Goal: Task Accomplishment & Management: Use online tool/utility

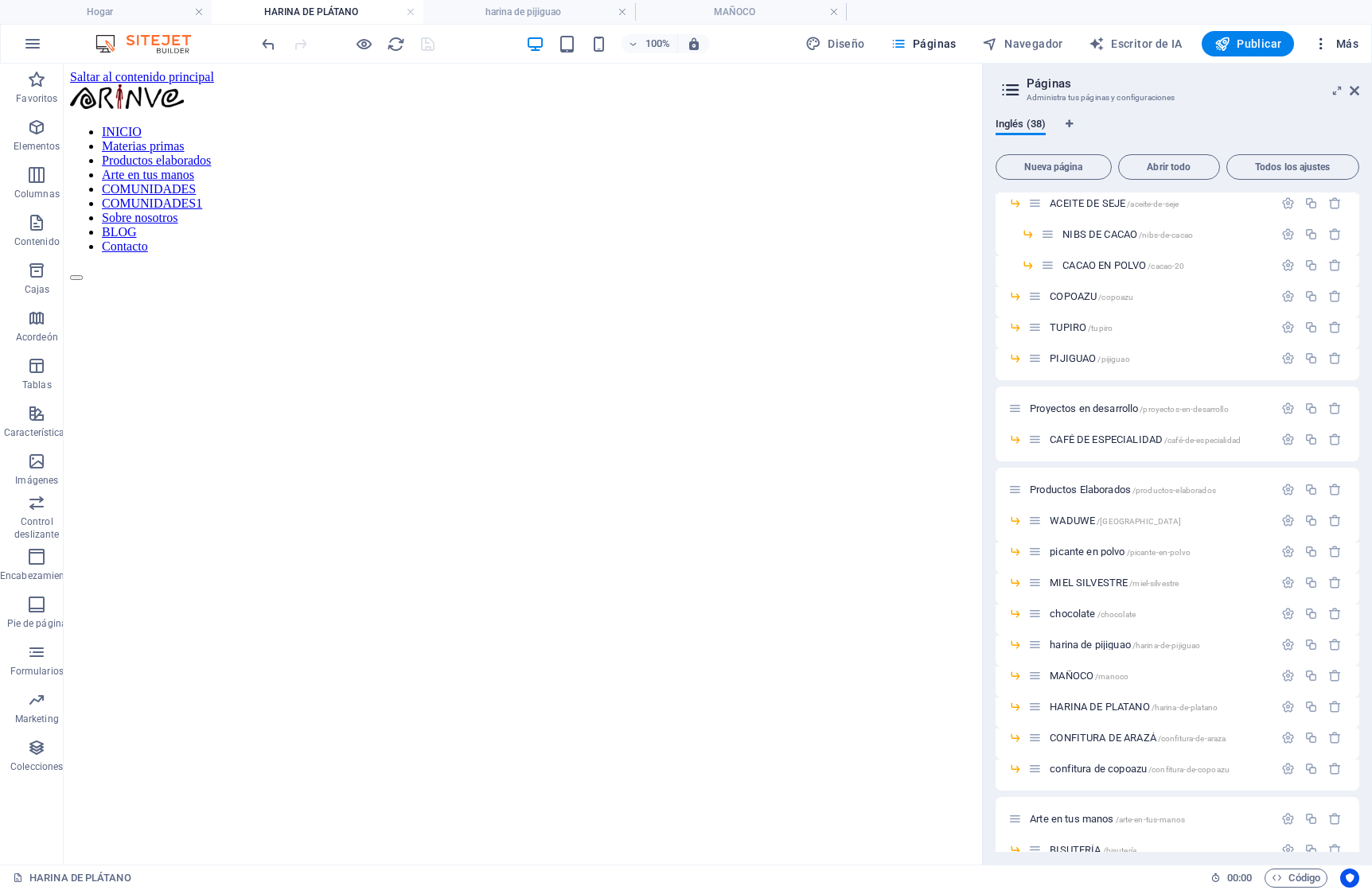
click at [1356, 46] on font "Más" at bounding box center [1348, 44] width 22 height 13
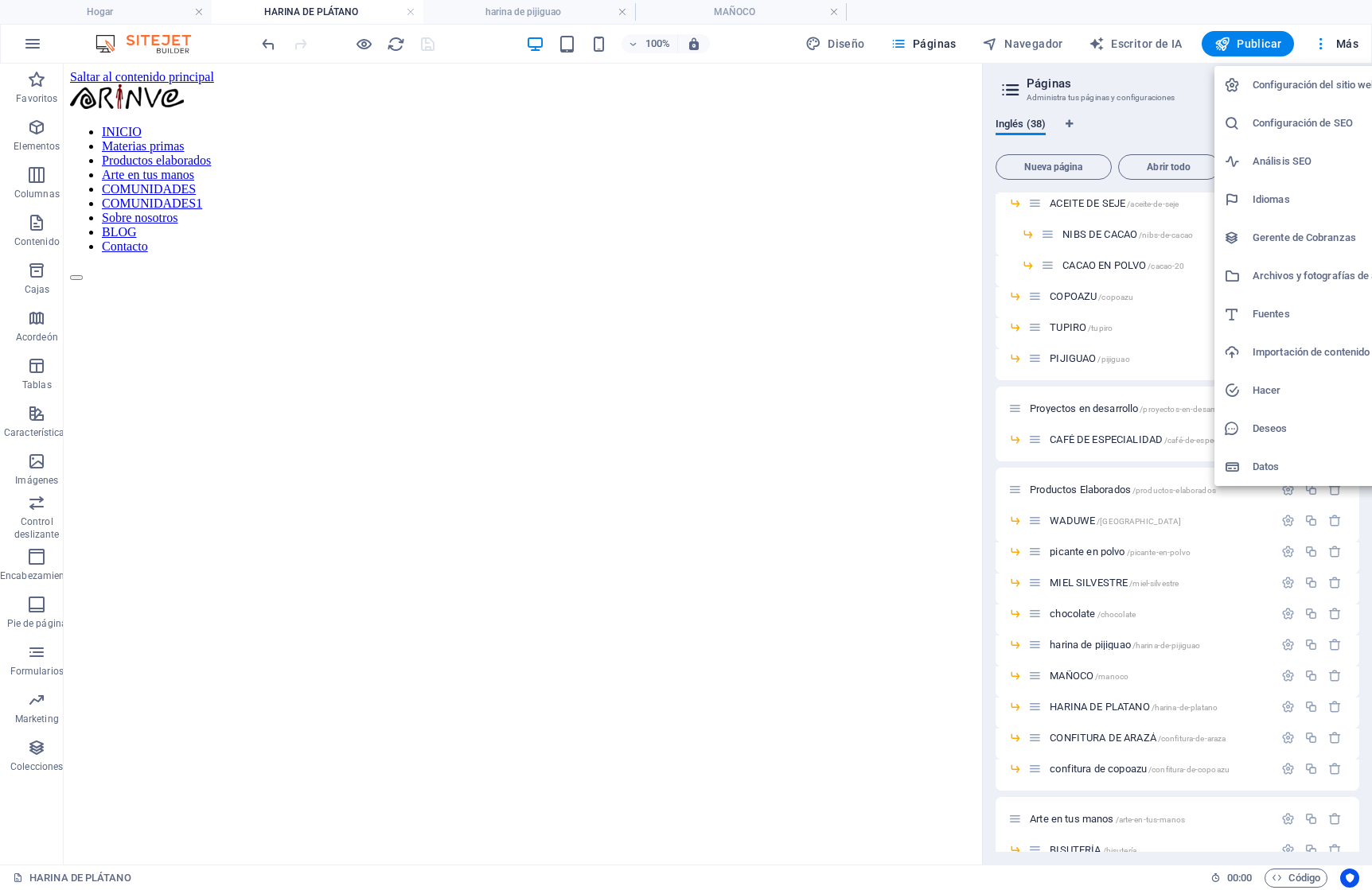
click at [1293, 279] on font "Archivos y fotografías de archivo" at bounding box center [1329, 275] width 152 height 12
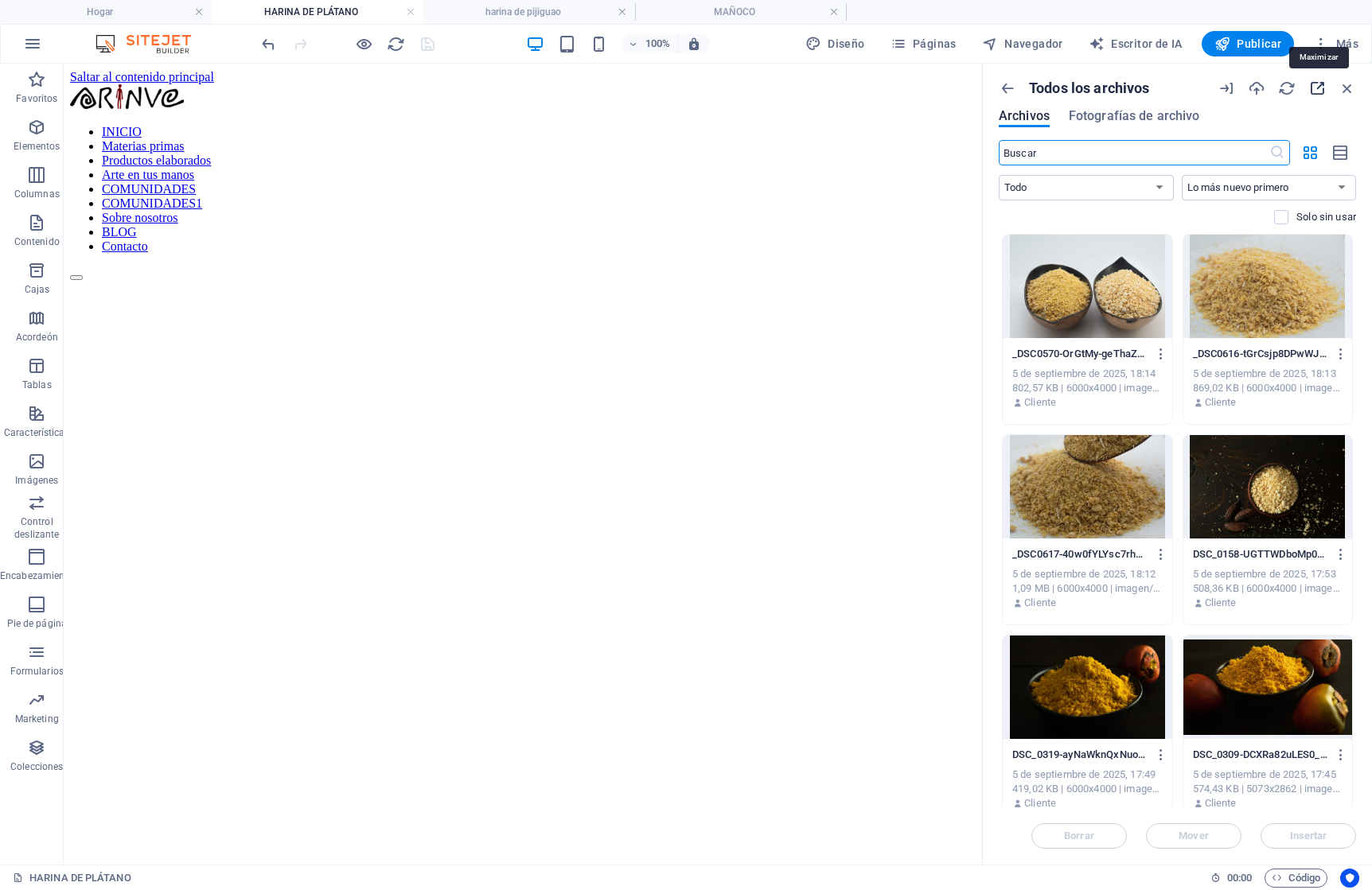
click at [1319, 85] on icon "button" at bounding box center [1317, 88] width 18 height 18
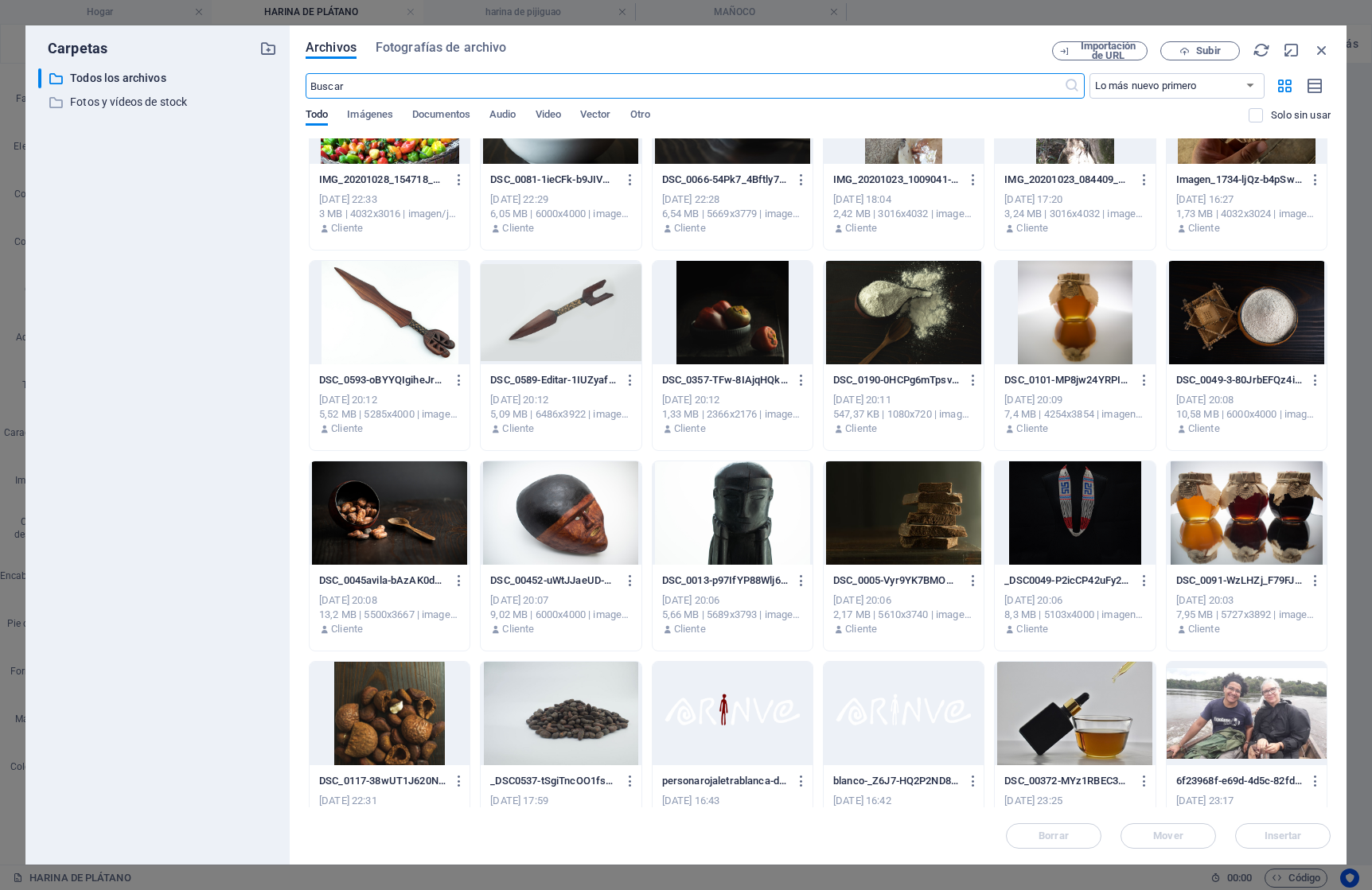
scroll to position [5475, 0]
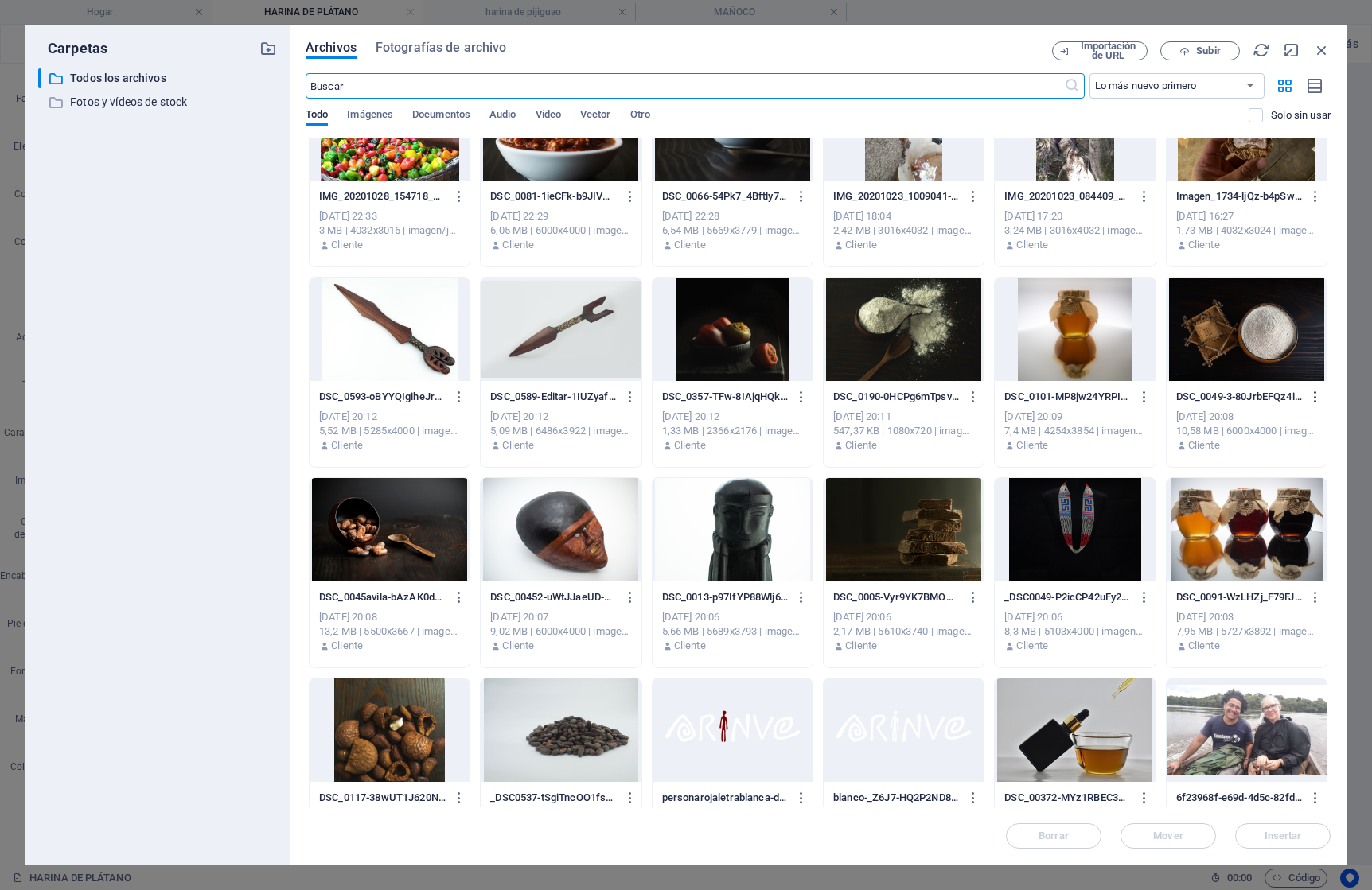
click at [1313, 395] on icon "button" at bounding box center [1316, 397] width 15 height 14
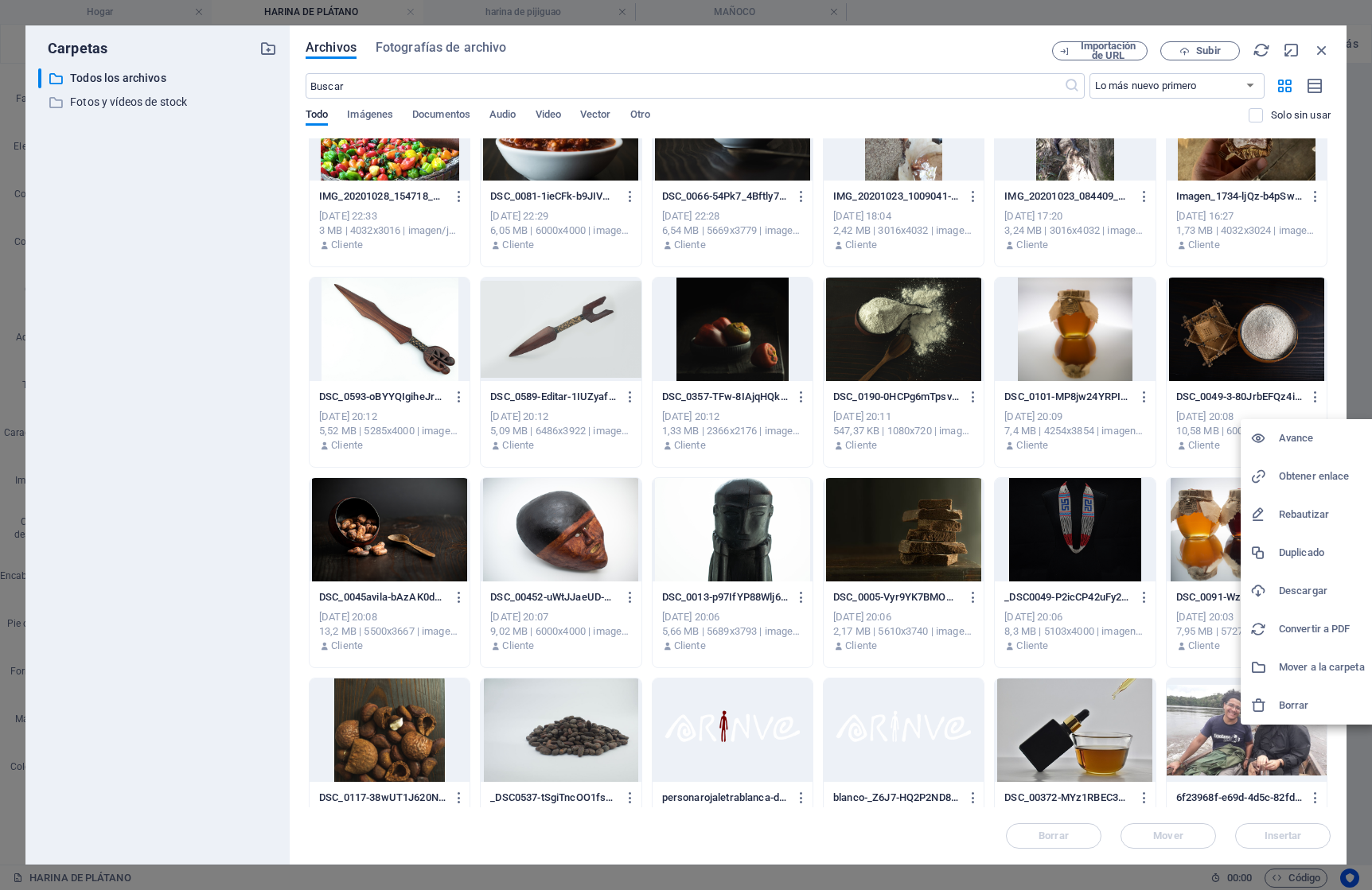
click at [1287, 700] on font "Borrar" at bounding box center [1294, 705] width 31 height 12
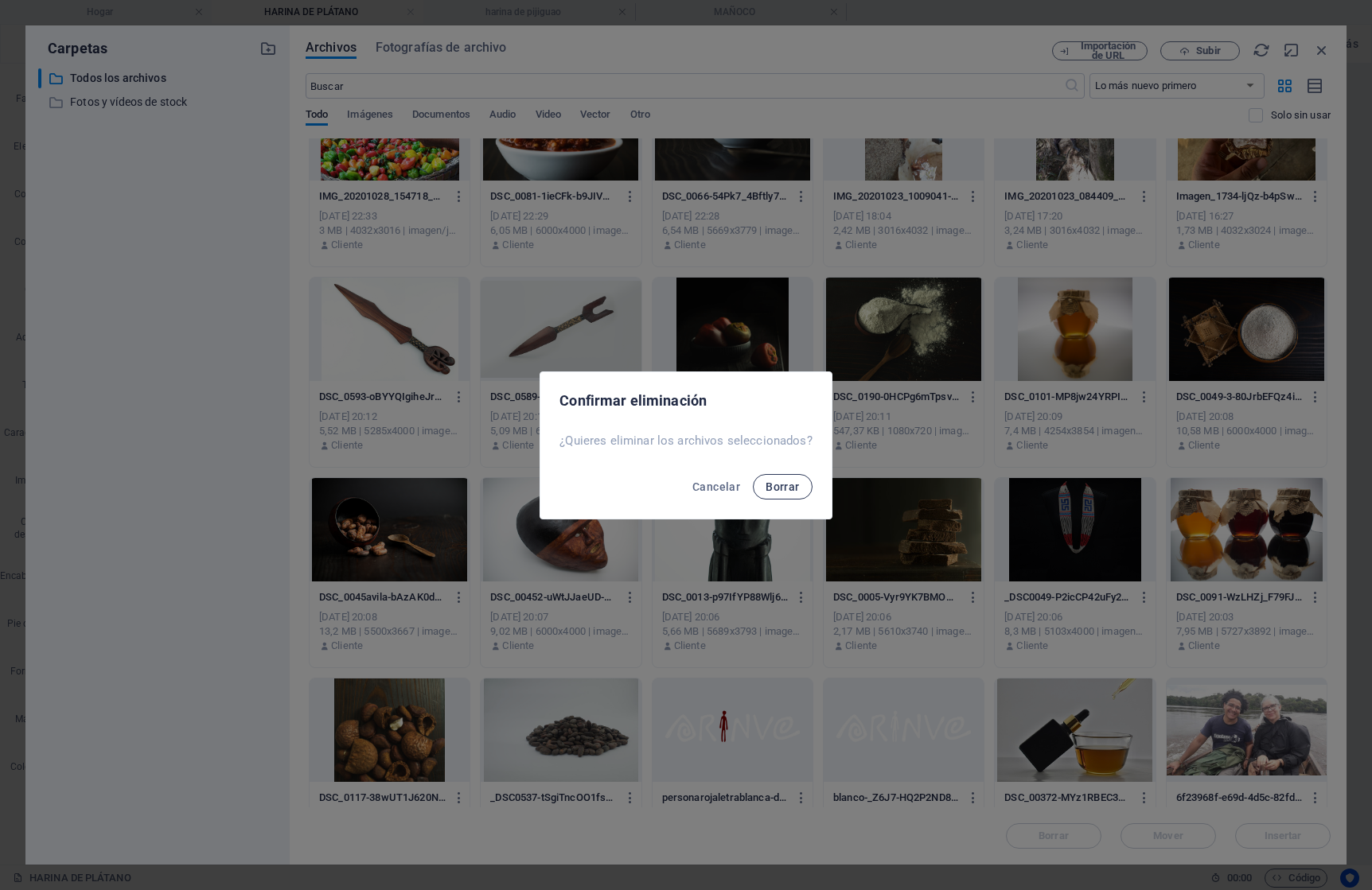
click at [773, 489] on font "Borrar" at bounding box center [783, 487] width 33 height 13
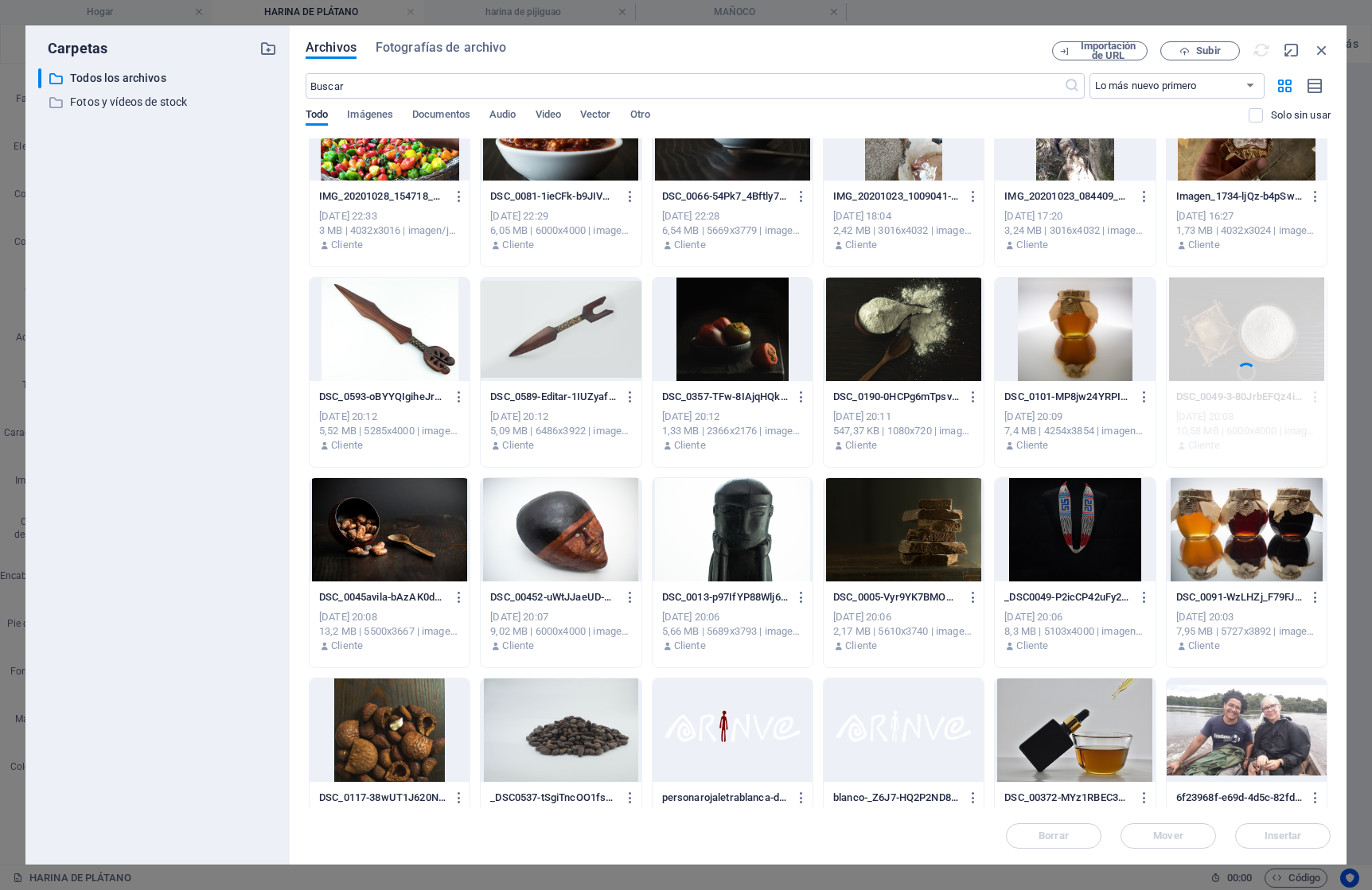
scroll to position [5476, 0]
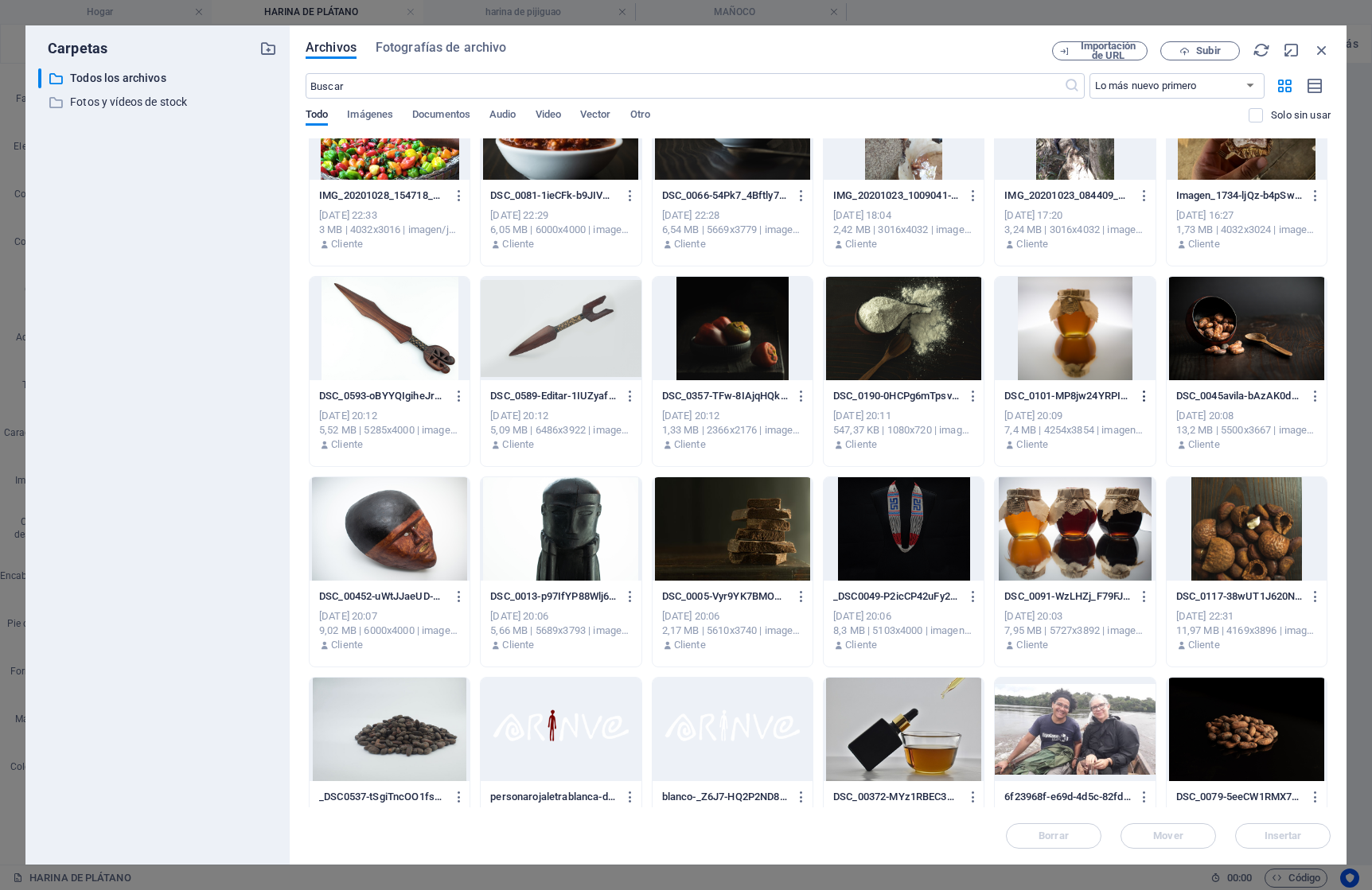
click at [1142, 392] on icon "button" at bounding box center [1145, 396] width 15 height 14
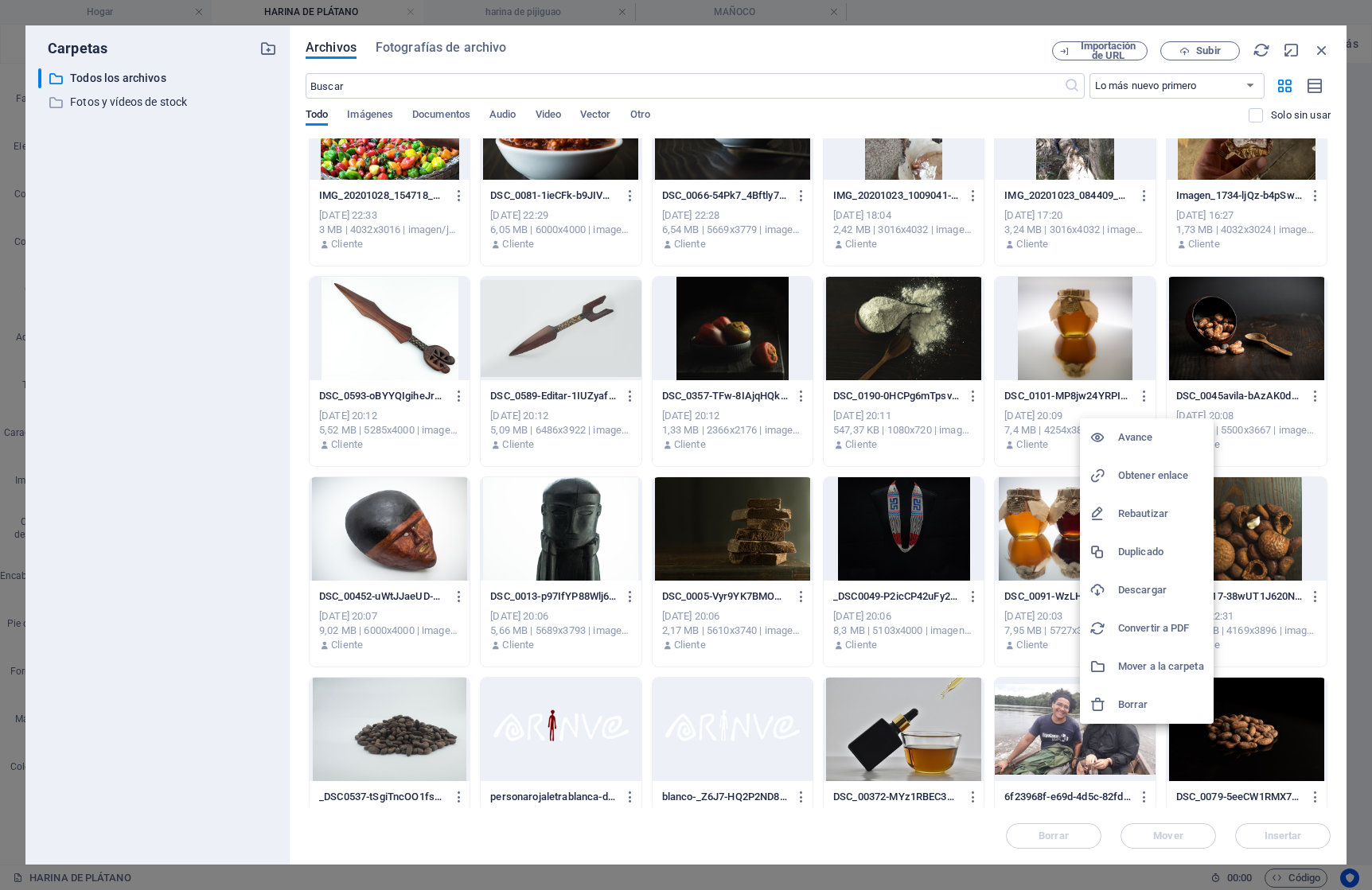
click at [1133, 700] on font "Borrar" at bounding box center [1133, 704] width 31 height 12
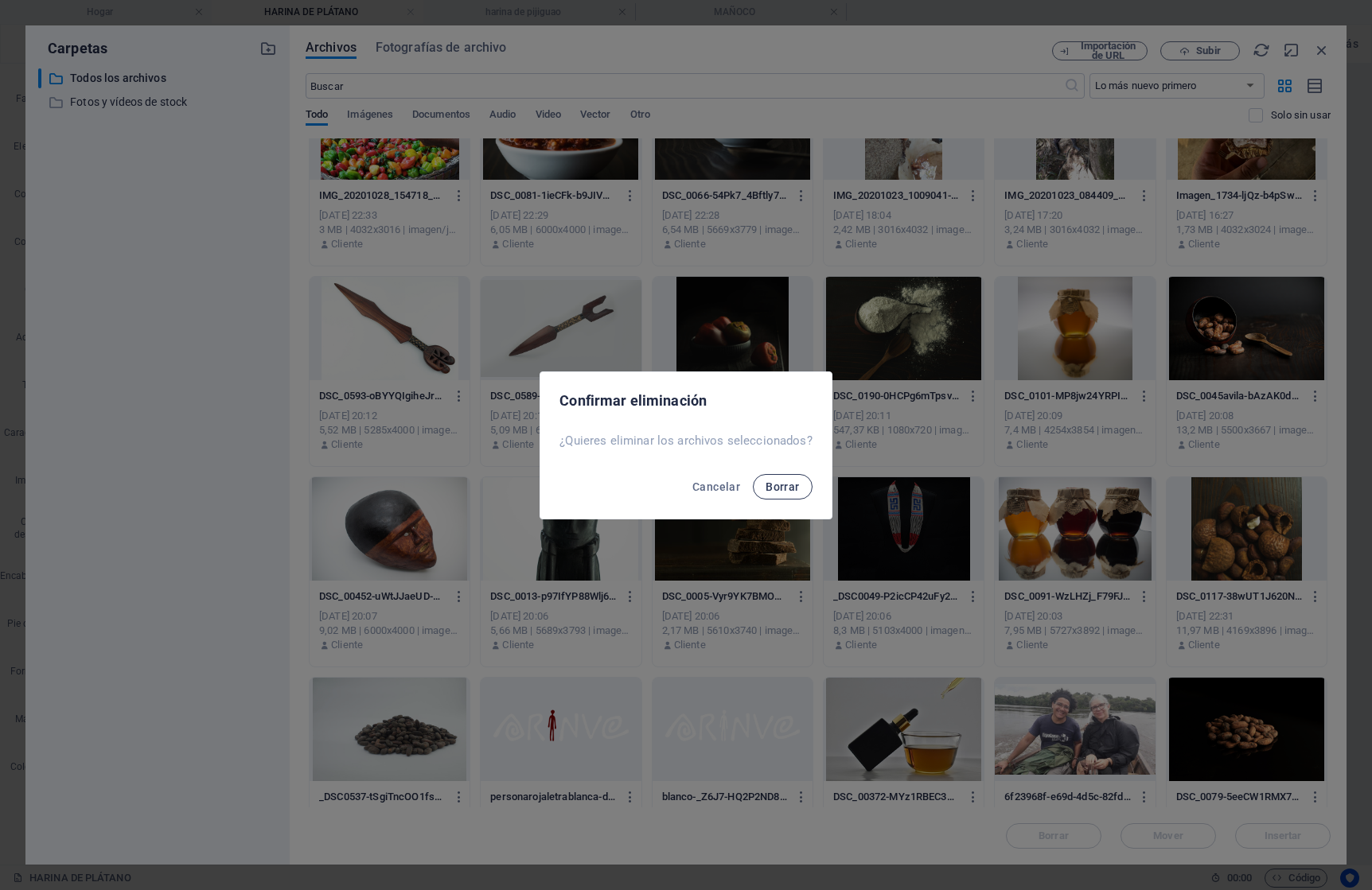
click at [788, 490] on font "Borrar" at bounding box center [783, 487] width 33 height 13
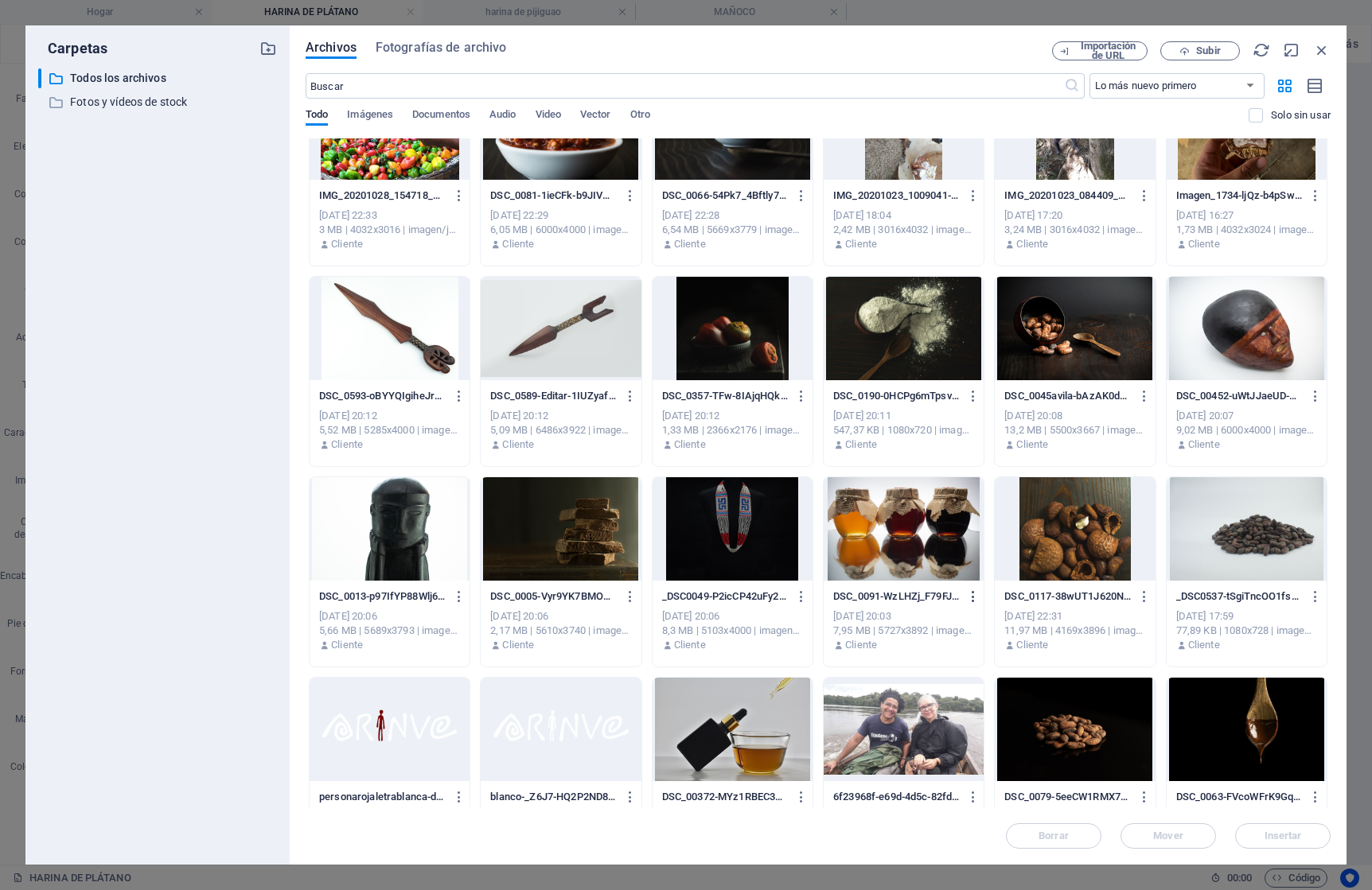
click at [970, 595] on icon "button" at bounding box center [974, 596] width 15 height 14
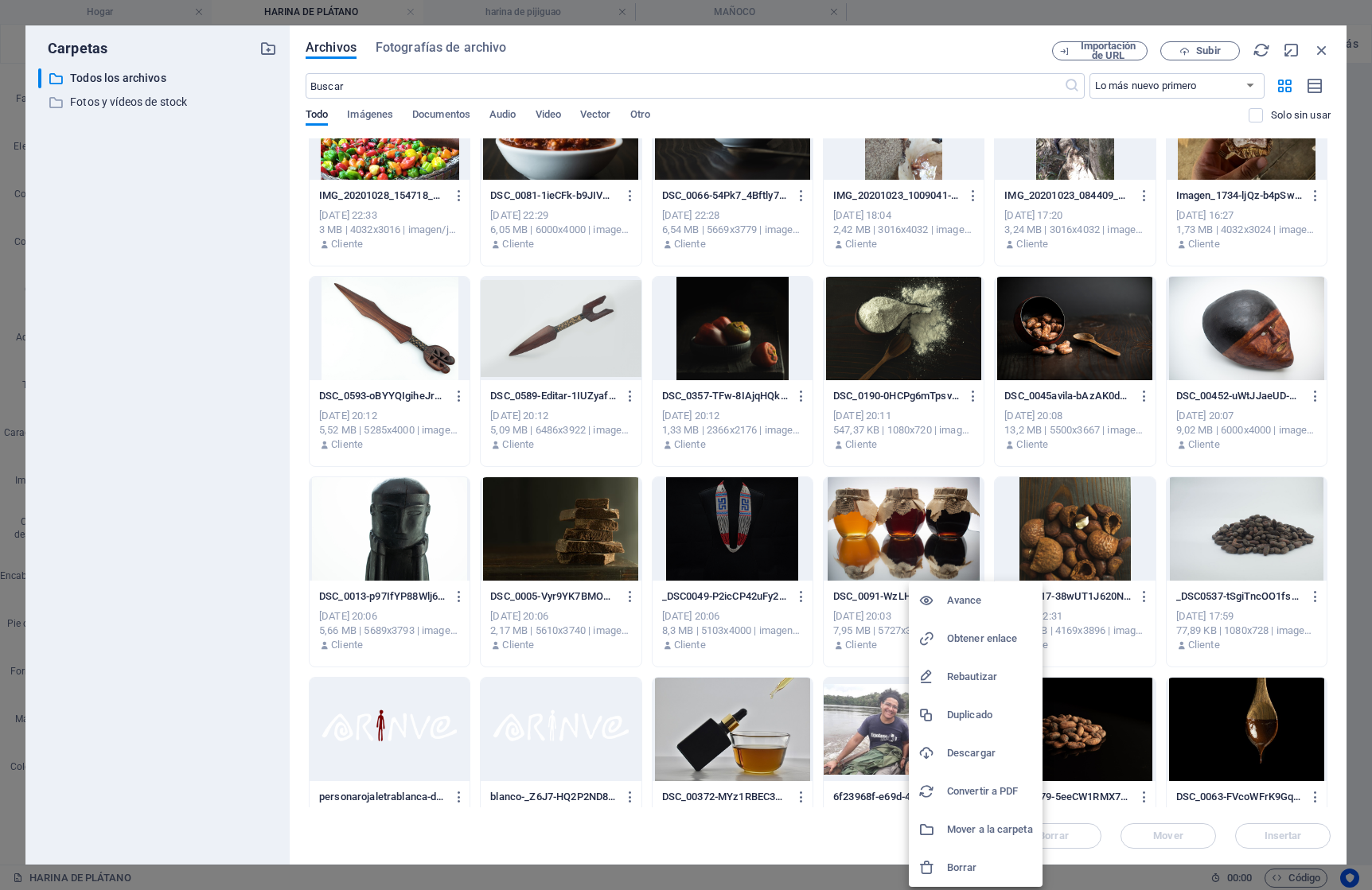
click at [951, 869] on font "Borrar" at bounding box center [962, 867] width 31 height 12
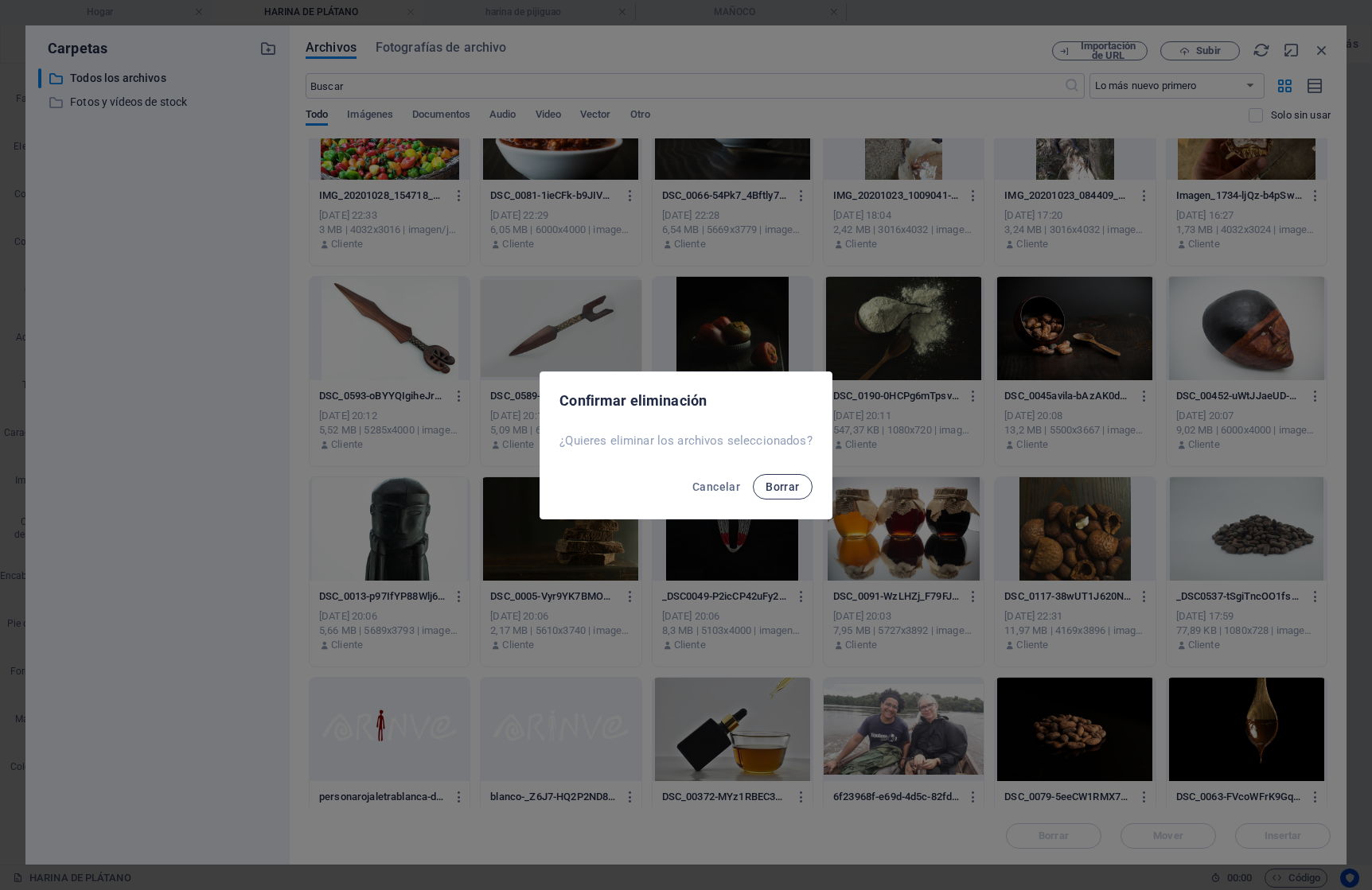
click at [758, 480] on button "Borrar" at bounding box center [782, 486] width 59 height 25
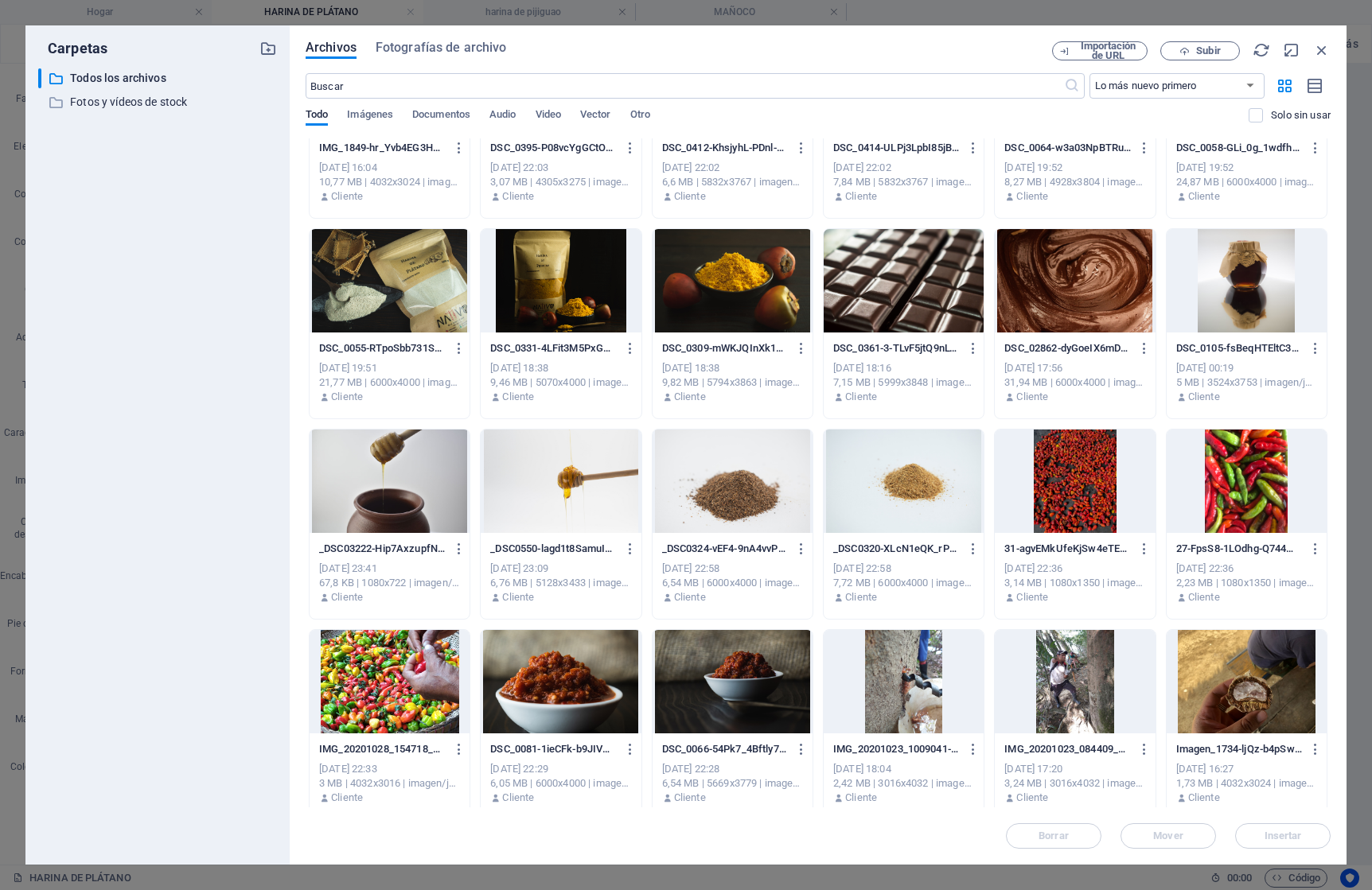
scroll to position [4861, 0]
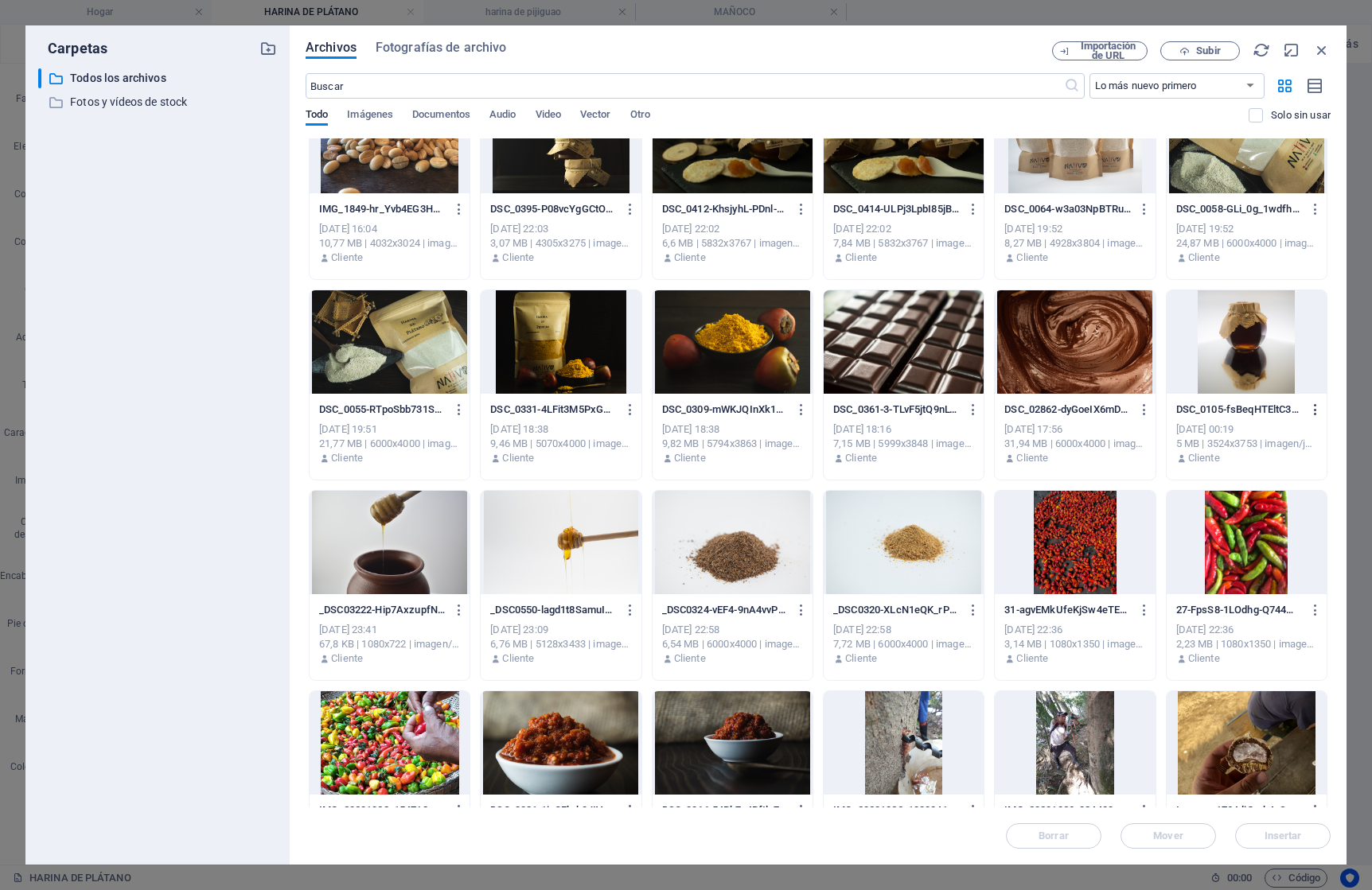
click at [1314, 407] on icon "button" at bounding box center [1316, 409] width 15 height 14
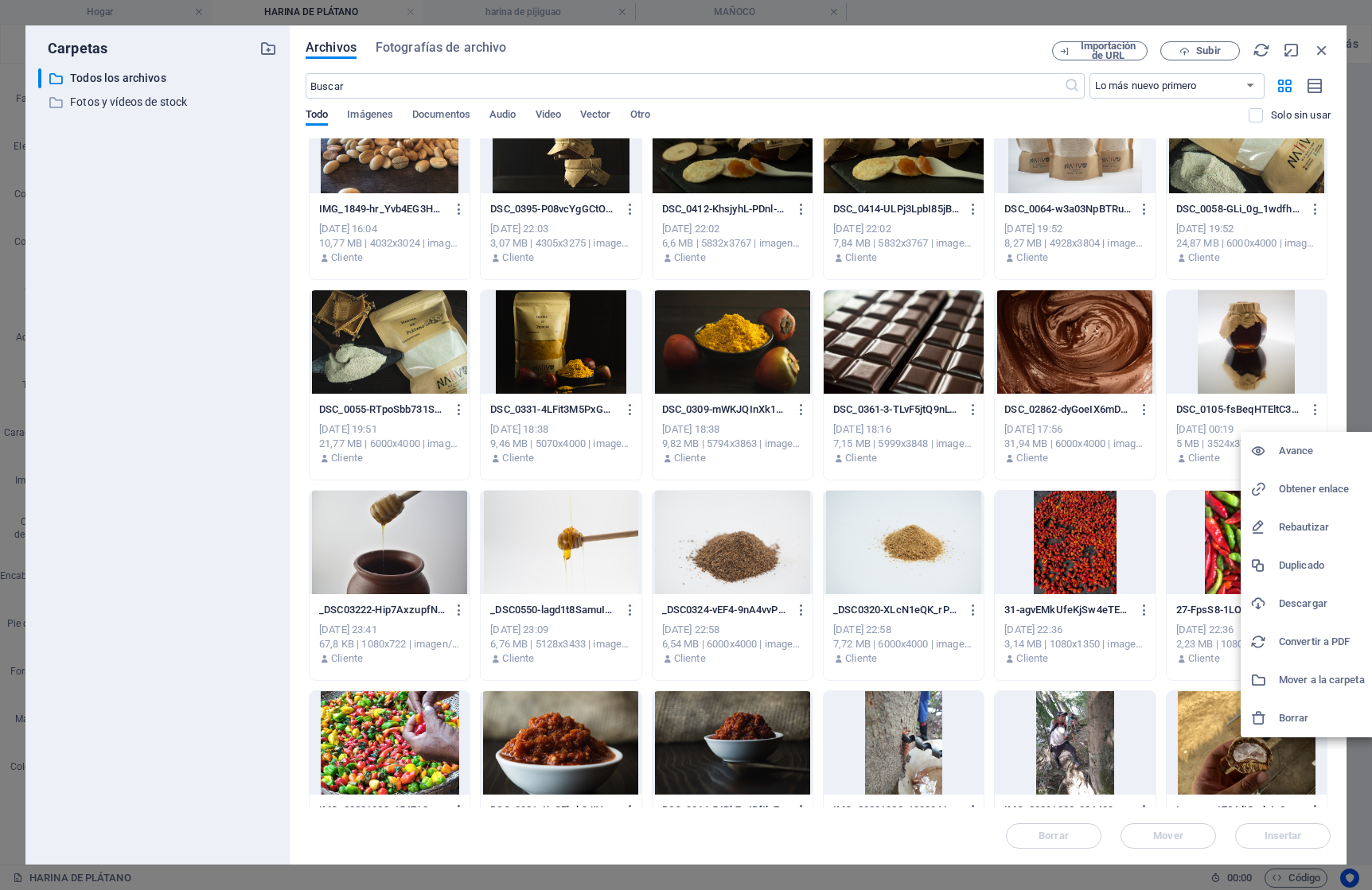
click at [1298, 721] on font "Borrar" at bounding box center [1294, 717] width 31 height 12
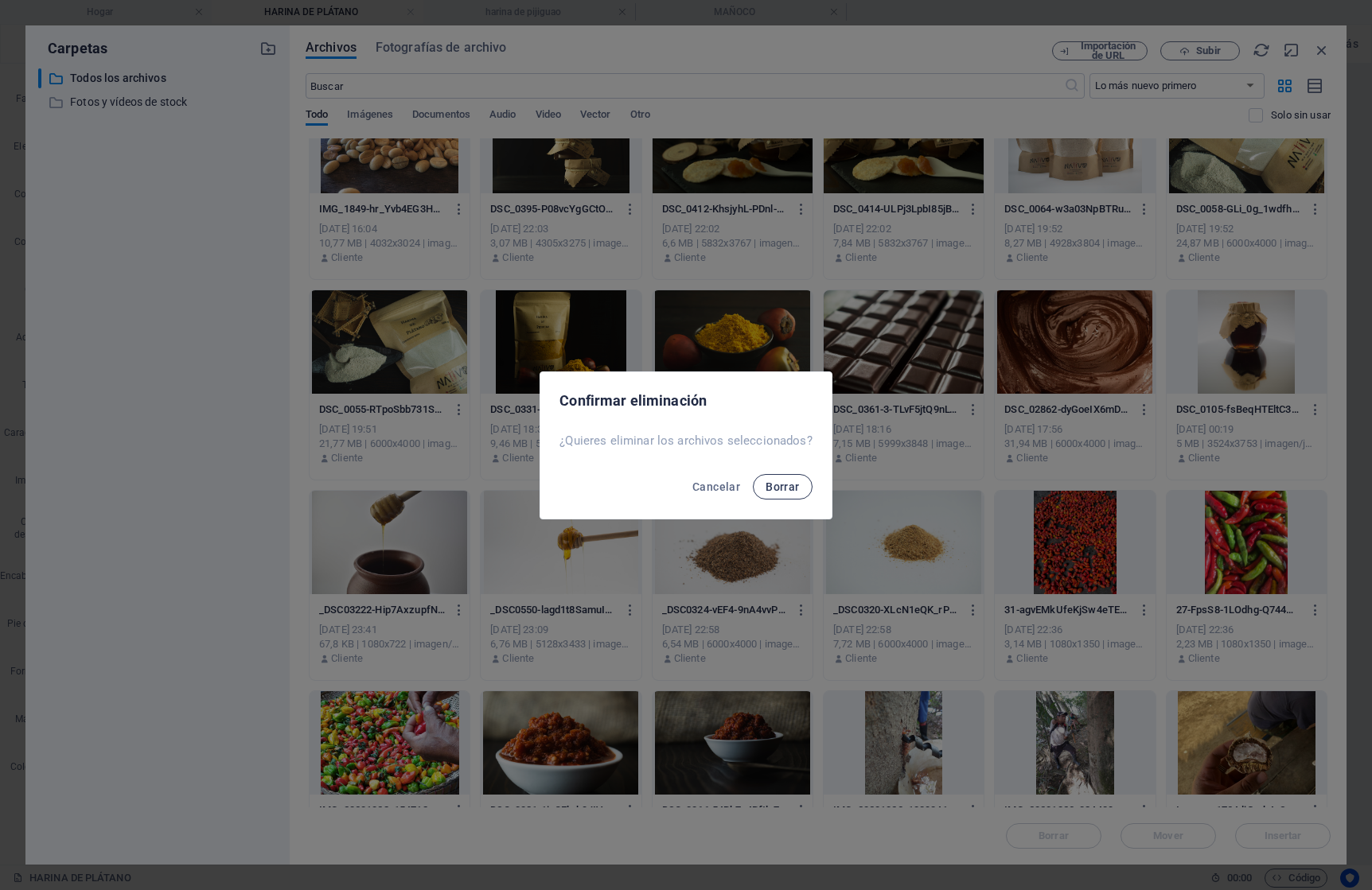
click at [781, 486] on font "Borrar" at bounding box center [783, 487] width 33 height 13
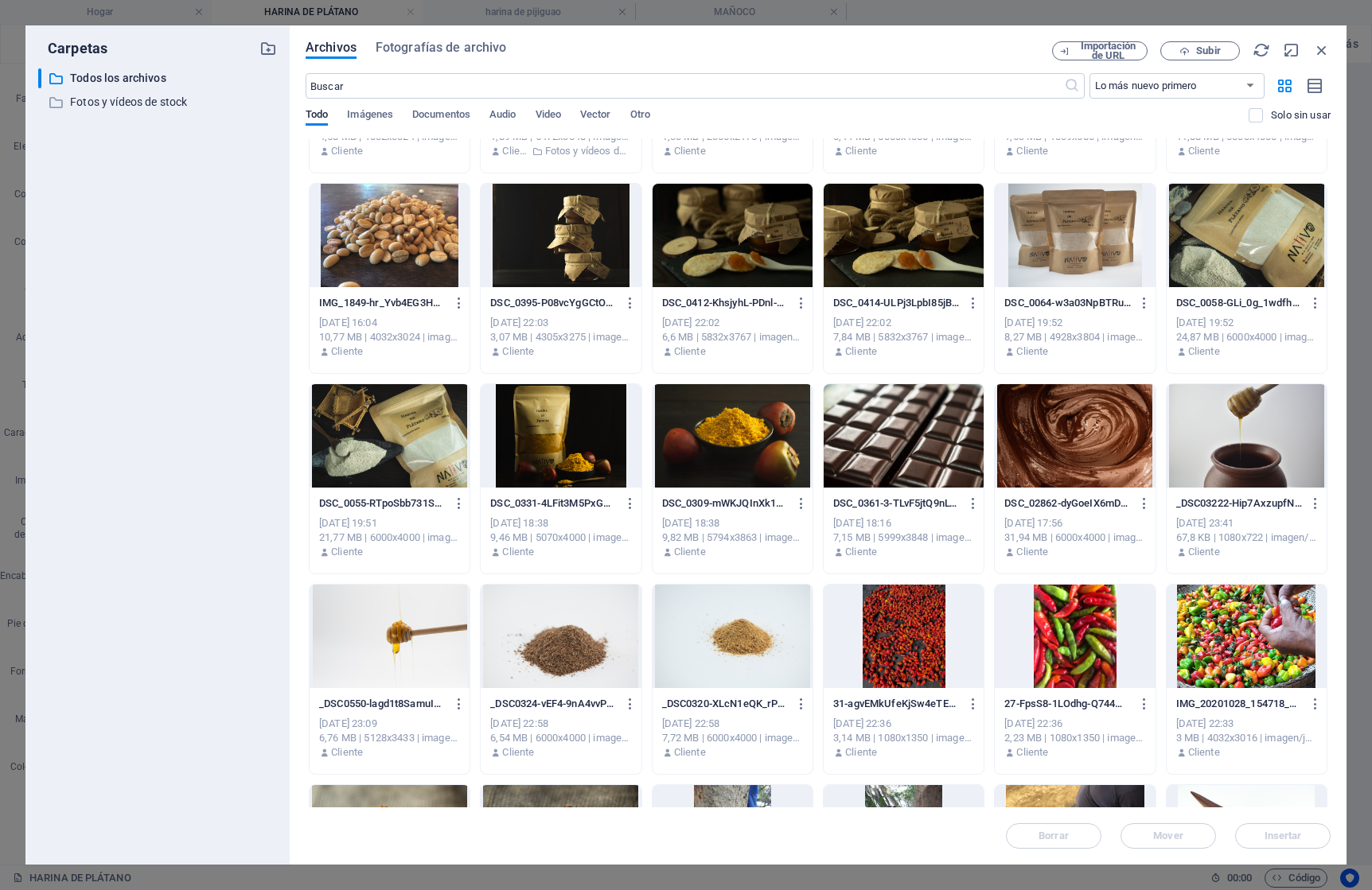
scroll to position [4754, 0]
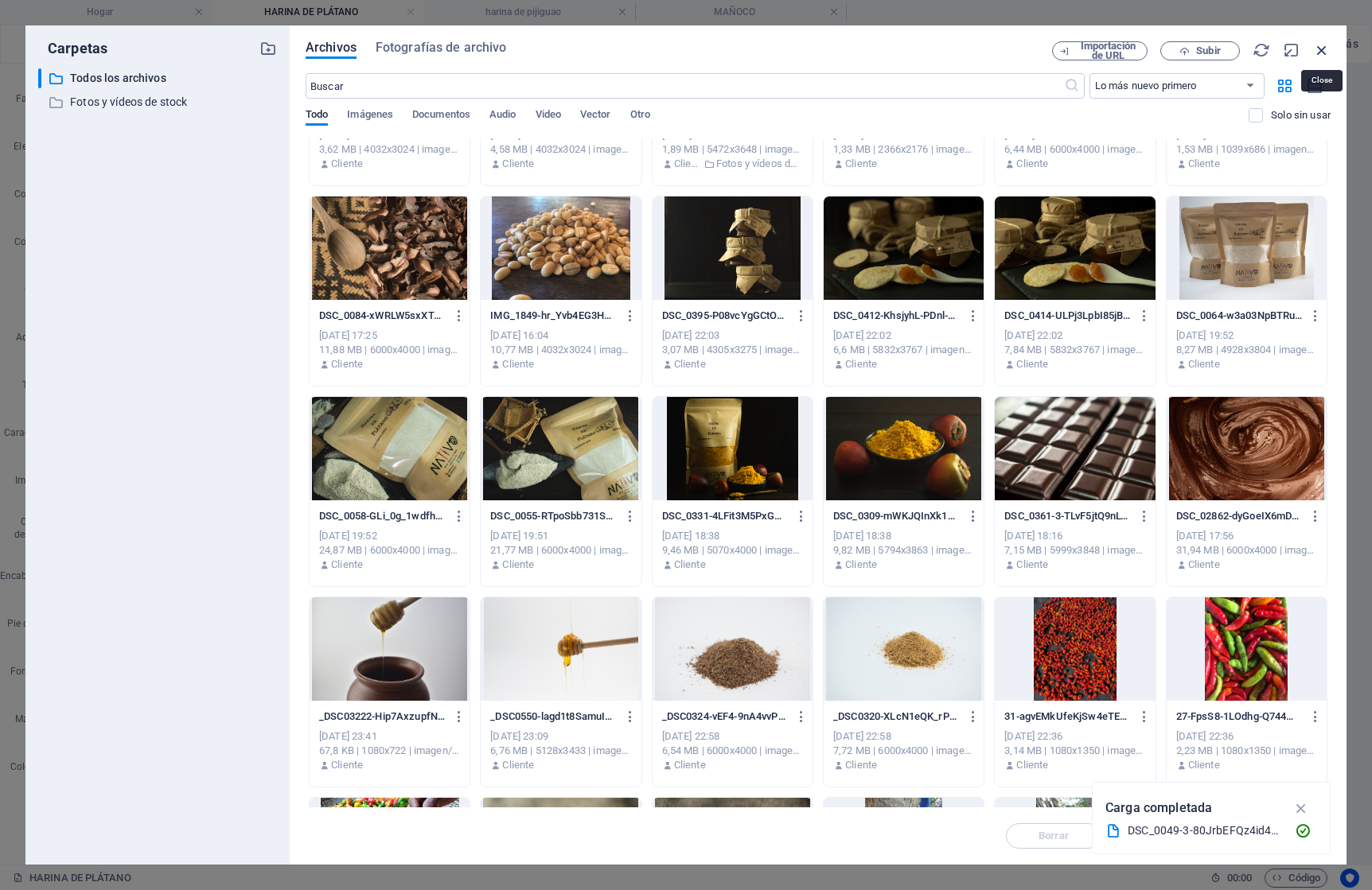
click at [1321, 47] on icon "button" at bounding box center [1322, 50] width 18 height 18
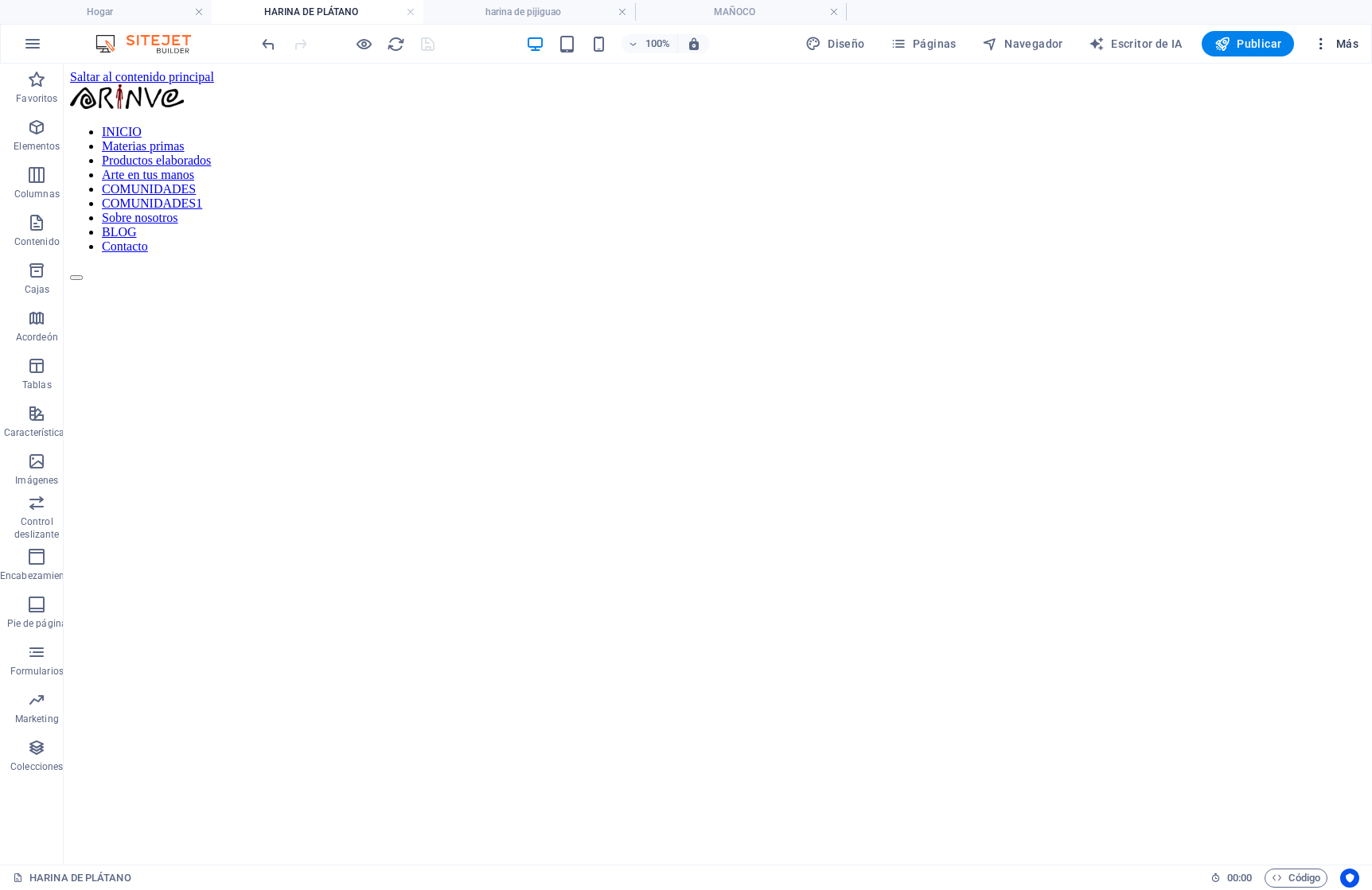
click at [1346, 37] on font "Más" at bounding box center [1348, 44] width 22 height 13
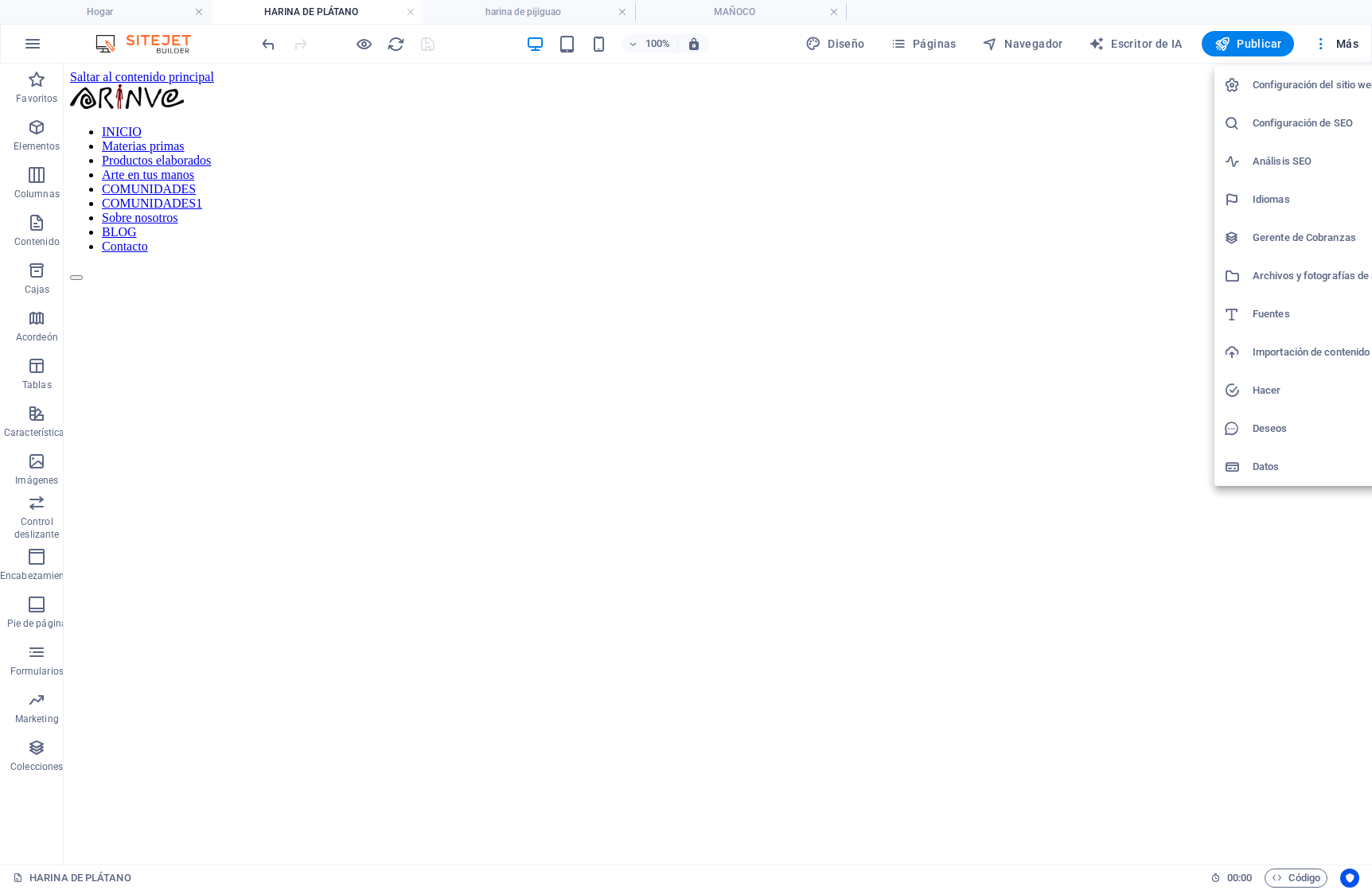
click at [907, 308] on div at bounding box center [686, 445] width 1372 height 890
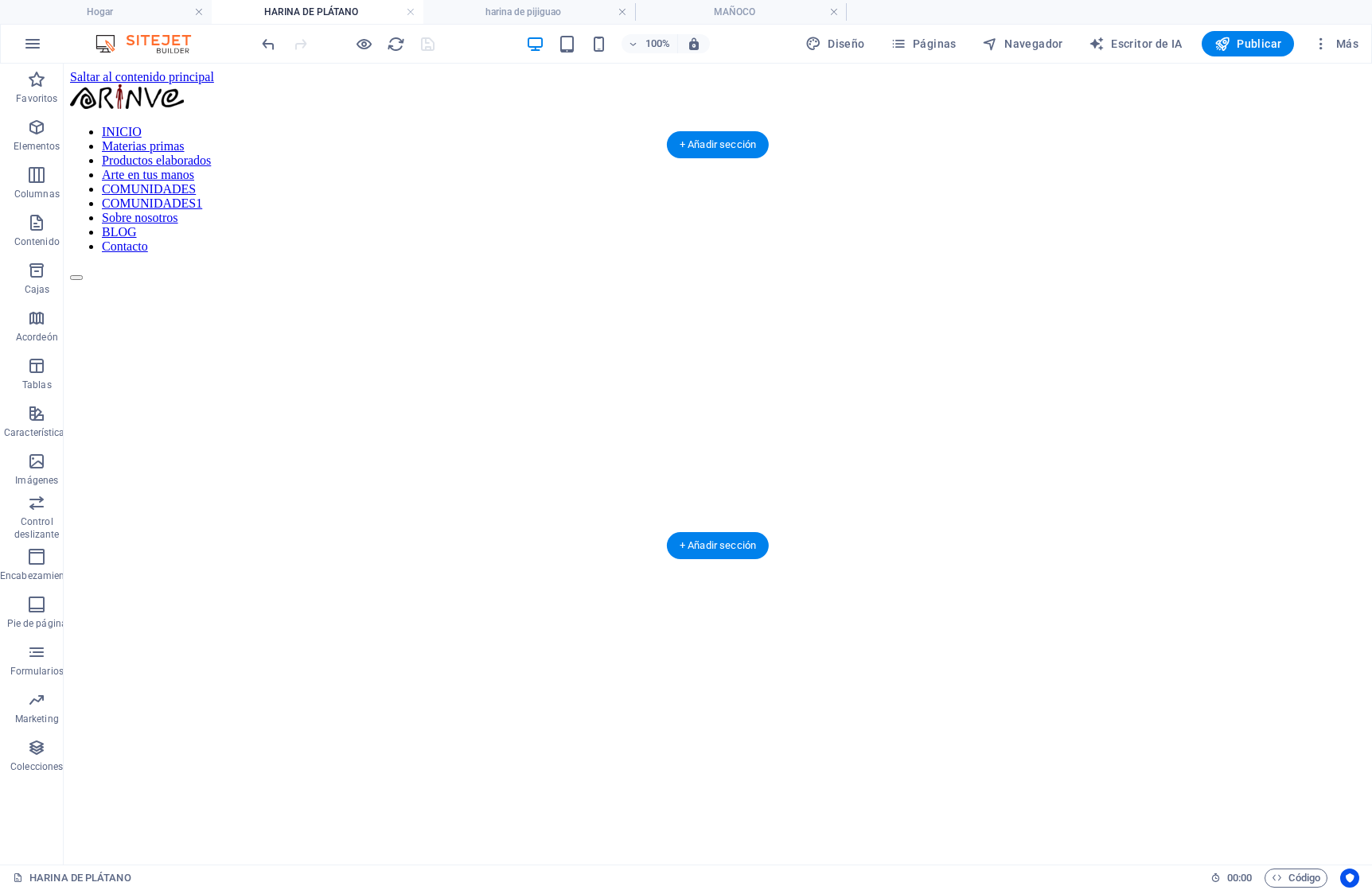
scroll to position [3, 0]
click at [922, 238] on figure at bounding box center [718, 238] width 1296 height 0
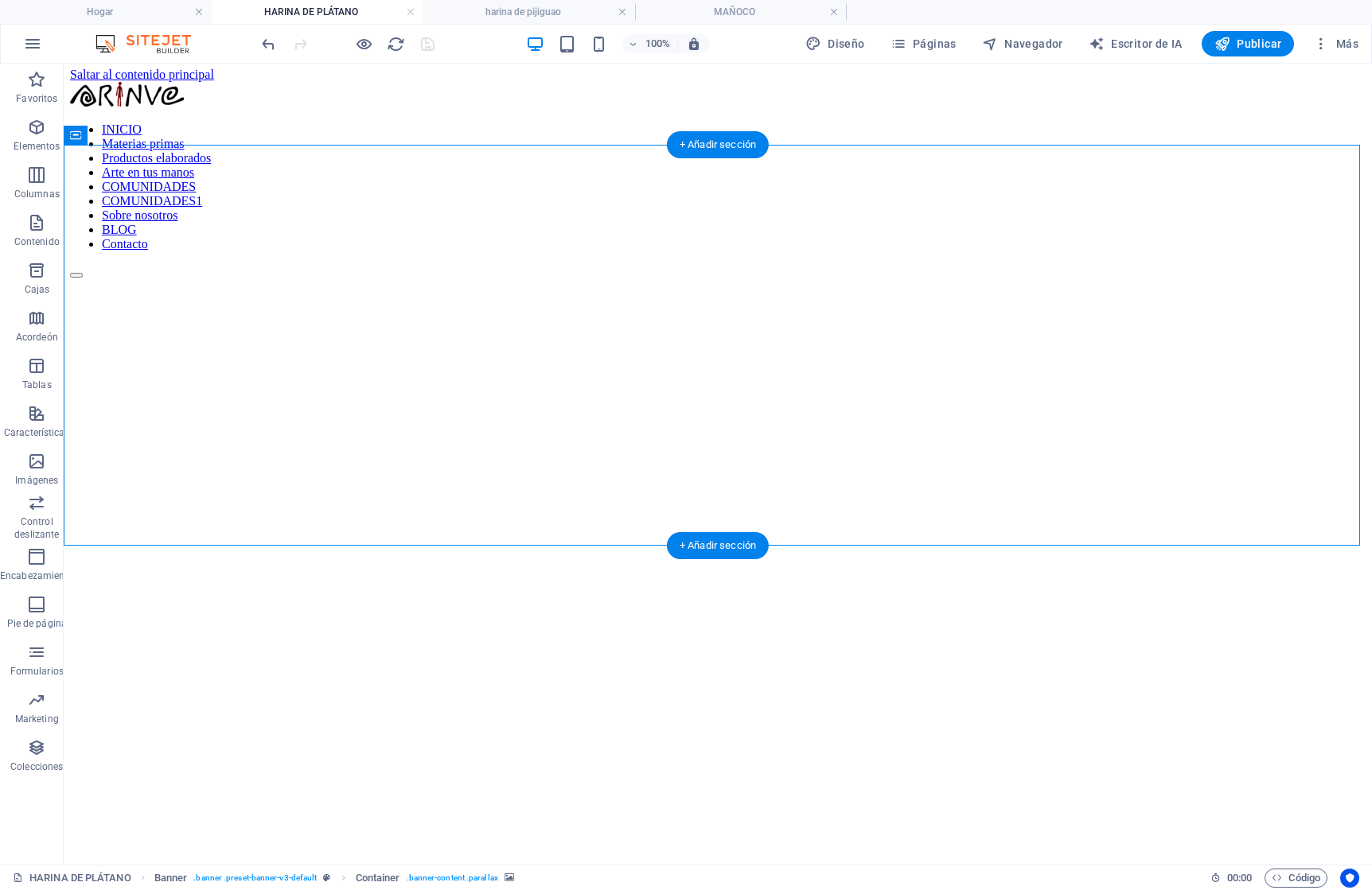
click at [922, 238] on figure at bounding box center [718, 238] width 1296 height 0
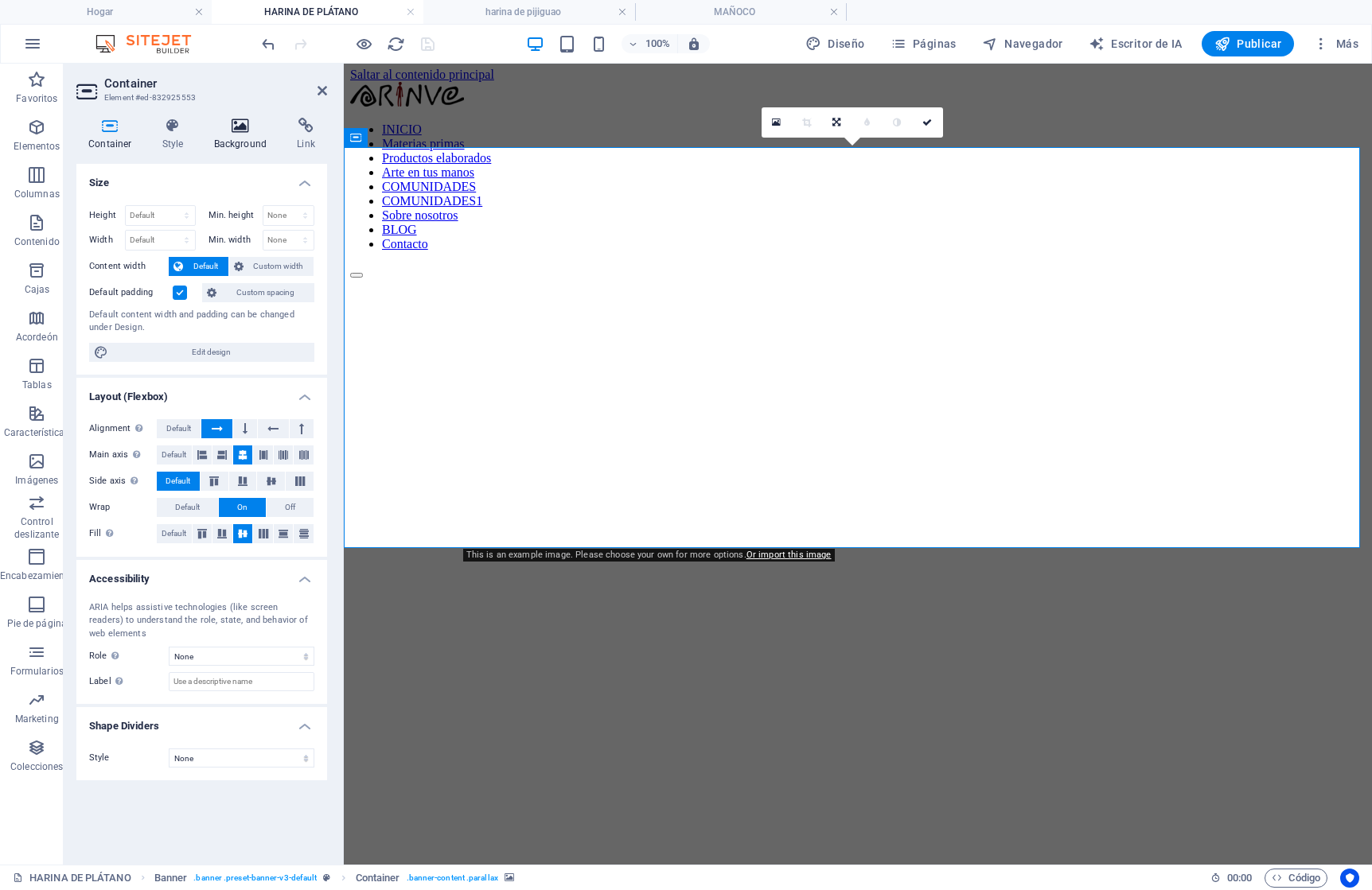
scroll to position [0, 0]
click at [244, 125] on icon at bounding box center [240, 125] width 77 height 16
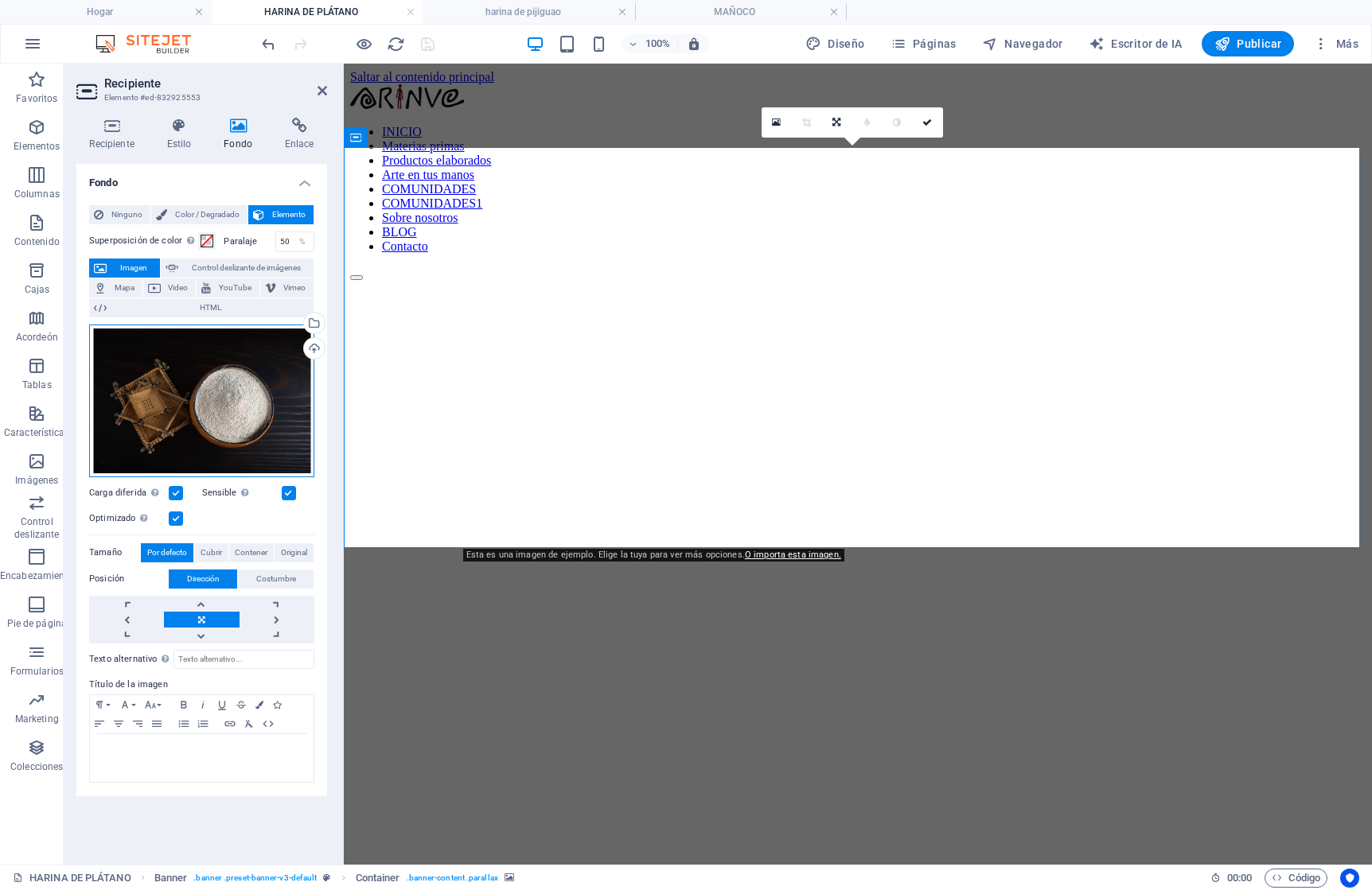
click at [191, 428] on div "Arrastre los archivos aquí, haga clic para elegir archivos o seleccione archivo…" at bounding box center [202, 400] width 225 height 152
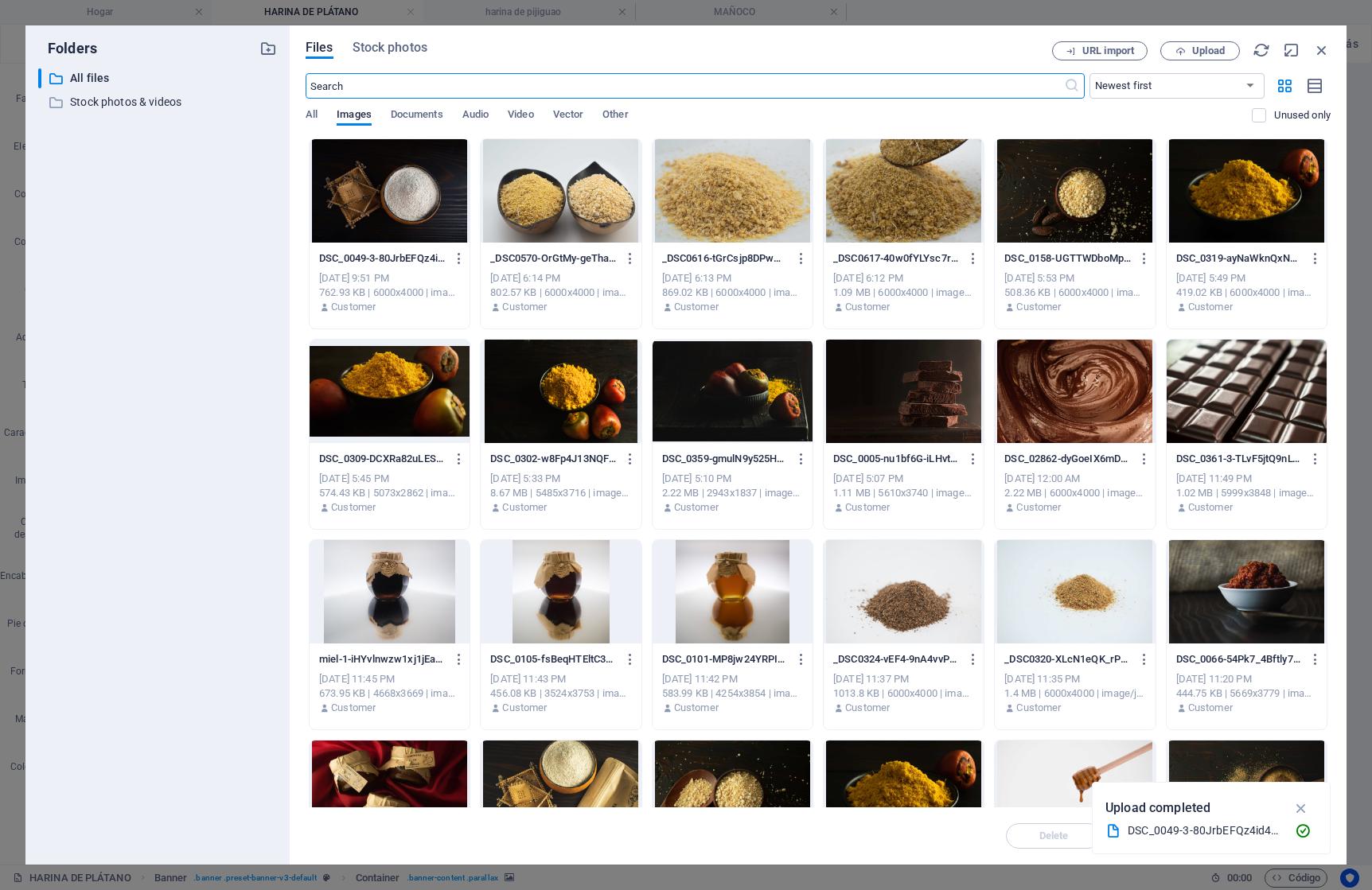
click at [443, 185] on div at bounding box center [389, 190] width 160 height 103
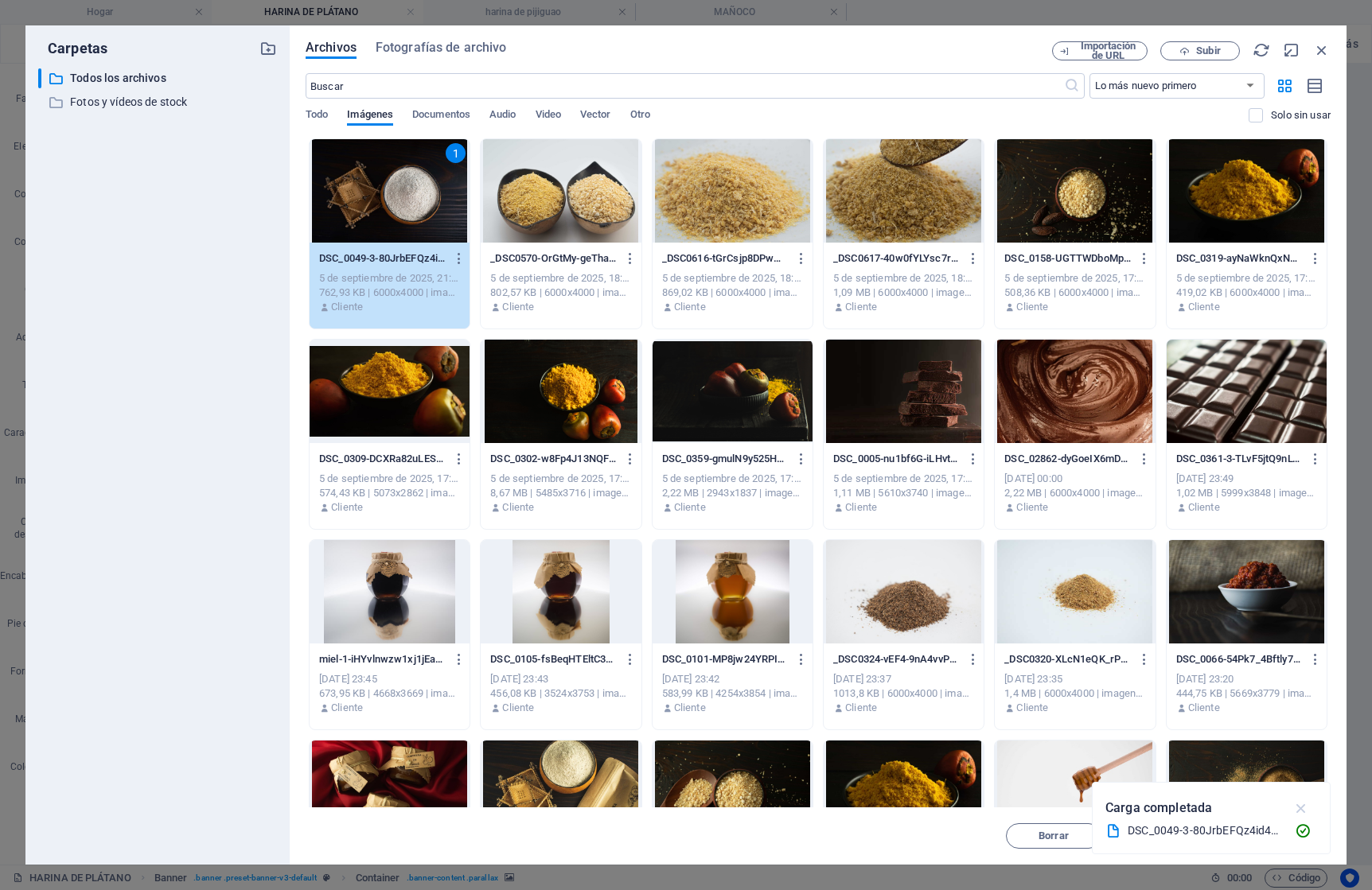
click at [1302, 805] on icon "button" at bounding box center [1302, 808] width 19 height 18
drag, startPoint x: 1293, startPoint y: 840, endPoint x: 852, endPoint y: 642, distance: 483.4
click at [1293, 840] on font "Insertar" at bounding box center [1284, 835] width 37 height 12
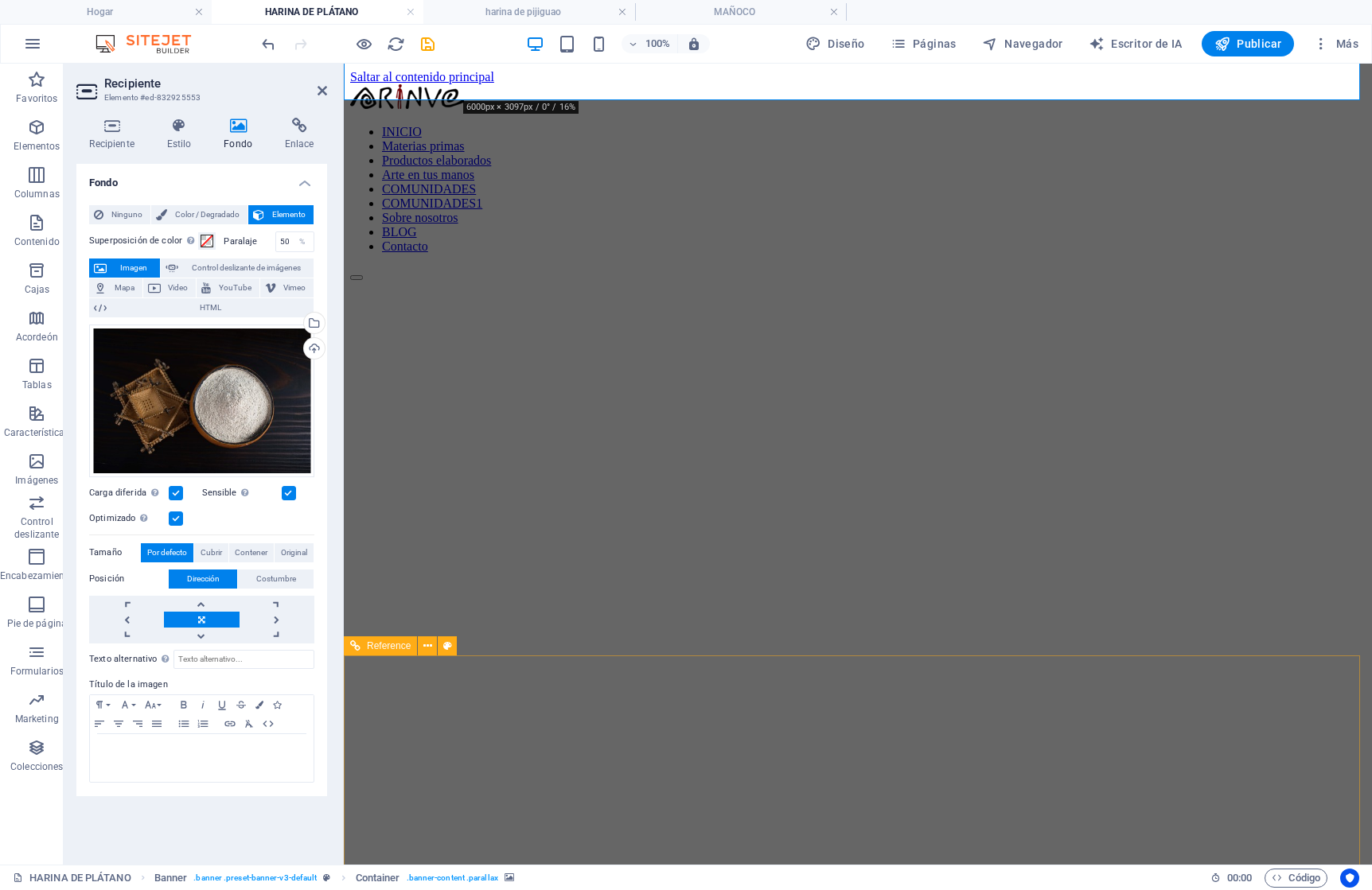
scroll to position [448, 0]
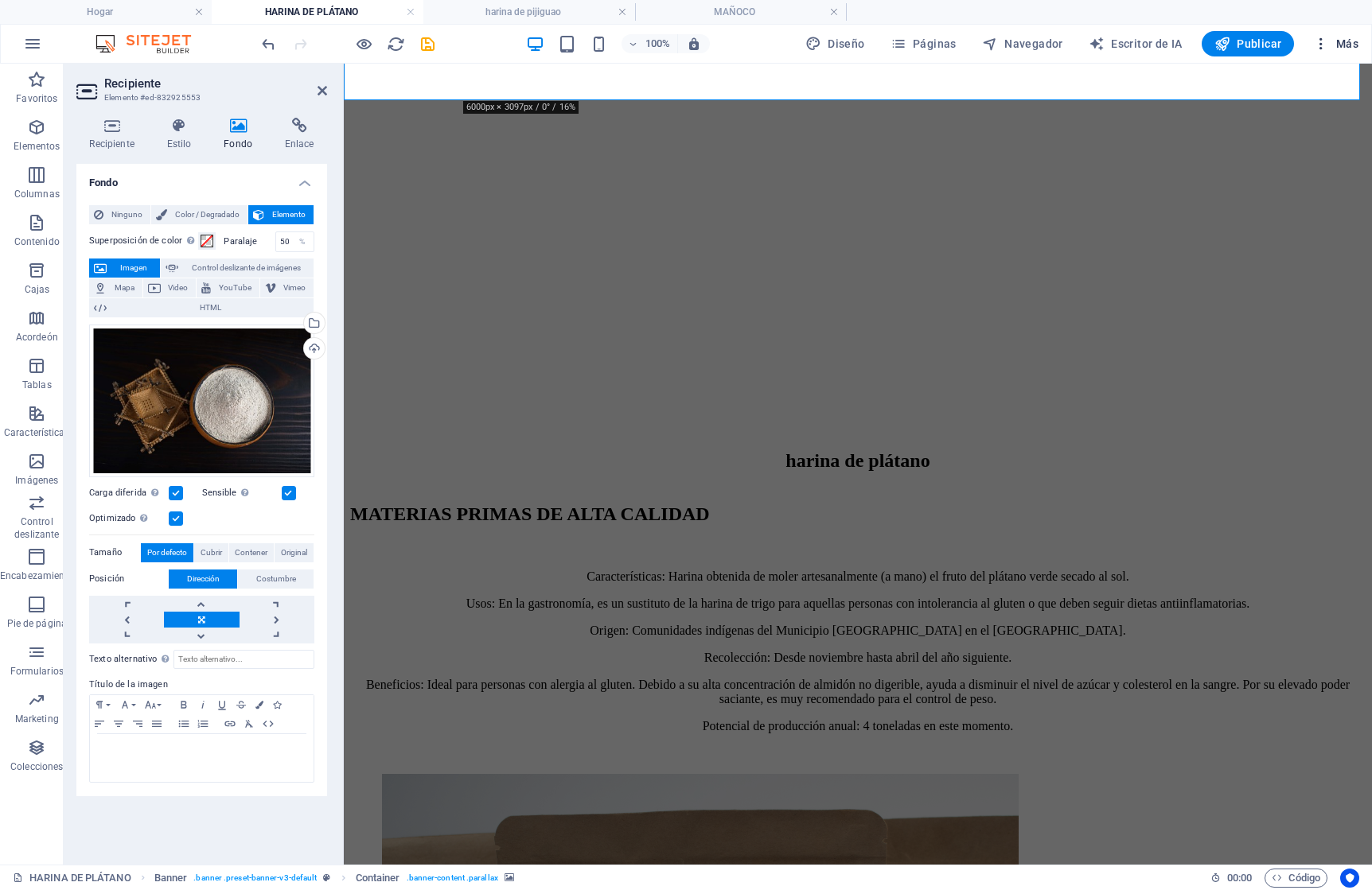
click at [1354, 44] on font "Más" at bounding box center [1348, 44] width 22 height 13
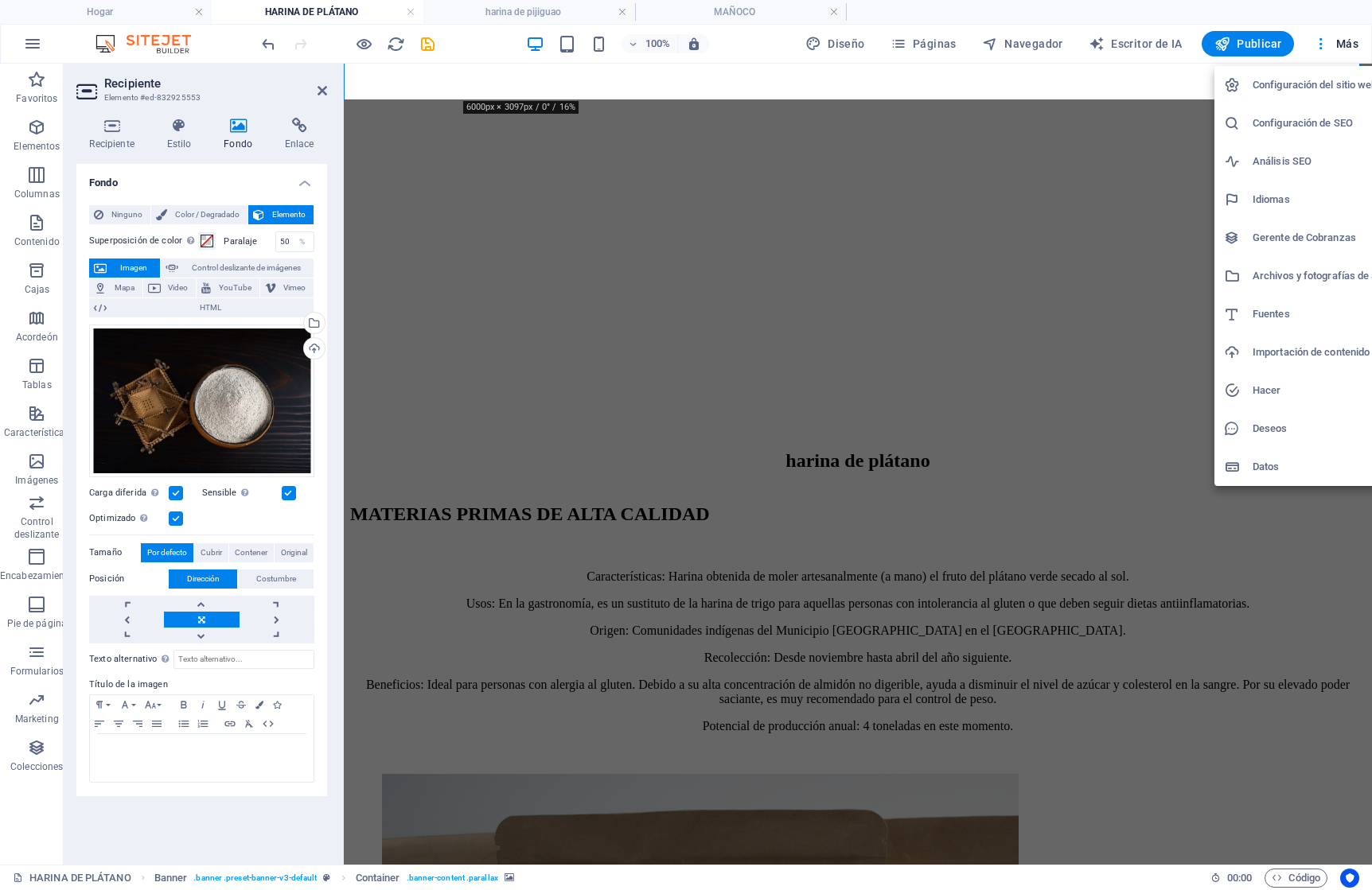
click at [1290, 281] on h6 "Archivos y fotografías de archivo" at bounding box center [1329, 276] width 152 height 20
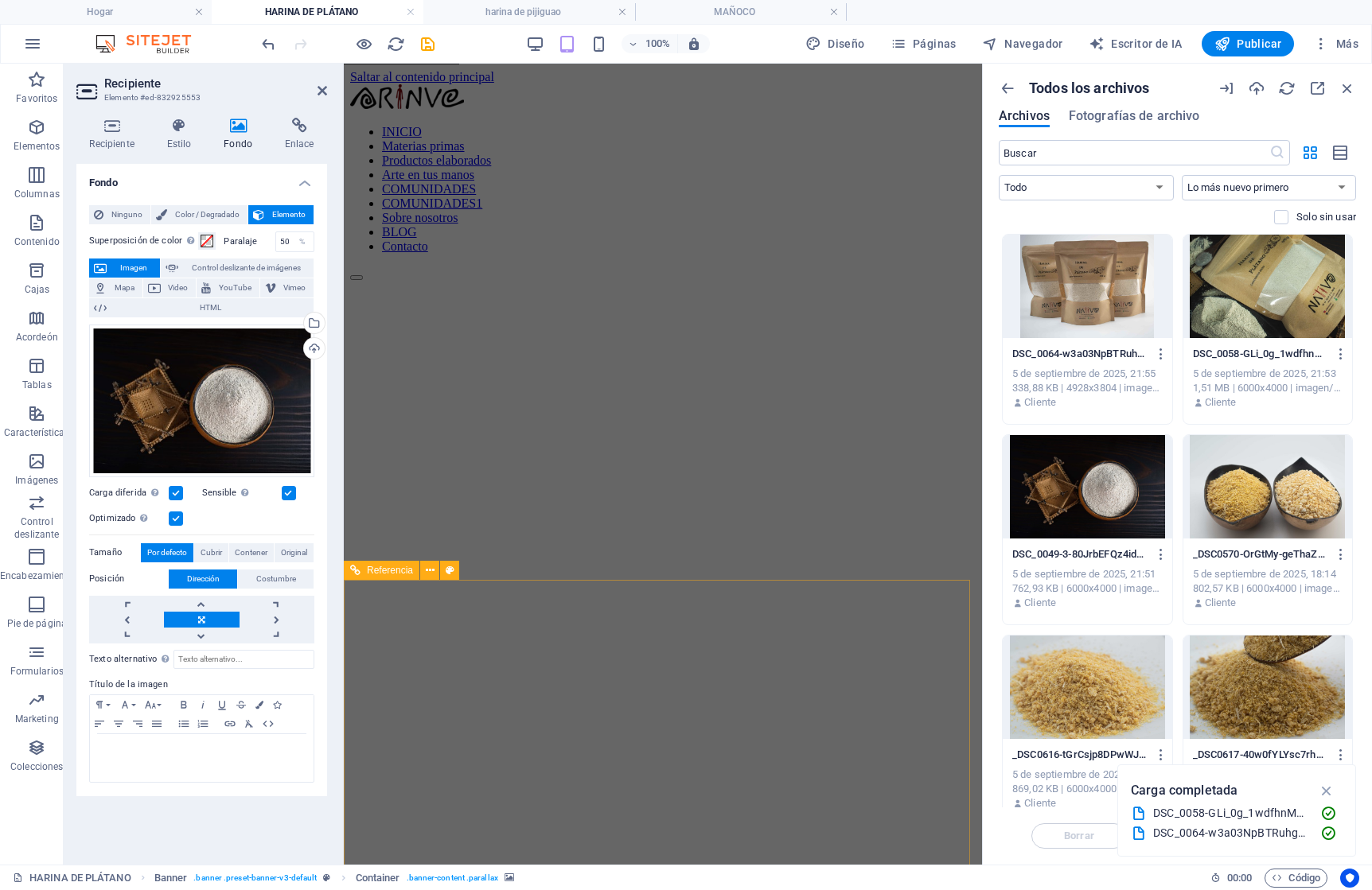
scroll to position [477, 0]
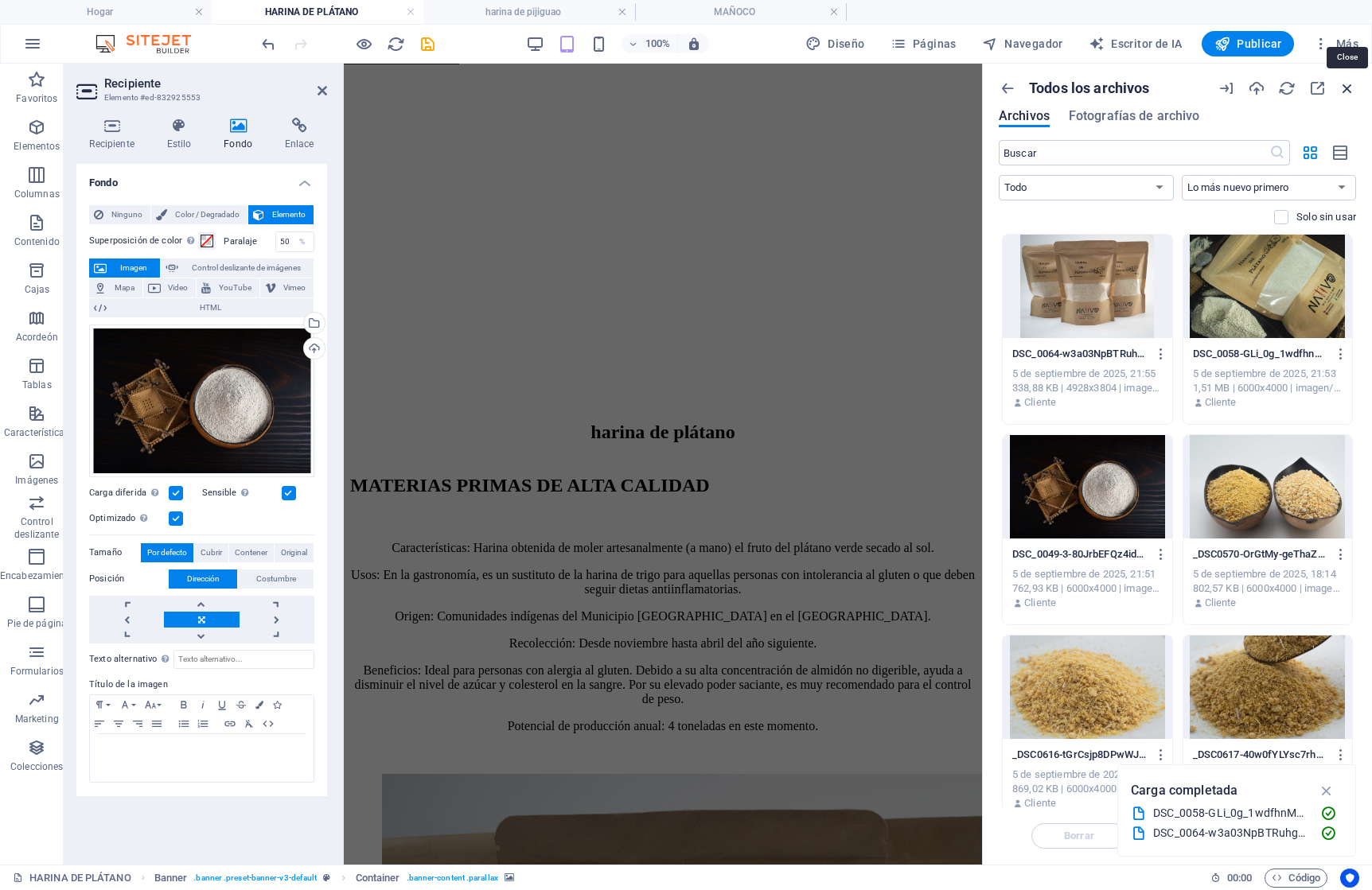
click at [1350, 87] on icon "button" at bounding box center [1347, 88] width 18 height 18
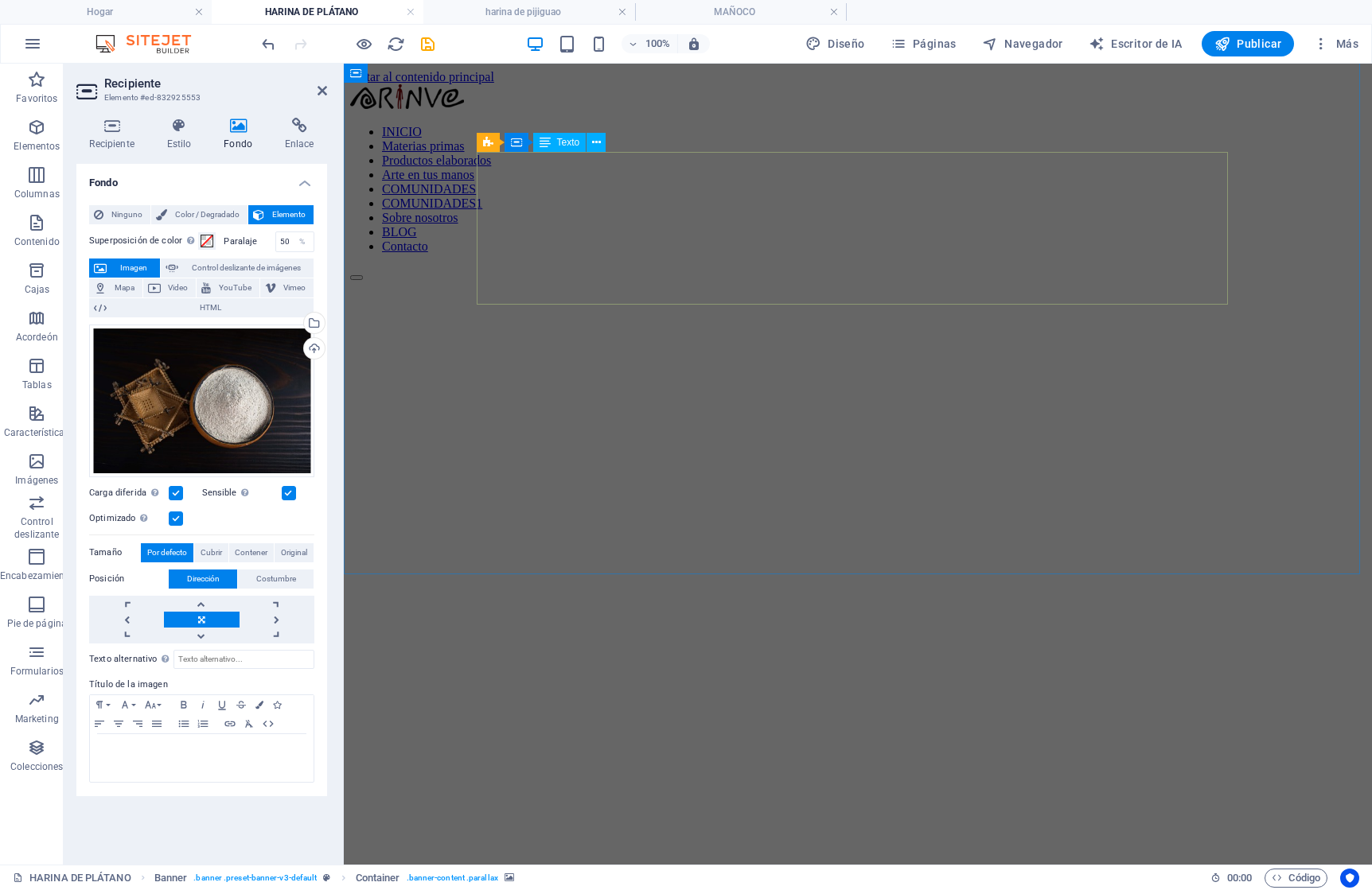
scroll to position [504, 0]
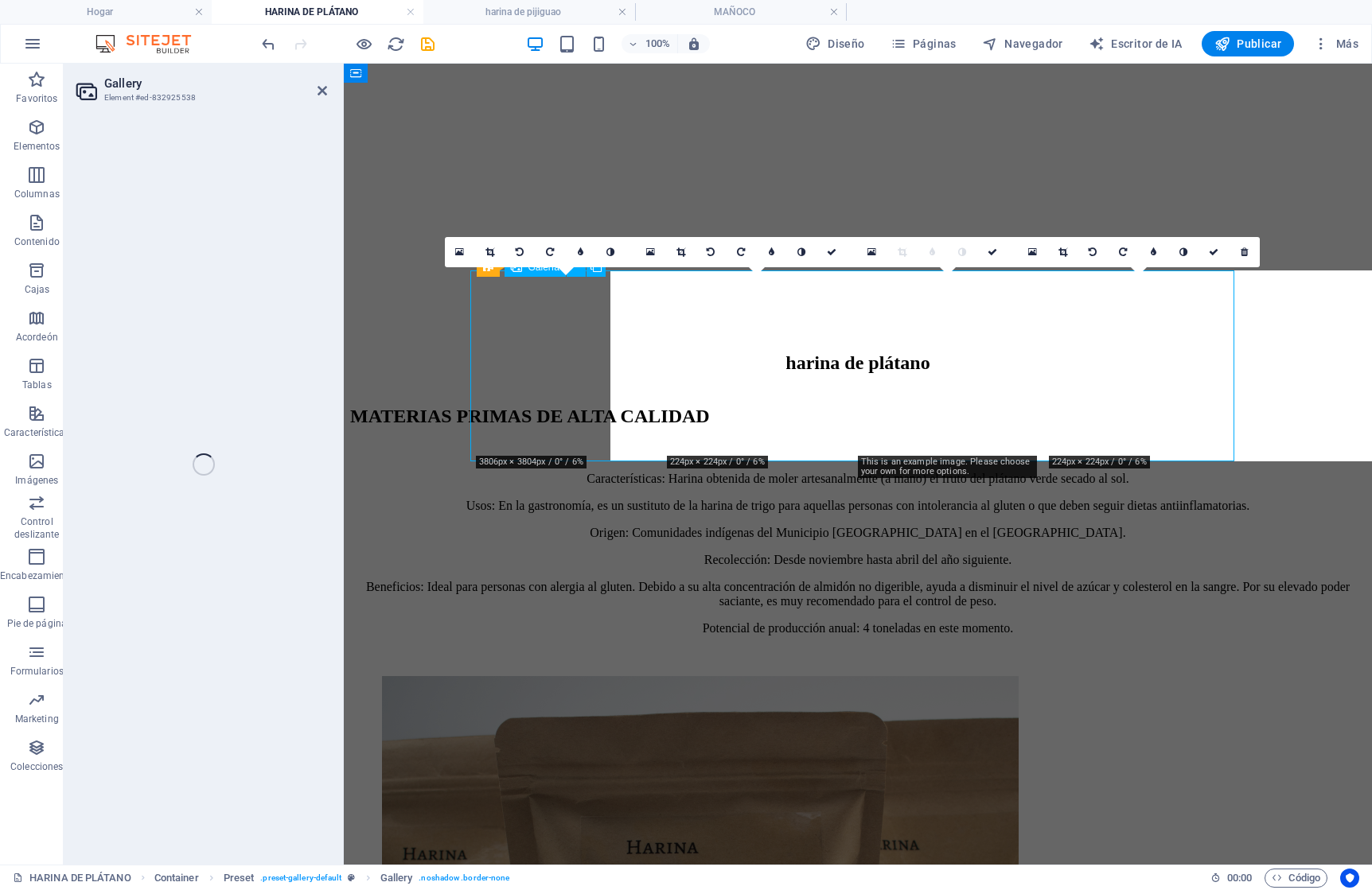
select select "4"
select select "px"
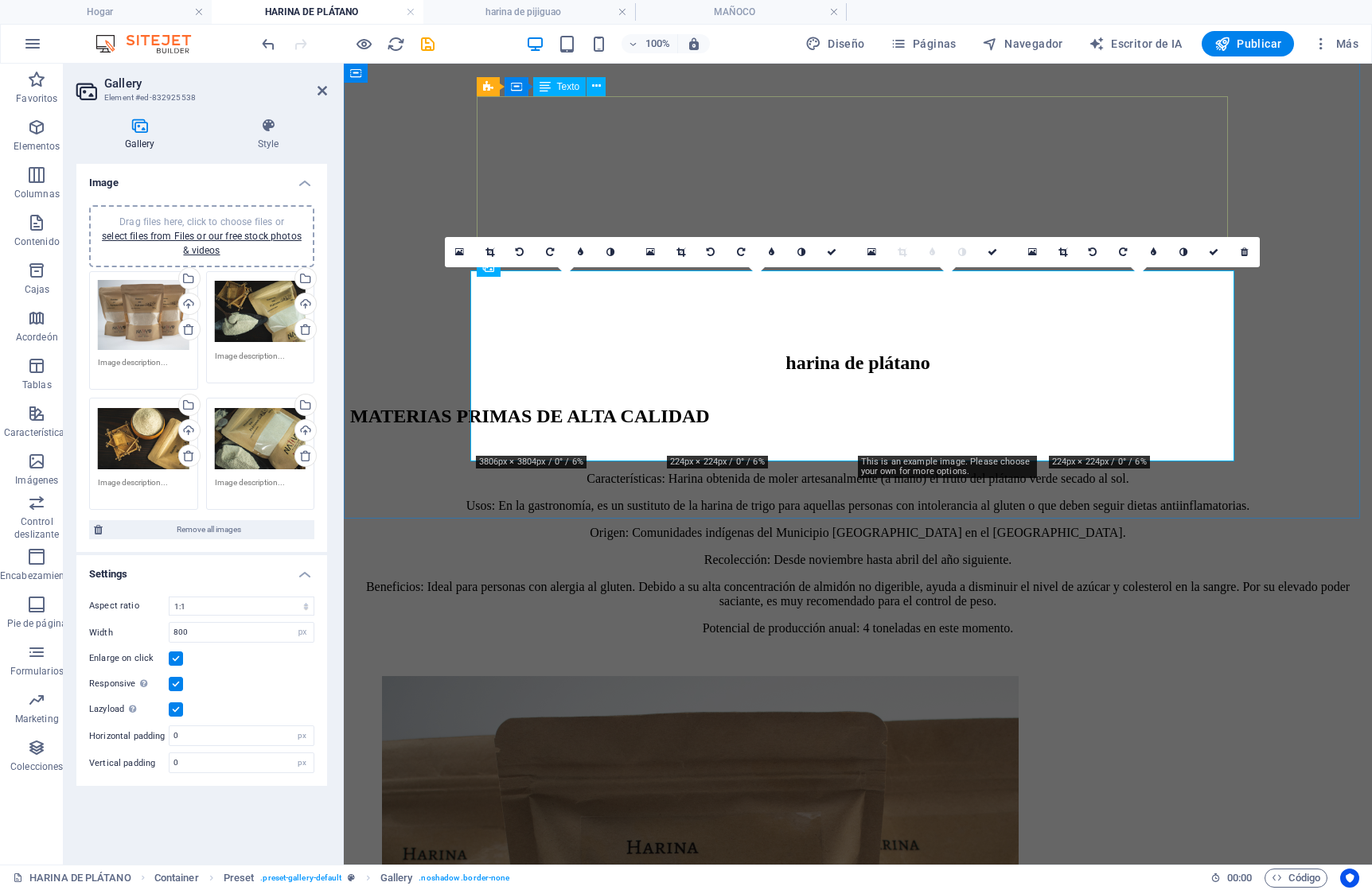
scroll to position [501, 0]
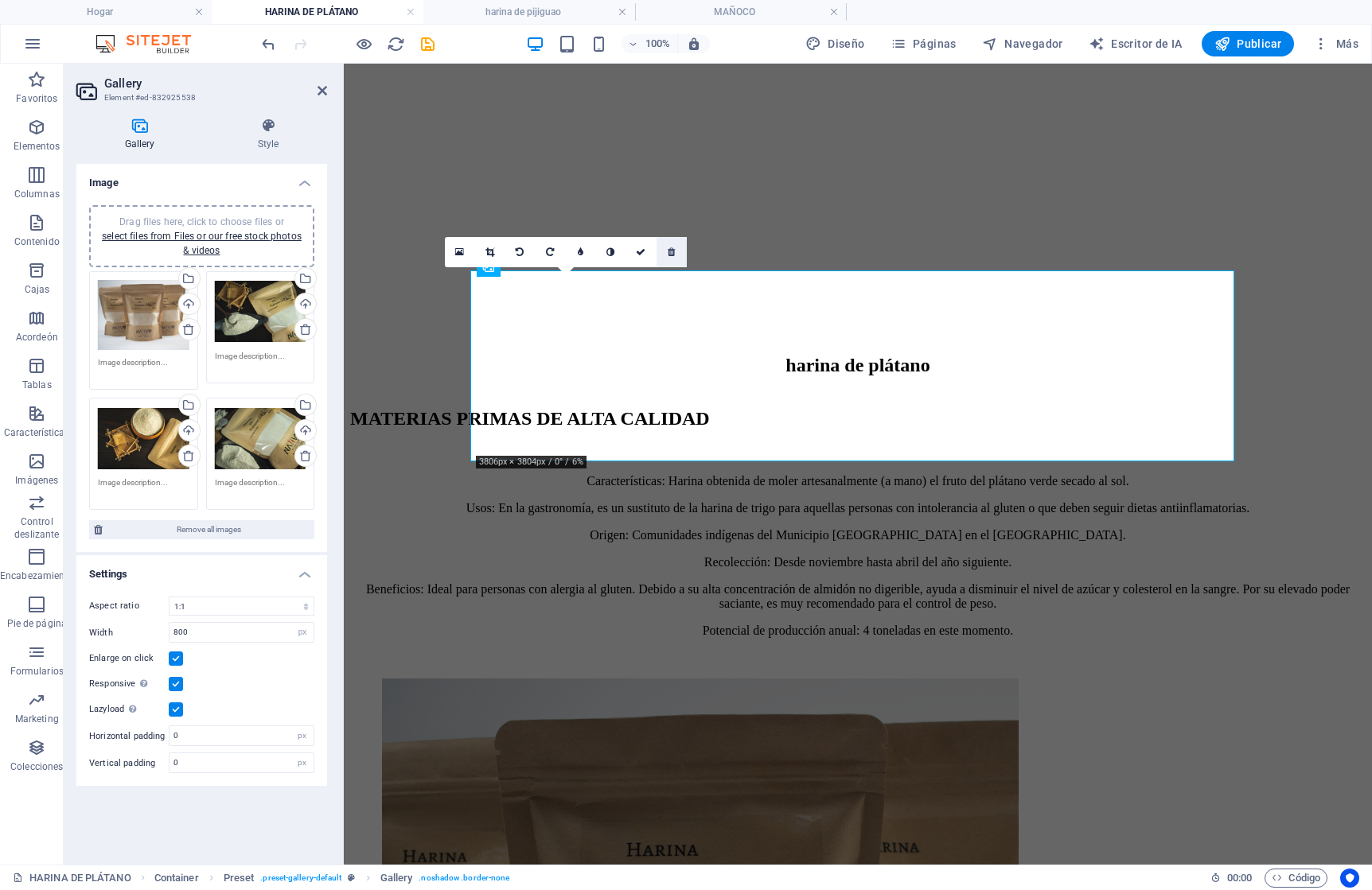
click at [674, 249] on icon at bounding box center [671, 252] width 7 height 9
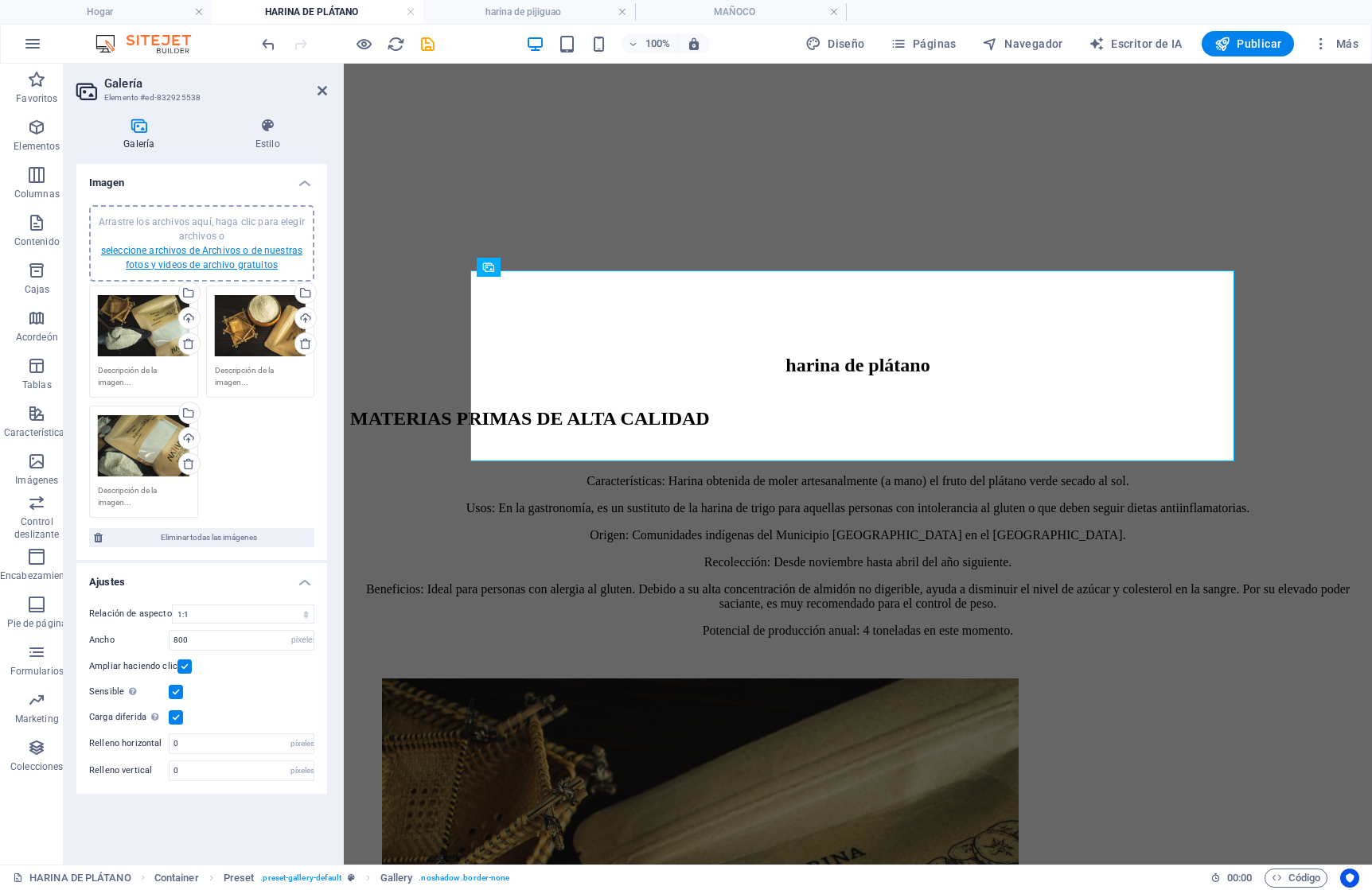
click at [224, 253] on font "seleccione archivos de Archivos o de nuestras fotos y videos de archivo gratuit…" at bounding box center [202, 257] width 202 height 25
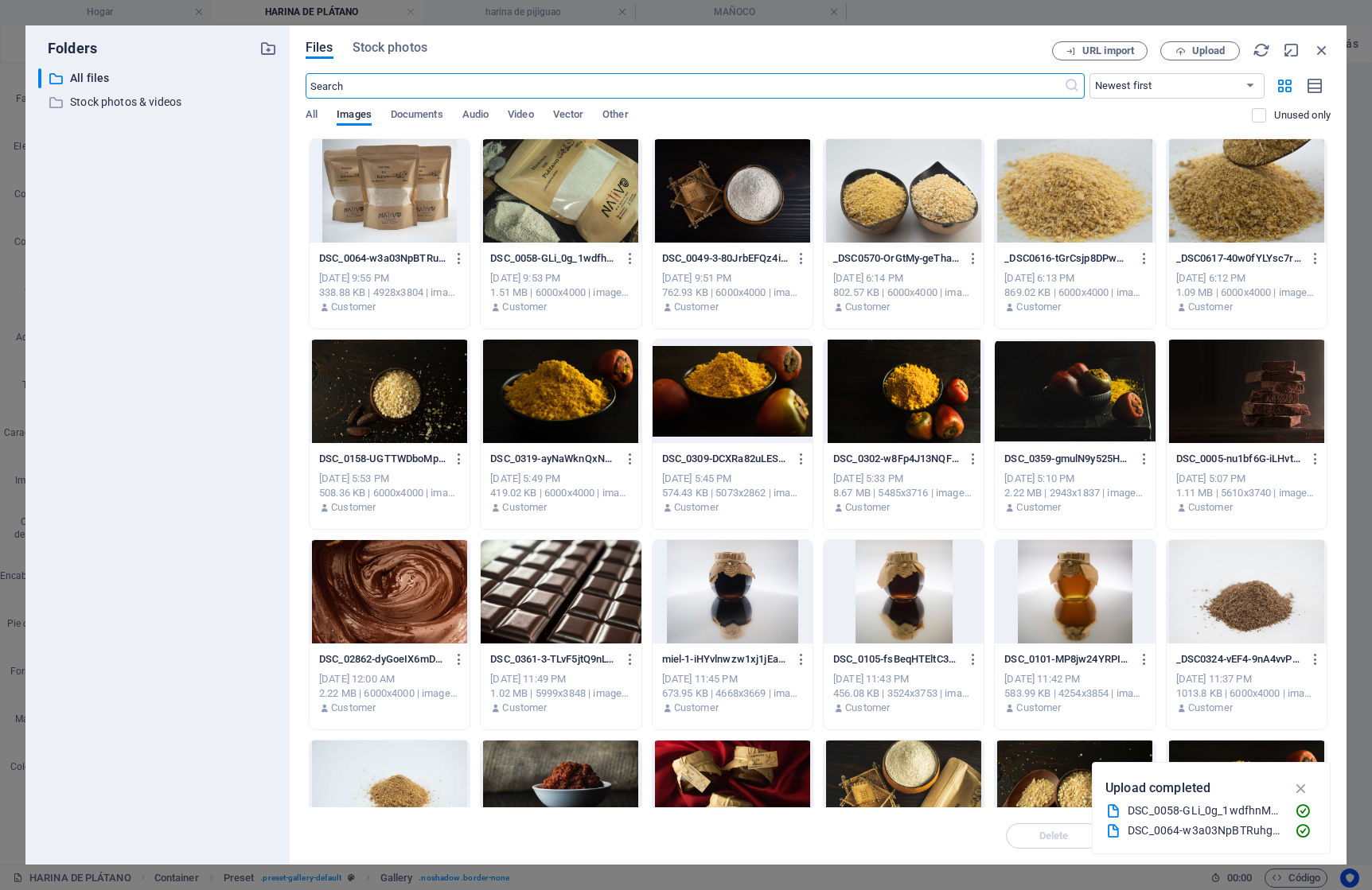
scroll to position [477, 0]
click at [397, 199] on div at bounding box center [389, 190] width 160 height 103
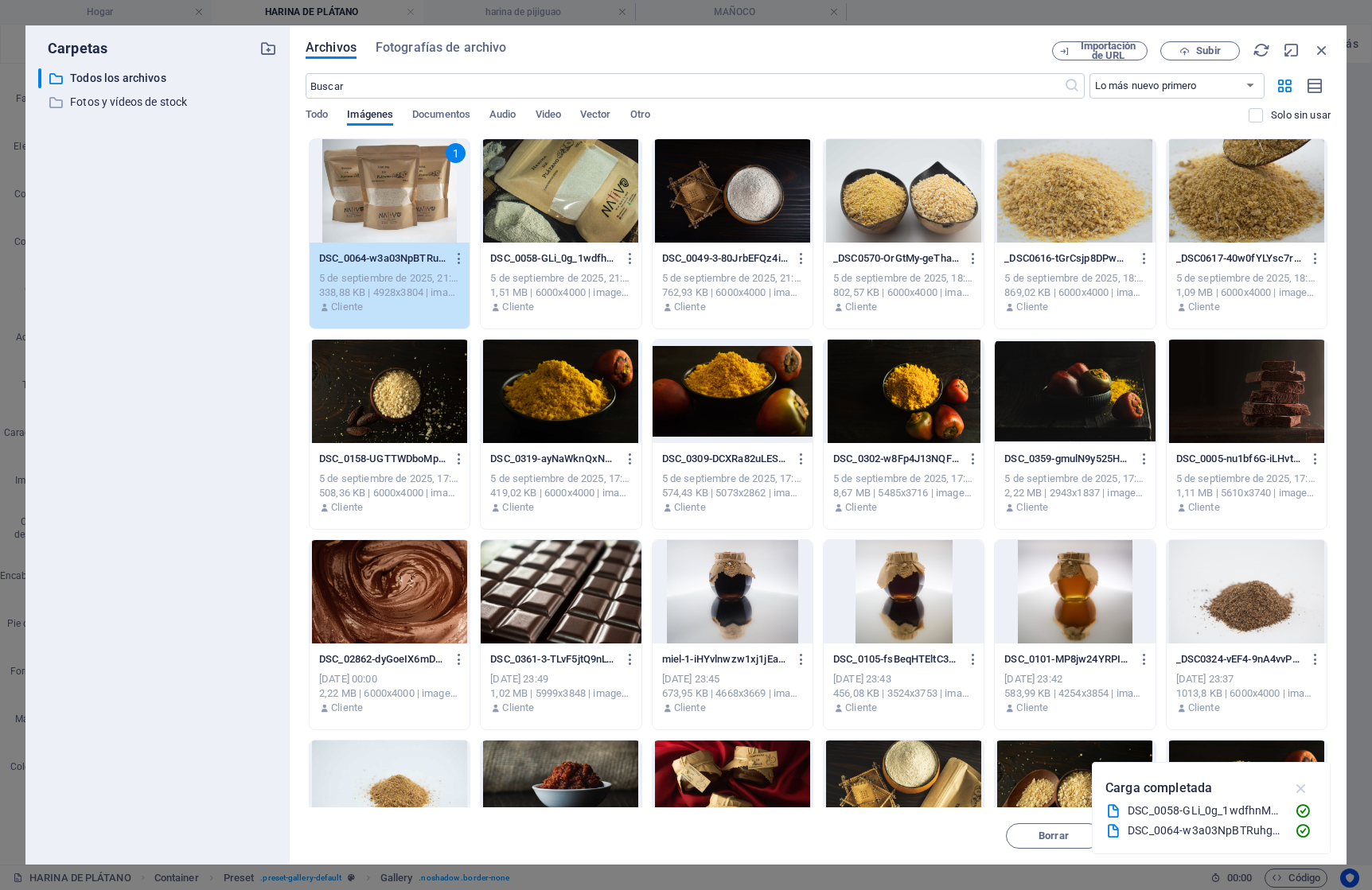
click at [1304, 789] on icon "button" at bounding box center [1302, 788] width 19 height 18
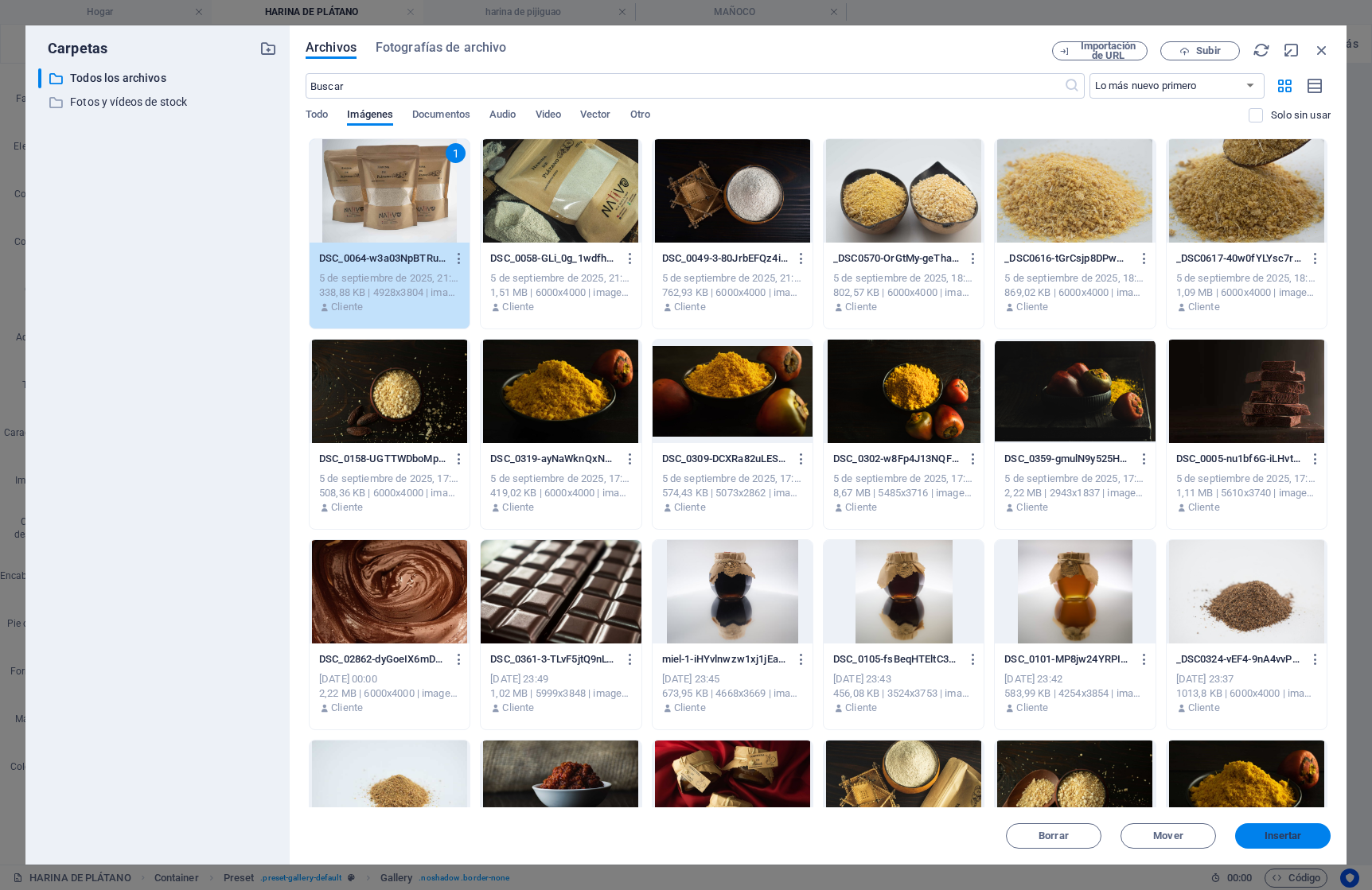
click at [1289, 837] on font "Insertar" at bounding box center [1284, 835] width 37 height 12
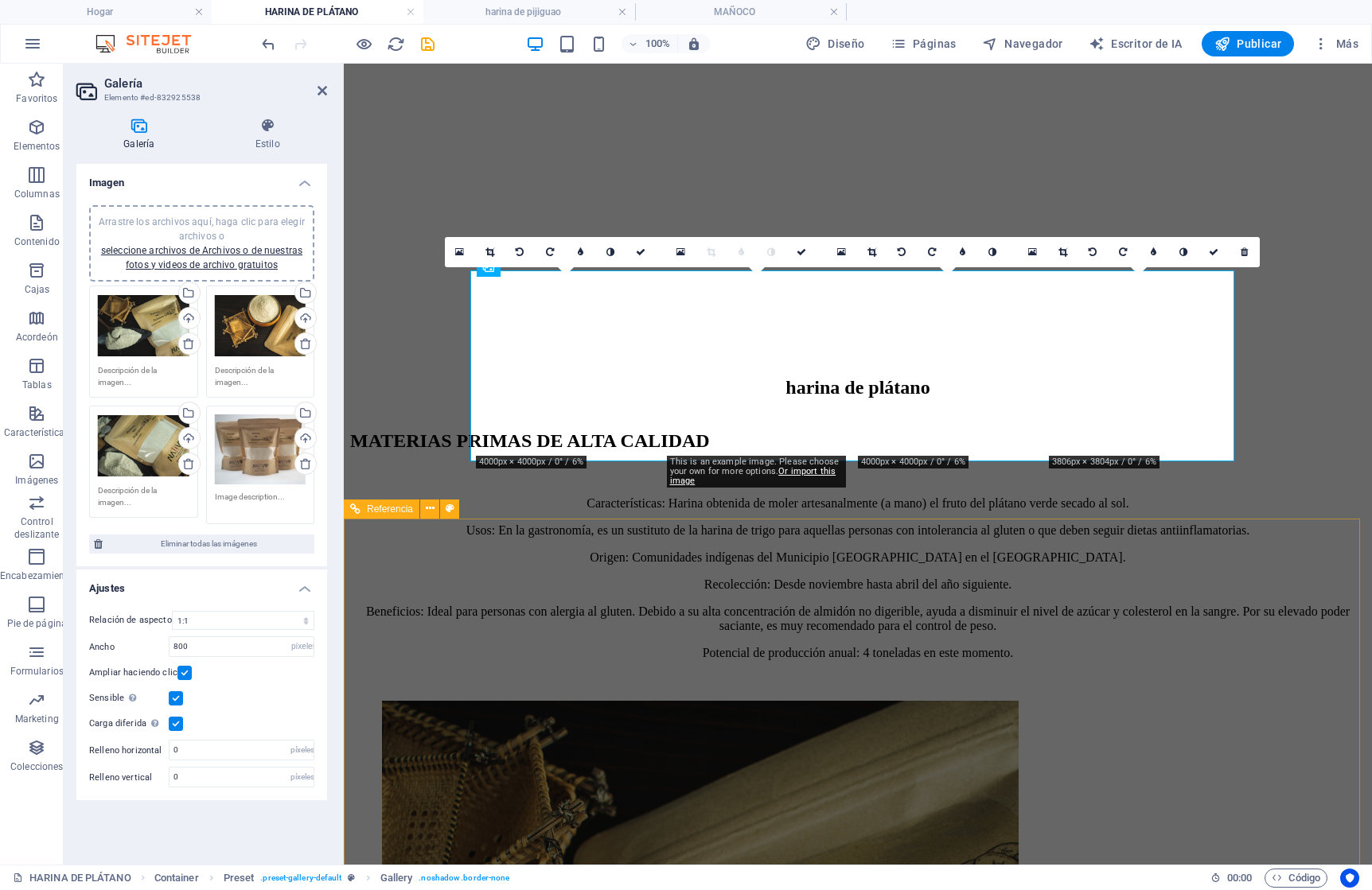
scroll to position [501, 0]
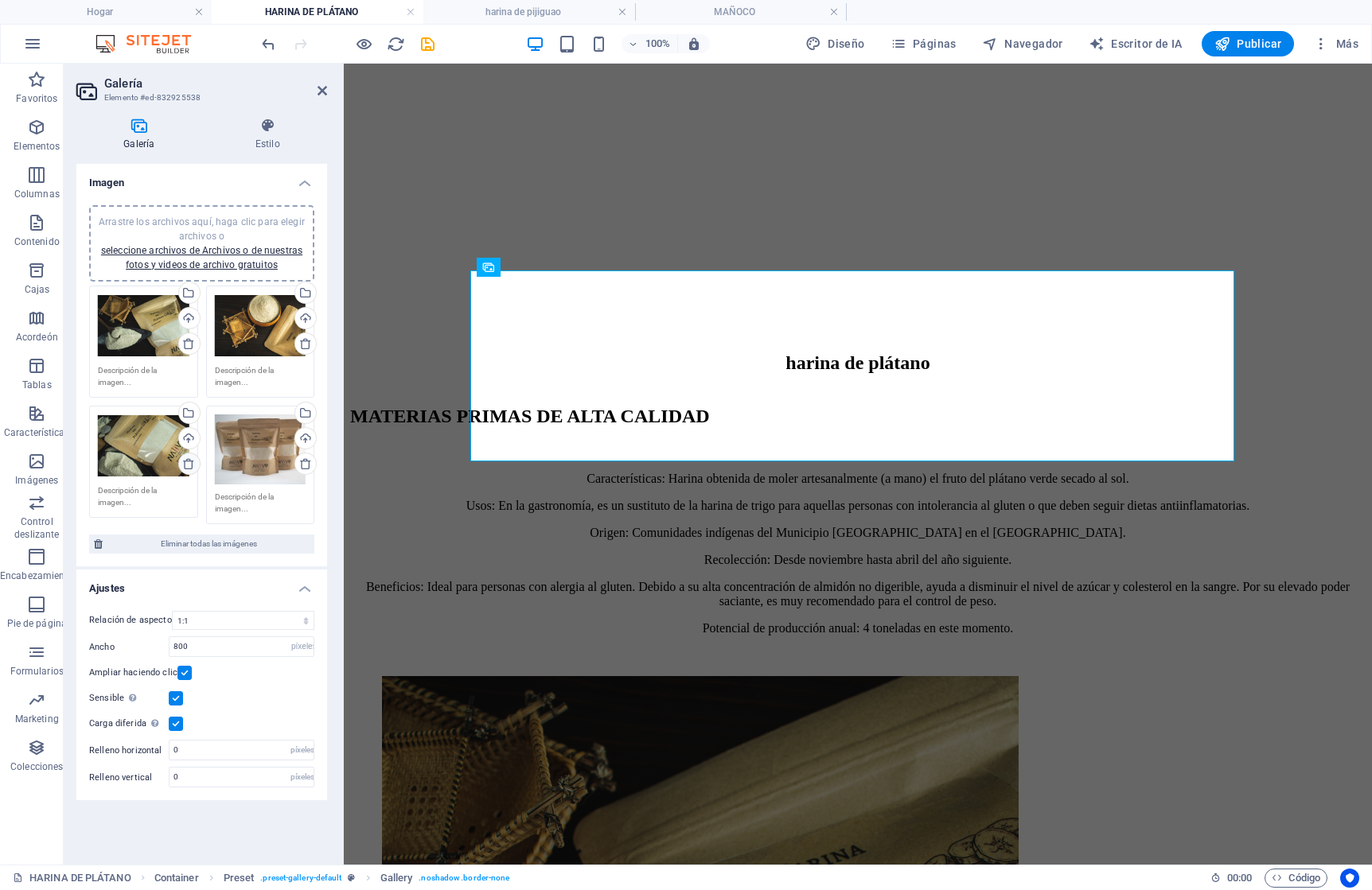
click at [186, 464] on icon at bounding box center [189, 464] width 13 height 13
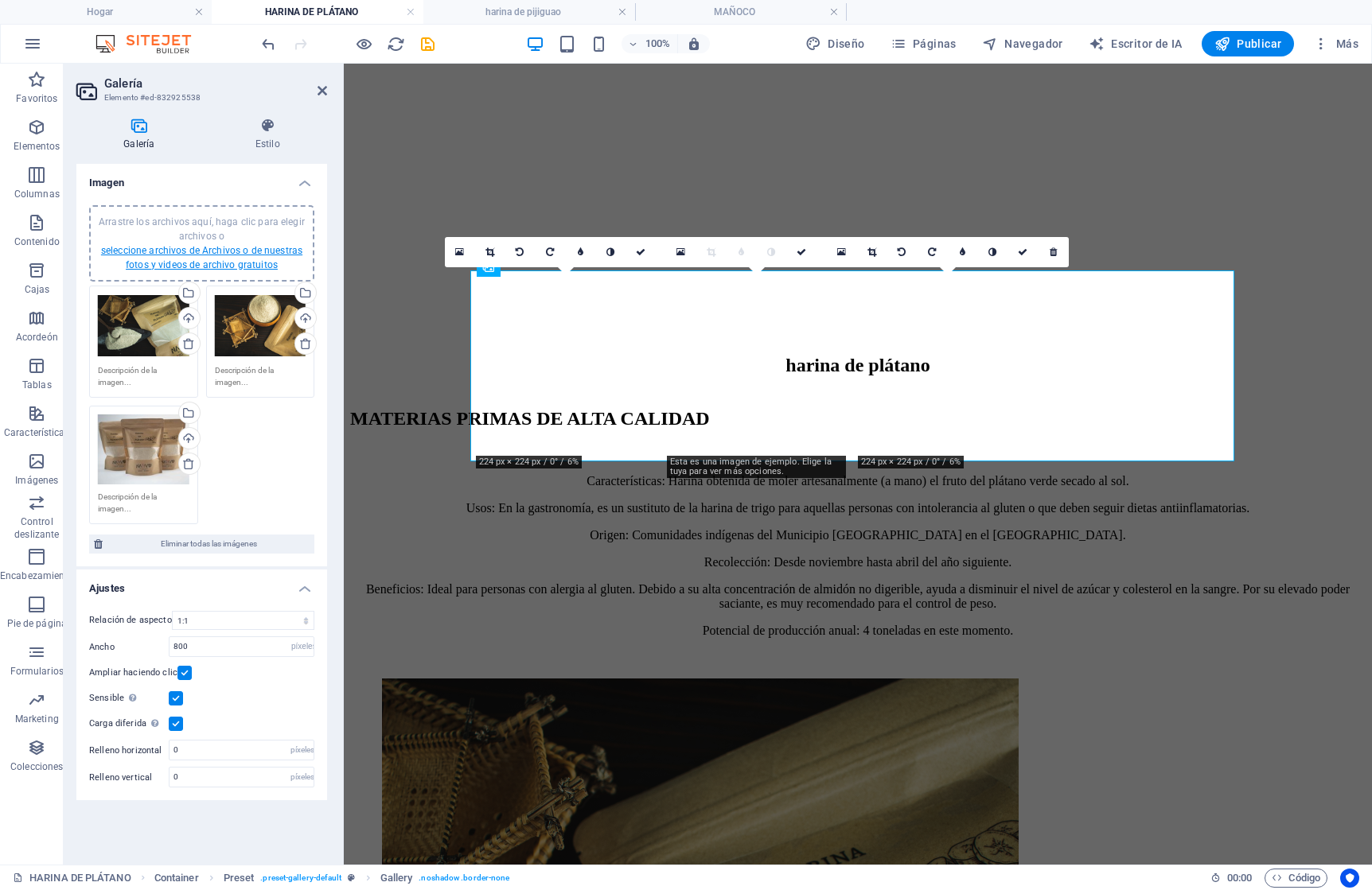
click at [242, 255] on font "seleccione archivos de Archivos o de nuestras fotos y videos de archivo gratuit…" at bounding box center [202, 257] width 202 height 25
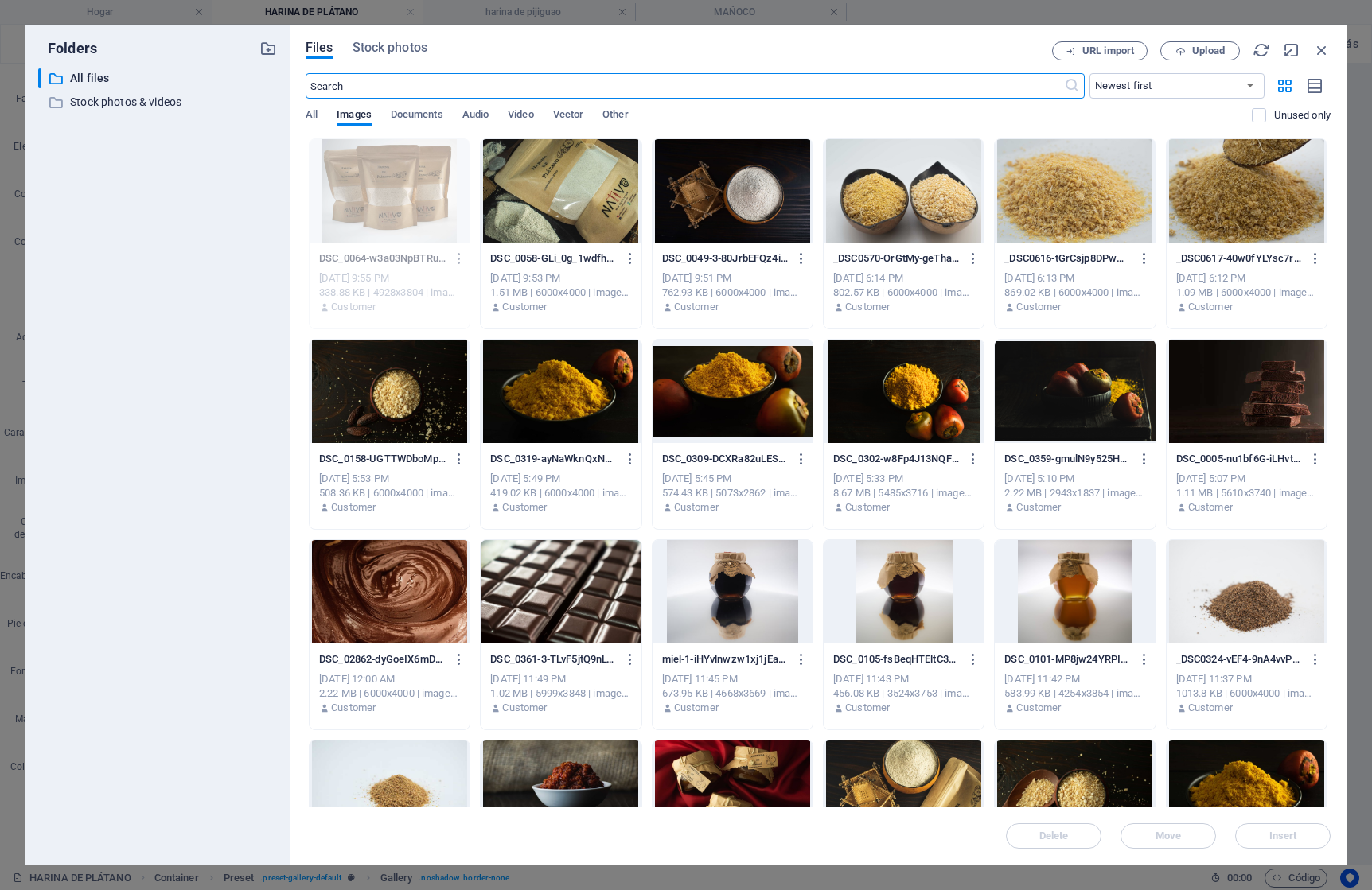
scroll to position [477, 0]
click at [544, 200] on div at bounding box center [561, 190] width 160 height 103
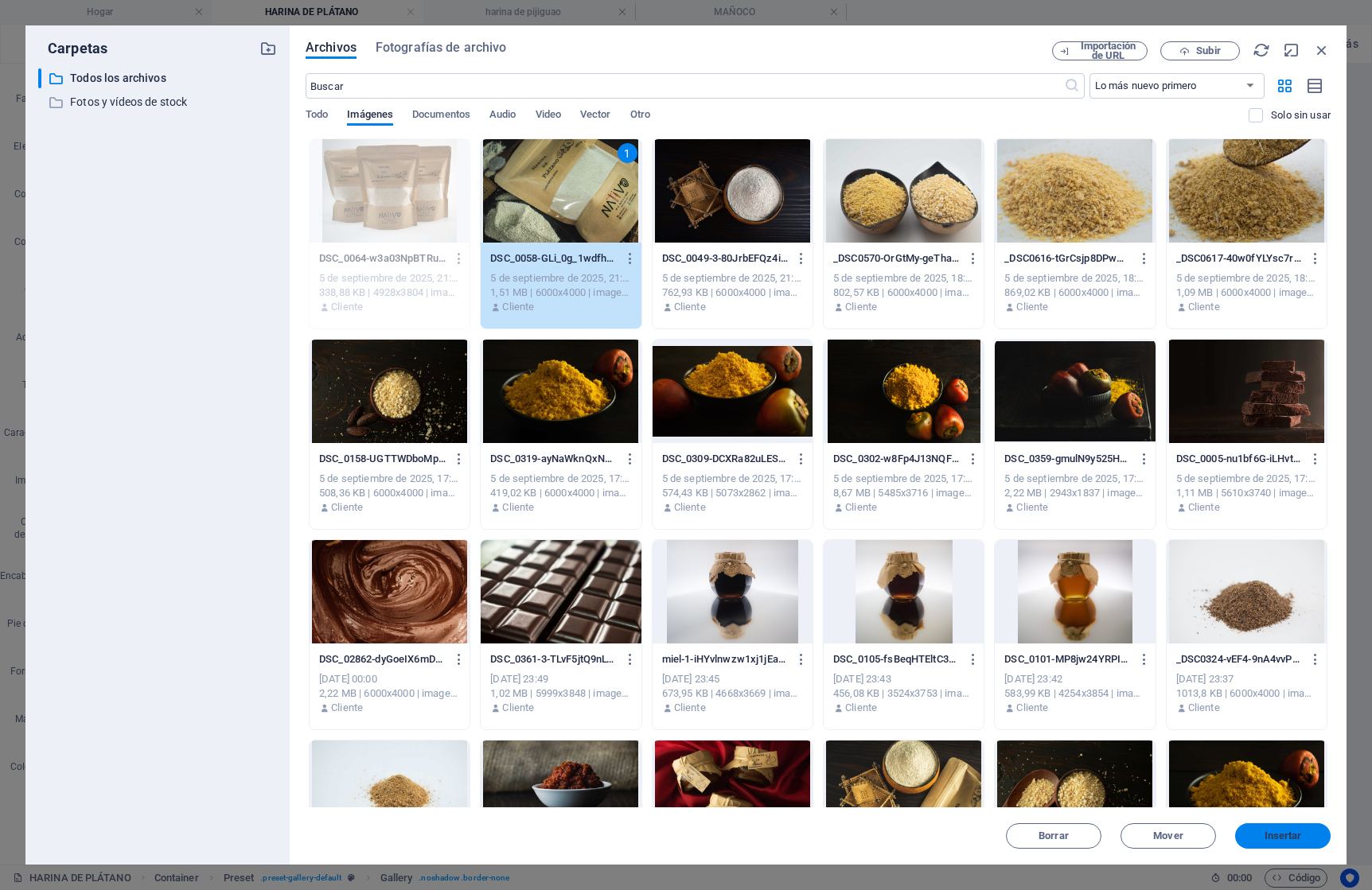
click at [1274, 835] on font "Insertar" at bounding box center [1284, 835] width 37 height 12
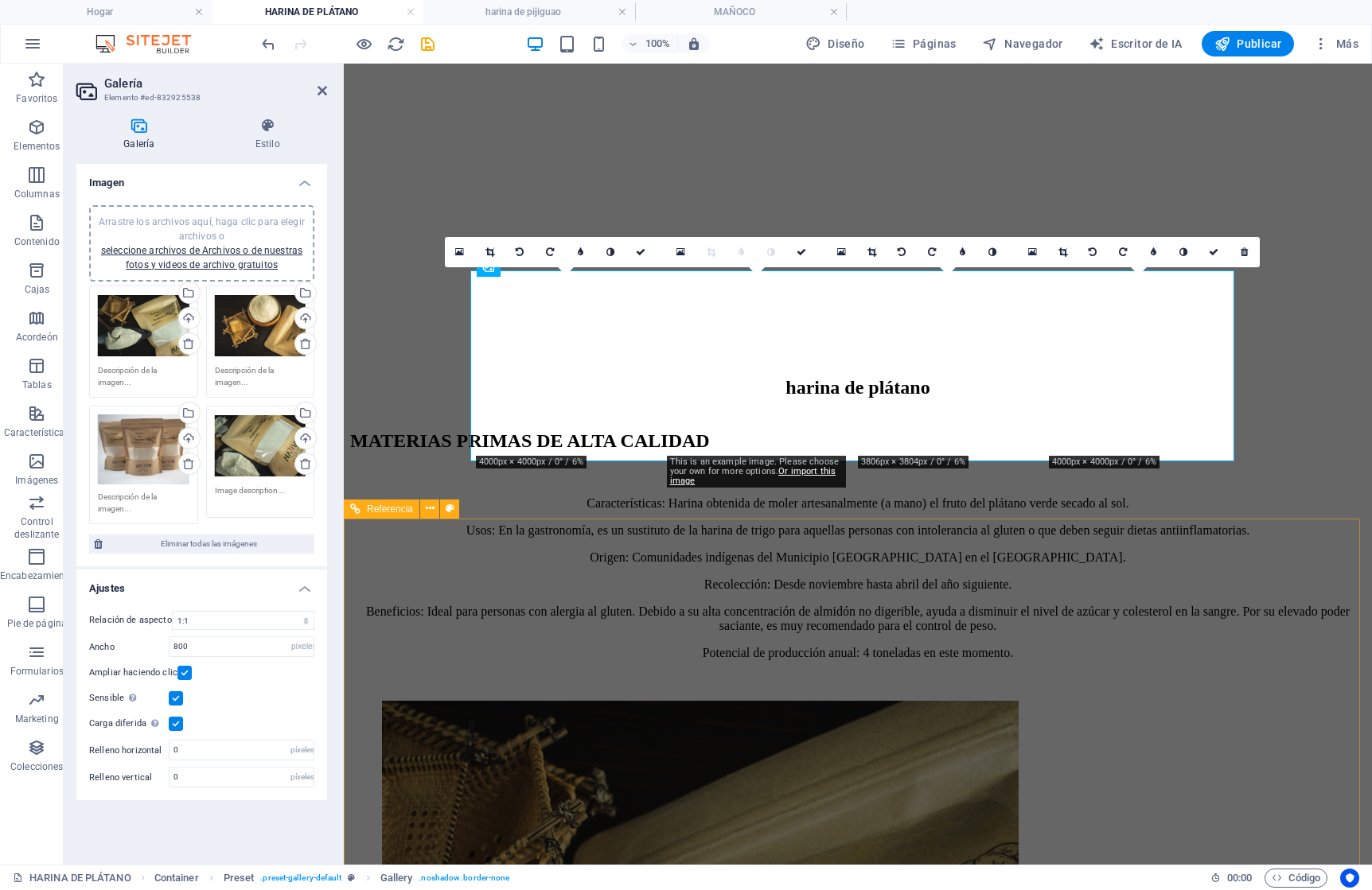
scroll to position [501, 0]
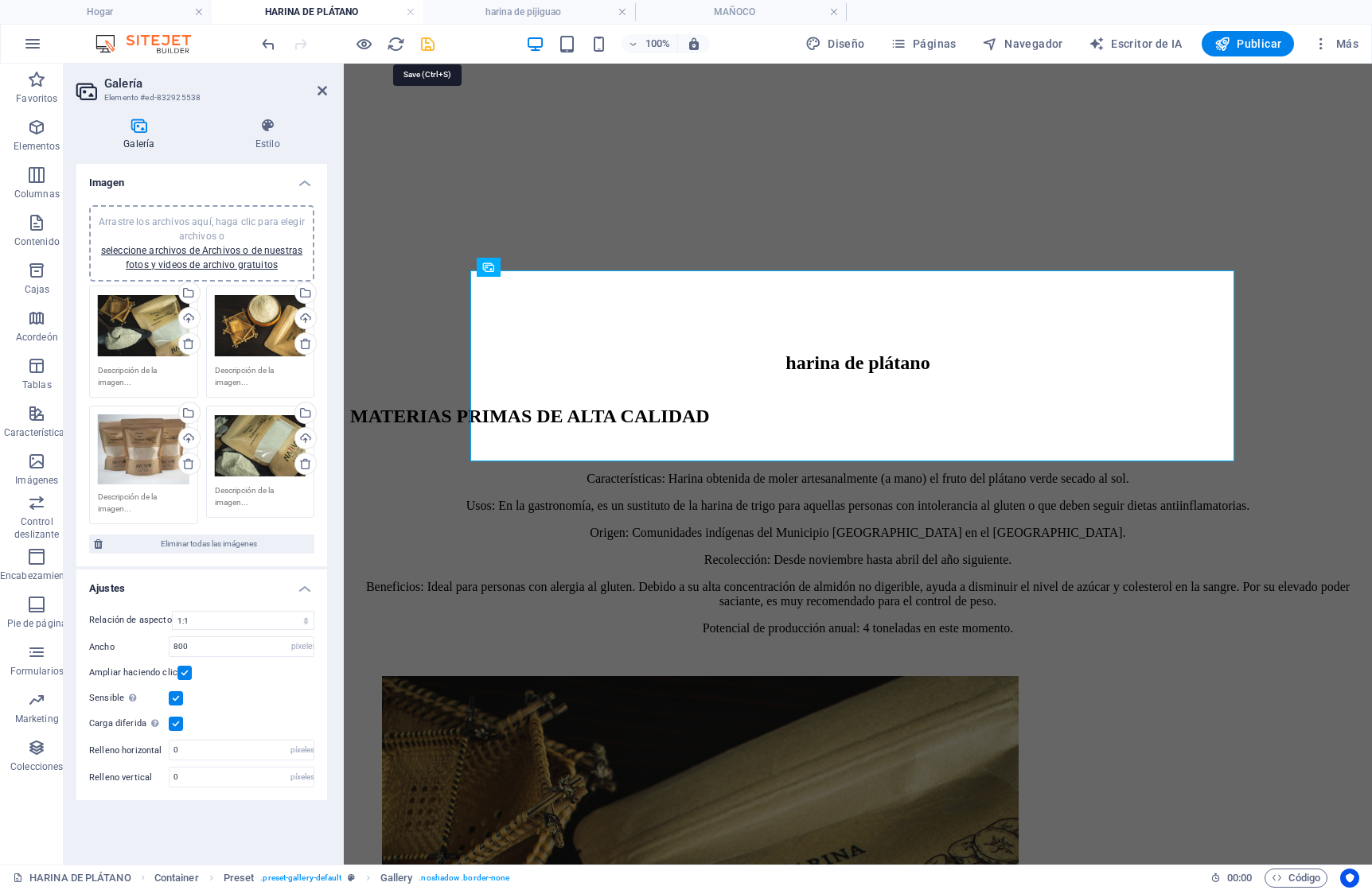
click at [431, 42] on icon "ahorrar" at bounding box center [428, 45] width 19 height 19
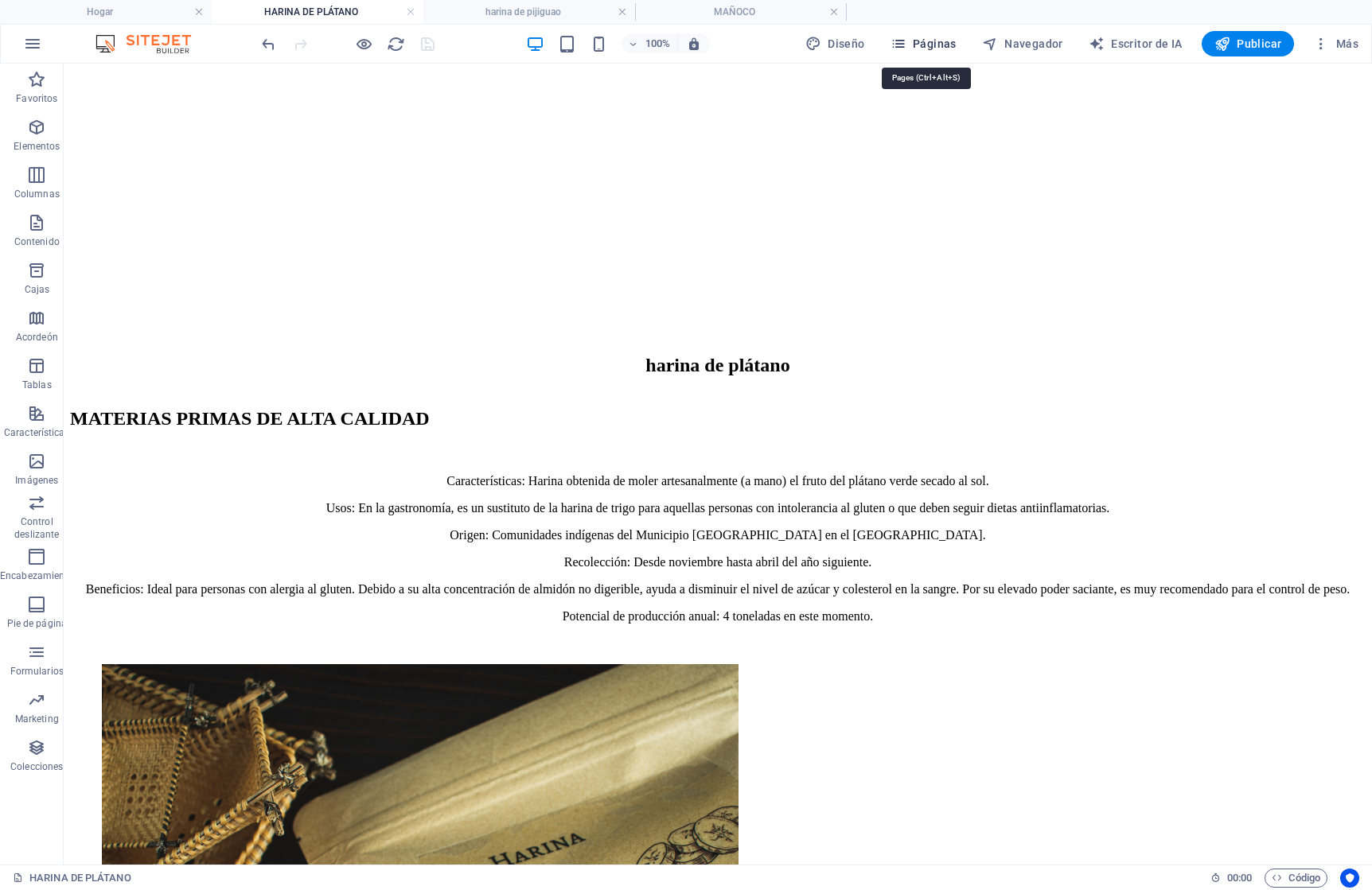
click at [925, 42] on font "Páginas" at bounding box center [934, 44] width 44 height 13
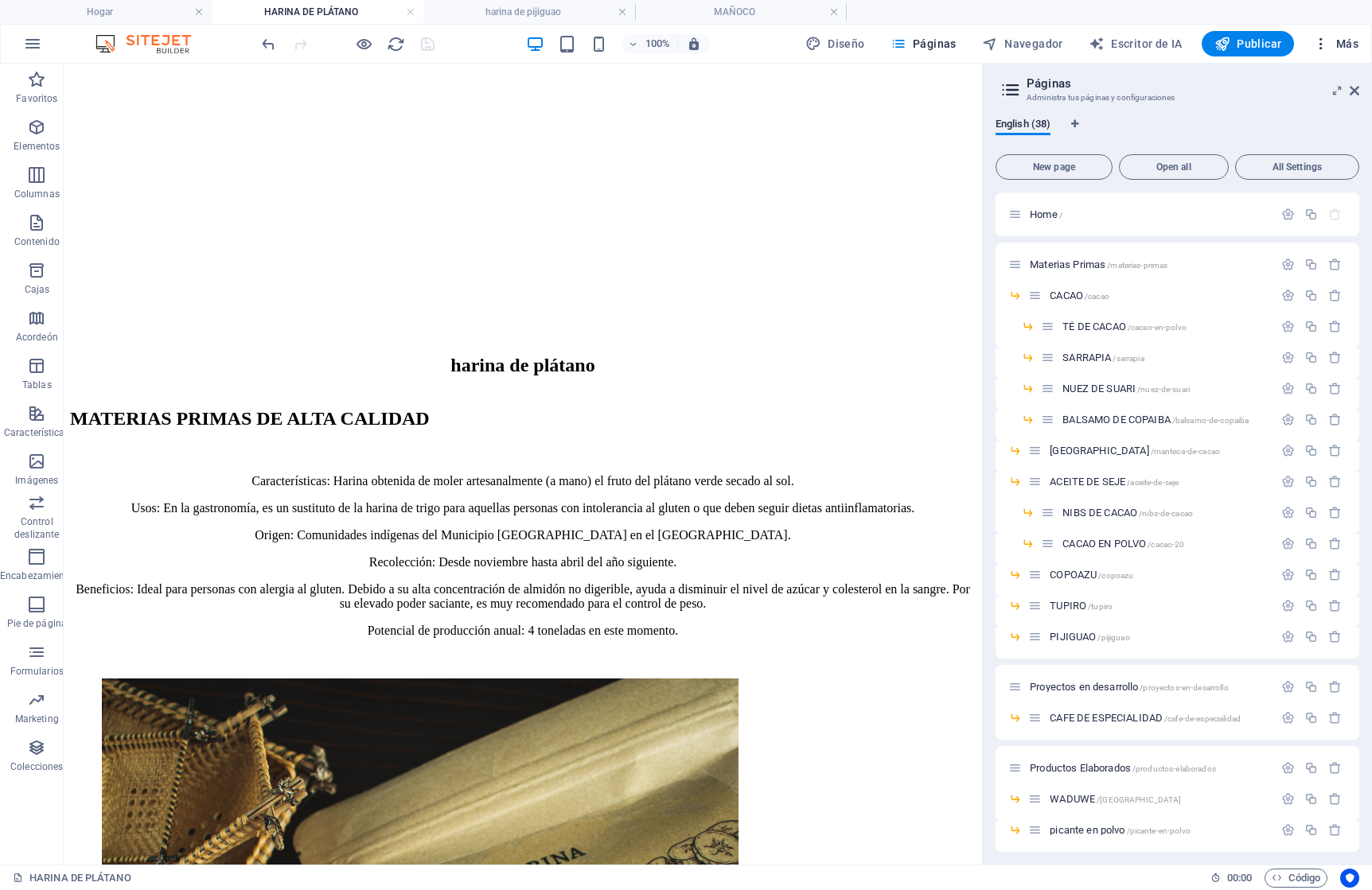
click at [1347, 42] on font "Más" at bounding box center [1348, 44] width 22 height 13
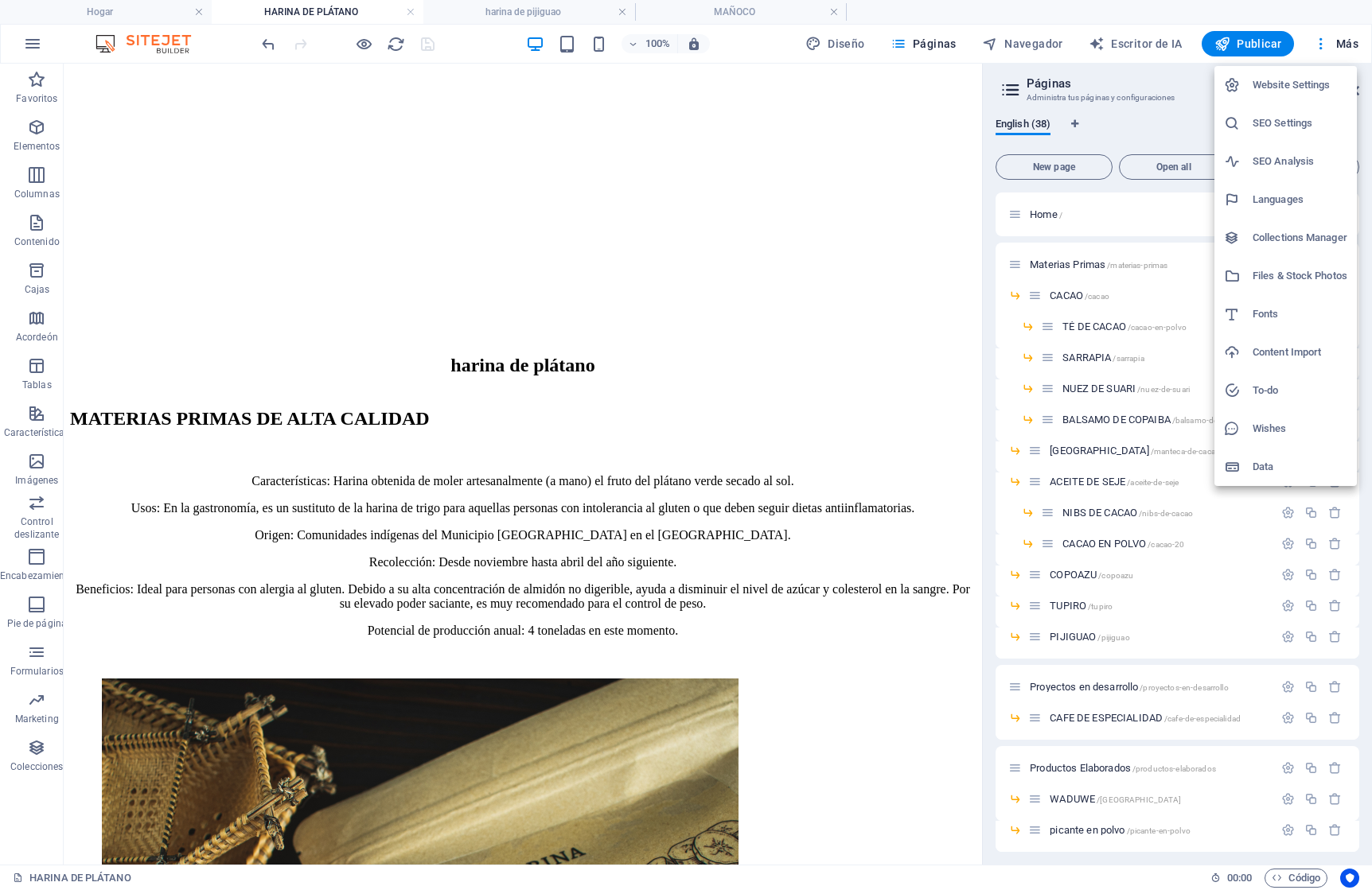
click at [1272, 276] on h6 "Files & Stock Photos" at bounding box center [1300, 276] width 95 height 20
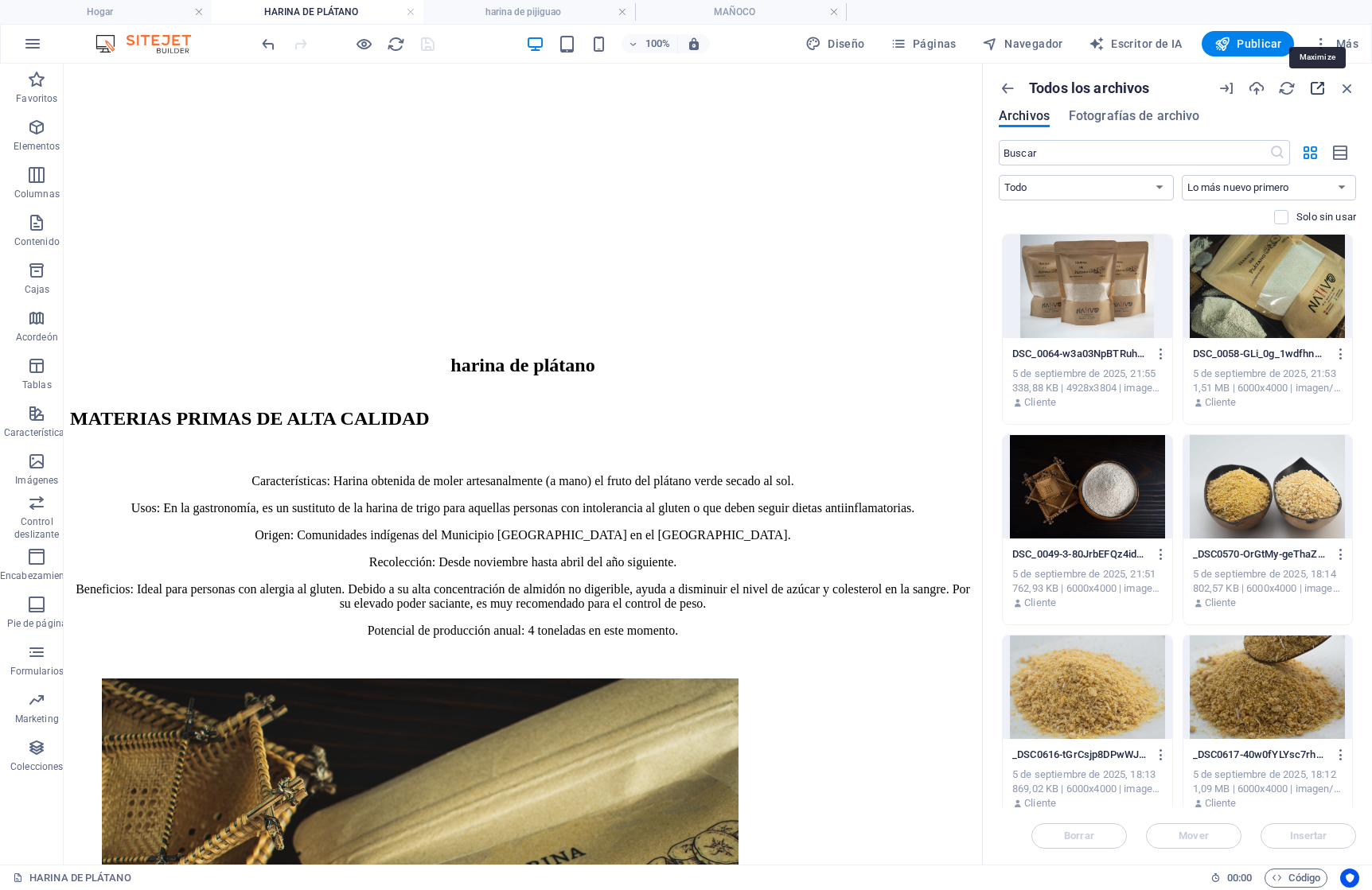
click at [1315, 86] on icon "button" at bounding box center [1317, 88] width 18 height 18
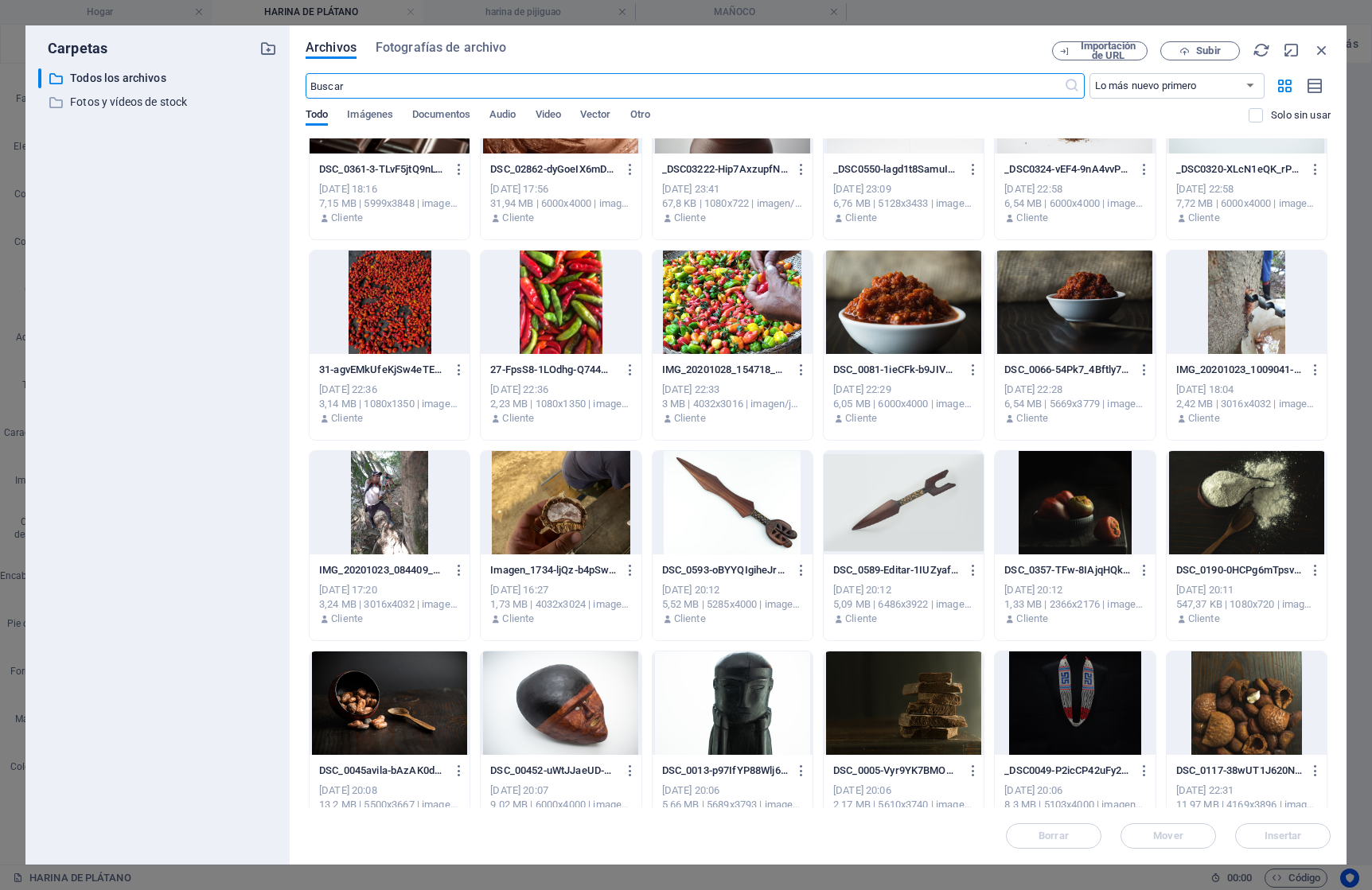
scroll to position [5300, 0]
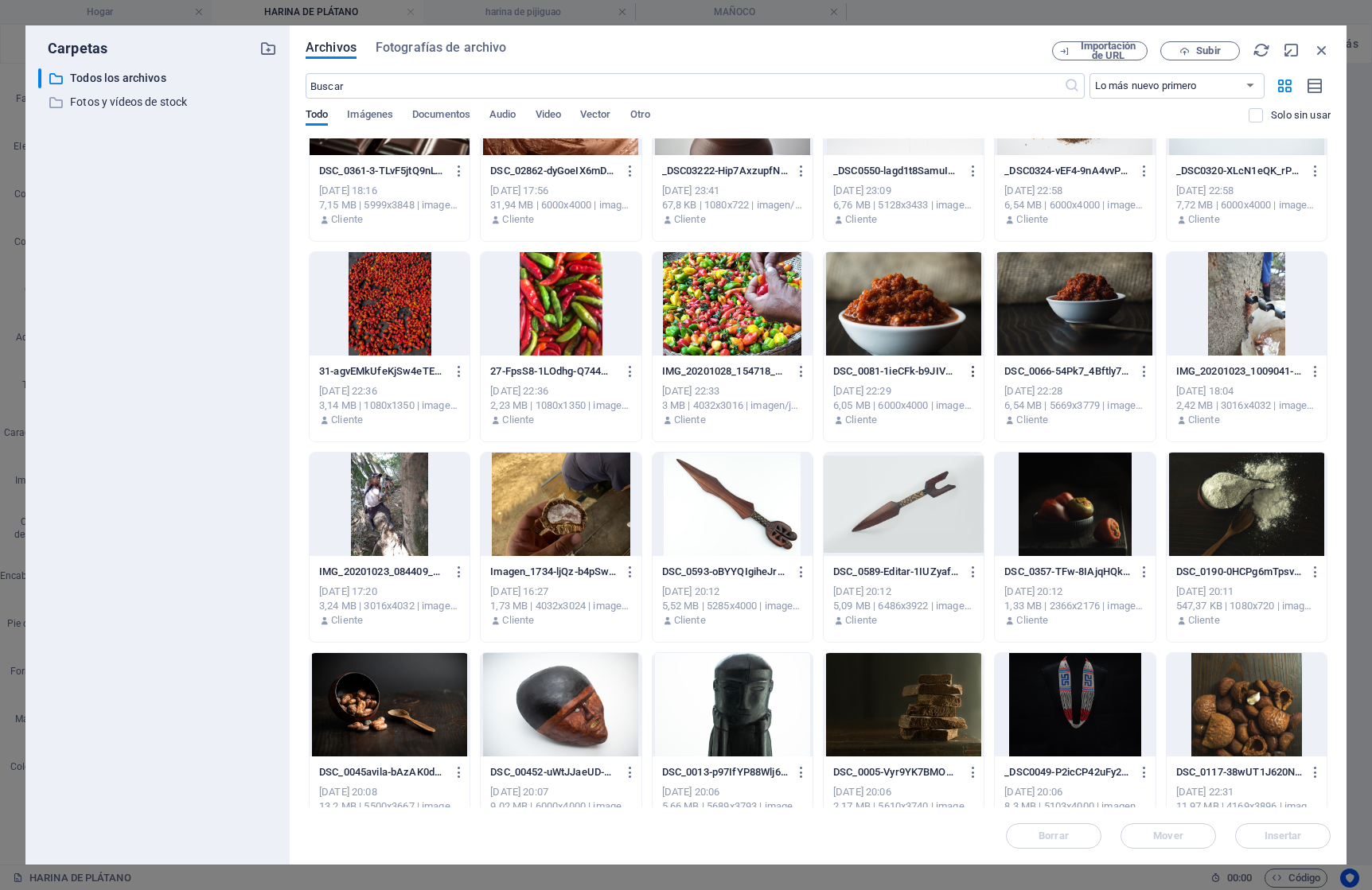
click at [972, 369] on icon "button" at bounding box center [974, 371] width 15 height 14
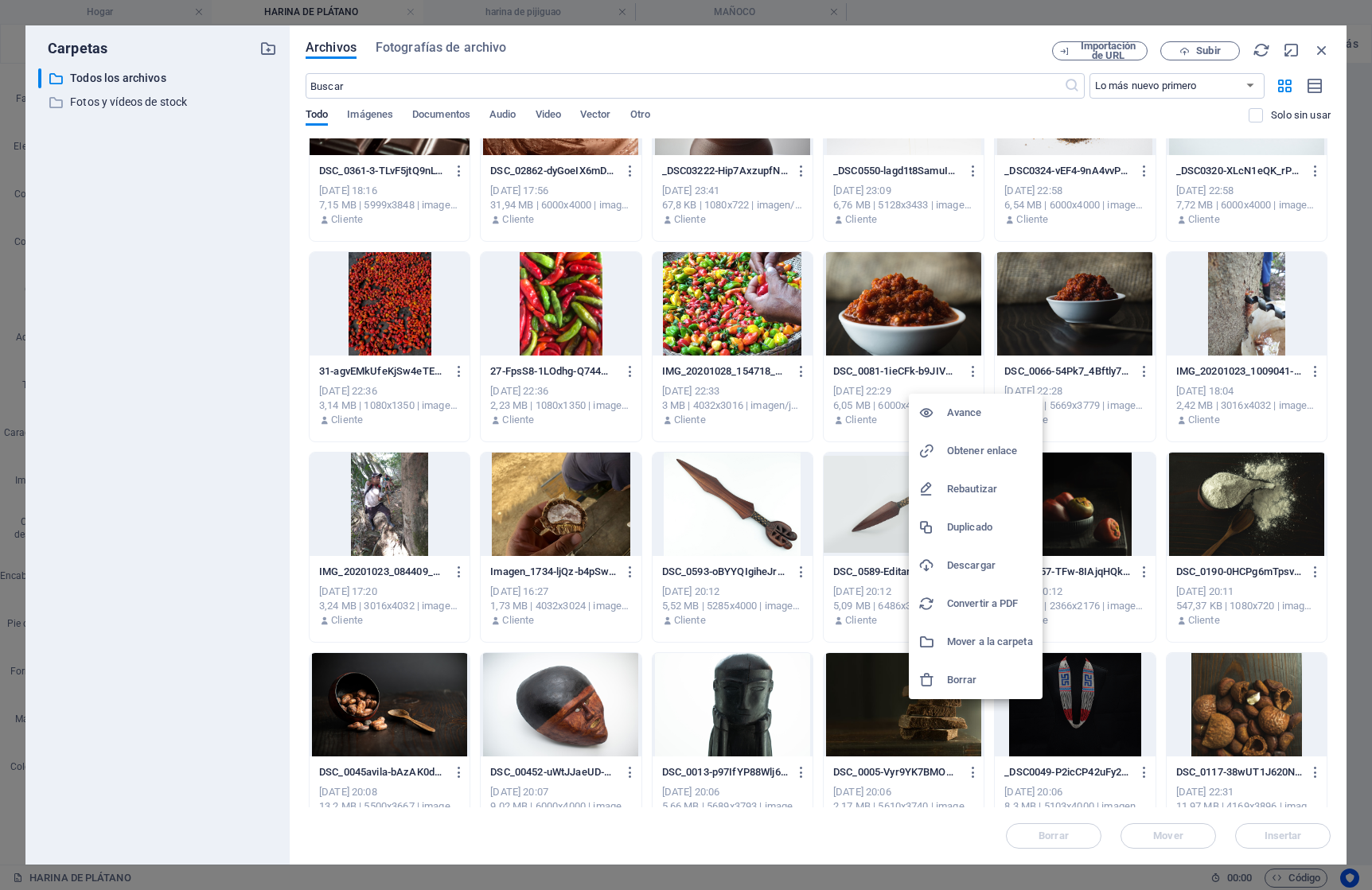
click at [967, 679] on font "Borrar" at bounding box center [962, 679] width 31 height 12
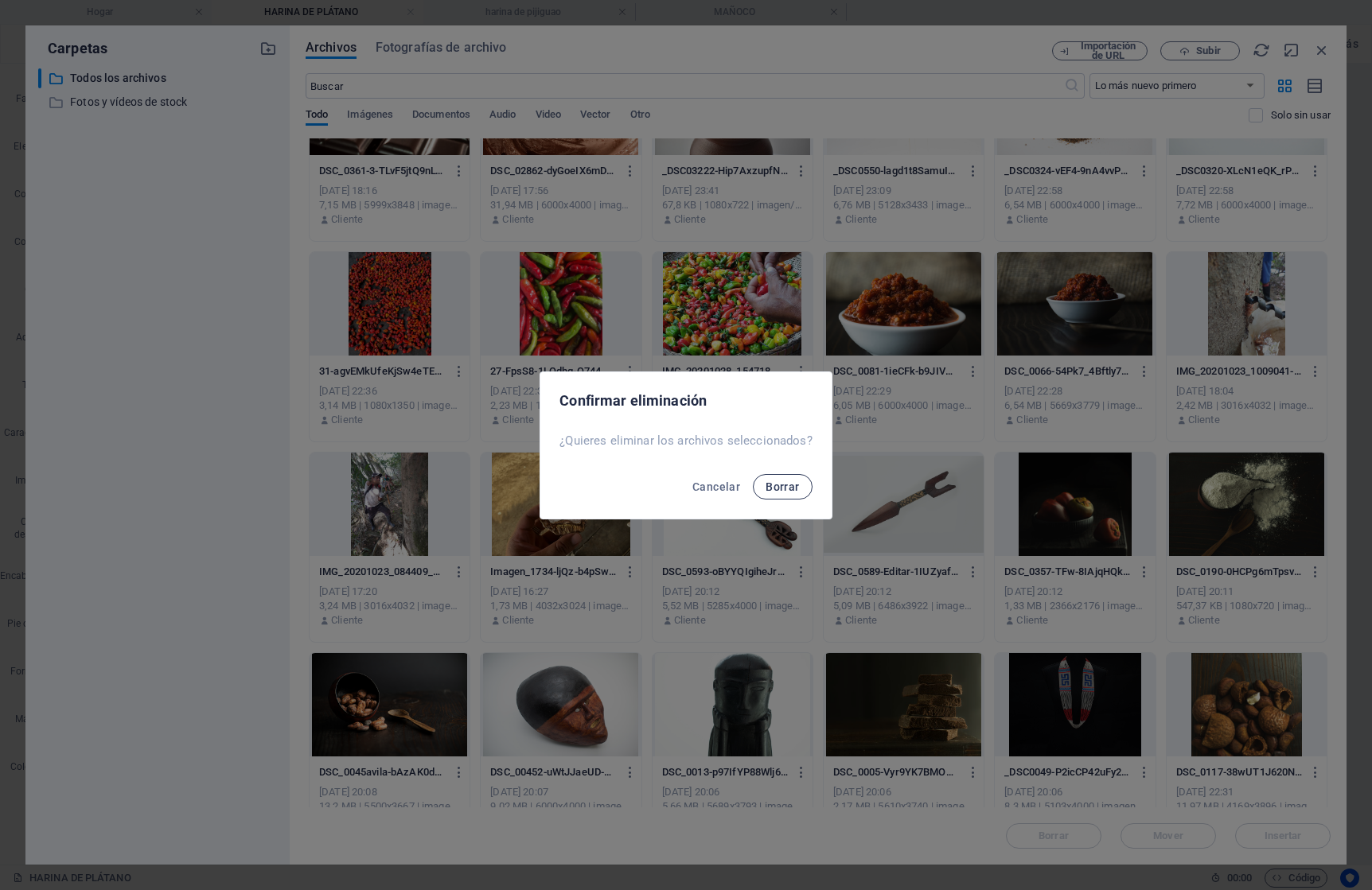
click at [788, 480] on font "Borrar" at bounding box center [783, 487] width 33 height 13
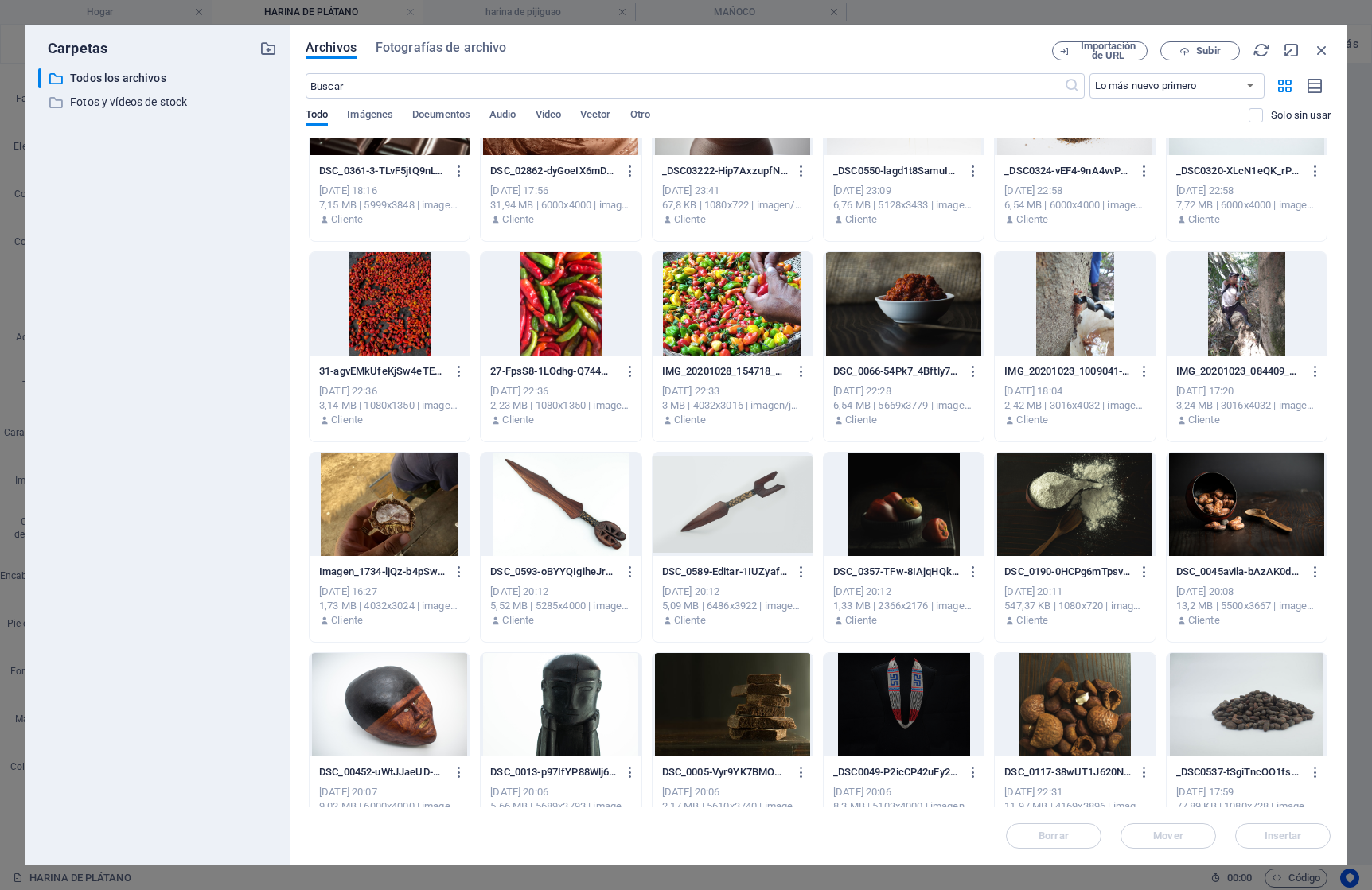
click at [1130, 325] on div at bounding box center [1075, 303] width 160 height 103
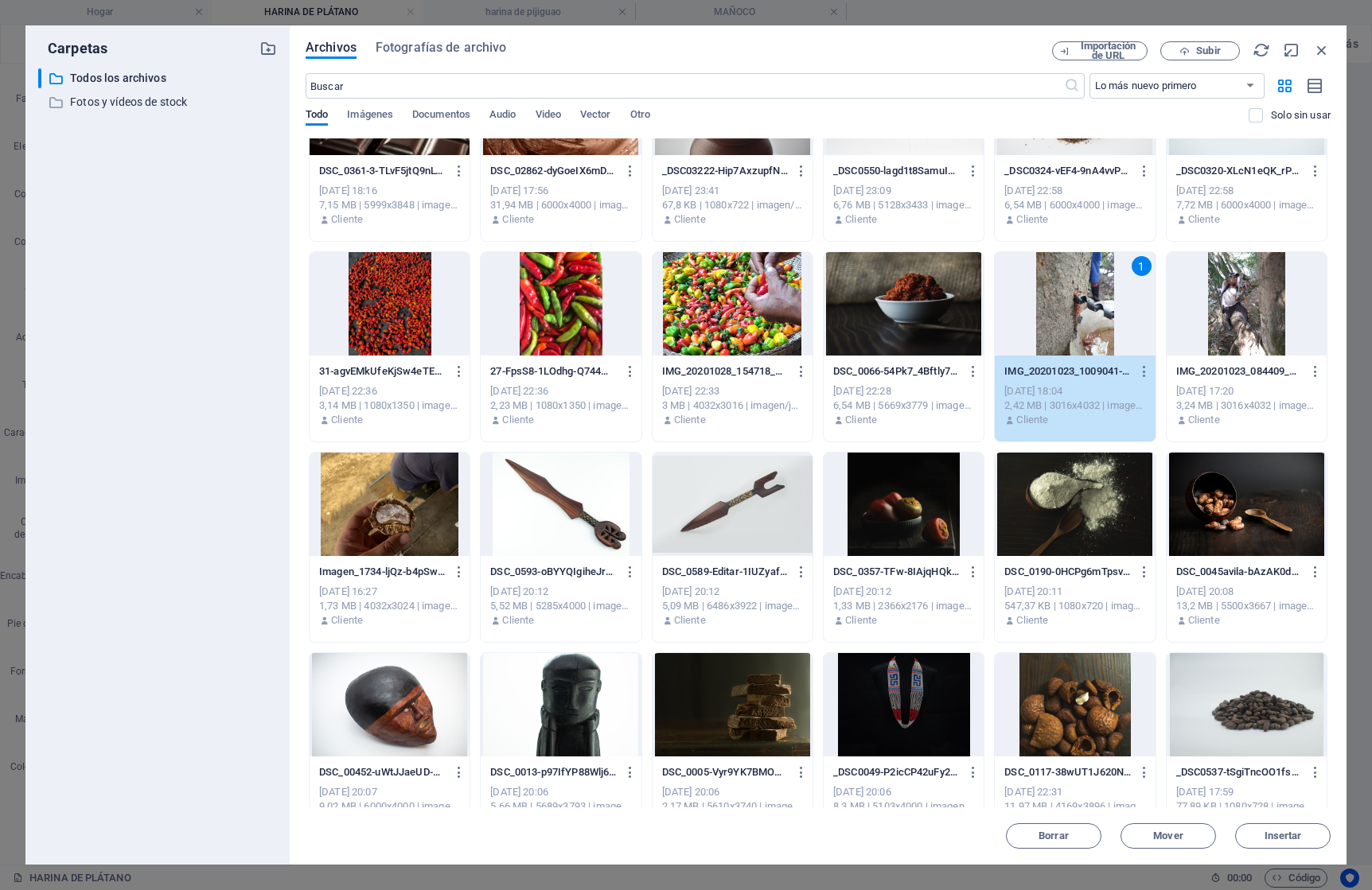
click at [1109, 306] on div "1" at bounding box center [1075, 303] width 160 height 103
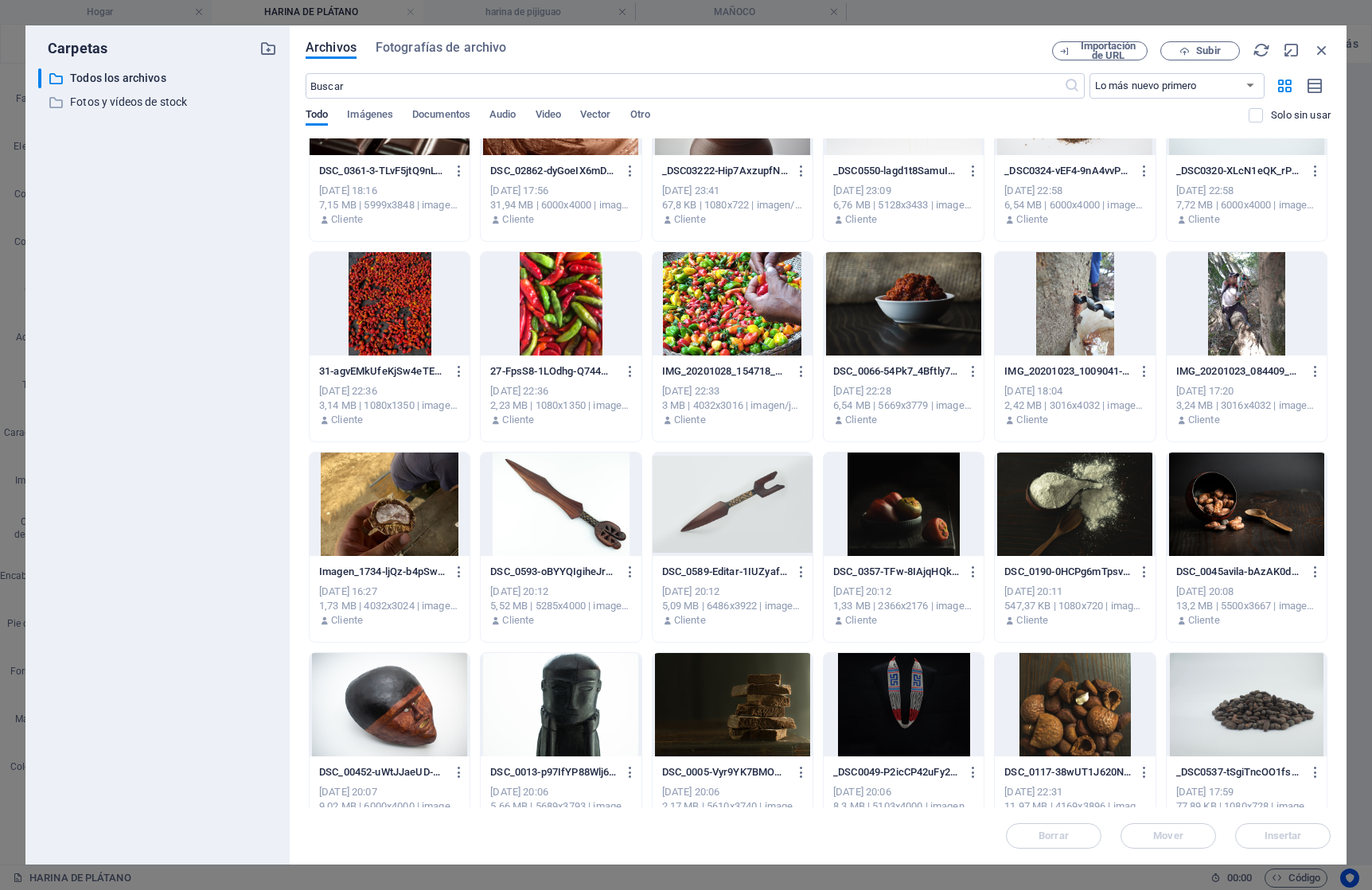
click at [963, 305] on div at bounding box center [904, 303] width 160 height 103
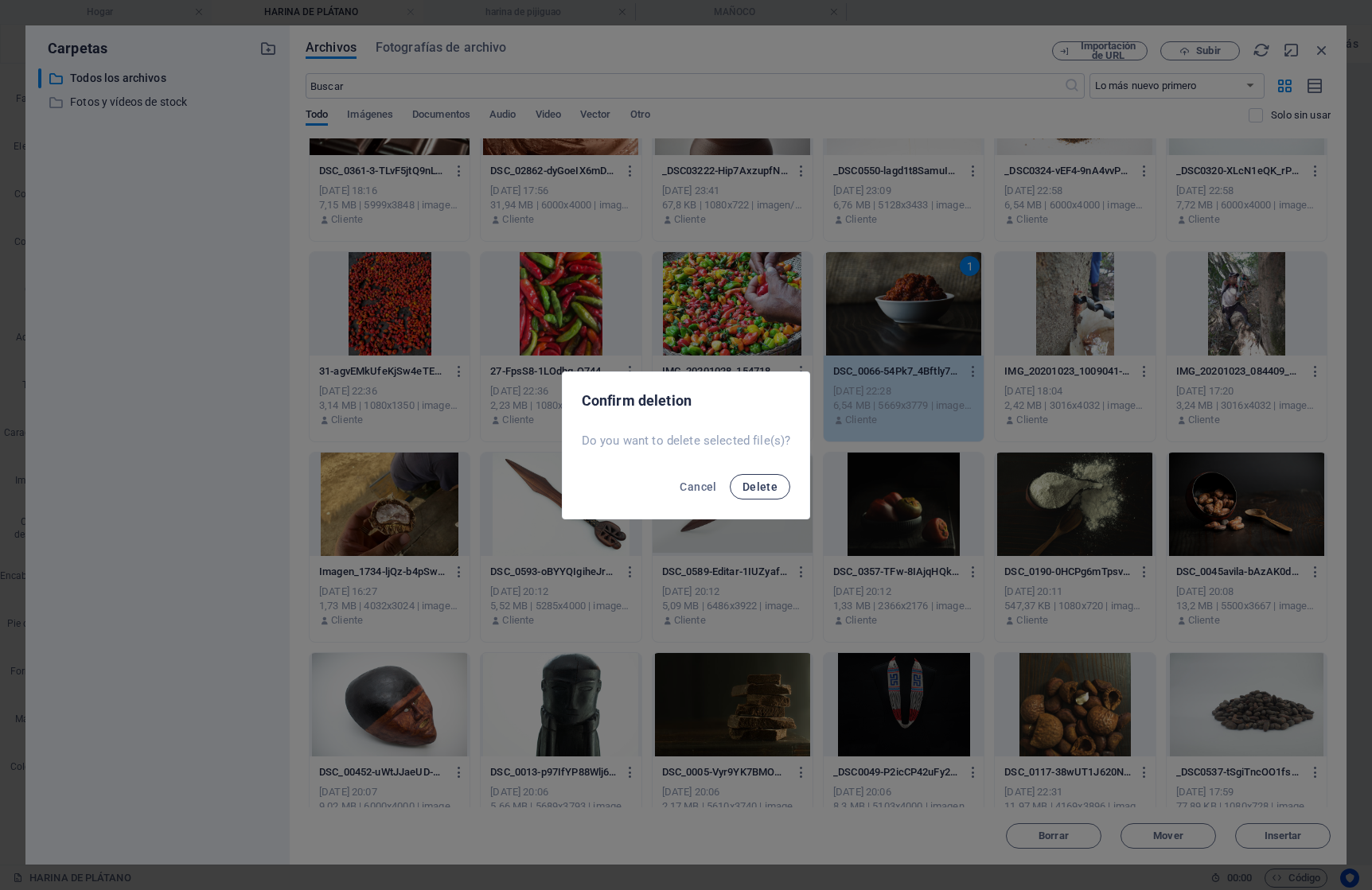
click at [745, 484] on span "Delete" at bounding box center [760, 487] width 35 height 13
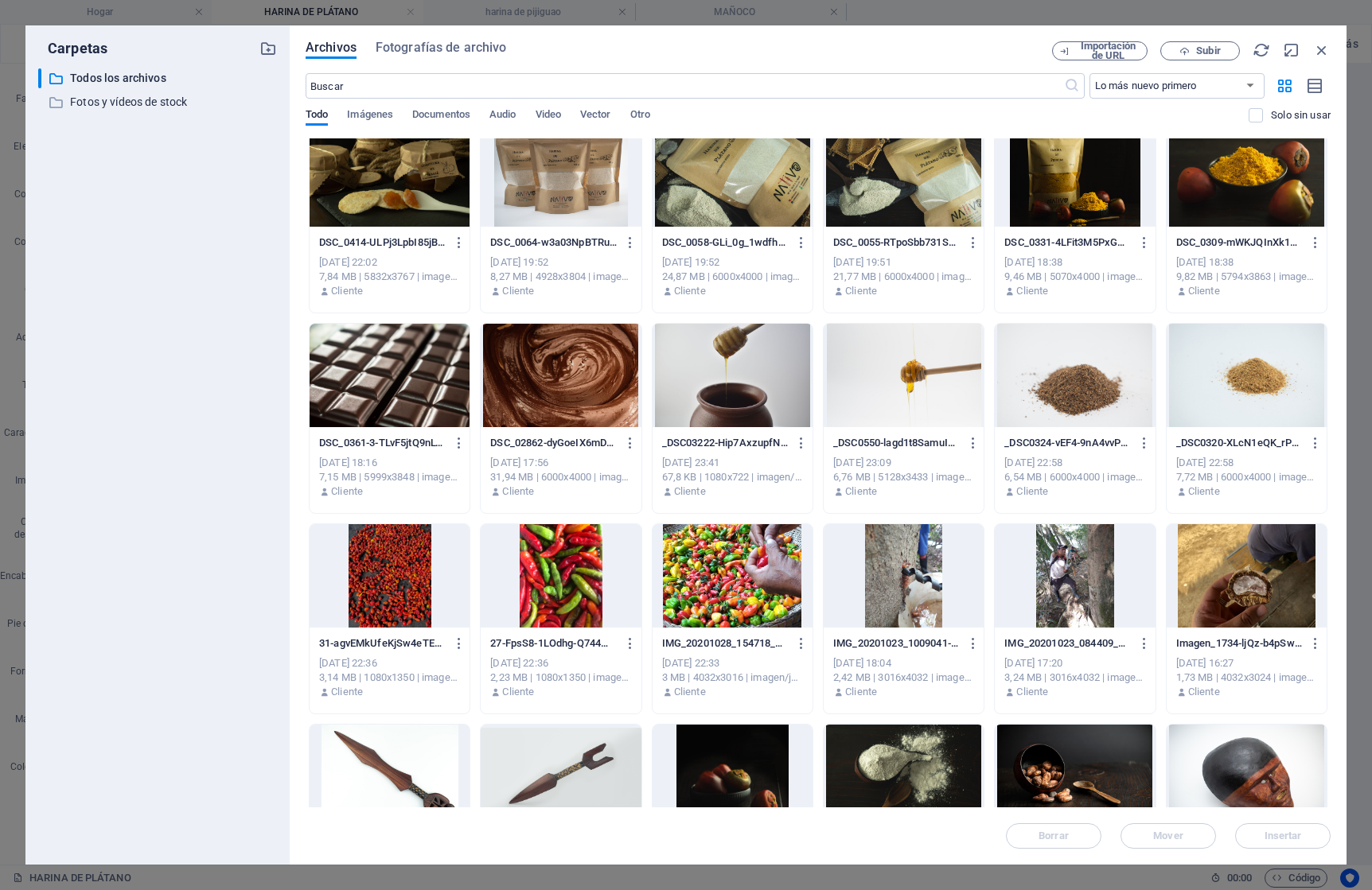
scroll to position [5026, 0]
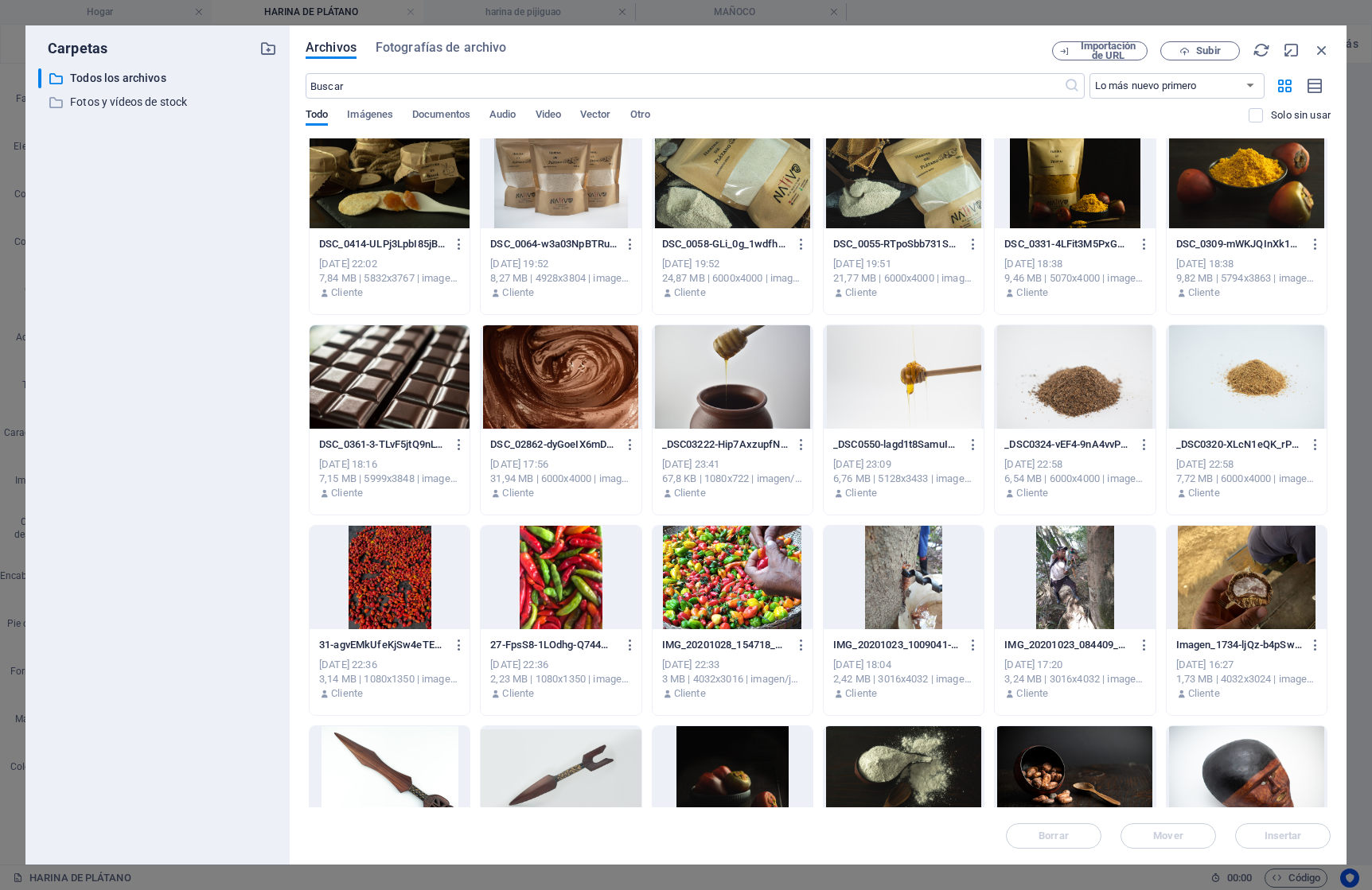
click at [600, 388] on div at bounding box center [561, 376] width 160 height 103
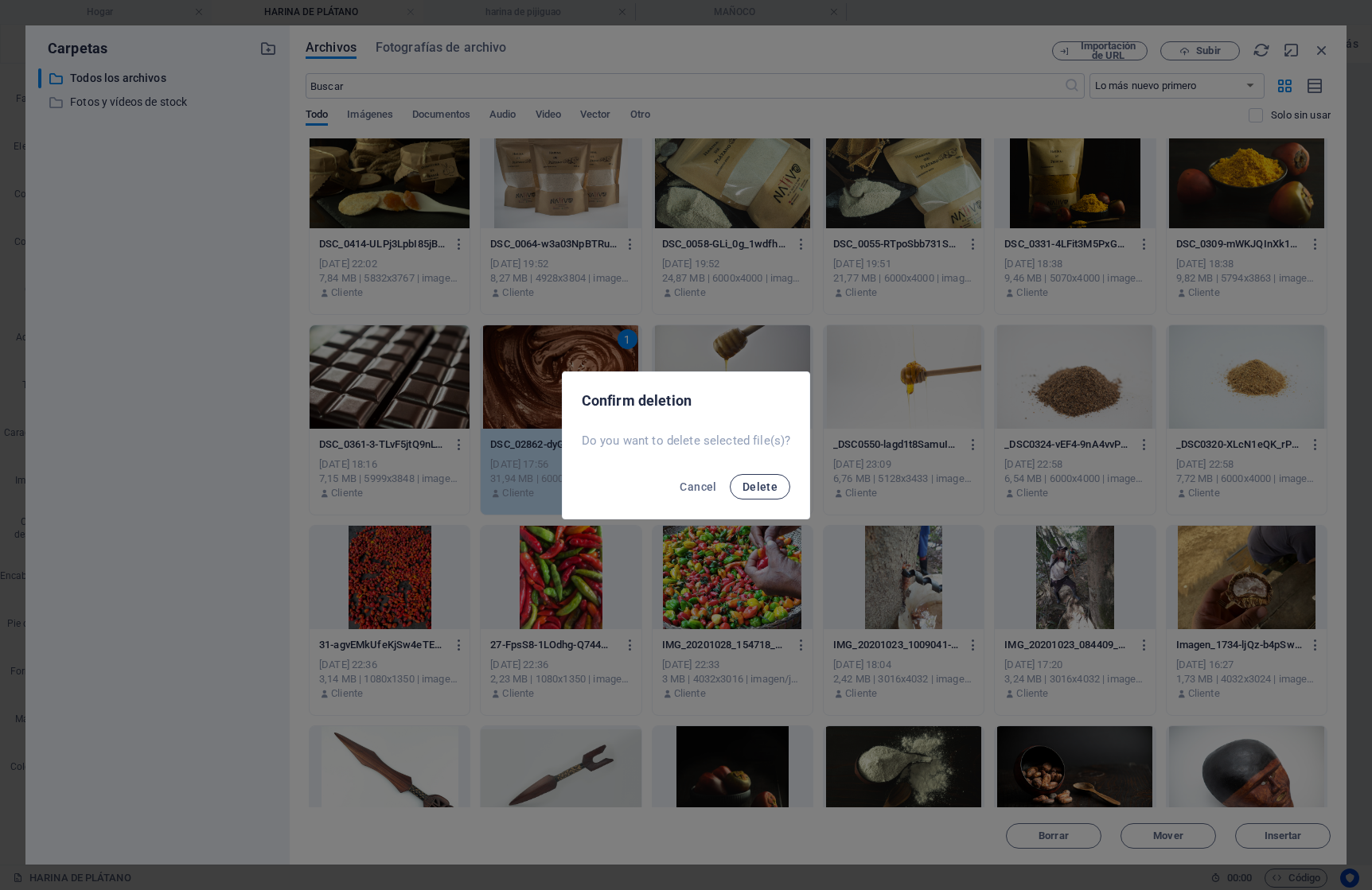
click at [772, 487] on span "Delete" at bounding box center [760, 487] width 35 height 13
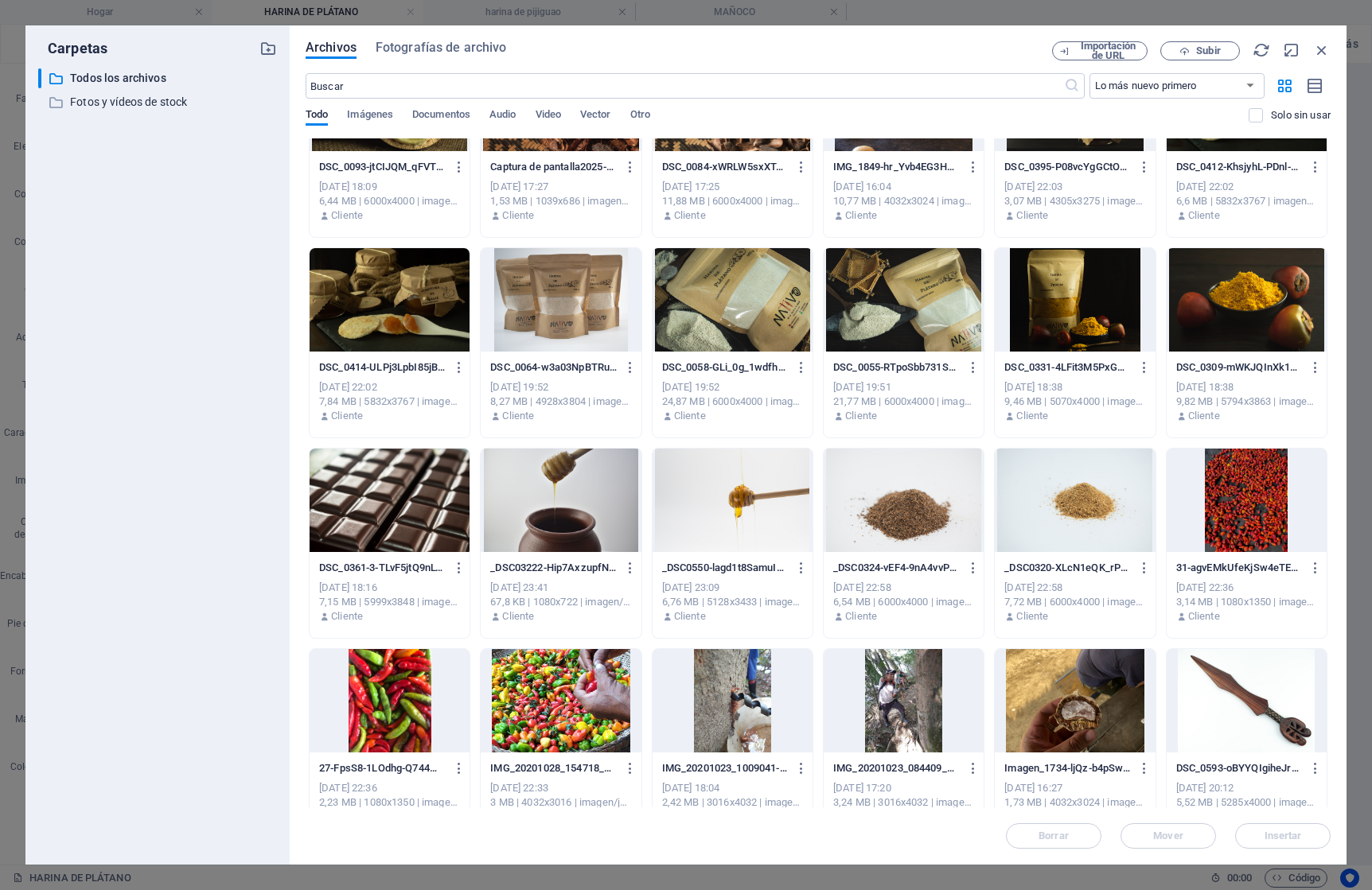
scroll to position [4890, 0]
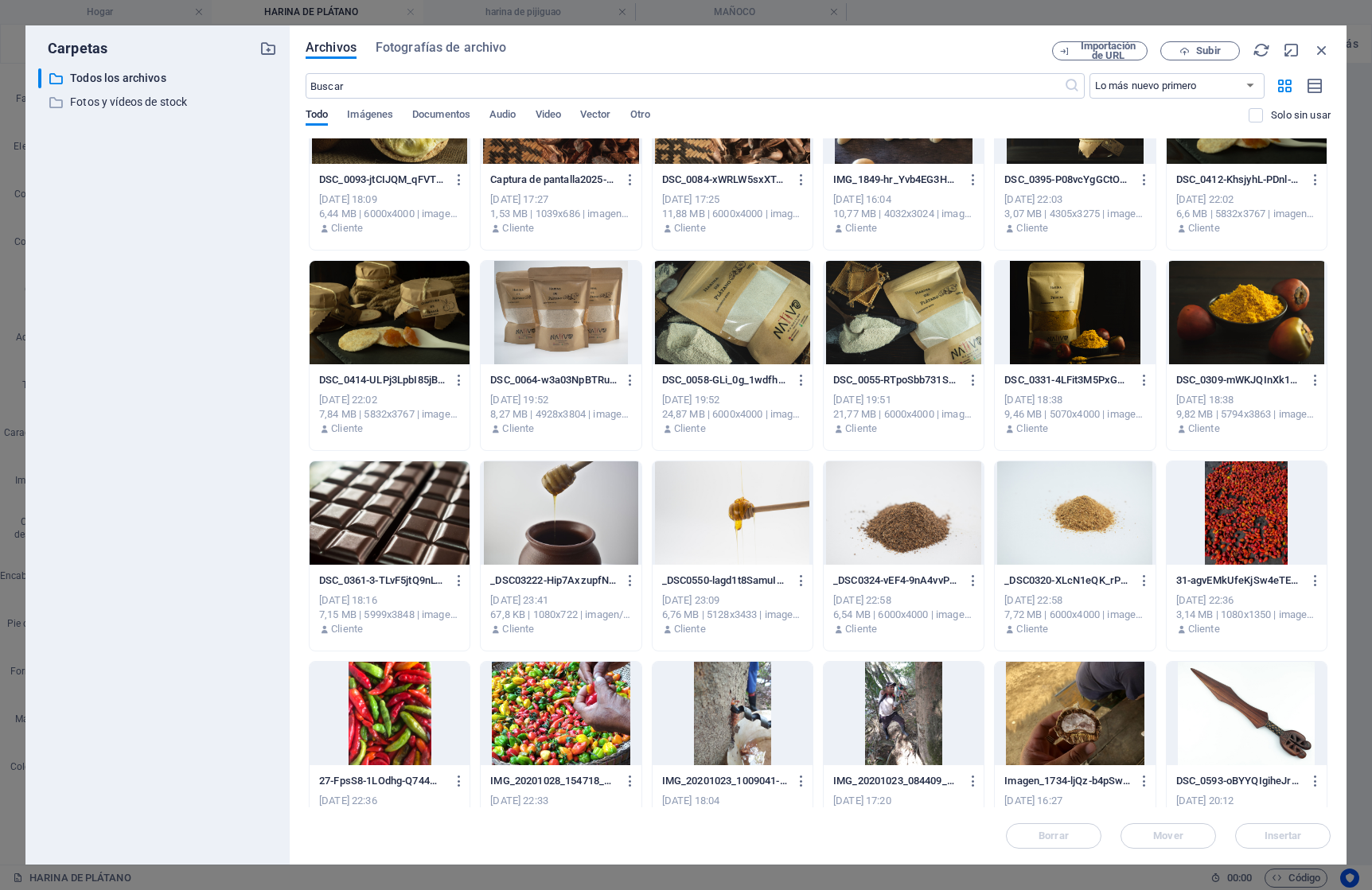
click at [794, 333] on div at bounding box center [732, 312] width 160 height 103
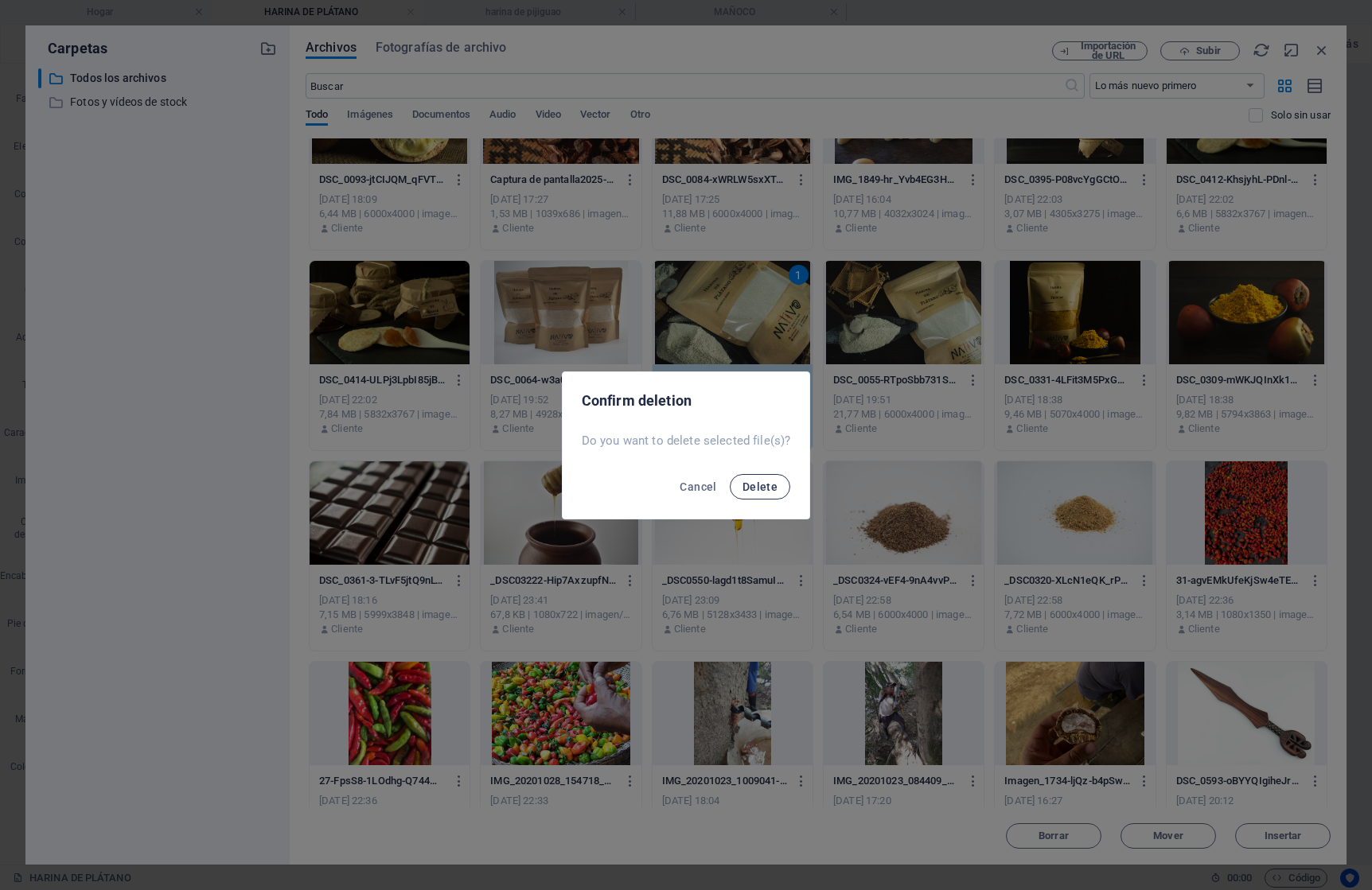
click at [760, 491] on span "Delete" at bounding box center [760, 487] width 35 height 13
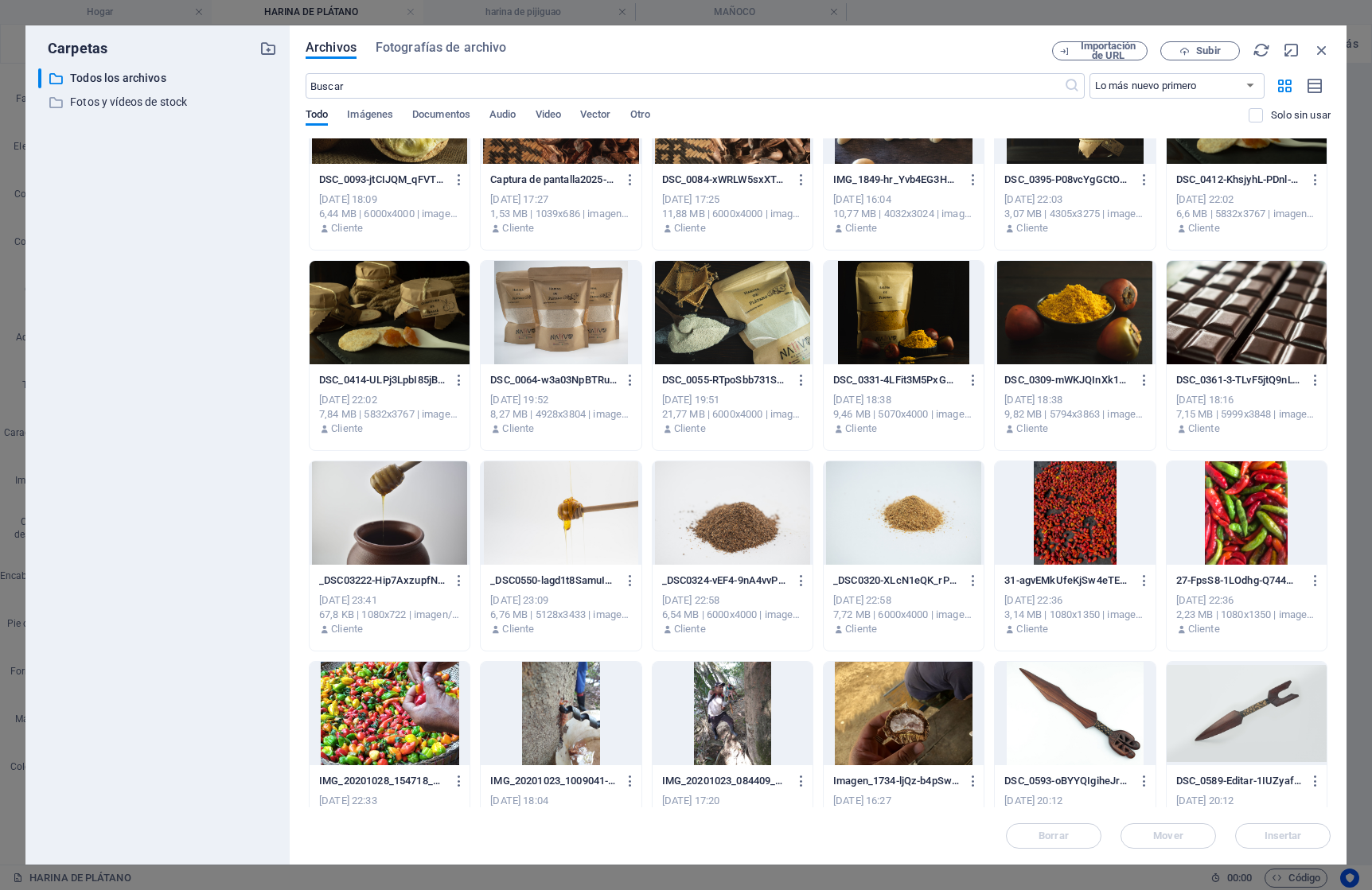
click at [562, 309] on div at bounding box center [561, 312] width 160 height 103
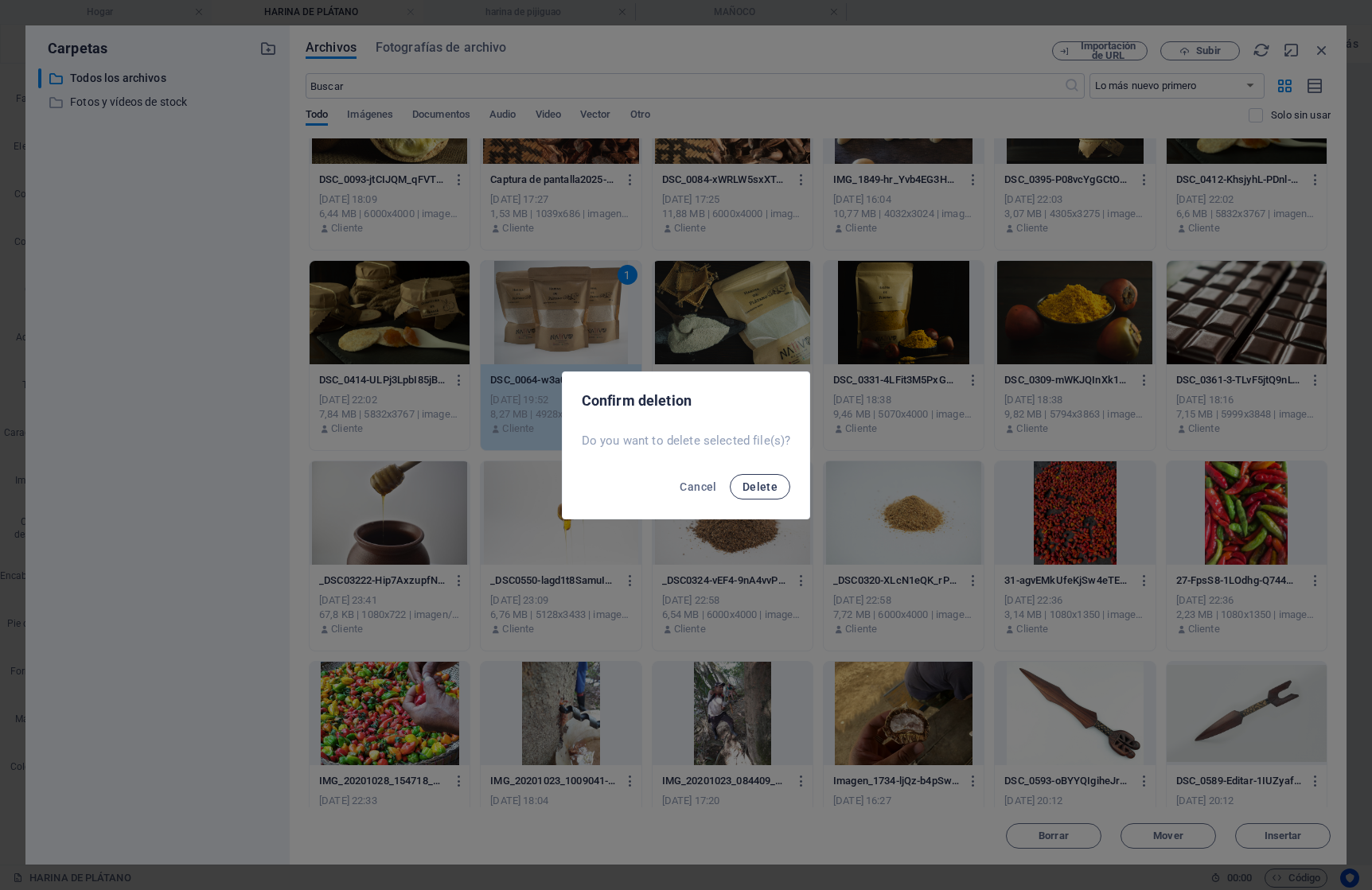
click at [767, 482] on span "Delete" at bounding box center [760, 487] width 35 height 13
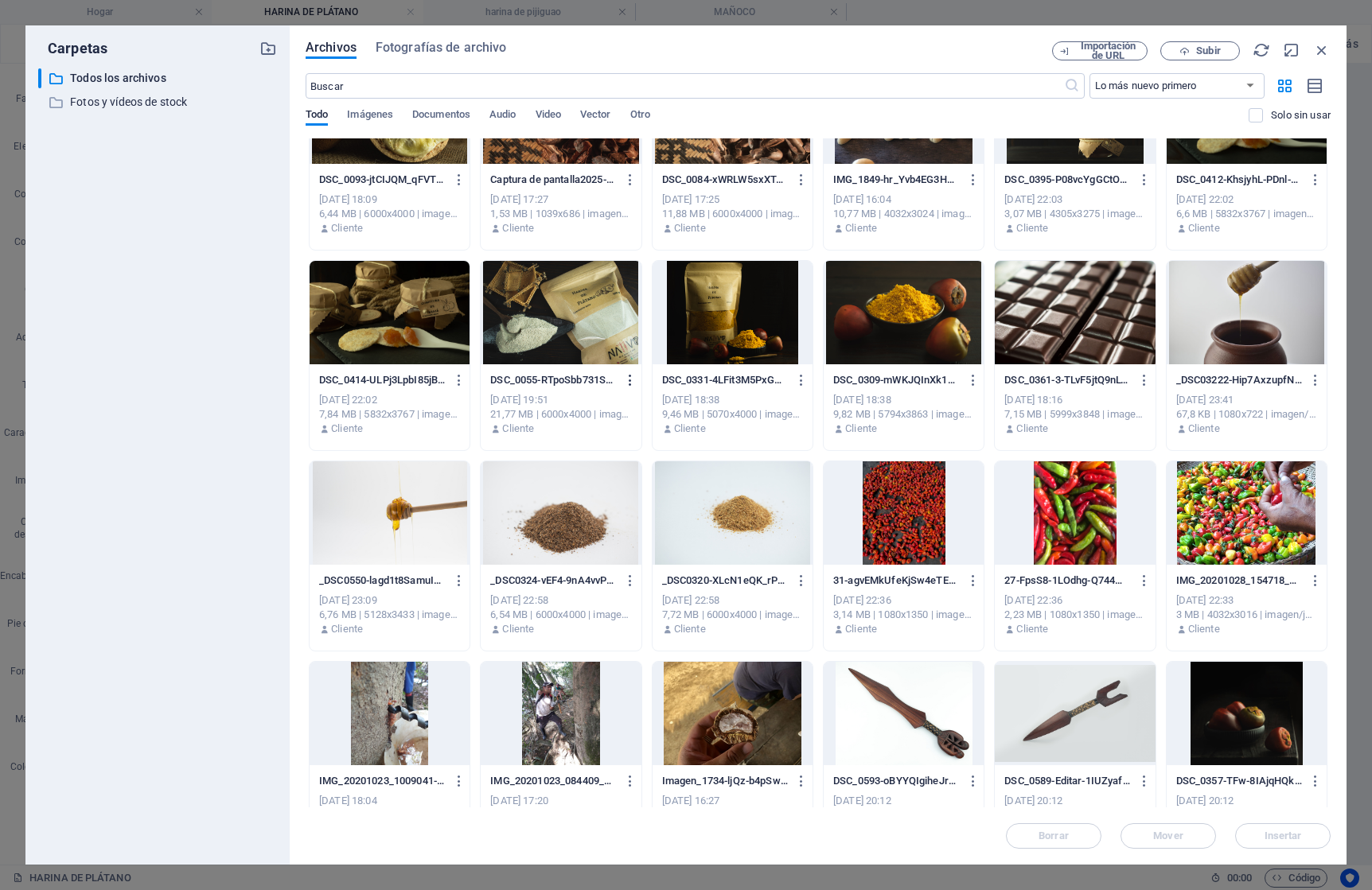
click at [629, 382] on icon "button" at bounding box center [630, 380] width 15 height 14
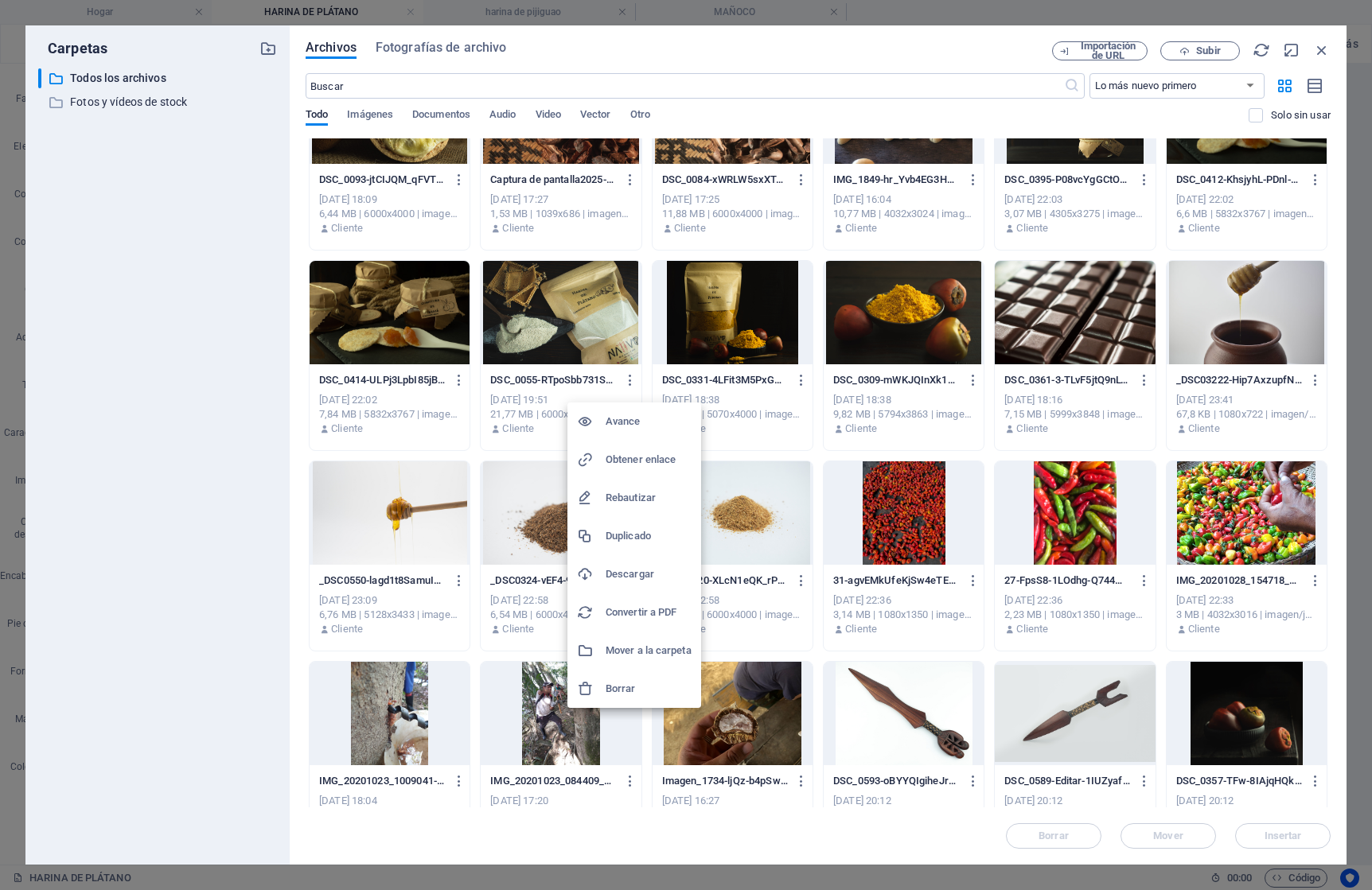
click at [640, 568] on font "Descargar" at bounding box center [630, 573] width 48 height 12
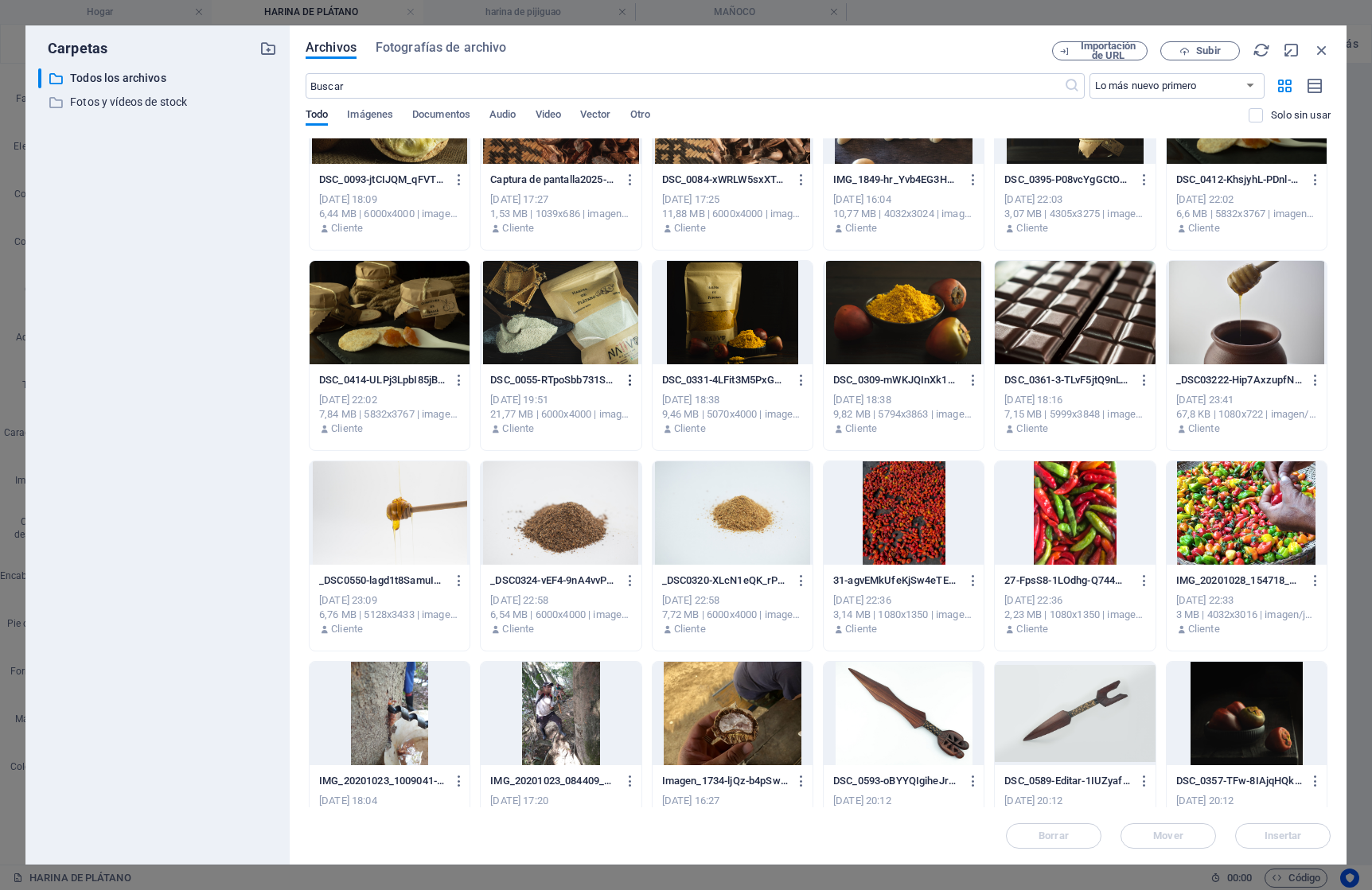
click at [630, 378] on icon "button" at bounding box center [630, 380] width 15 height 14
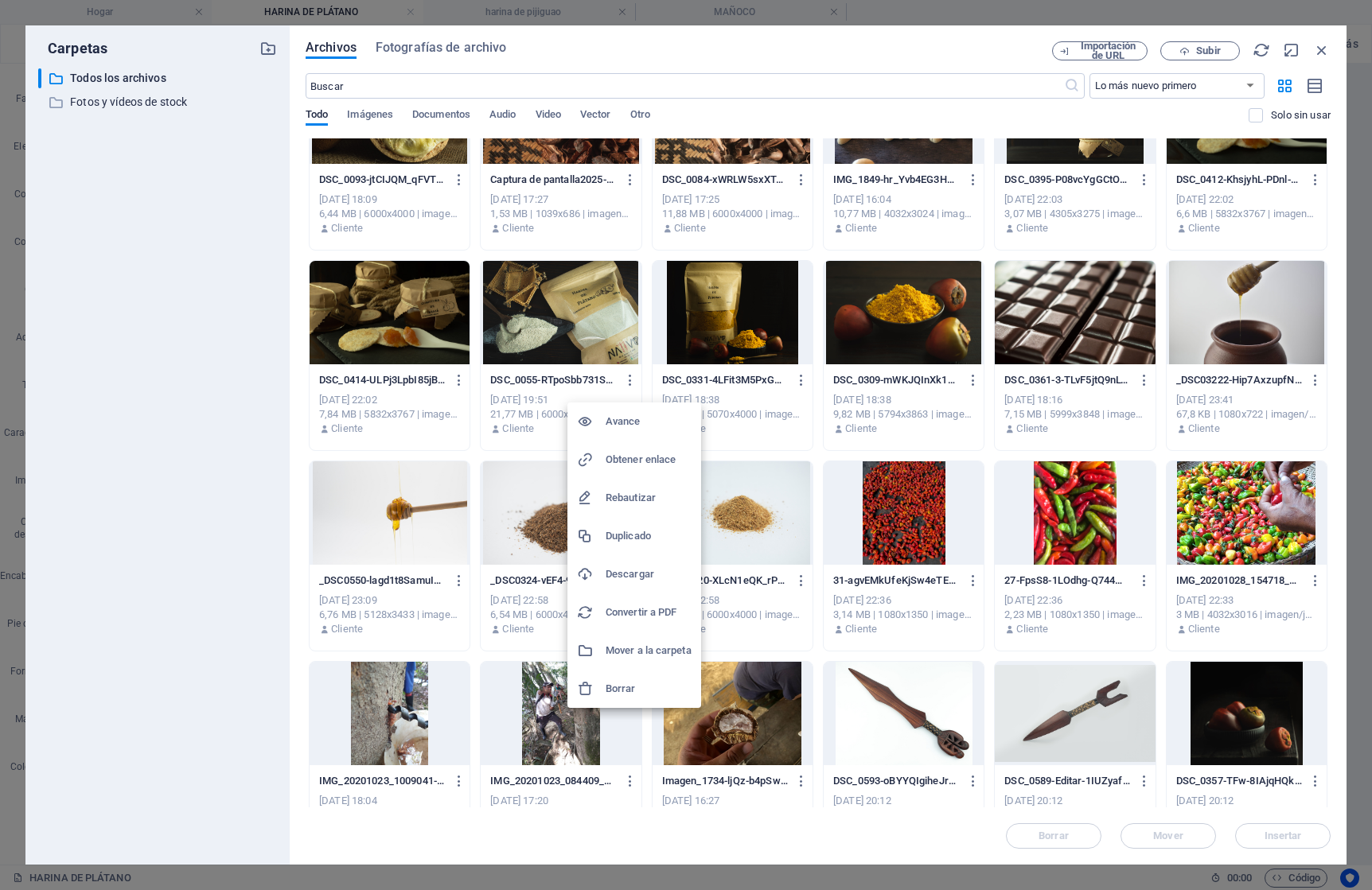
click at [626, 573] on font "Descargar" at bounding box center [630, 573] width 48 height 12
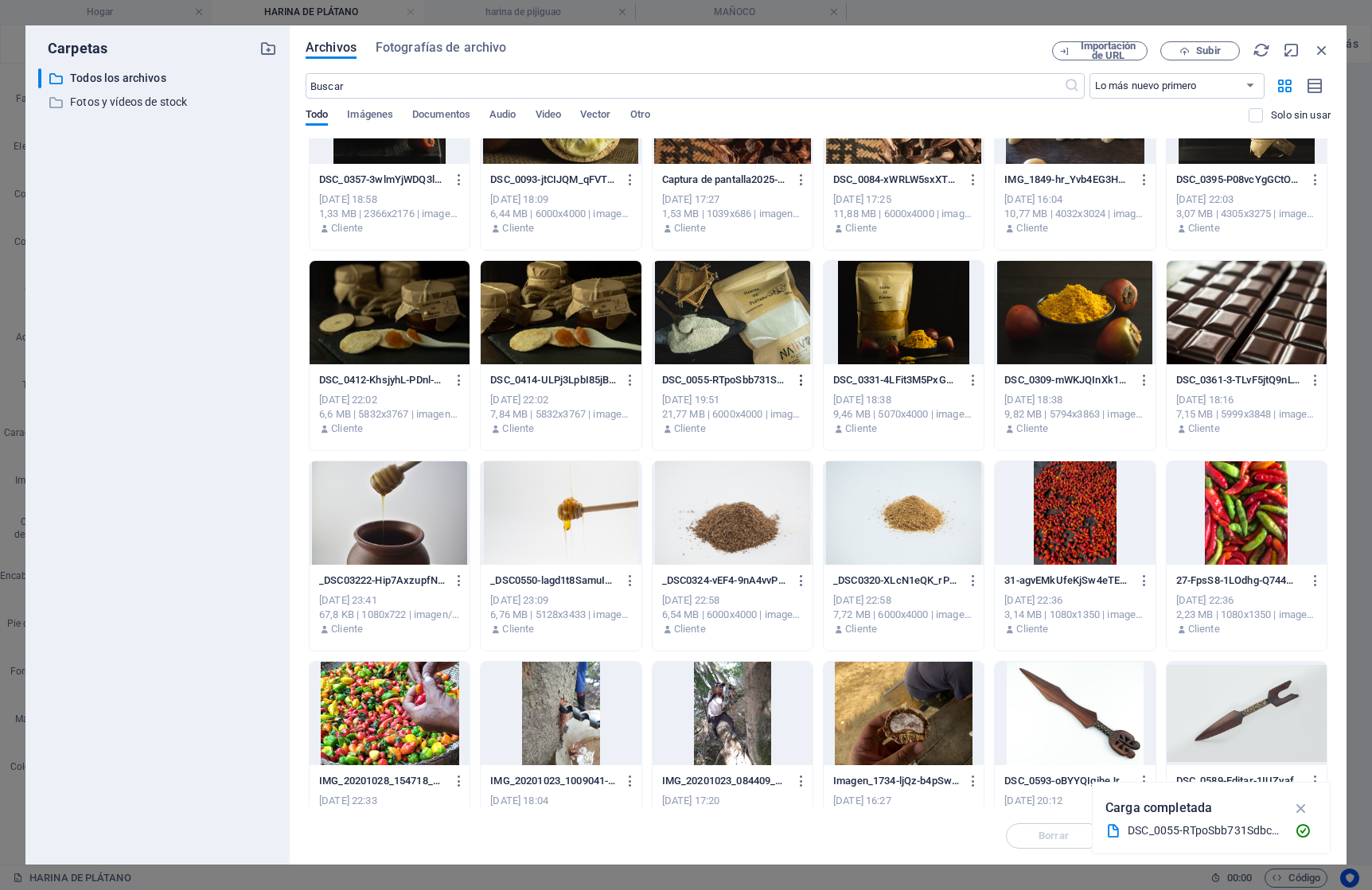
click at [800, 377] on icon "button" at bounding box center [802, 380] width 15 height 14
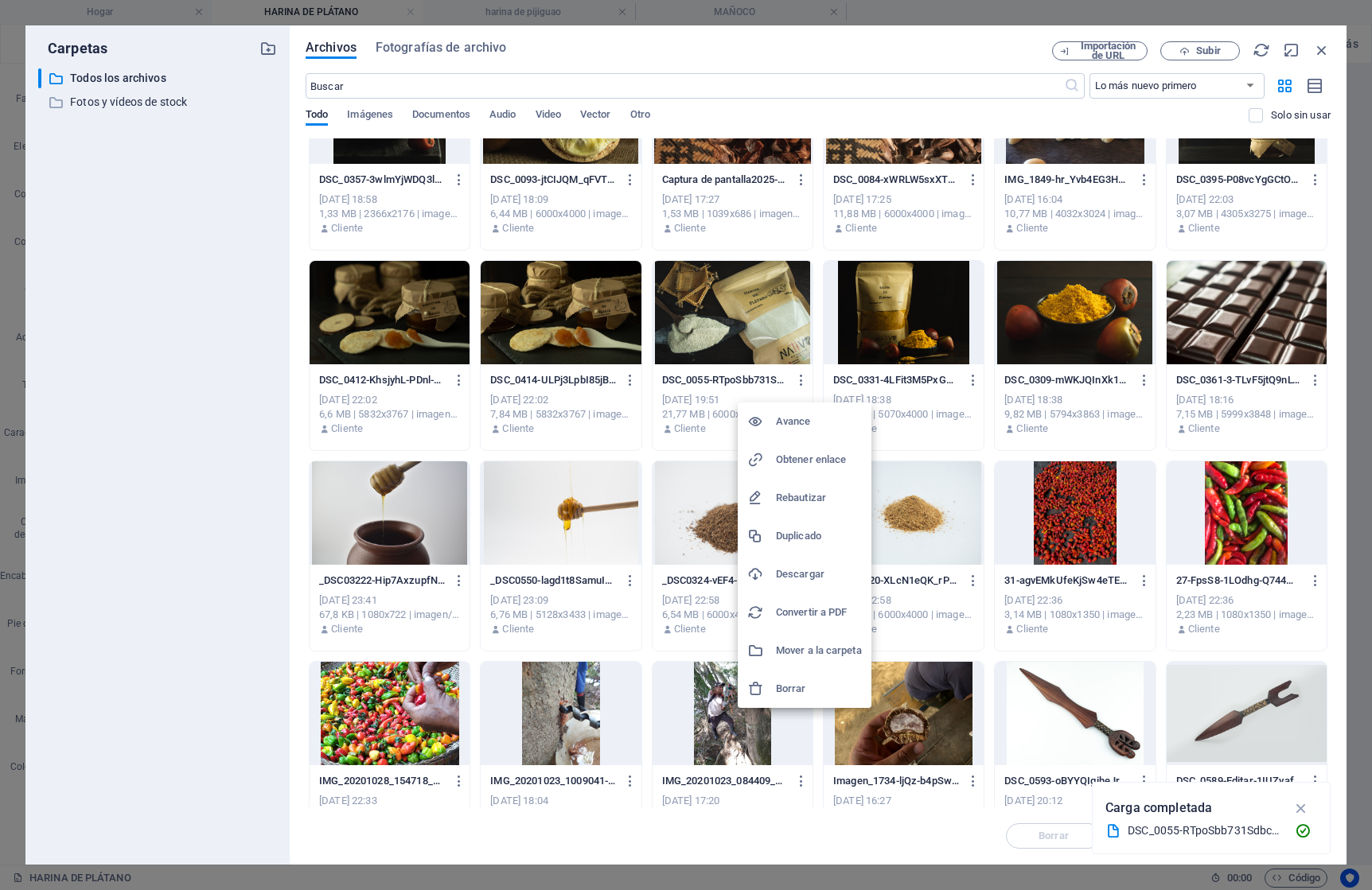
click at [797, 689] on font "Borrar" at bounding box center [791, 688] width 31 height 12
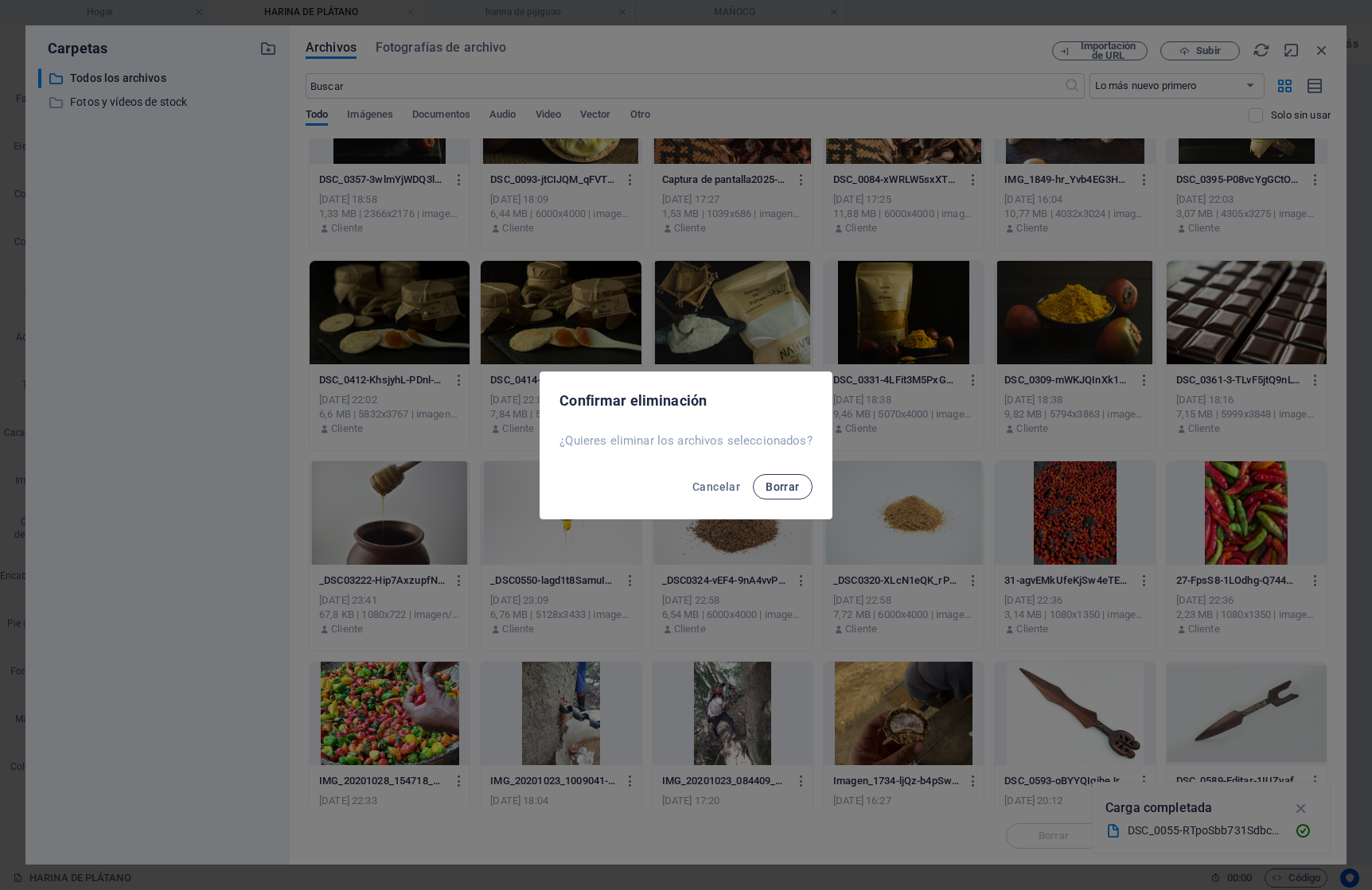
click at [775, 489] on font "Borrar" at bounding box center [783, 487] width 33 height 13
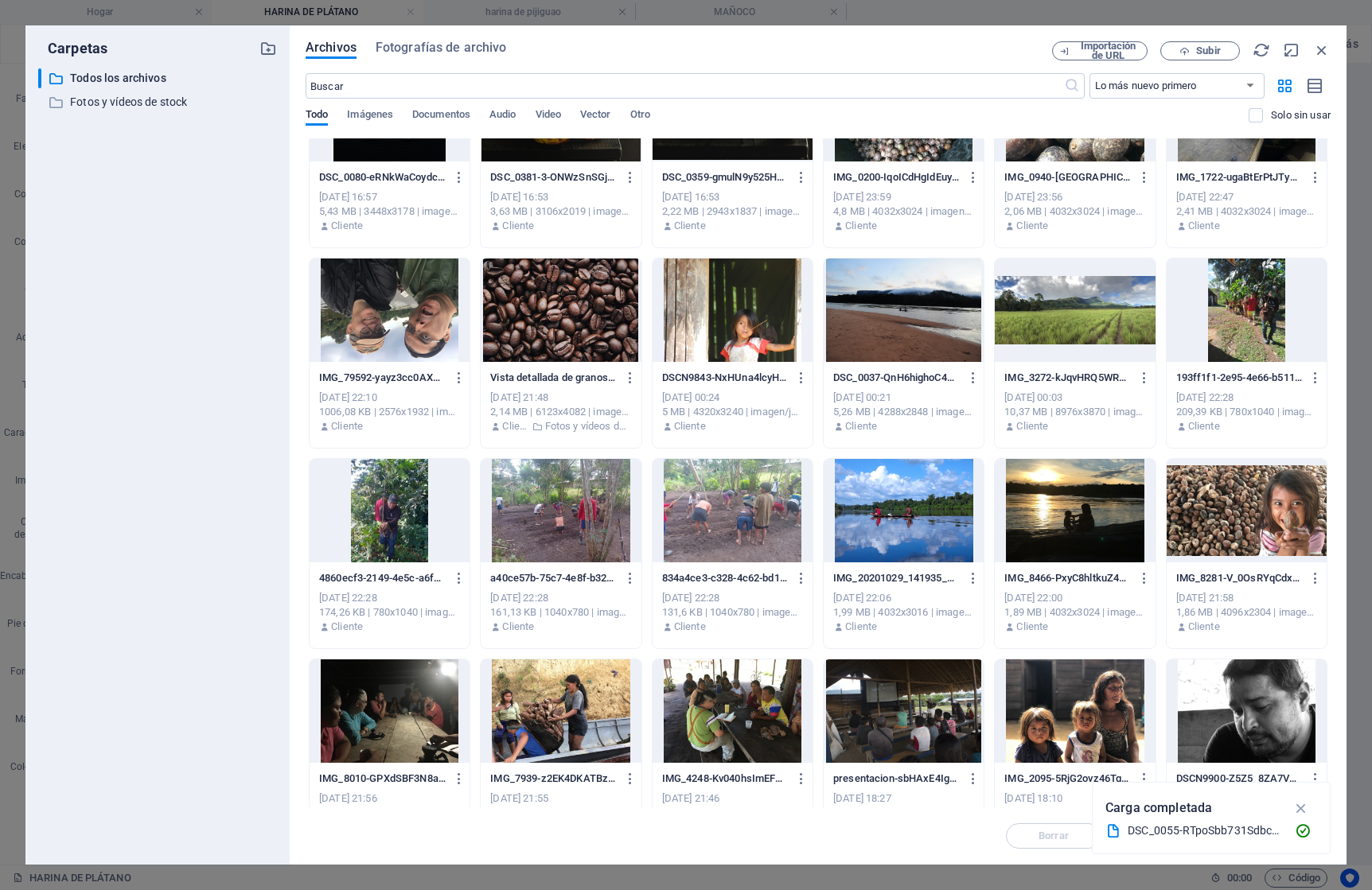
scroll to position [3092, 0]
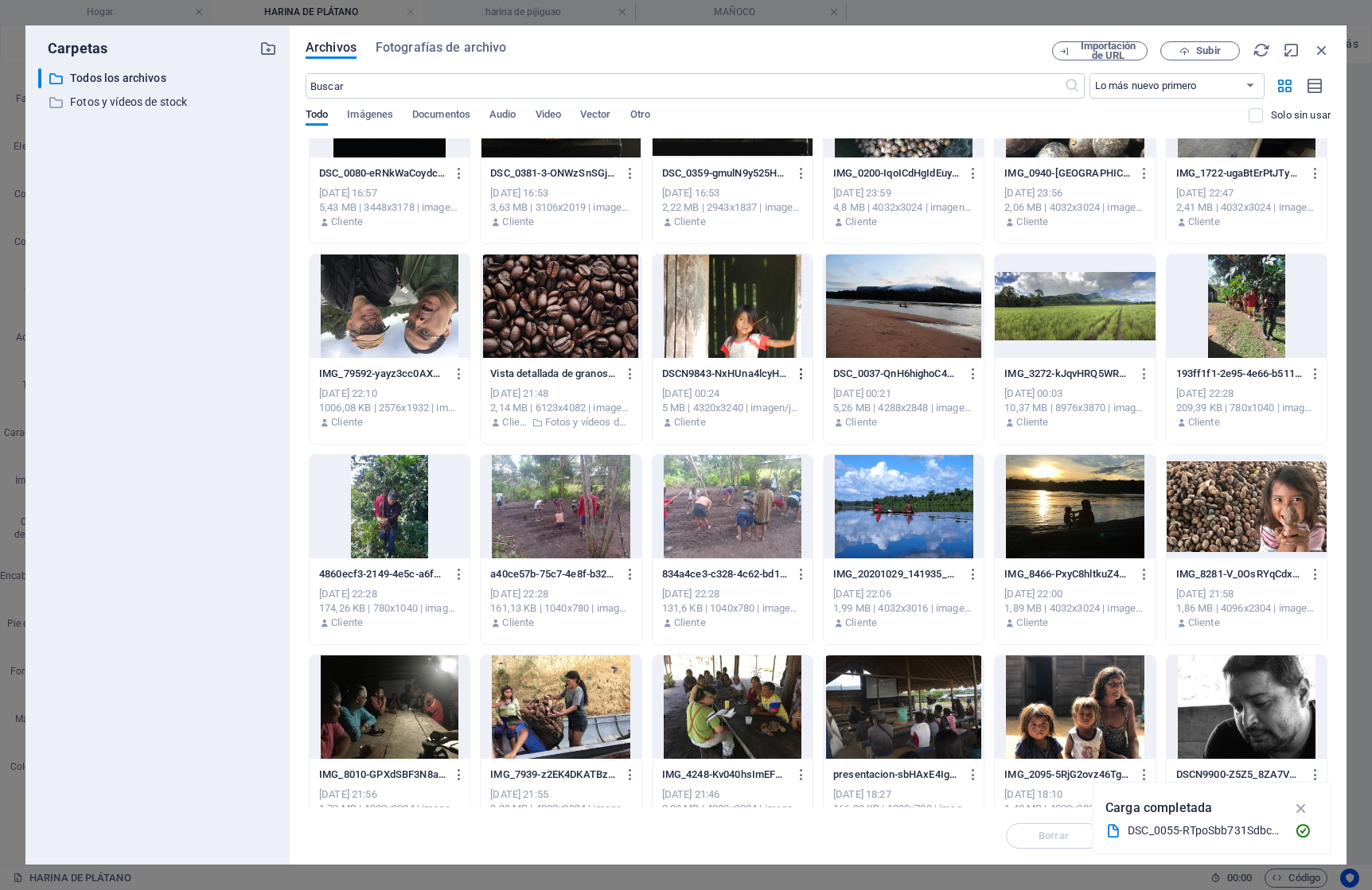
click at [800, 373] on icon "button" at bounding box center [802, 373] width 15 height 14
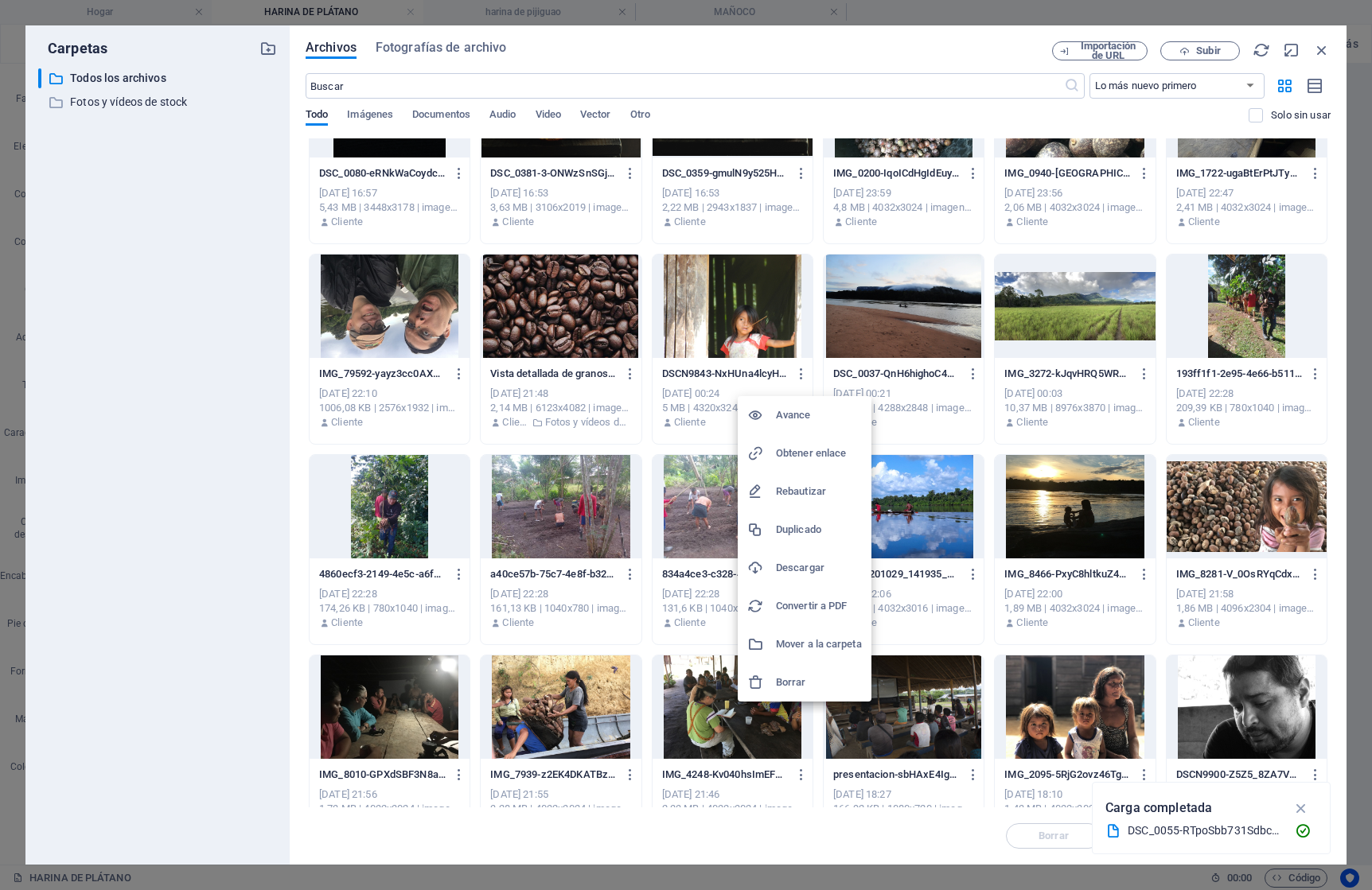
click at [813, 685] on h6 "Borrar" at bounding box center [819, 682] width 86 height 20
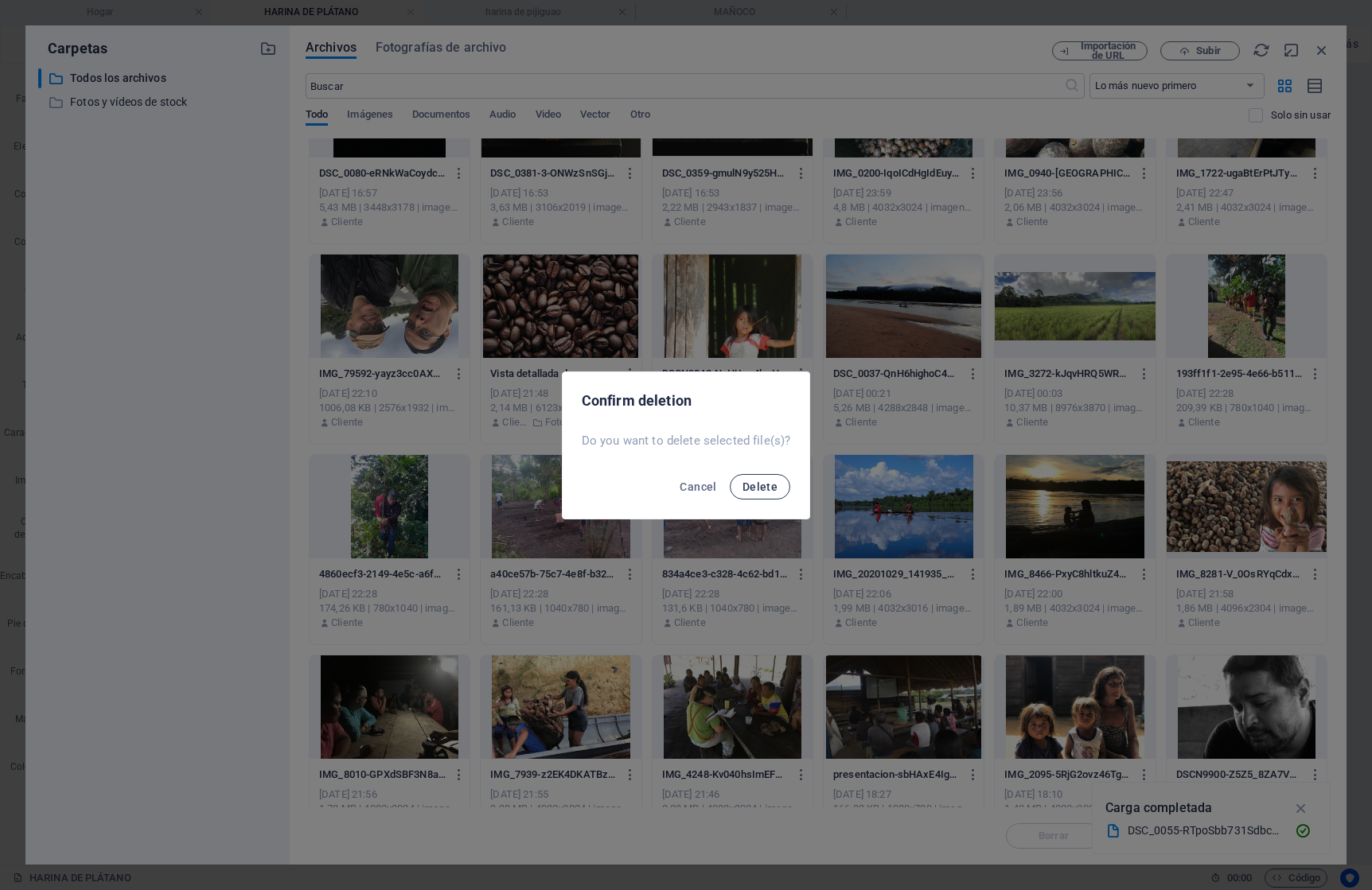
click at [761, 491] on button "Delete" at bounding box center [759, 486] width 60 height 25
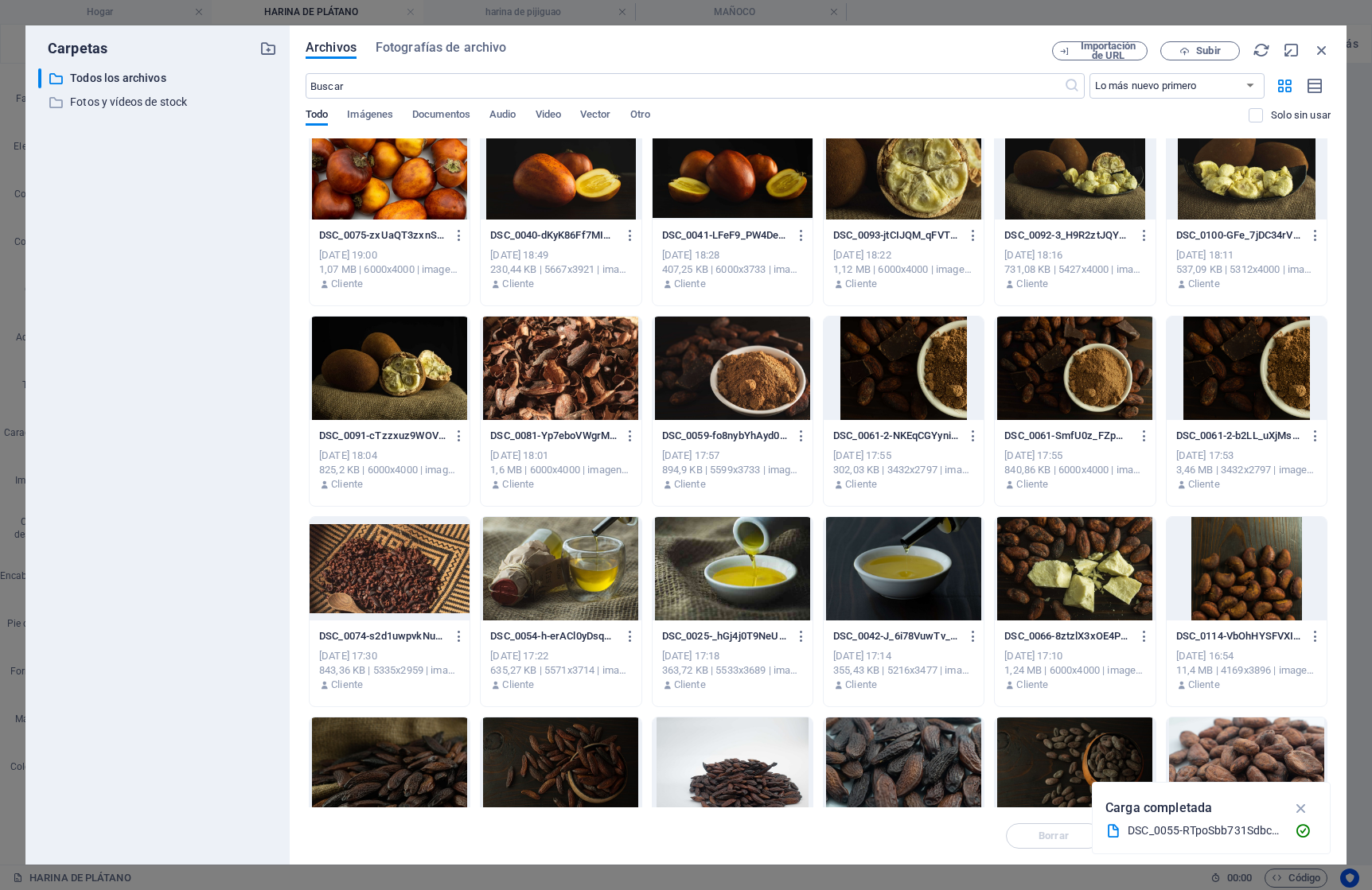
scroll to position [0, 0]
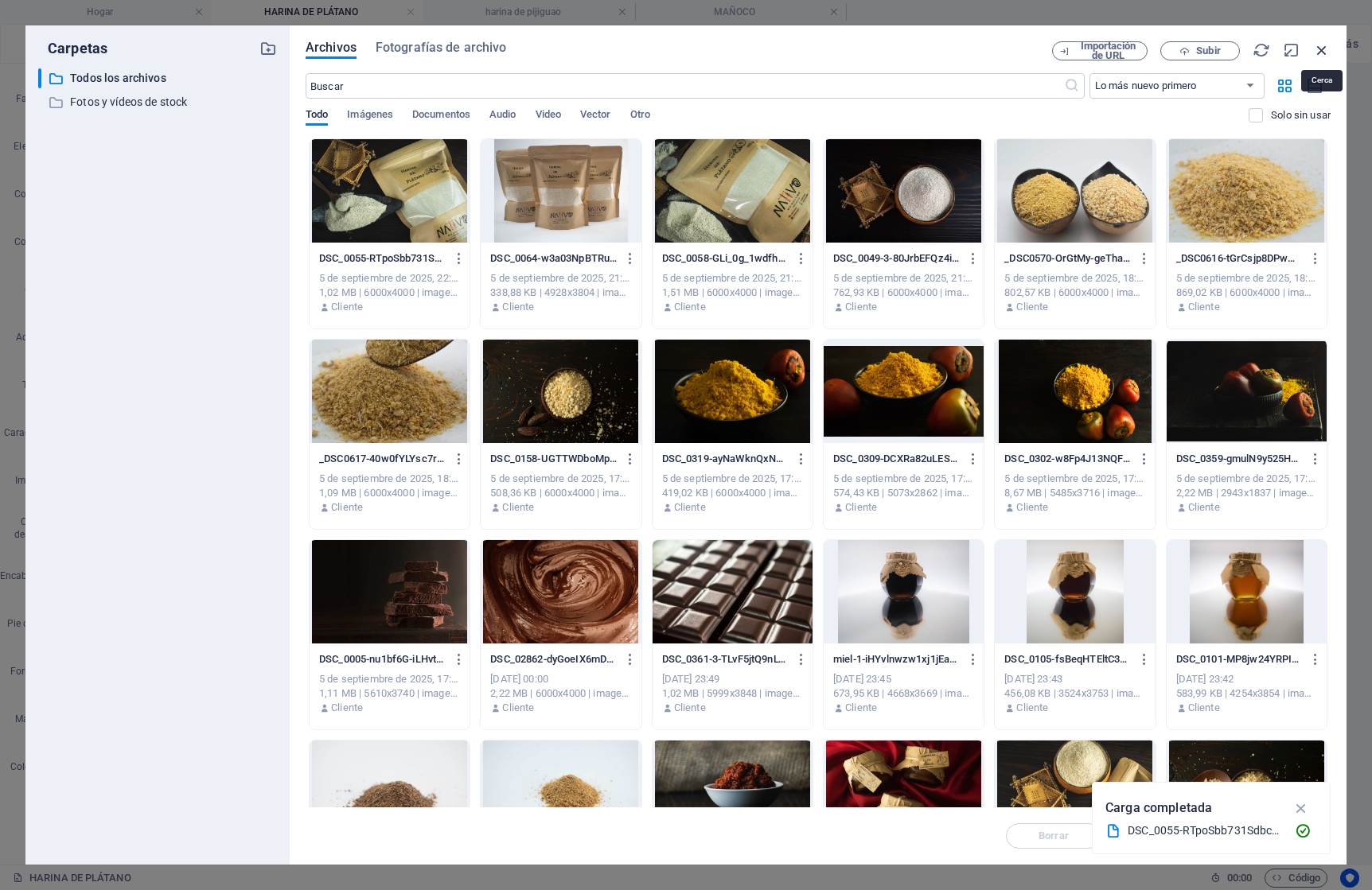
click at [1323, 49] on icon "button" at bounding box center [1322, 50] width 18 height 18
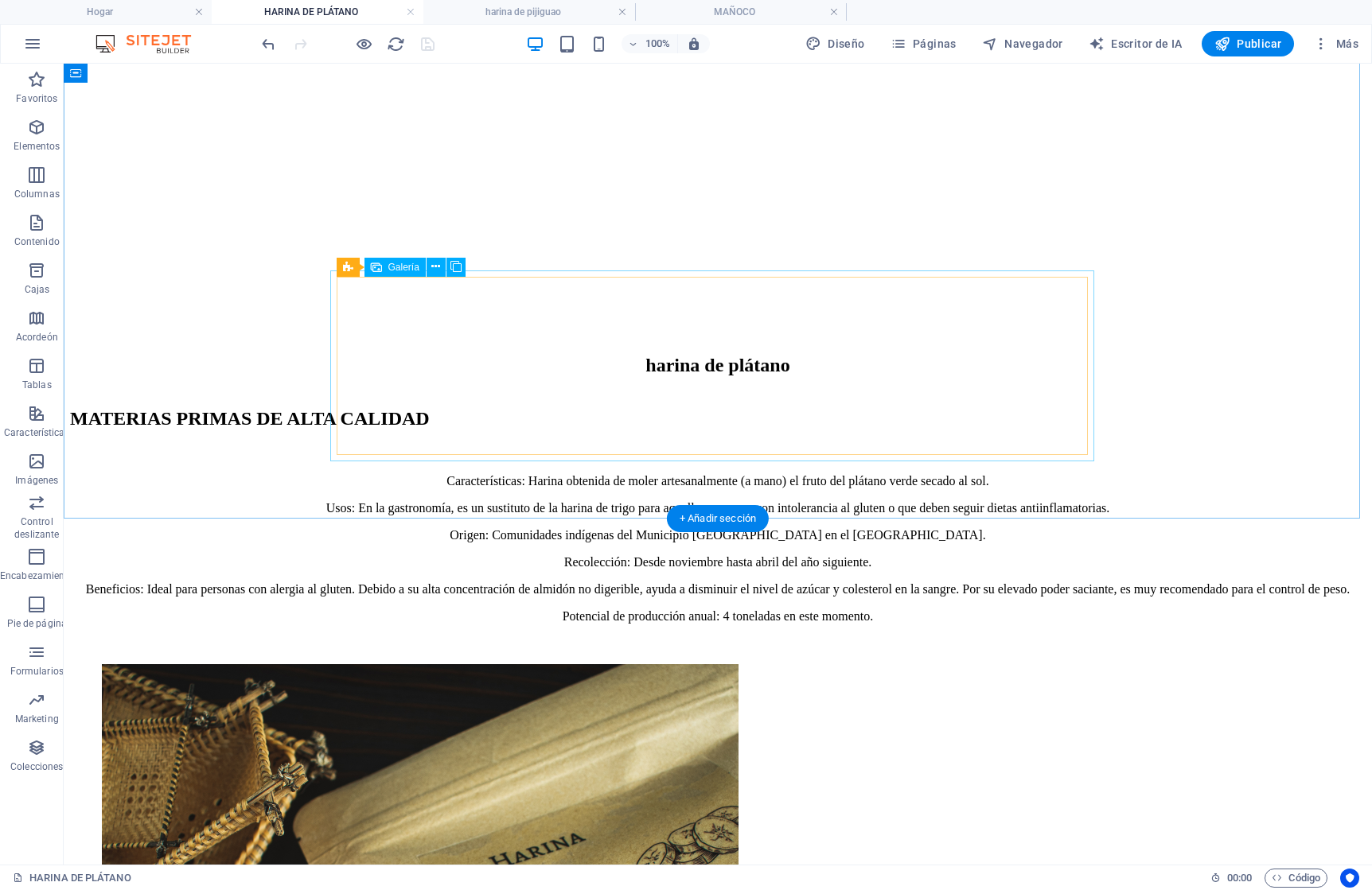
select select "4"
select select "px"
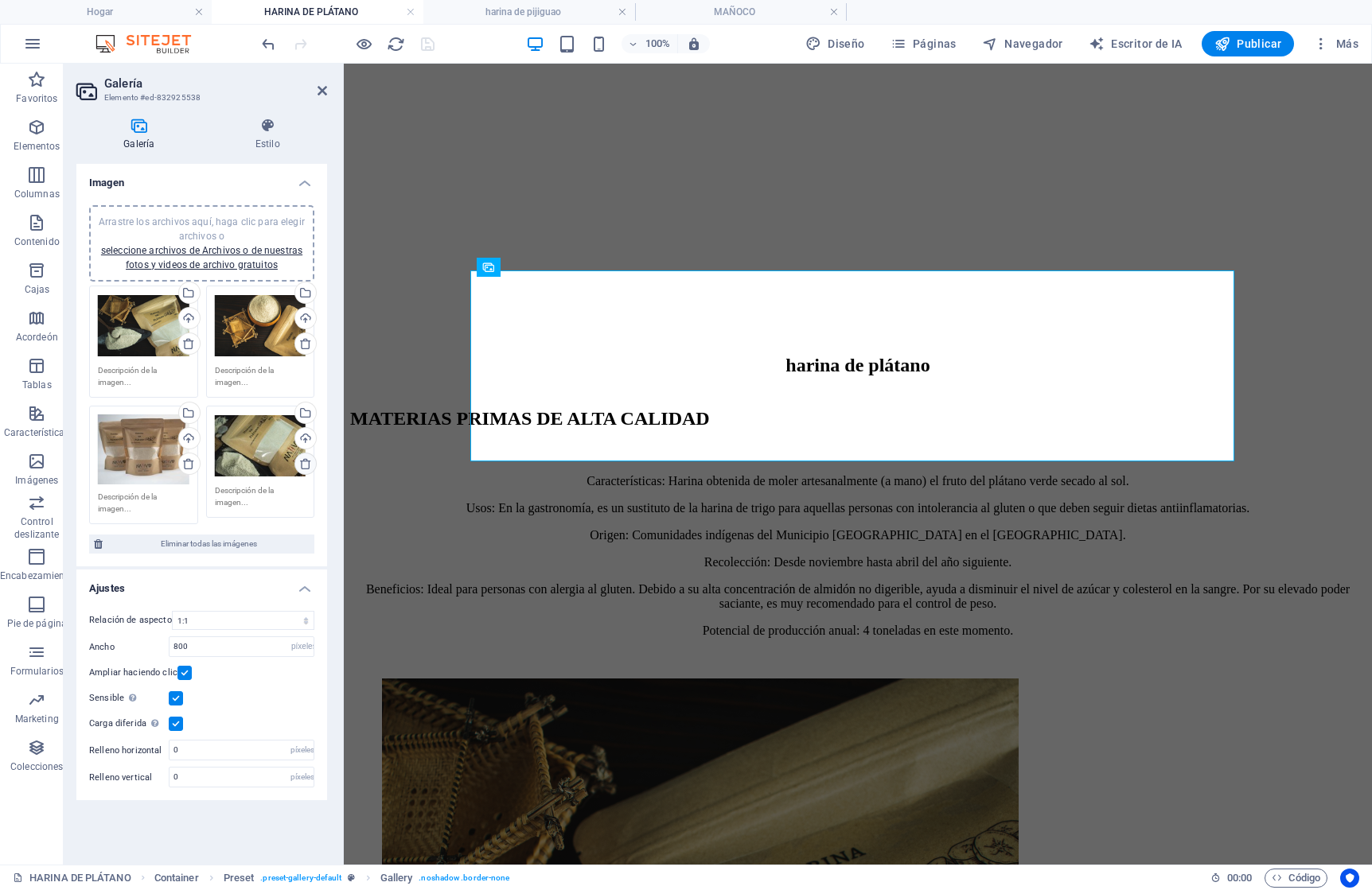
click at [309, 465] on icon at bounding box center [306, 464] width 13 height 13
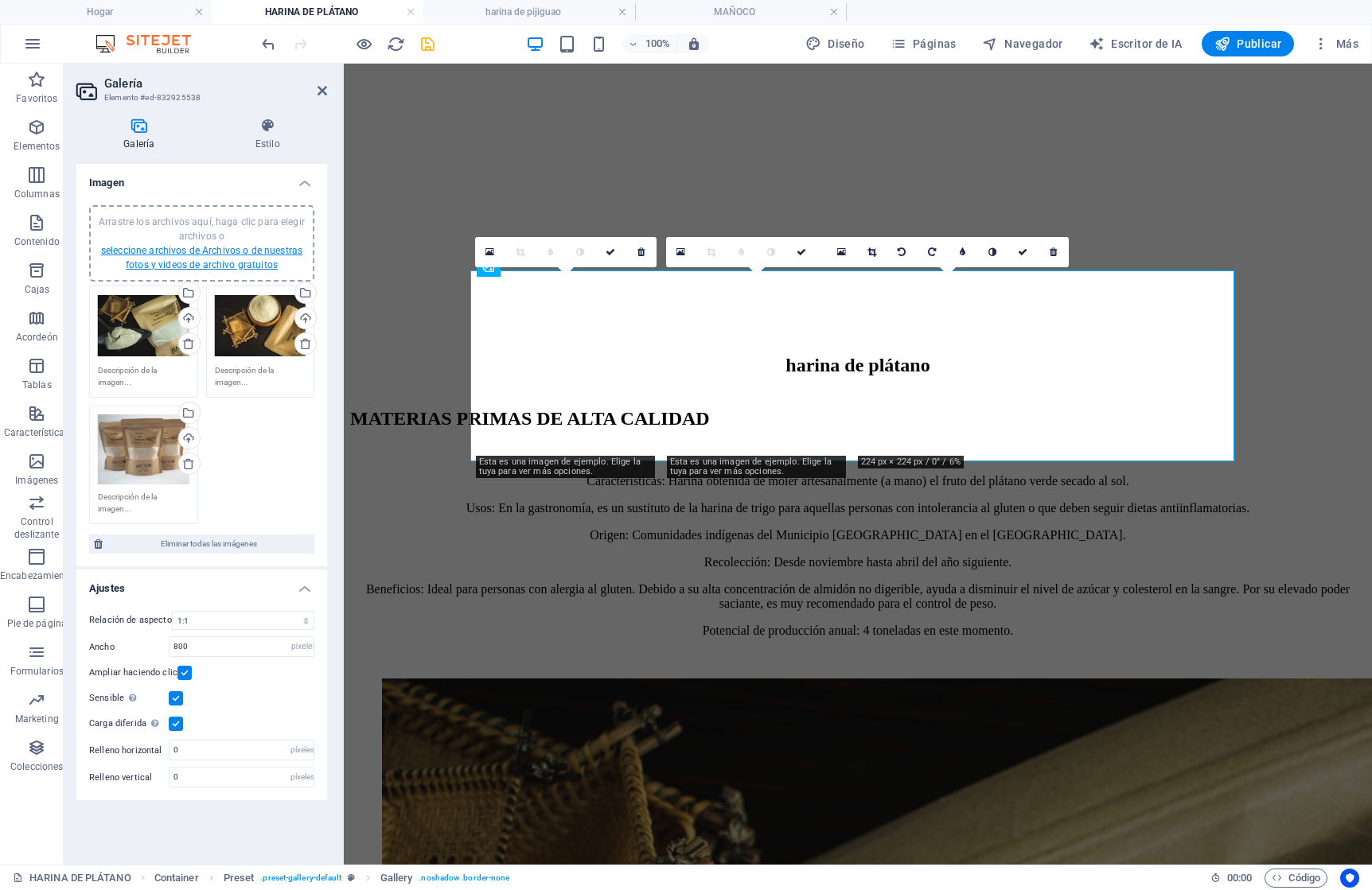
click at [223, 265] on font "seleccione archivos de Archivos o de nuestras fotos y videos de archivo gratuit…" at bounding box center [202, 257] width 202 height 25
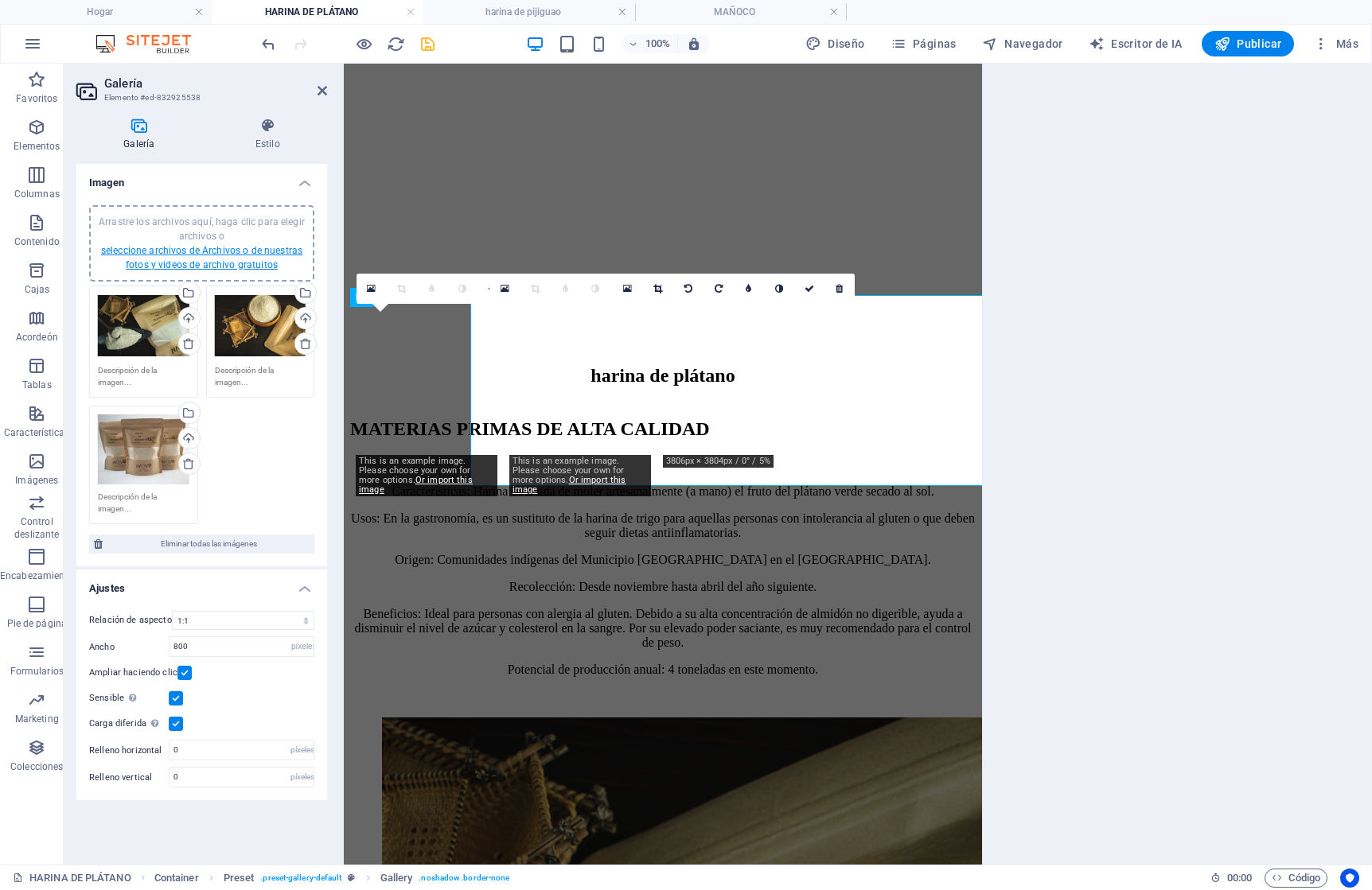
scroll to position [477, 0]
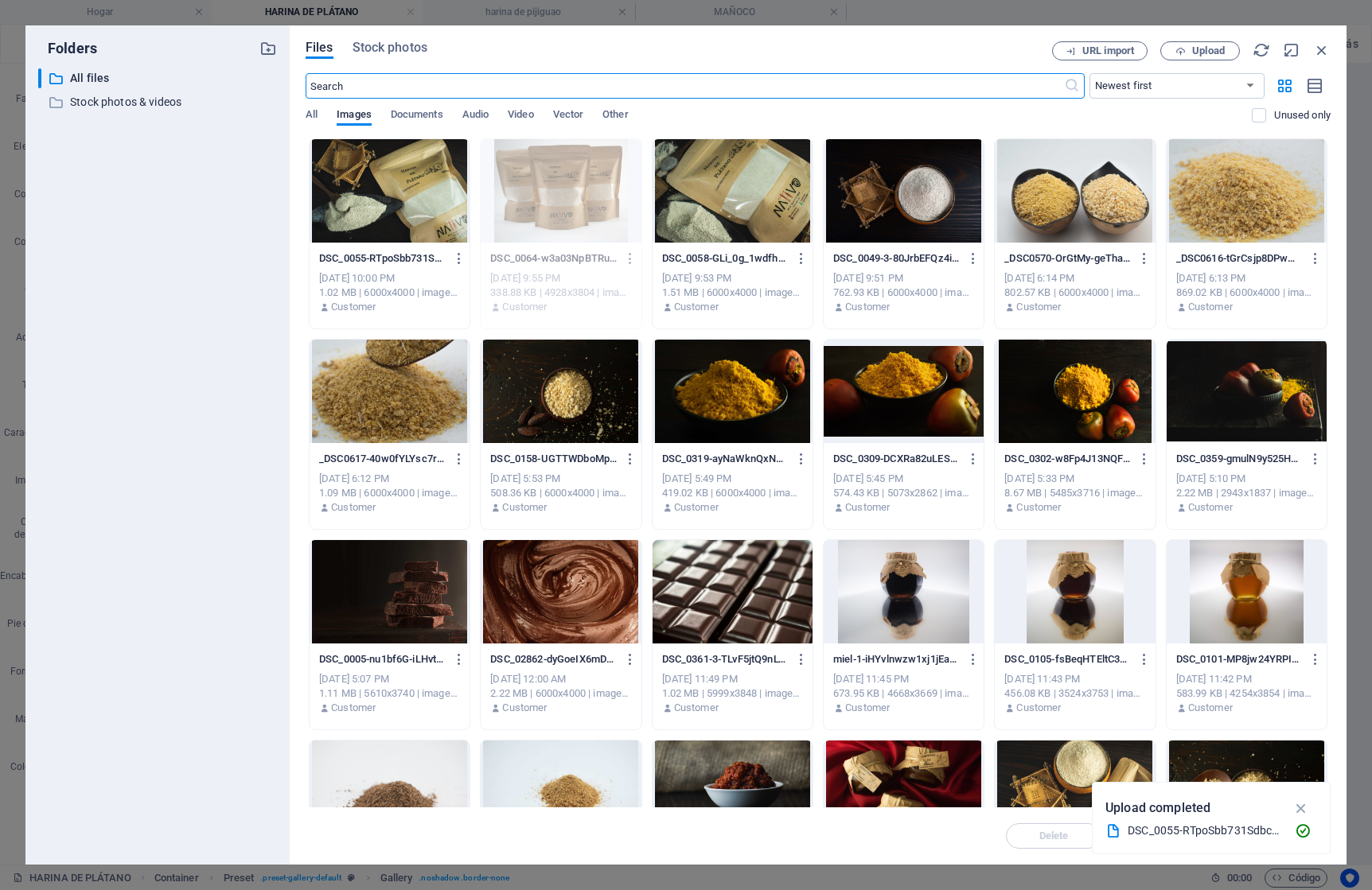
click at [354, 208] on div at bounding box center [389, 190] width 160 height 103
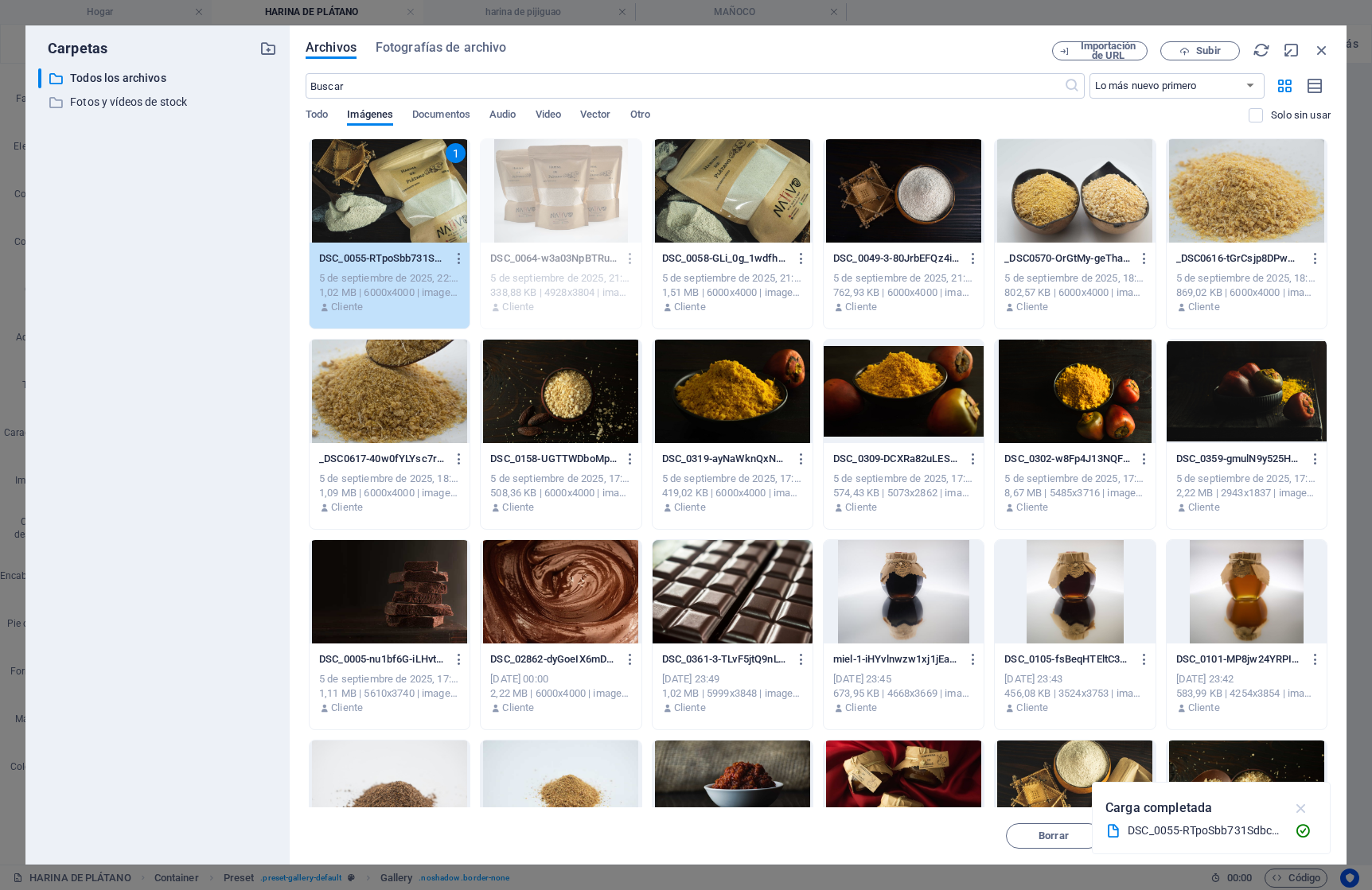
click at [1302, 813] on icon "button" at bounding box center [1302, 808] width 19 height 18
drag, startPoint x: 1287, startPoint y: 828, endPoint x: 562, endPoint y: 552, distance: 775.8
click at [1287, 828] on button "Insertar" at bounding box center [1283, 835] width 96 height 25
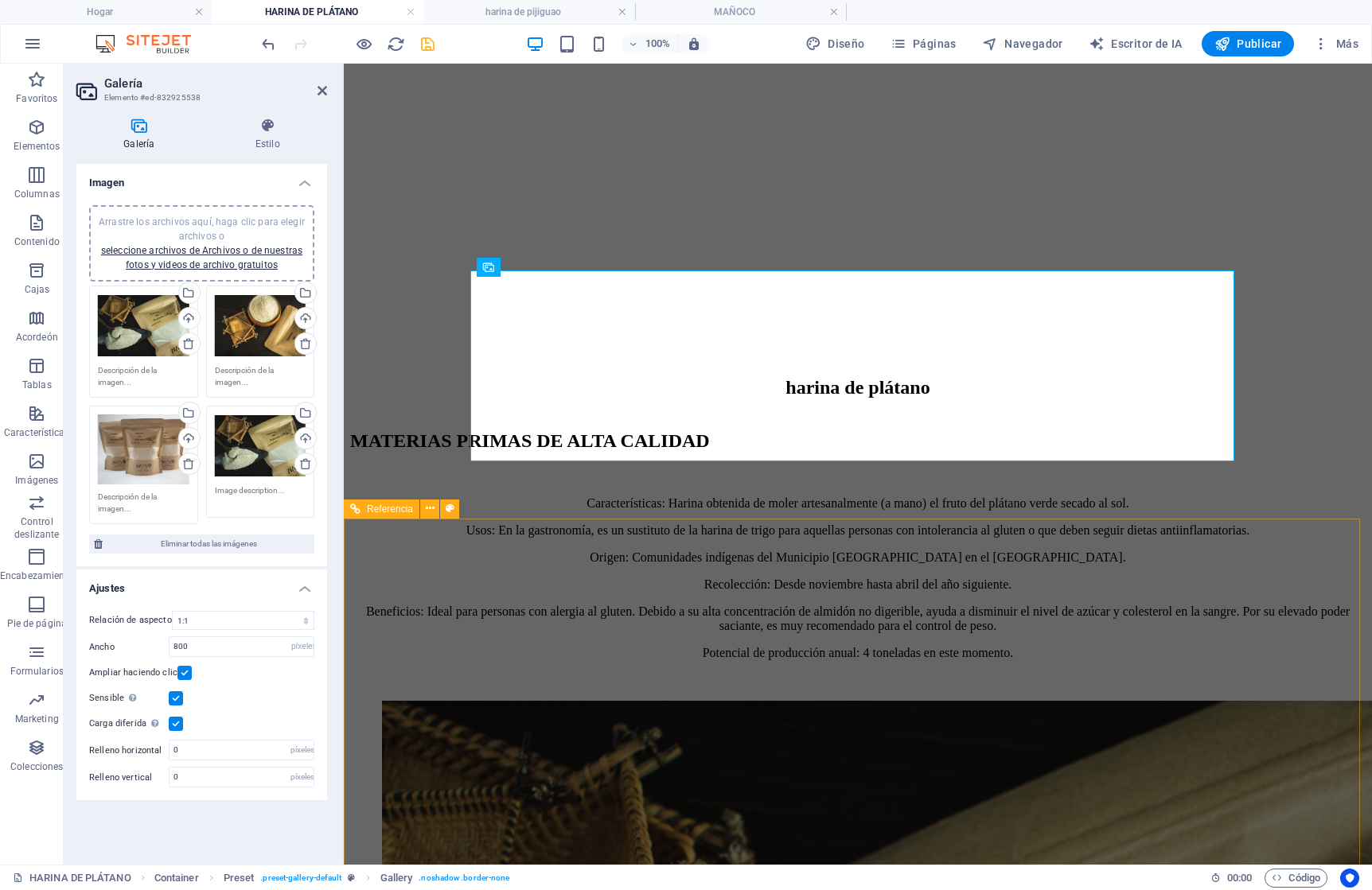
scroll to position [501, 0]
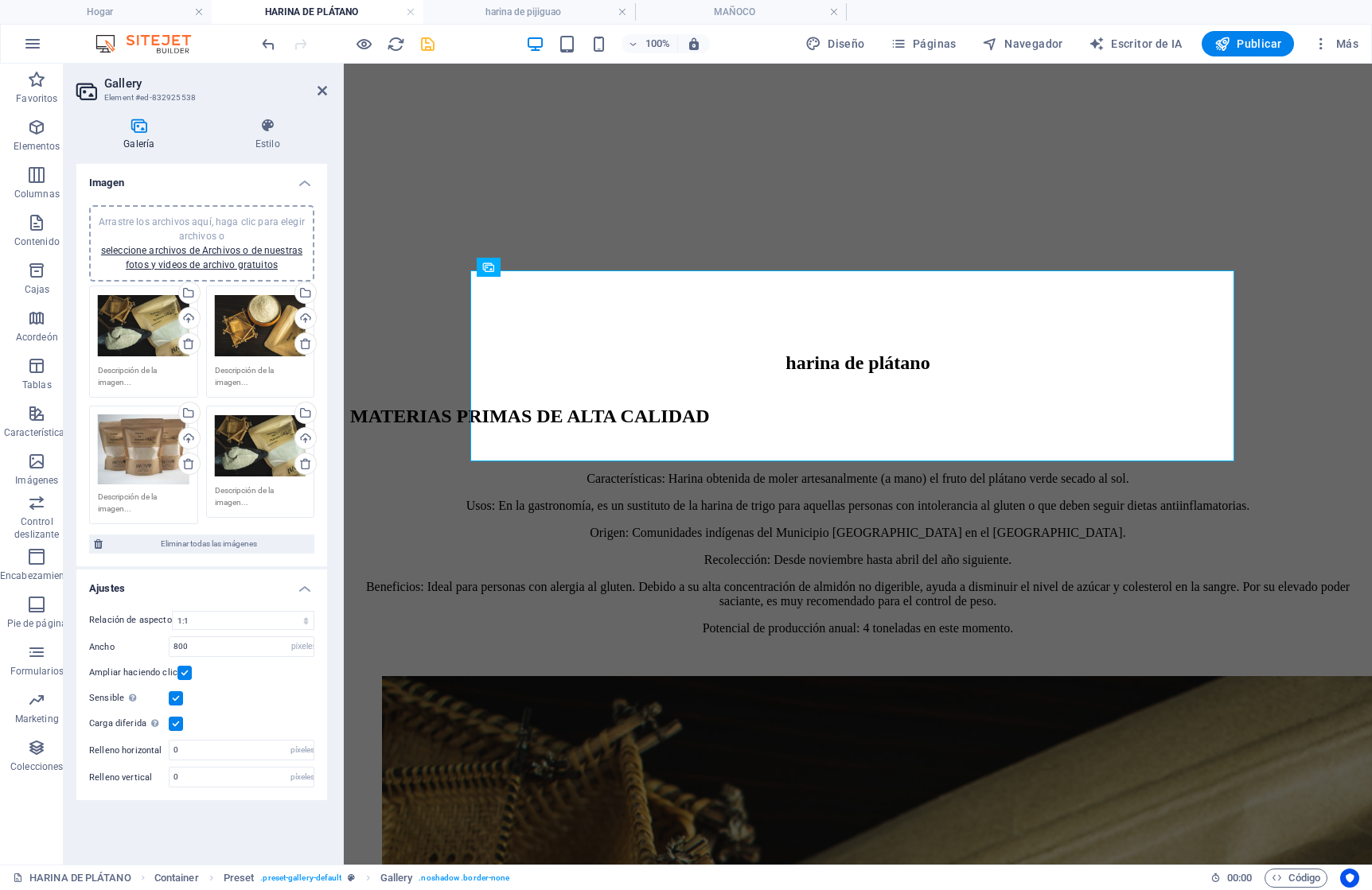
click at [235, 326] on div "Arrastre los archivos aquí, haga clic para elegir archivos o seleccione archivo…" at bounding box center [260, 326] width 91 height 64
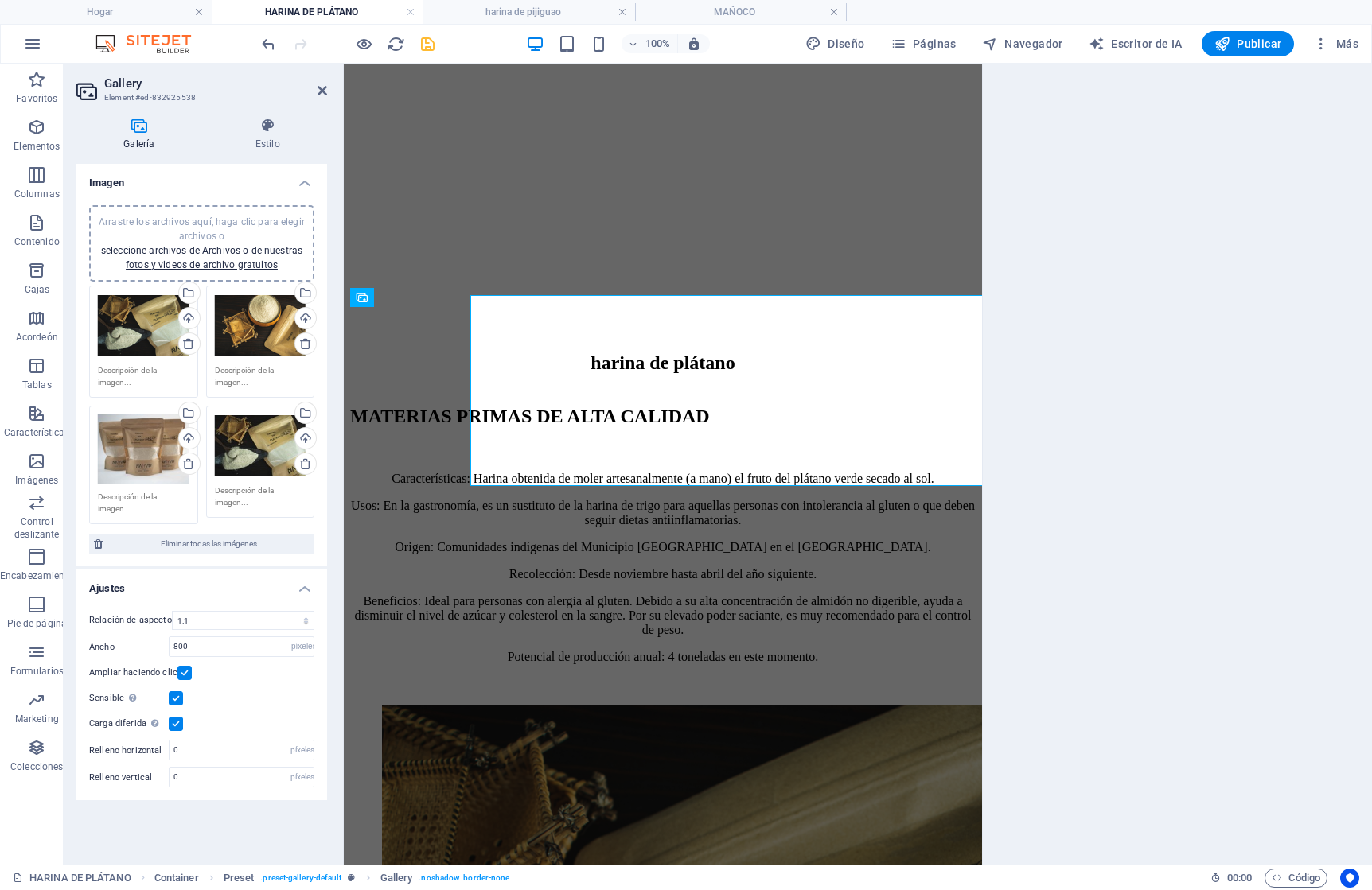
click at [235, 326] on div "Arrastre los archivos aquí, haga clic para elegir archivos o seleccione archivo…" at bounding box center [260, 326] width 91 height 64
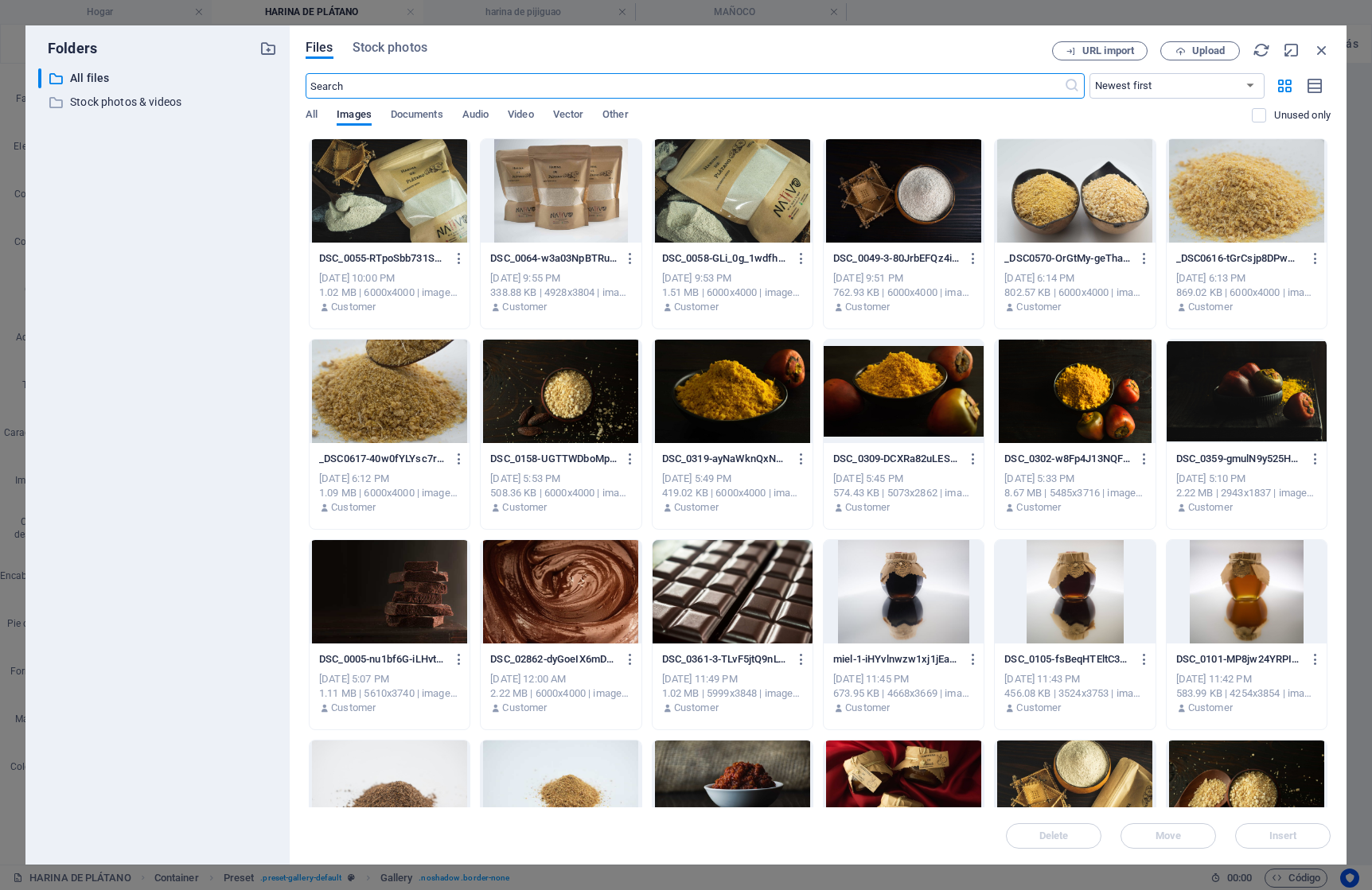
scroll to position [477, 0]
click at [1319, 50] on icon "button" at bounding box center [1322, 50] width 18 height 18
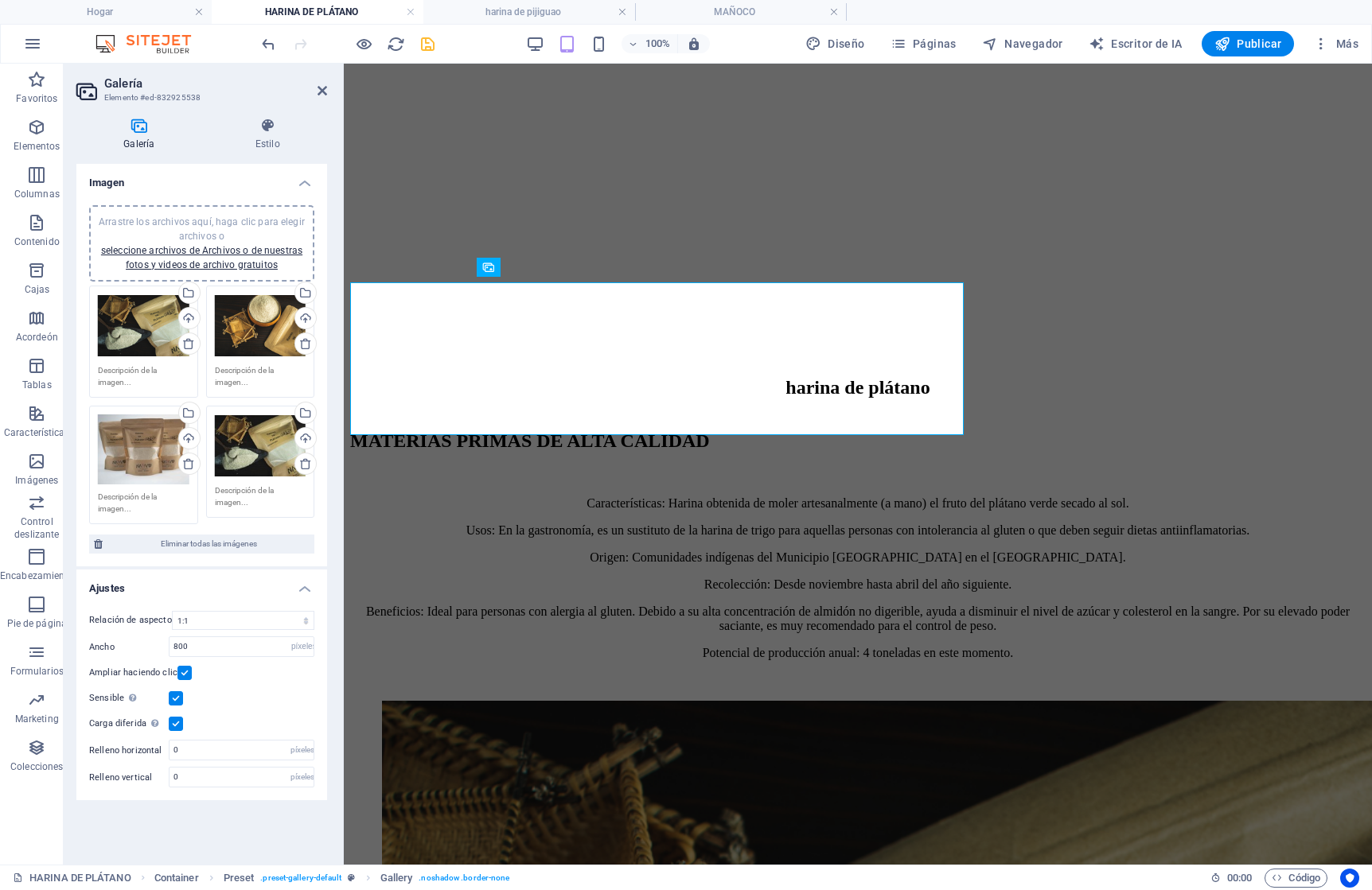
scroll to position [501, 0]
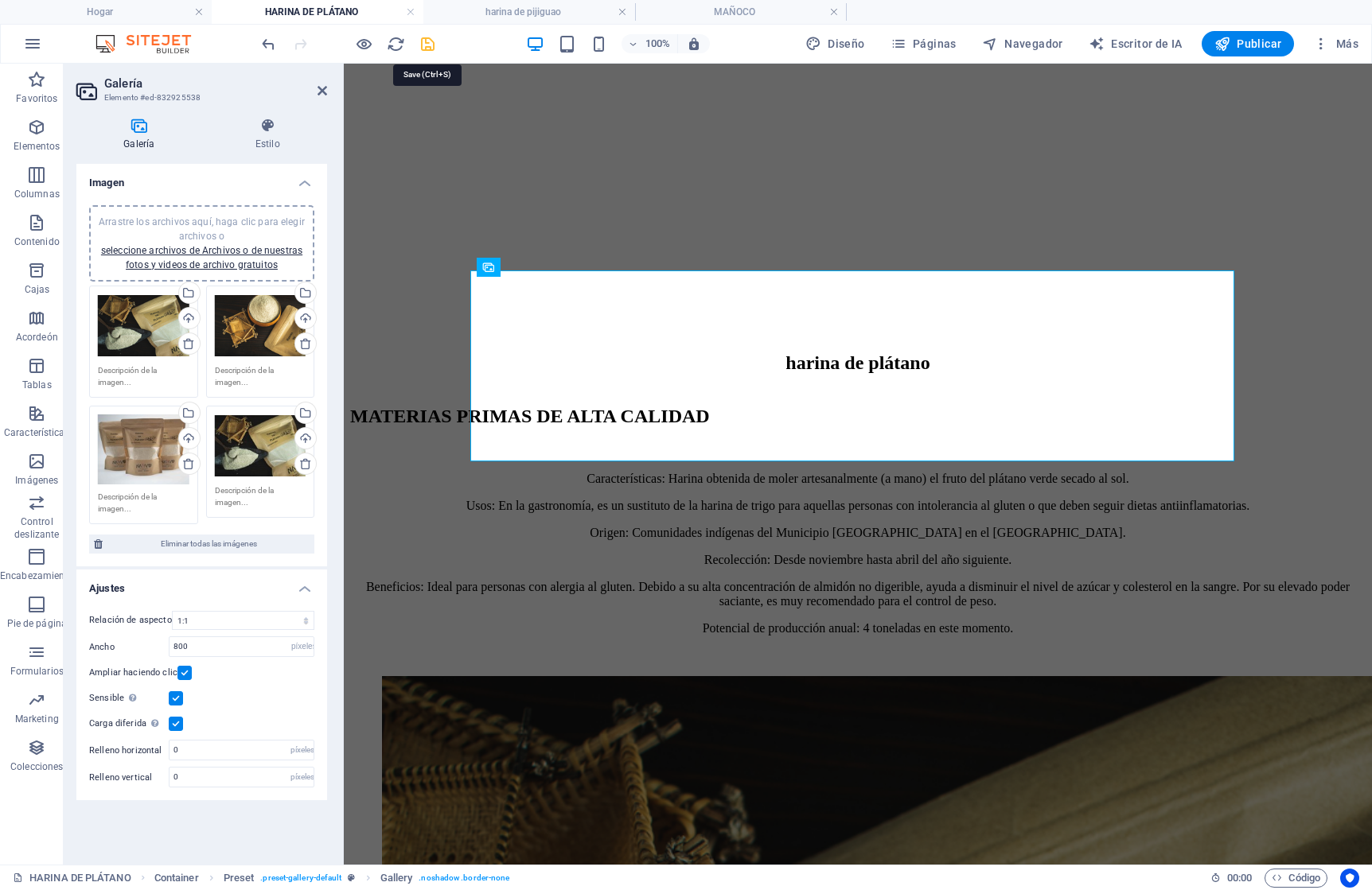
click at [426, 47] on icon "ahorrar" at bounding box center [428, 45] width 19 height 19
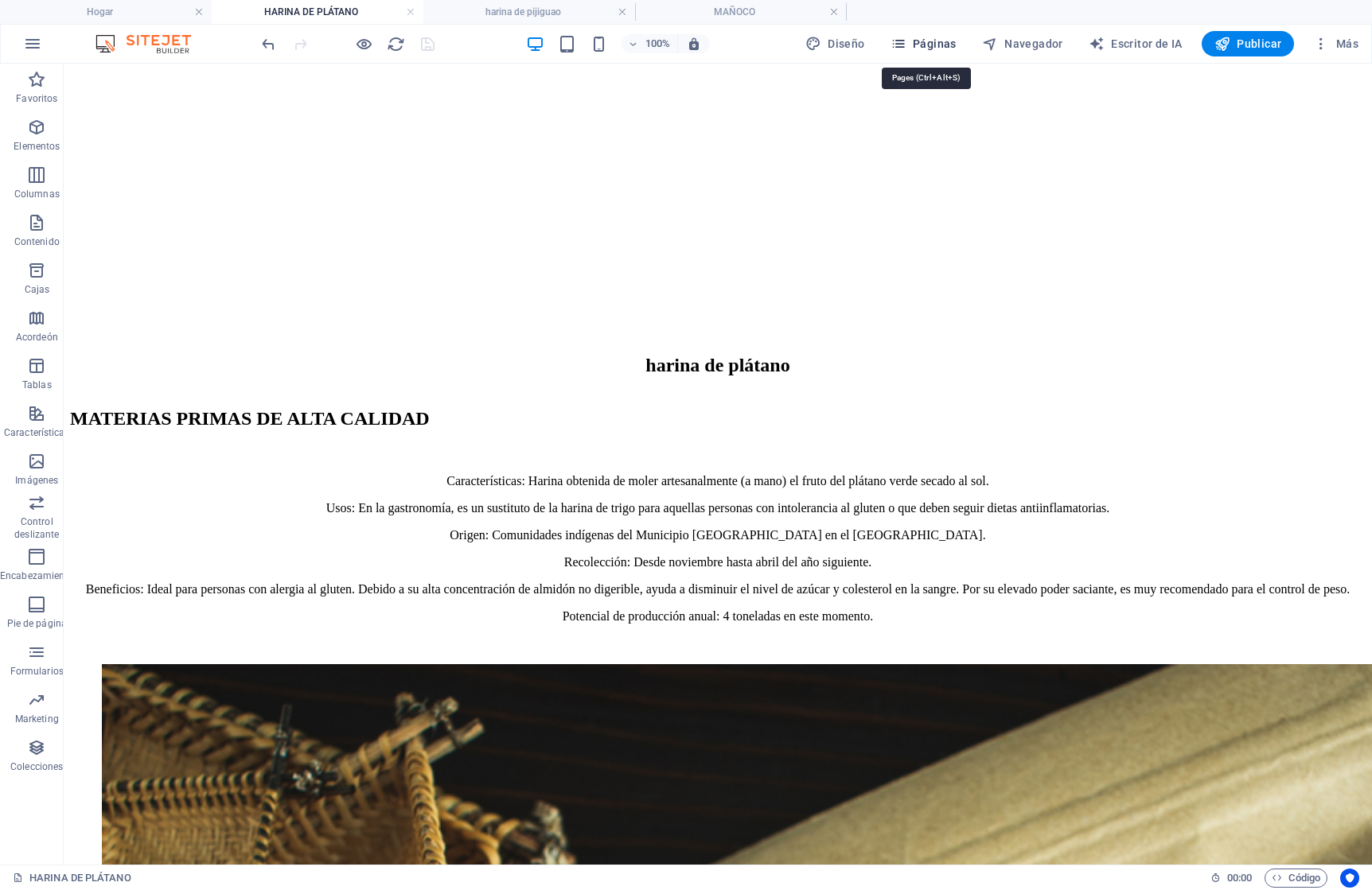
click at [943, 44] on font "Páginas" at bounding box center [934, 44] width 44 height 13
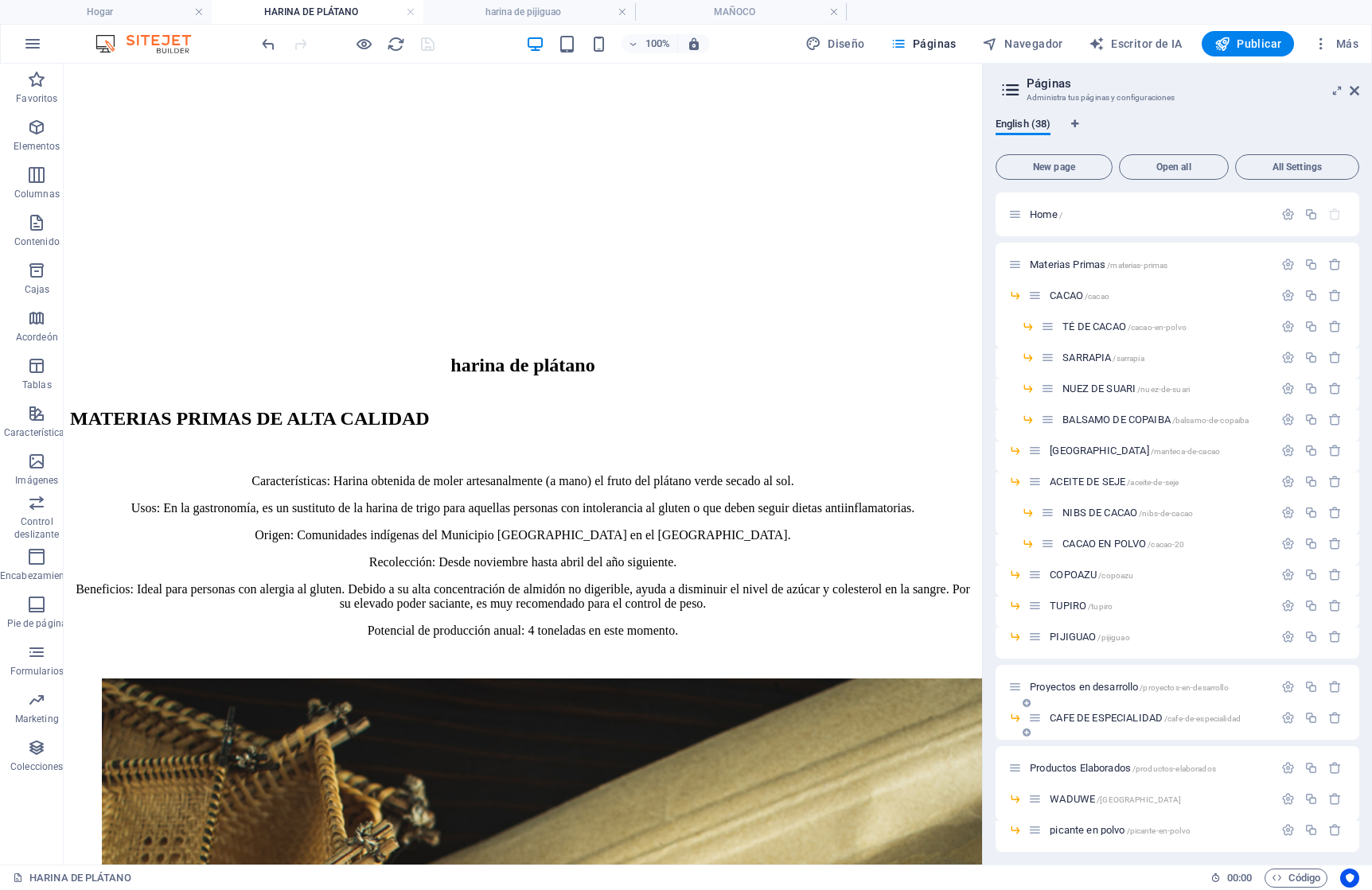
scroll to position [49, 0]
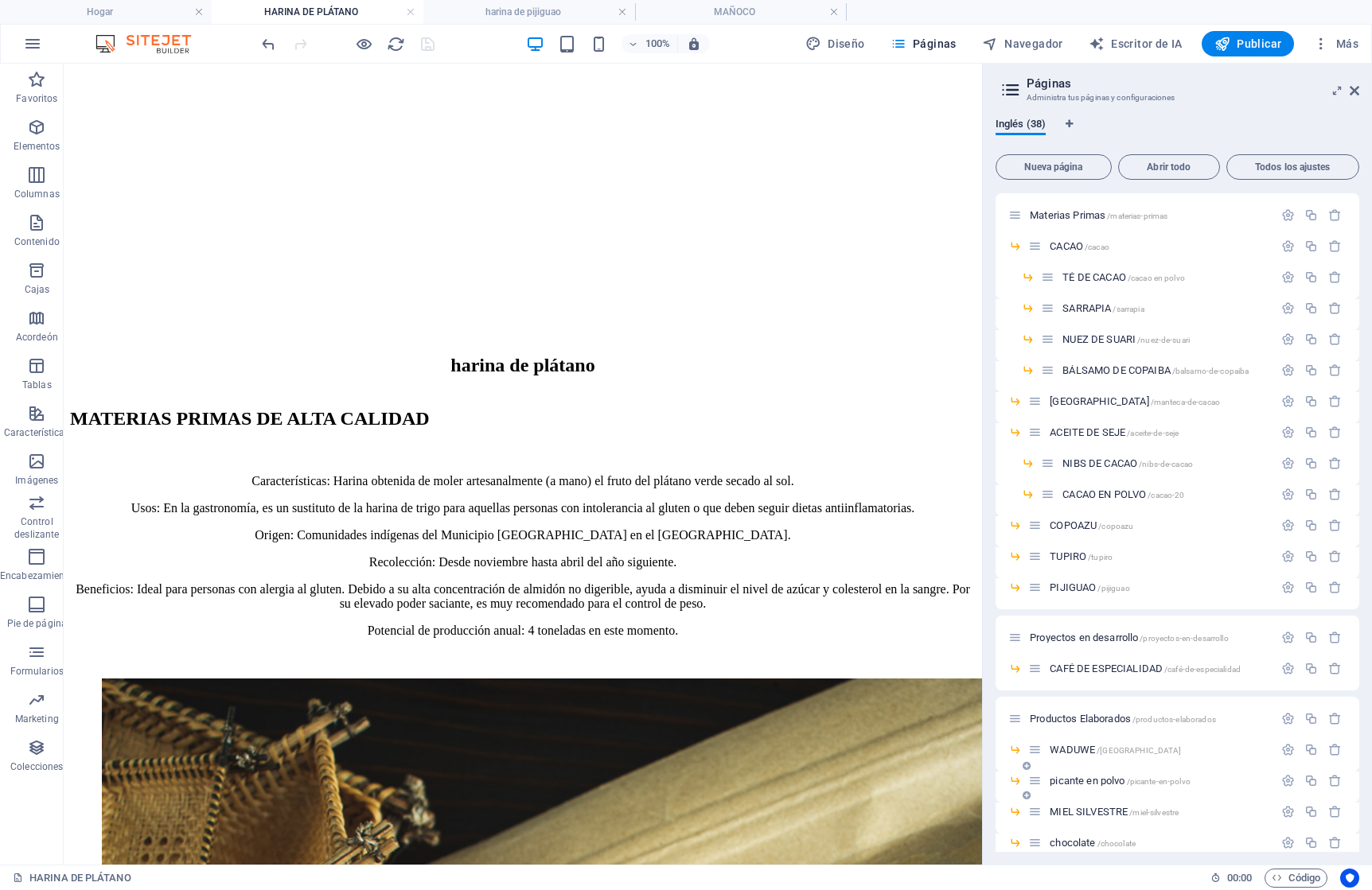
click at [1082, 780] on font "picante en polvo" at bounding box center [1087, 780] width 74 height 12
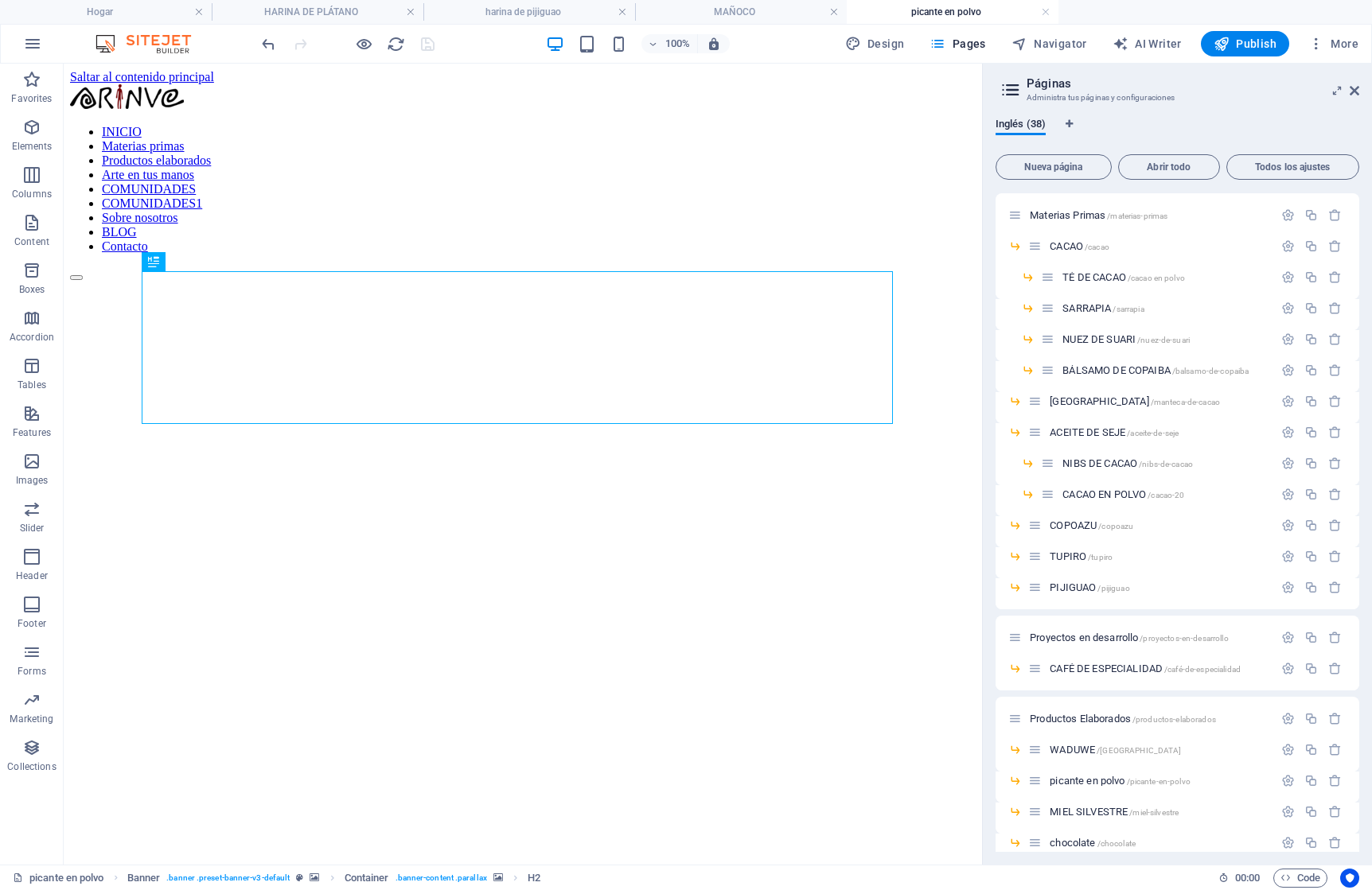
scroll to position [0, 0]
click at [632, 648] on figure at bounding box center [522, 648] width 905 height 0
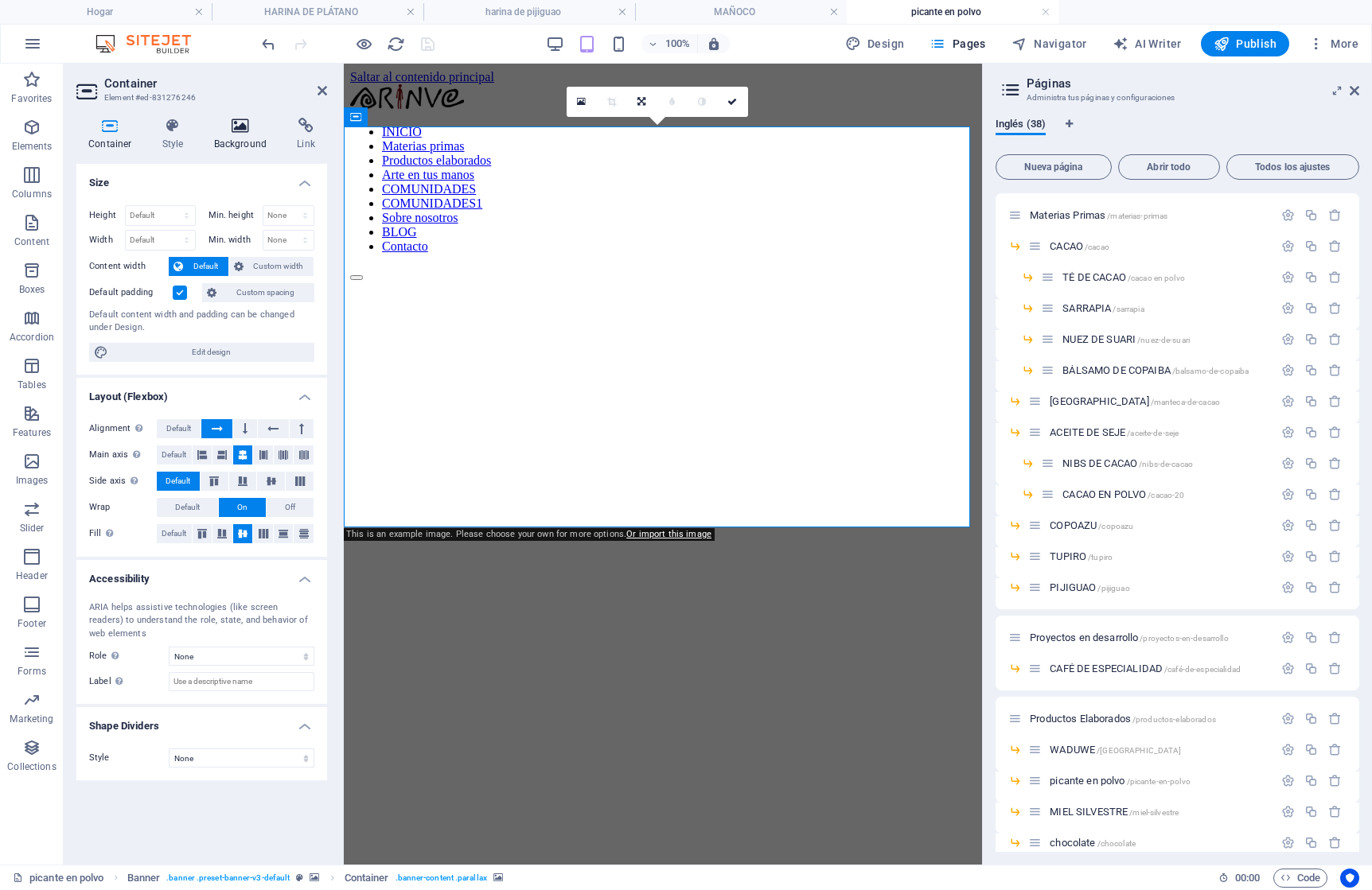
click at [235, 123] on icon at bounding box center [240, 125] width 77 height 16
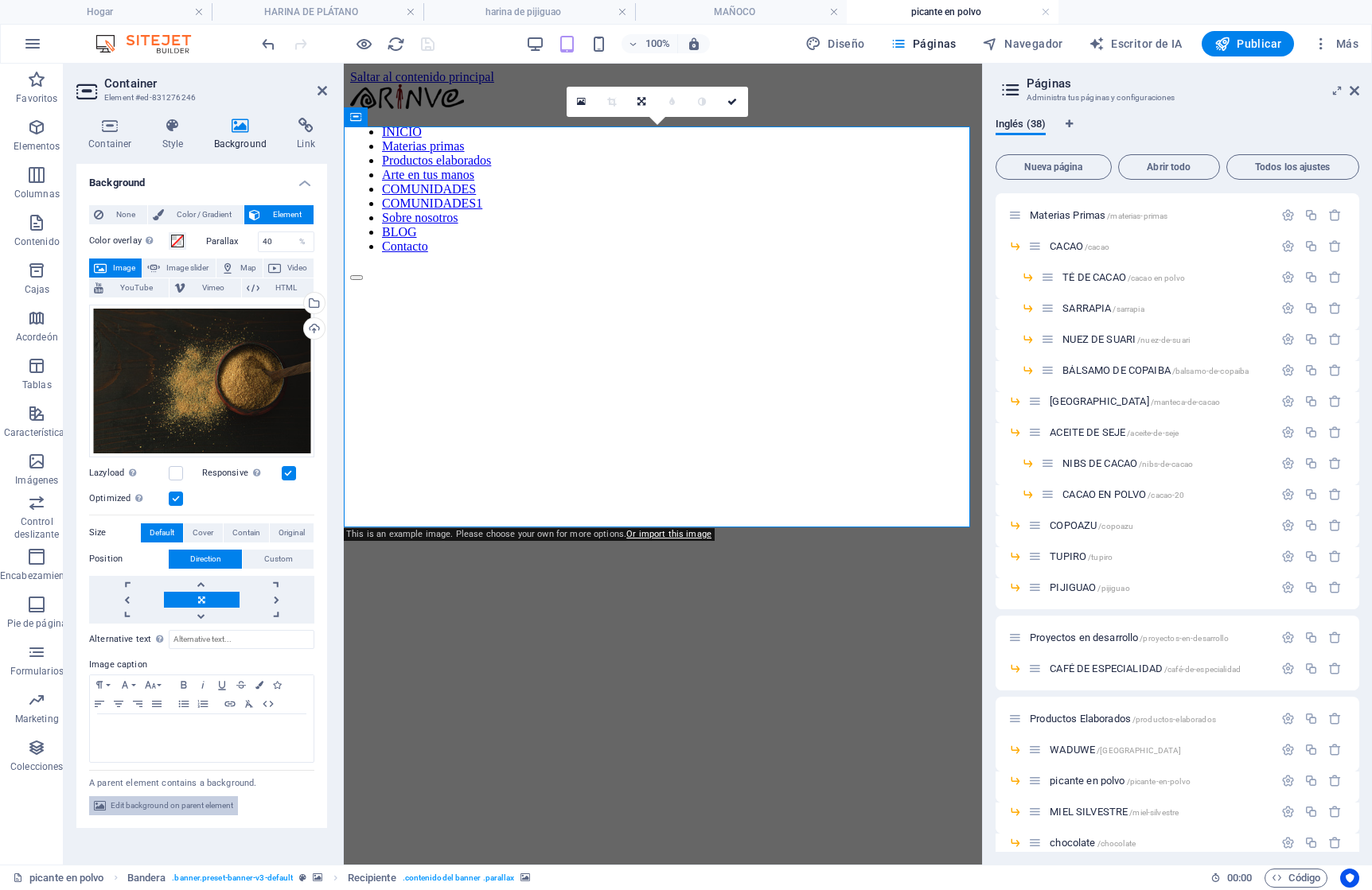
click at [190, 801] on span "Edit background on parent element" at bounding box center [172, 805] width 123 height 20
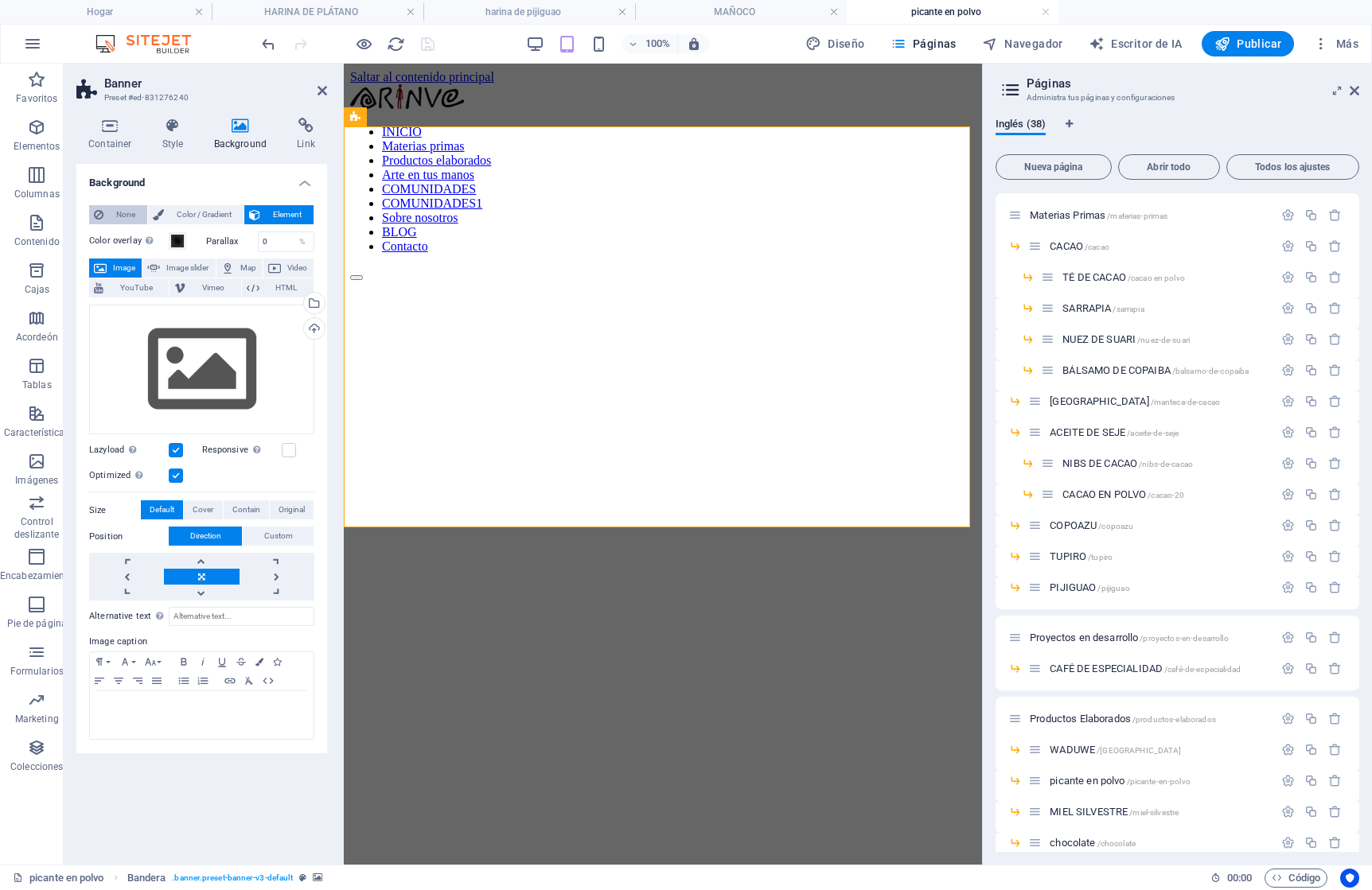
click at [95, 215] on icon at bounding box center [99, 215] width 9 height 20
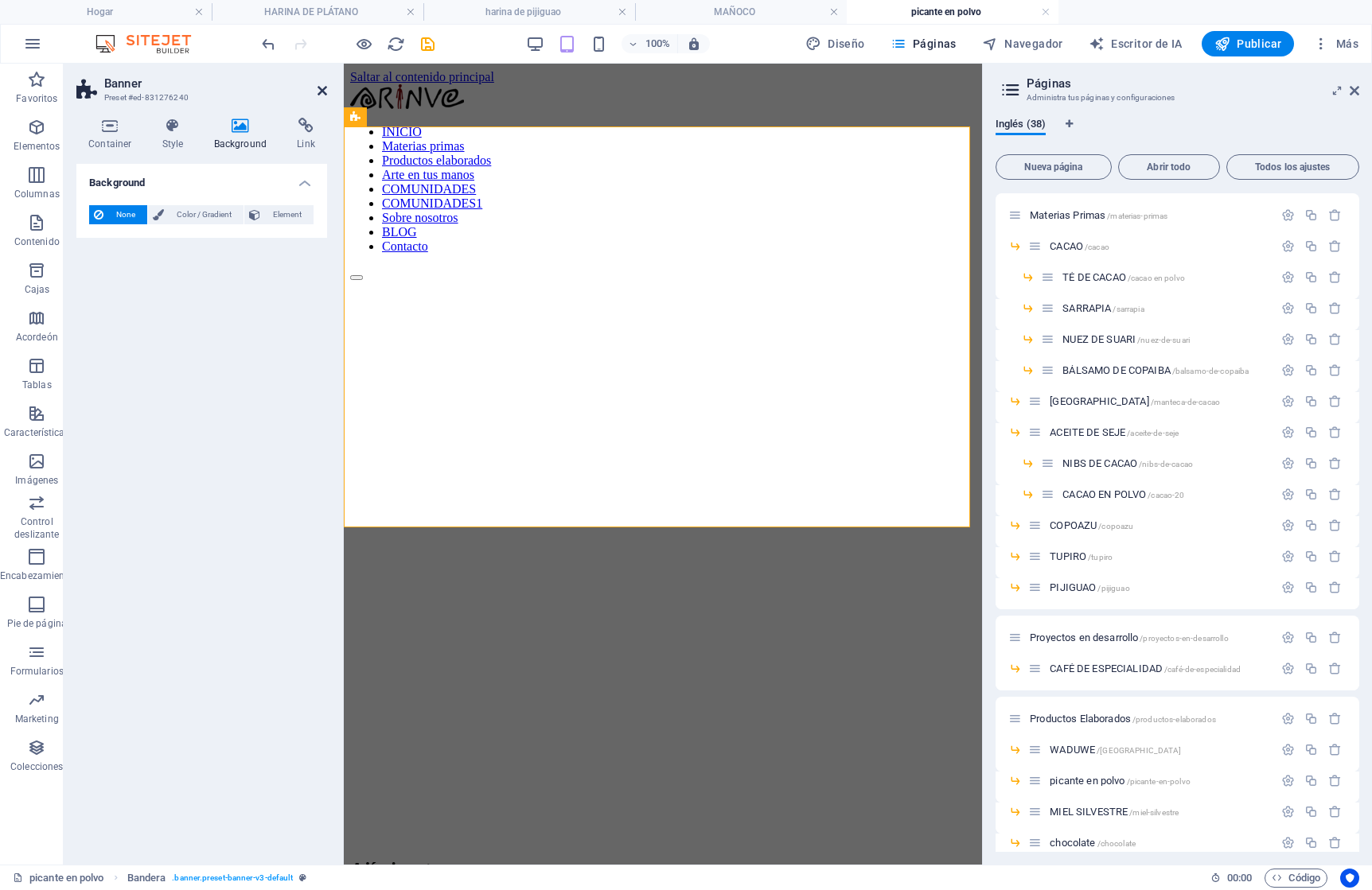
click at [323, 88] on icon at bounding box center [323, 91] width 9 height 13
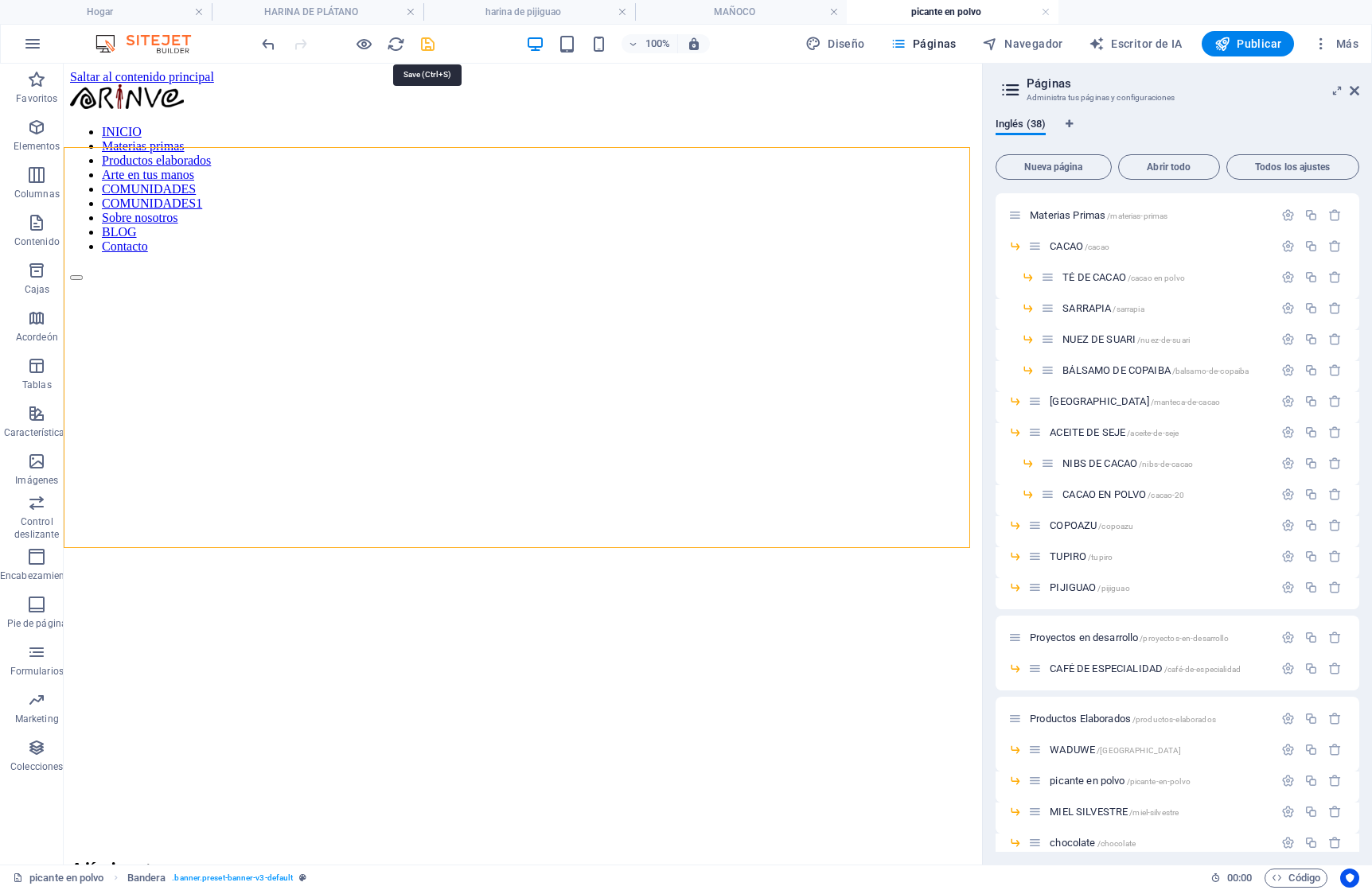
click at [429, 46] on icon "ahorrar" at bounding box center [428, 45] width 19 height 19
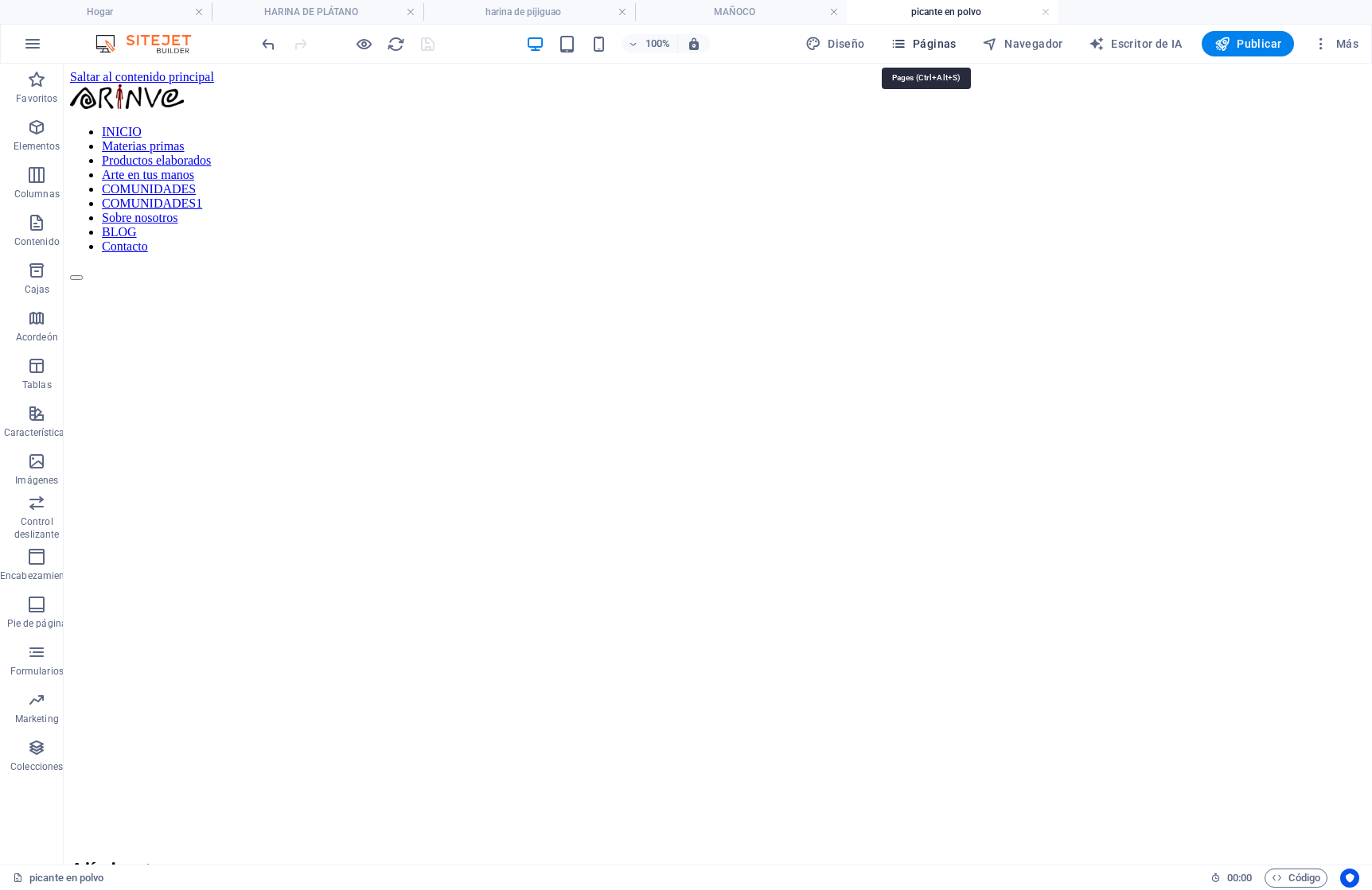
click at [938, 44] on font "Páginas" at bounding box center [934, 44] width 44 height 13
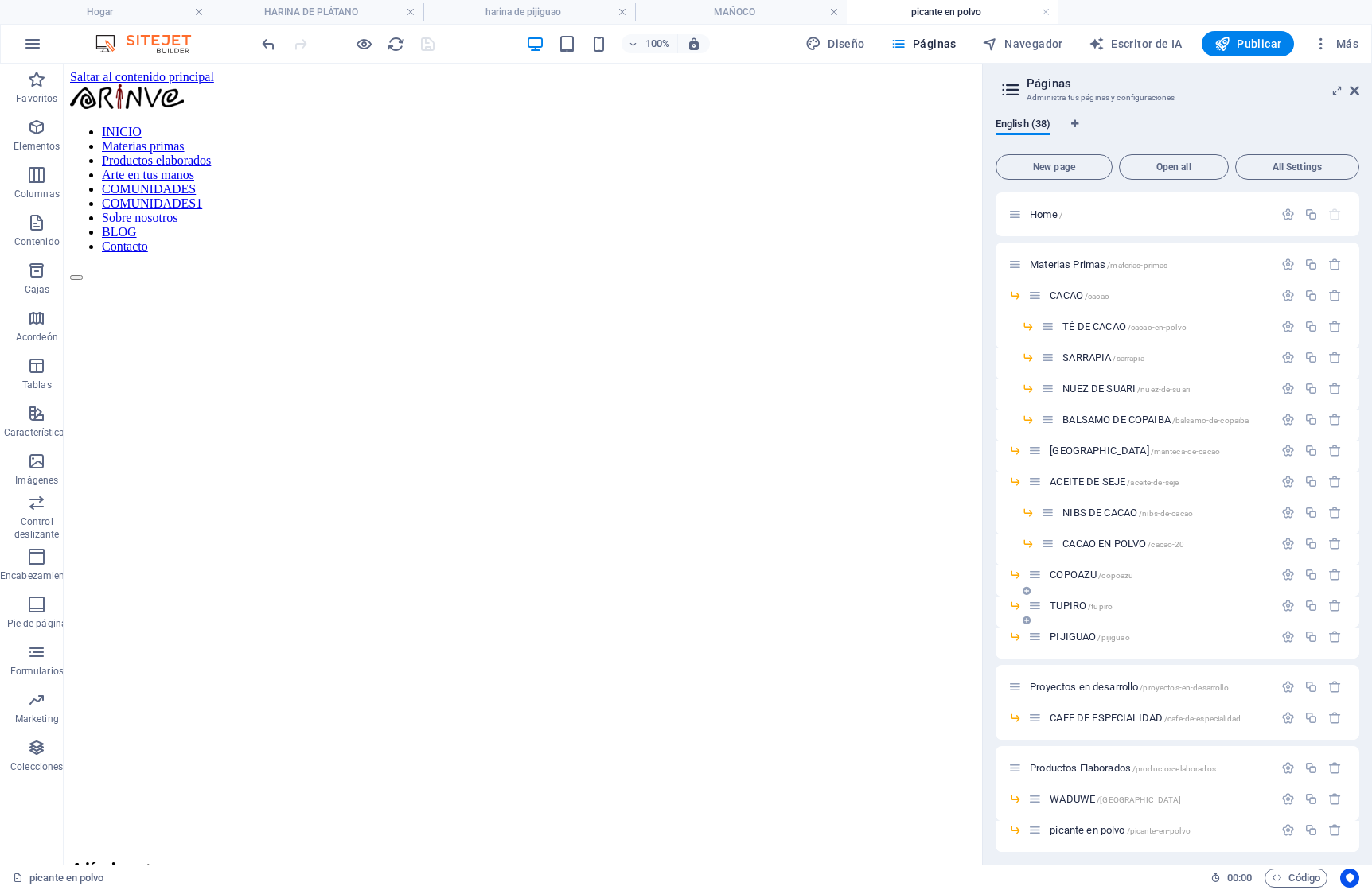
scroll to position [6, 0]
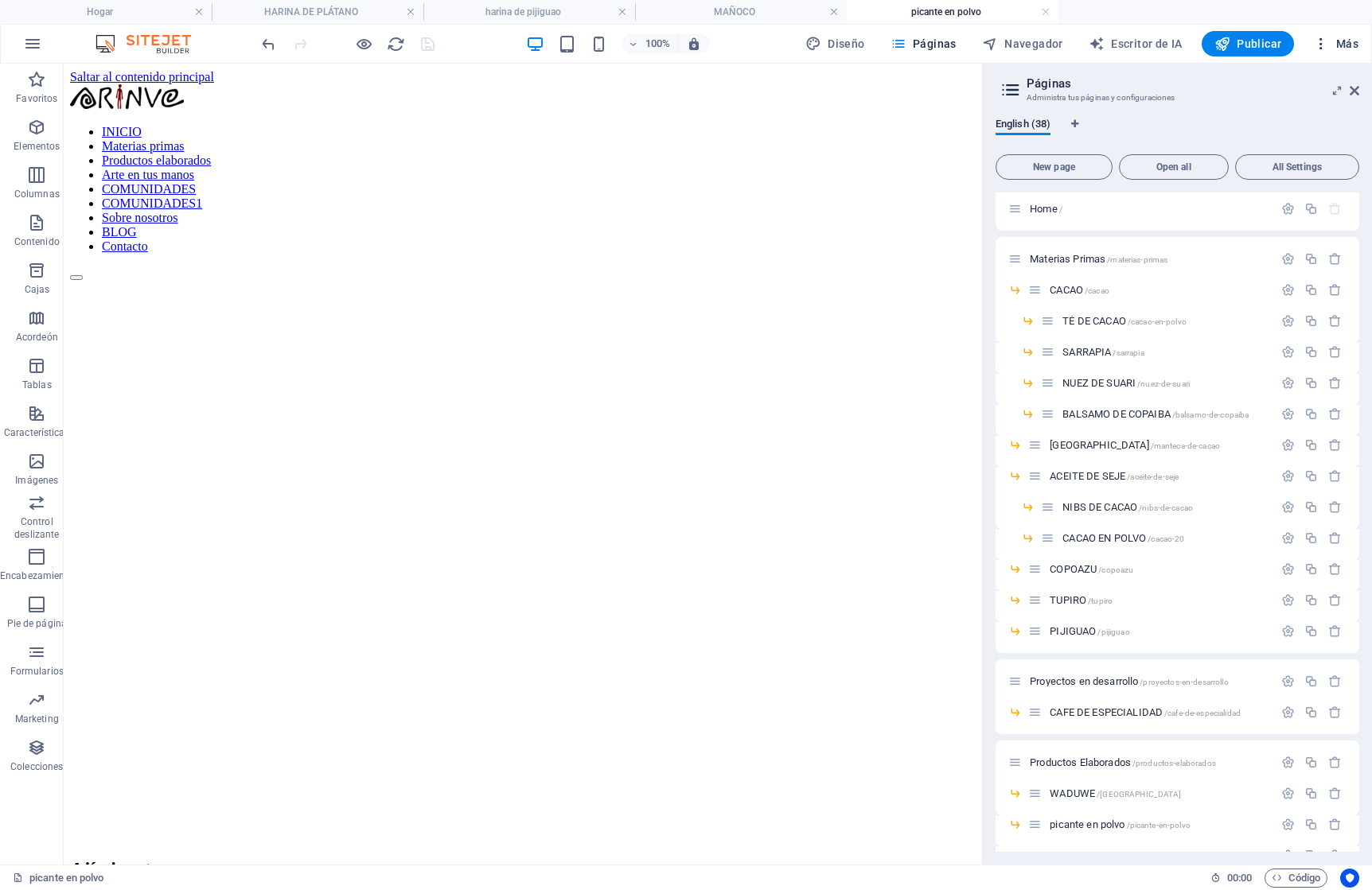
click at [1347, 42] on font "Más" at bounding box center [1348, 44] width 22 height 13
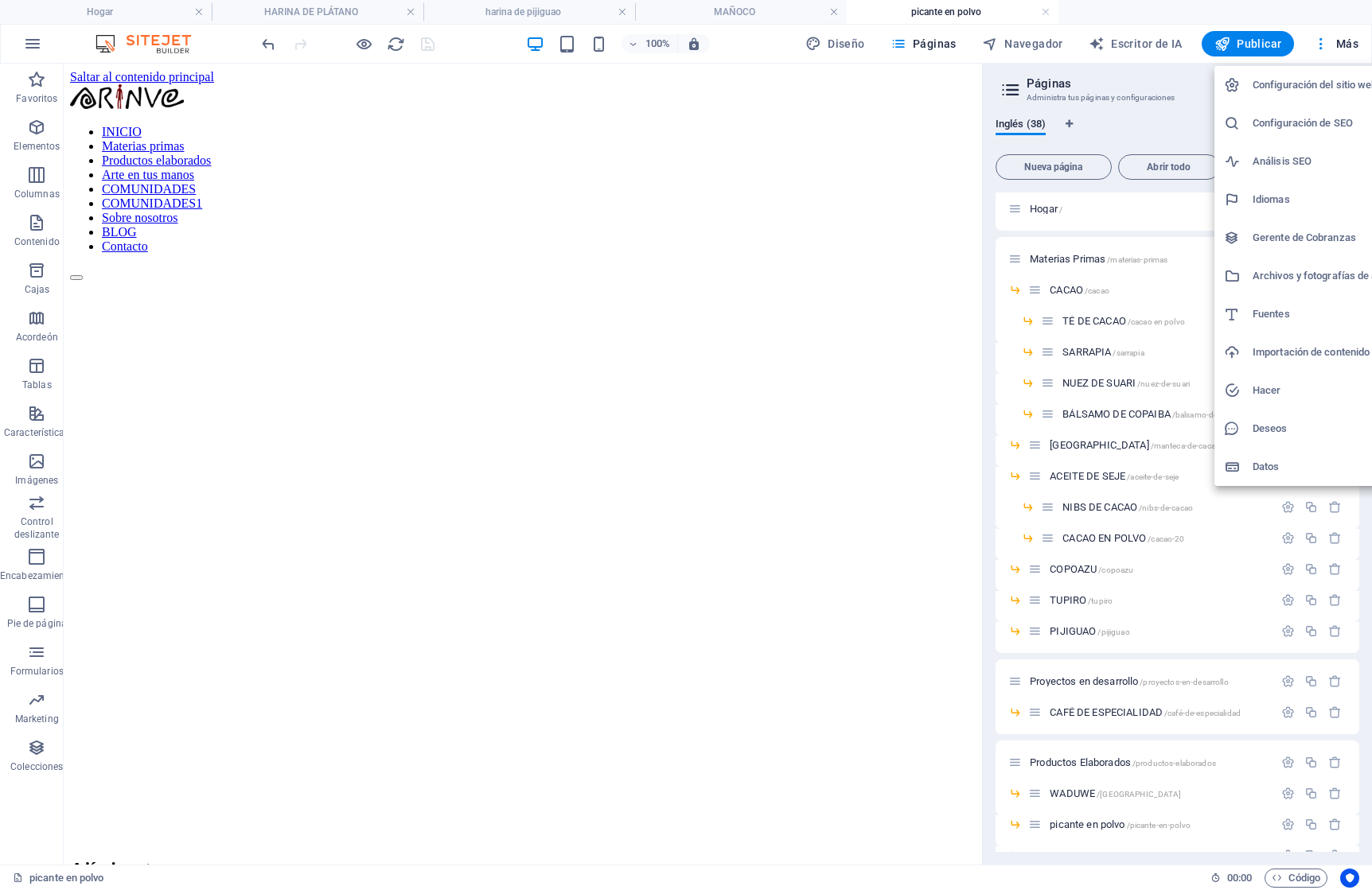
click at [1286, 279] on font "Archivos y fotografías de archivo" at bounding box center [1329, 275] width 152 height 12
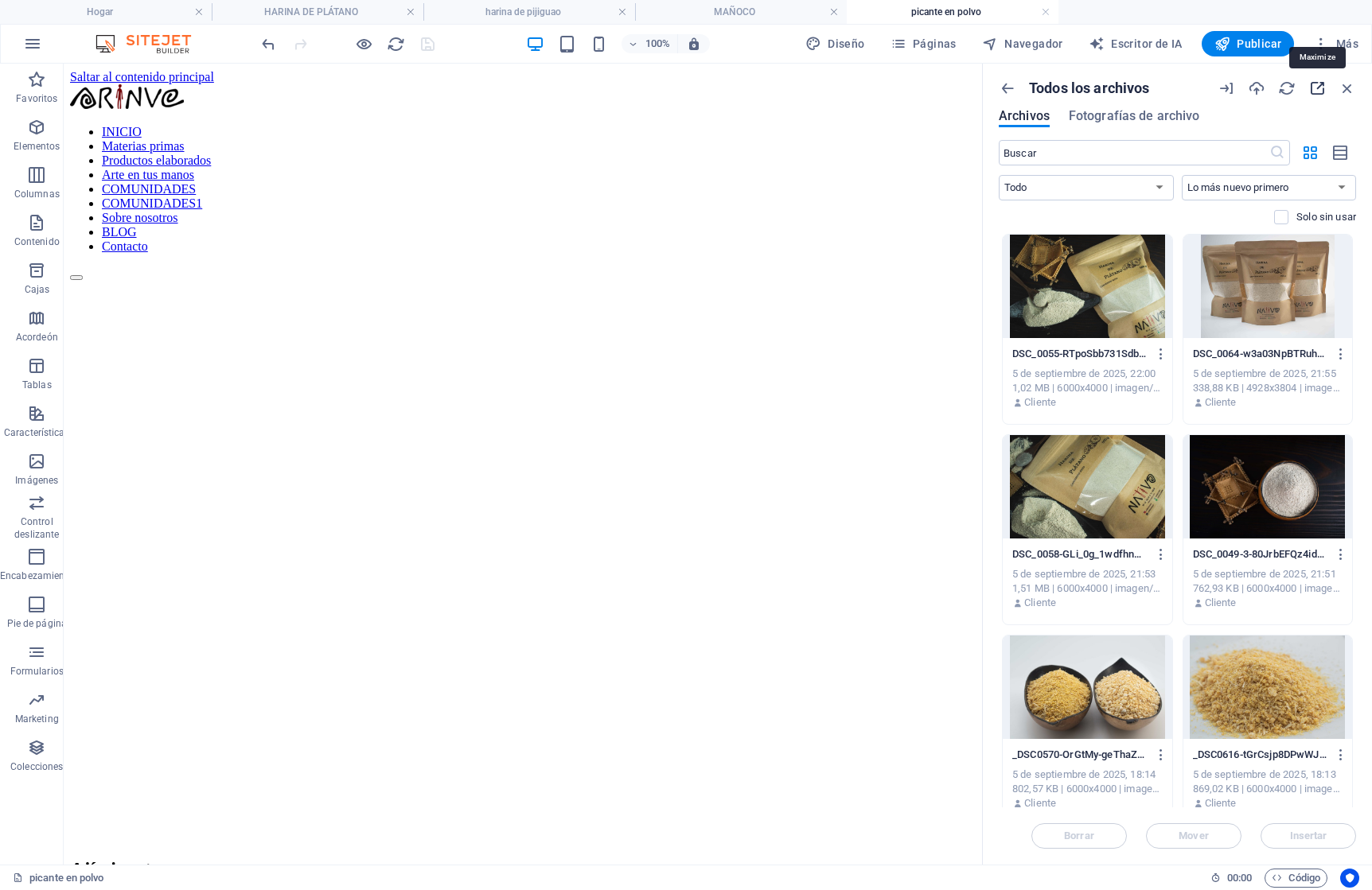
click at [1311, 88] on icon "button" at bounding box center [1317, 88] width 18 height 18
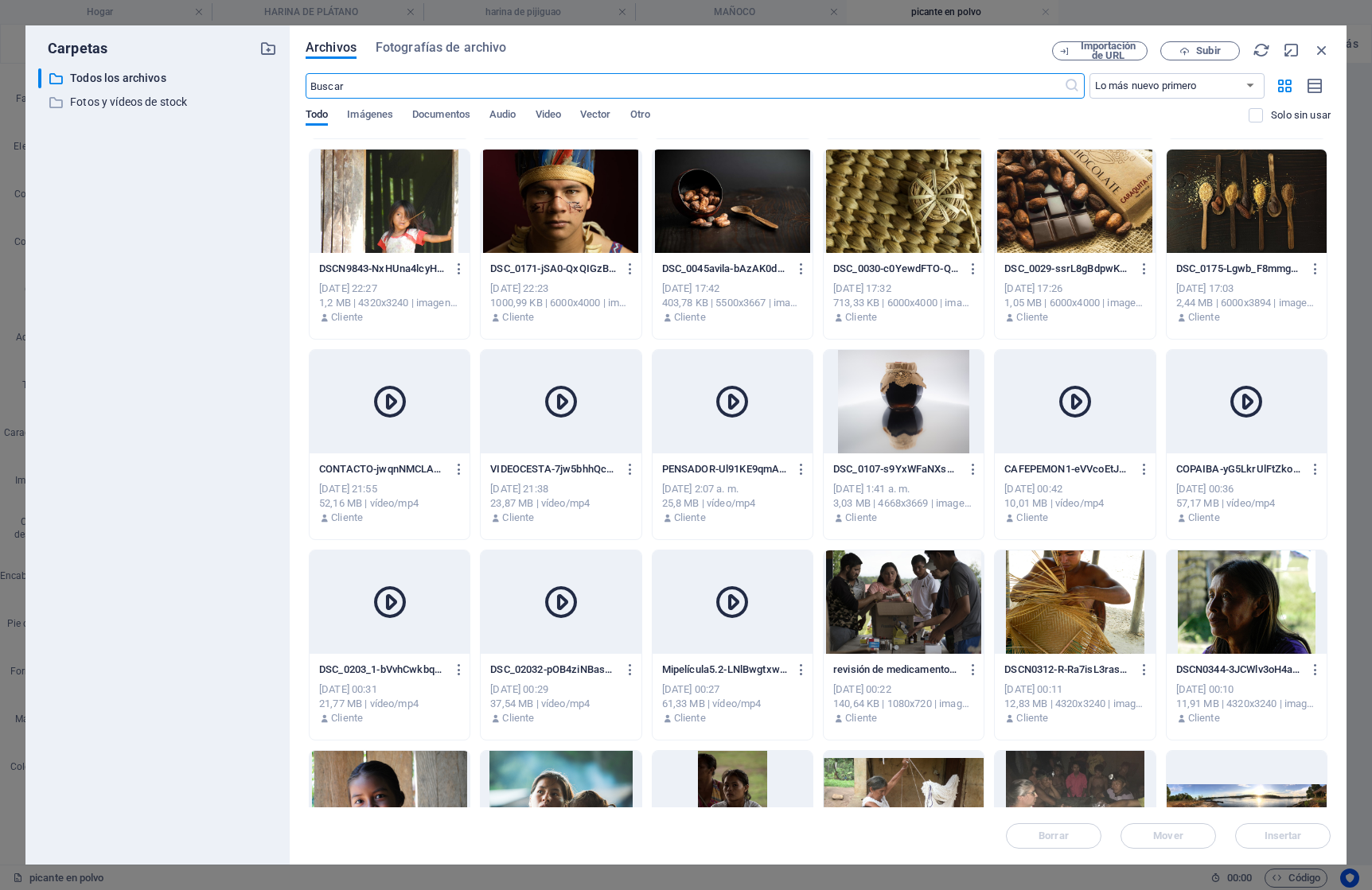
scroll to position [2192, 0]
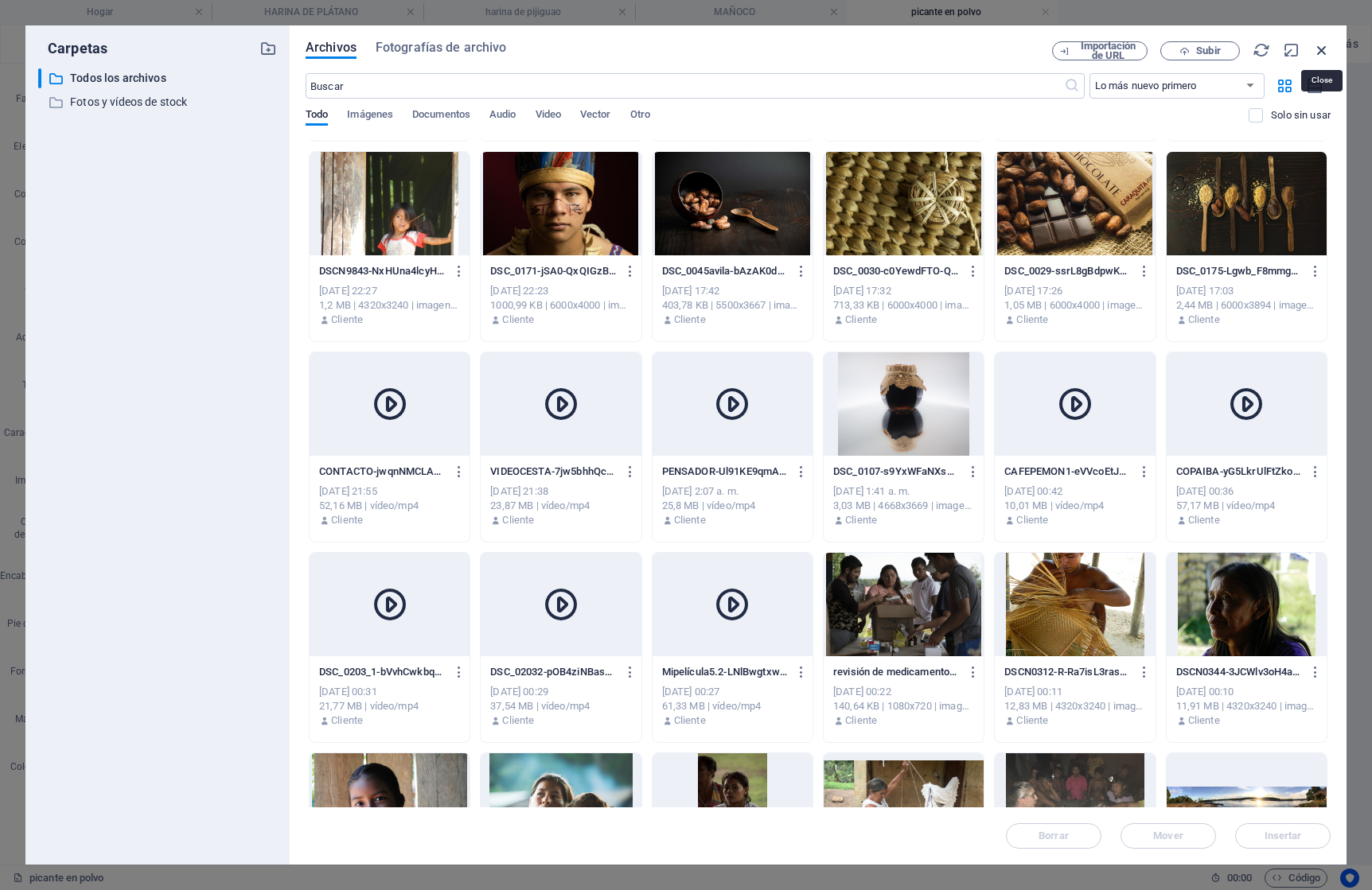
click at [1326, 47] on icon "button" at bounding box center [1322, 50] width 18 height 18
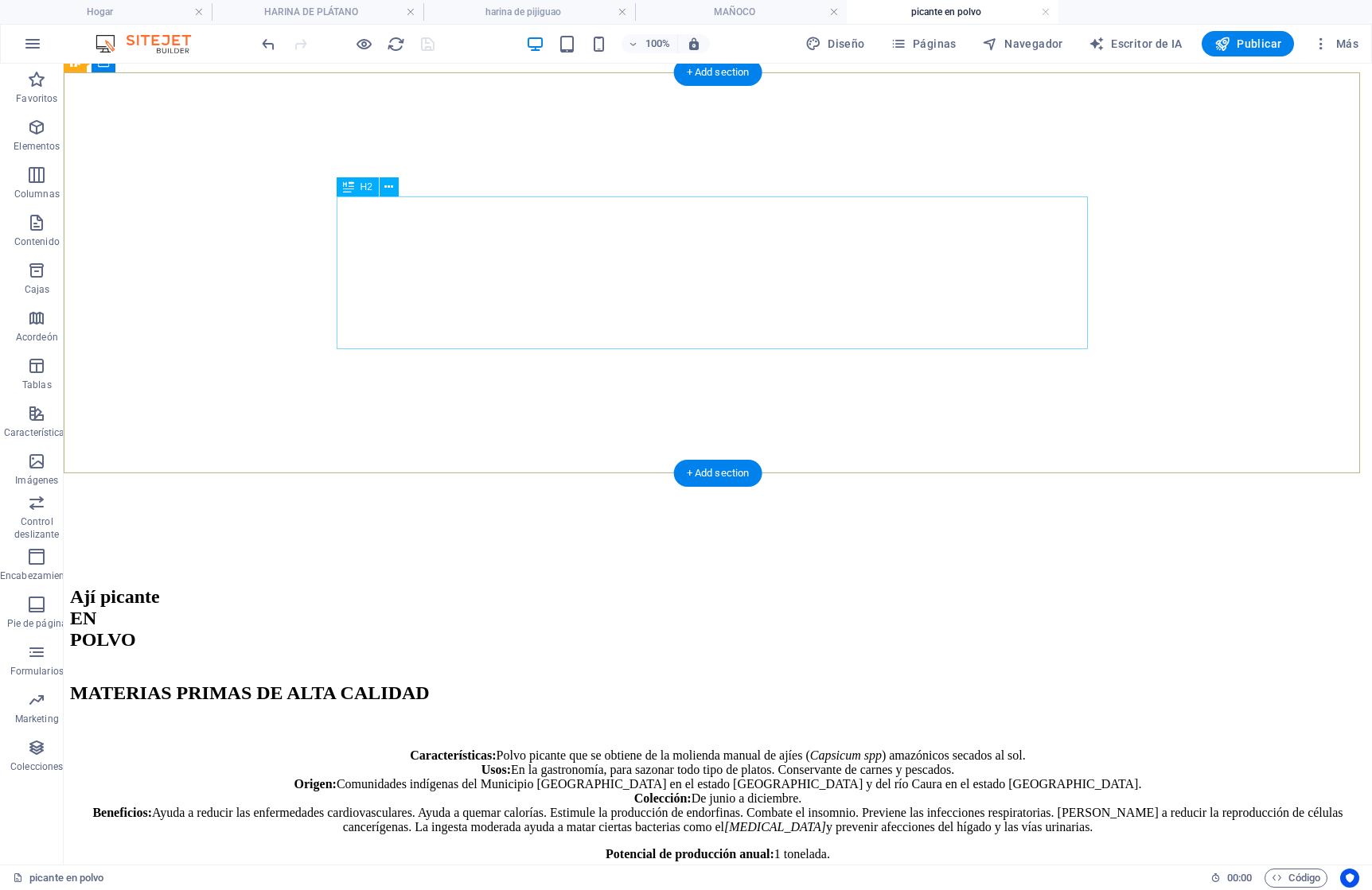
scroll to position [0, 0]
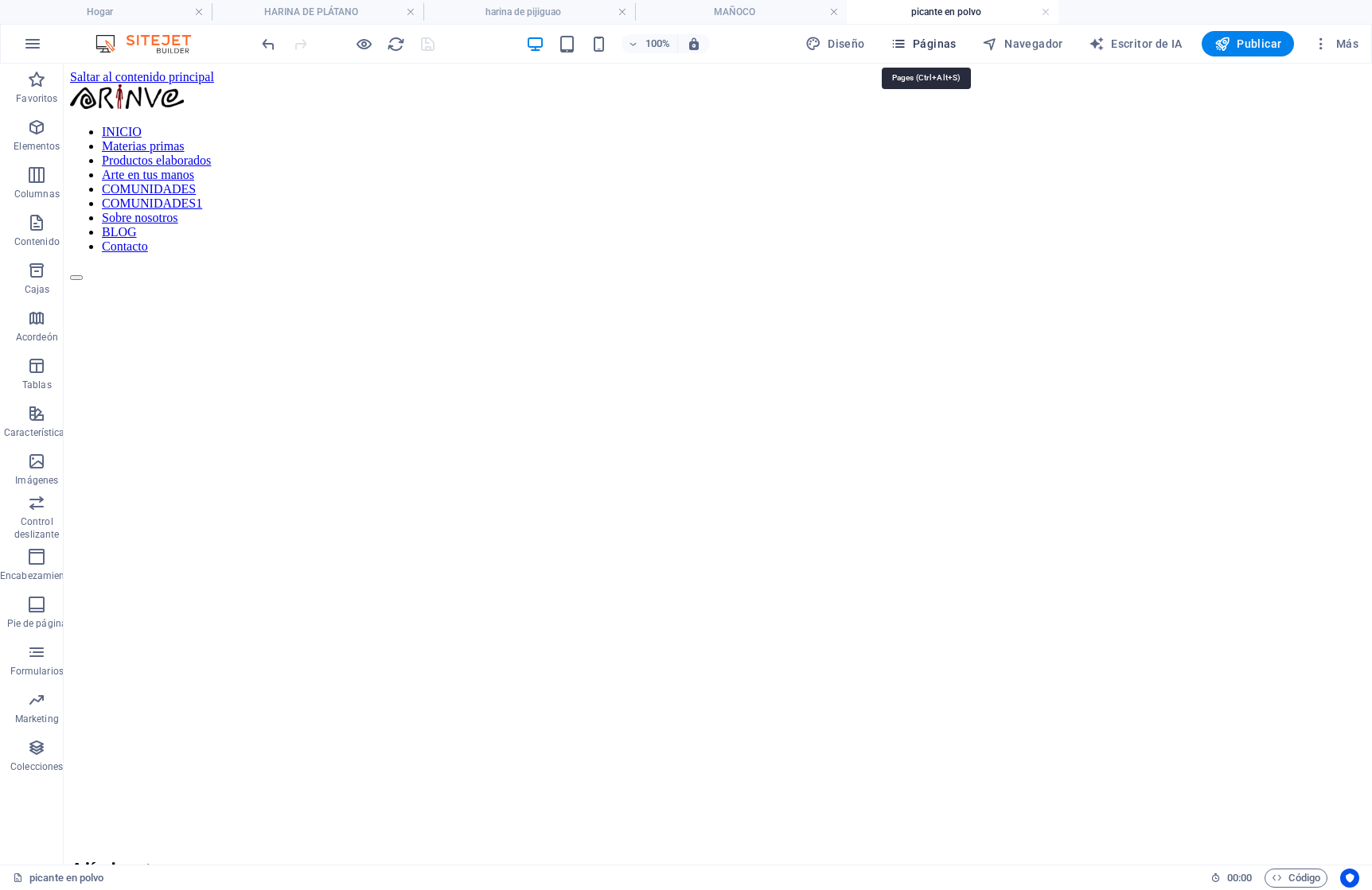
click at [928, 46] on font "Páginas" at bounding box center [934, 44] width 44 height 13
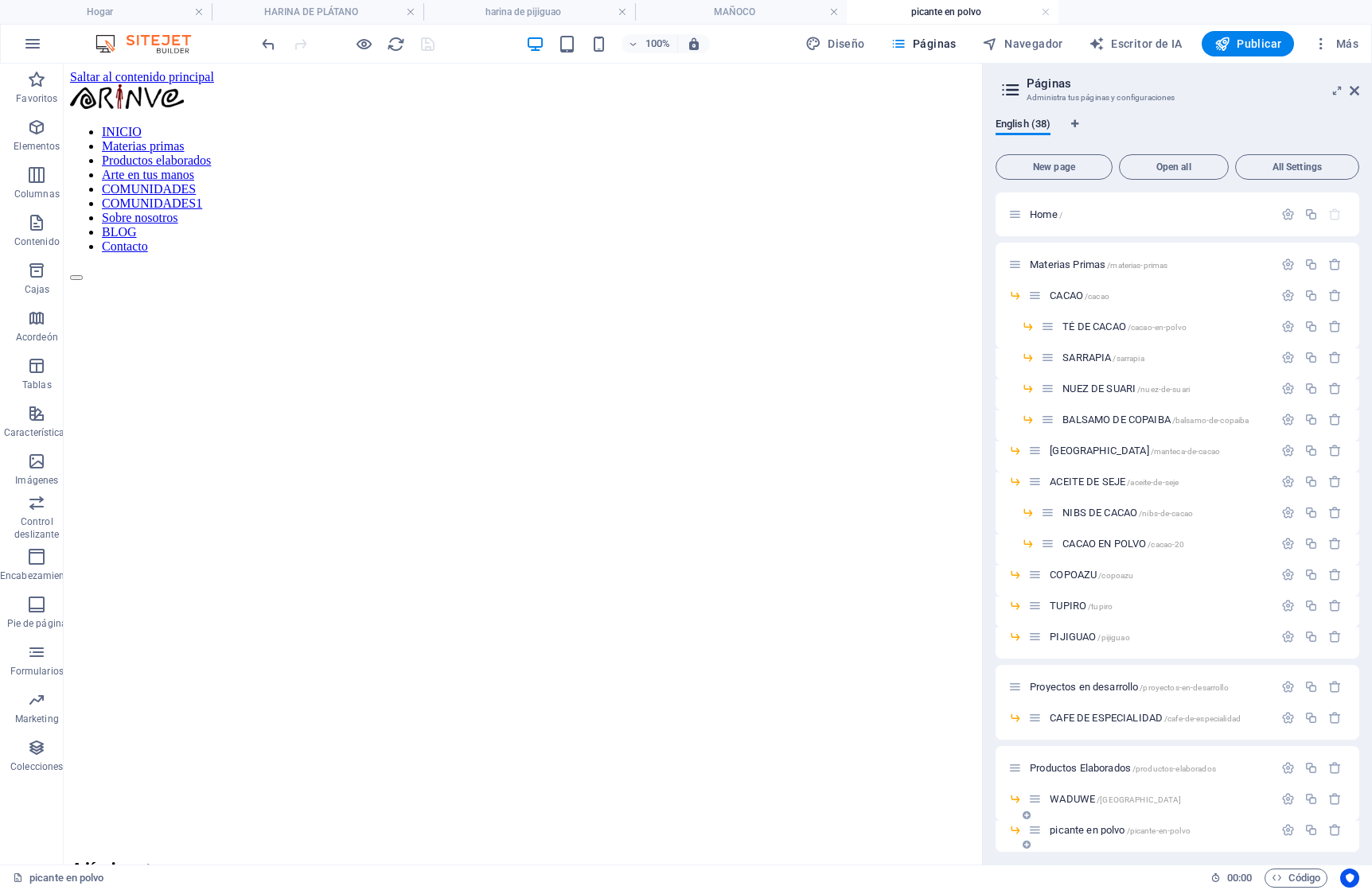
scroll to position [321, 0]
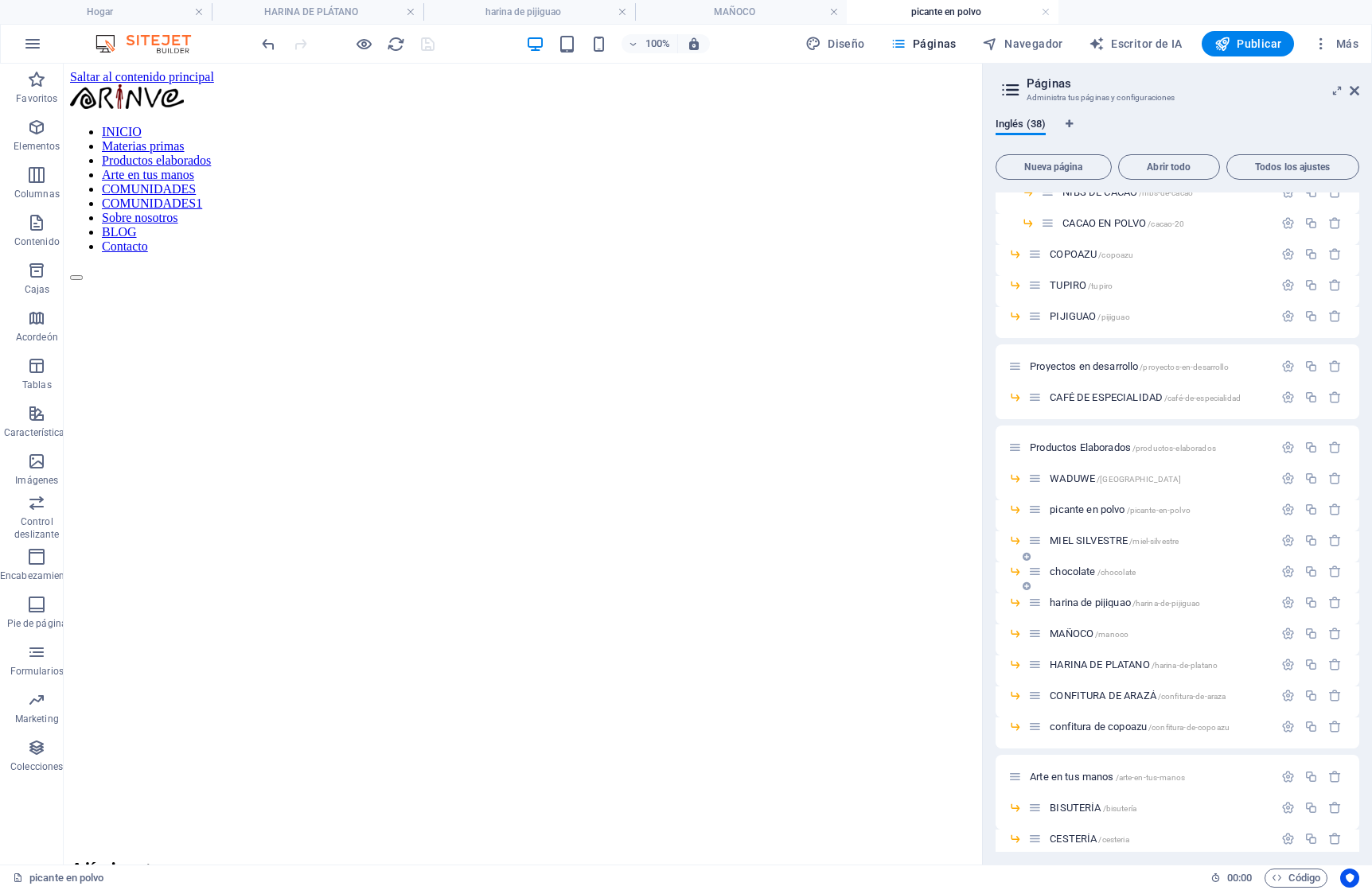
click at [1066, 568] on font "chocolate" at bounding box center [1072, 571] width 46 height 12
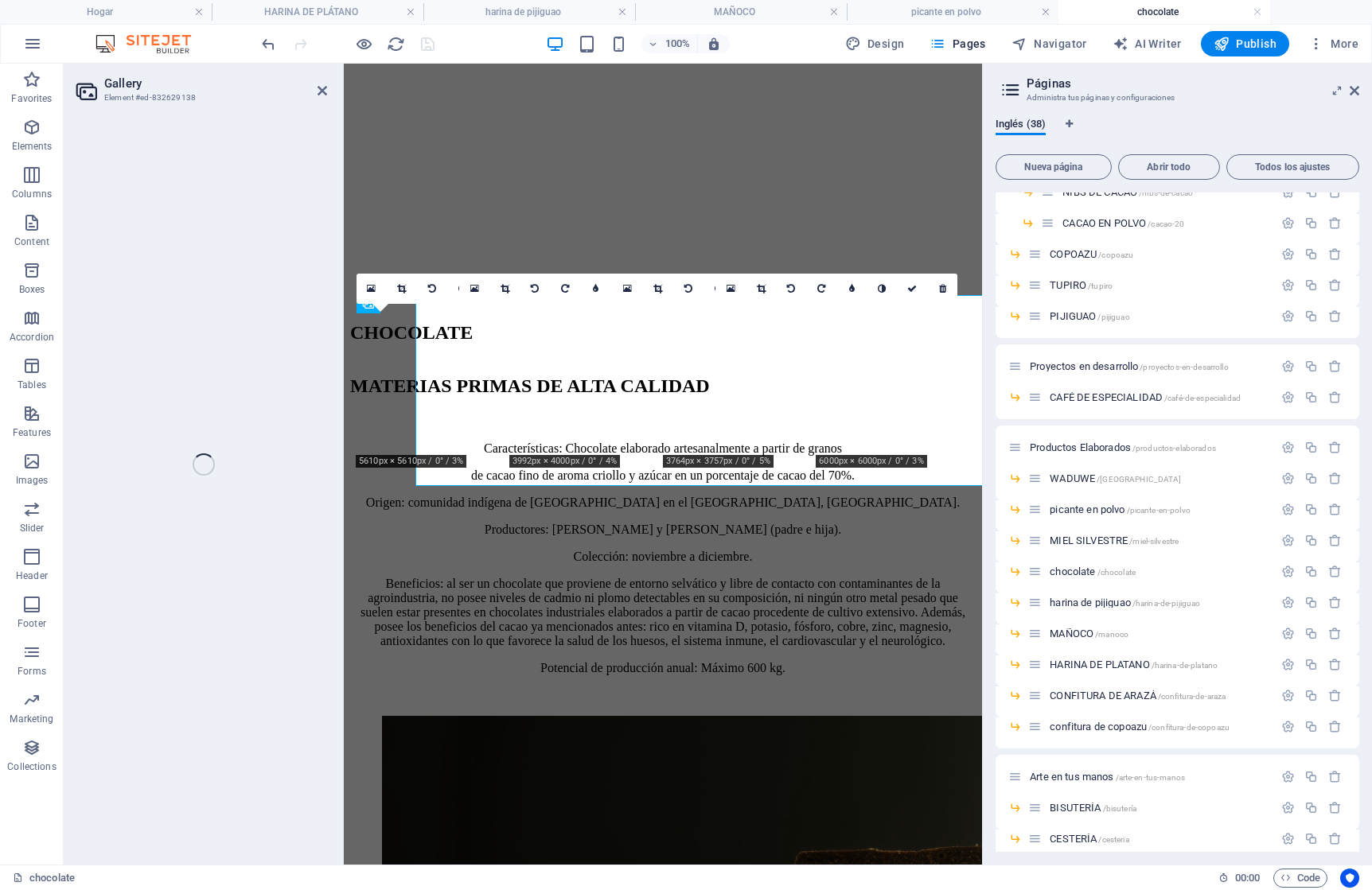
select select "4"
select select "px"
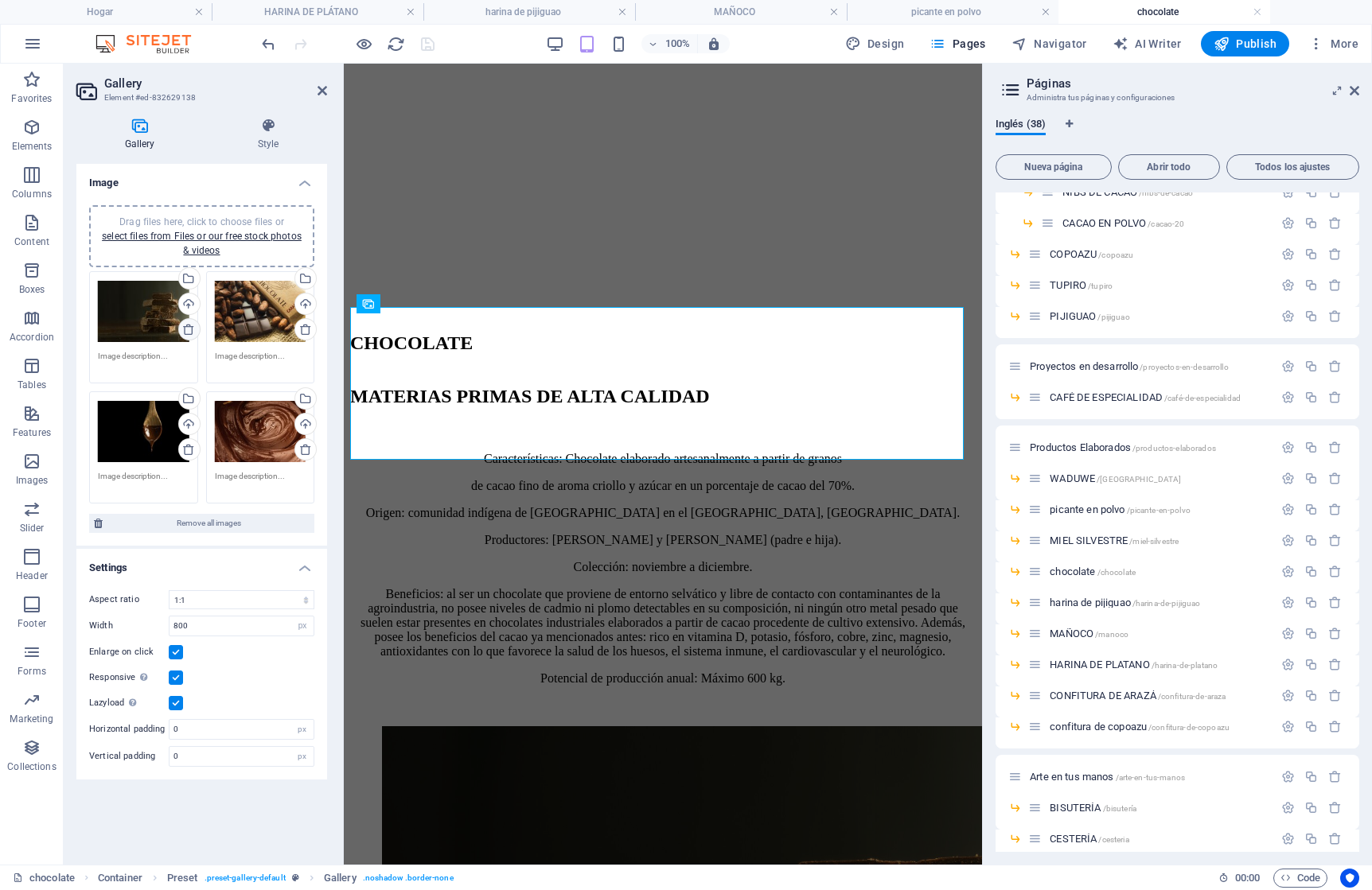
click at [187, 330] on icon at bounding box center [189, 330] width 13 height 13
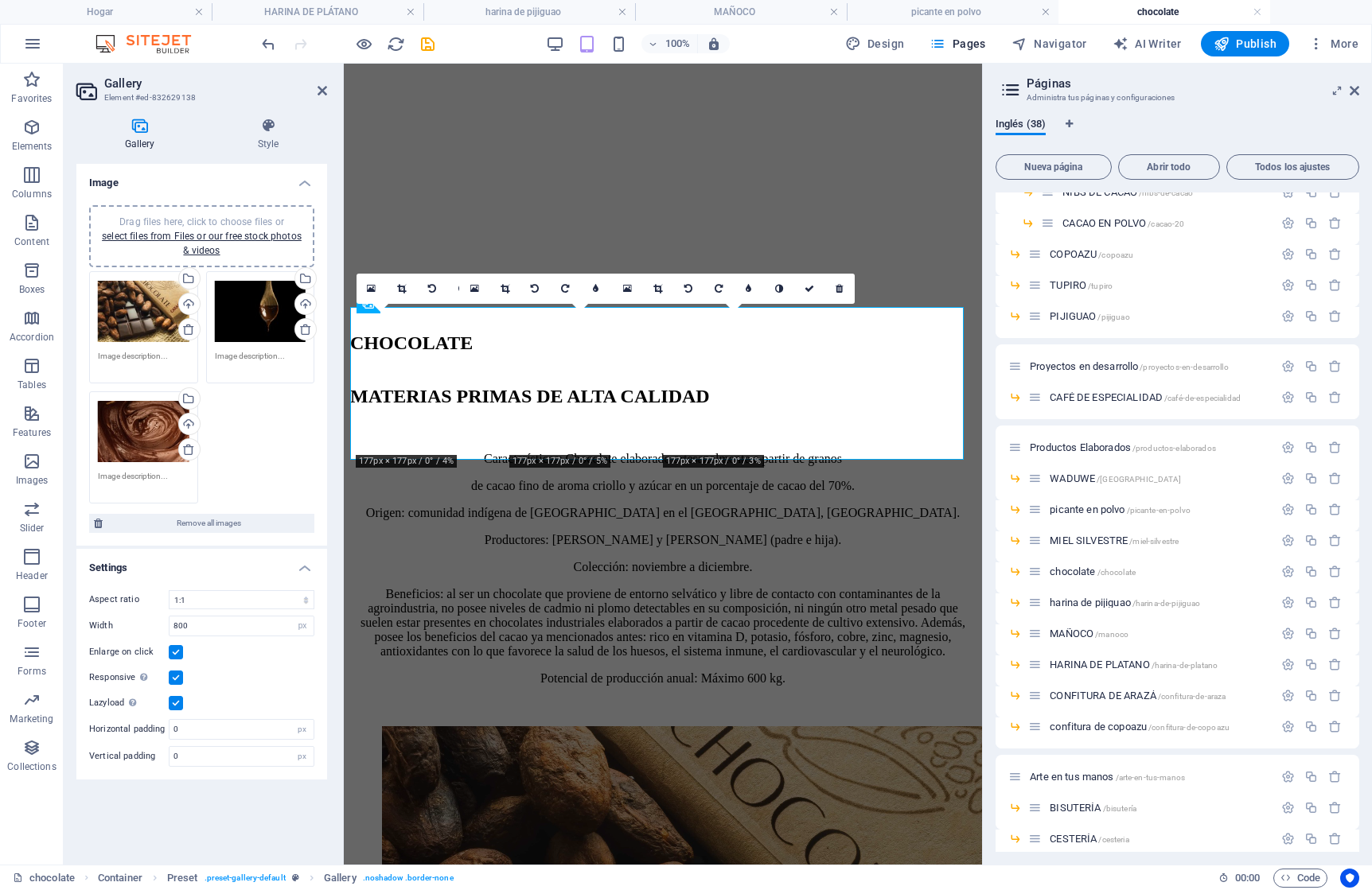
click at [203, 242] on div "Drag files here, click to choose files or select files from Files or our free s…" at bounding box center [202, 236] width 206 height 43
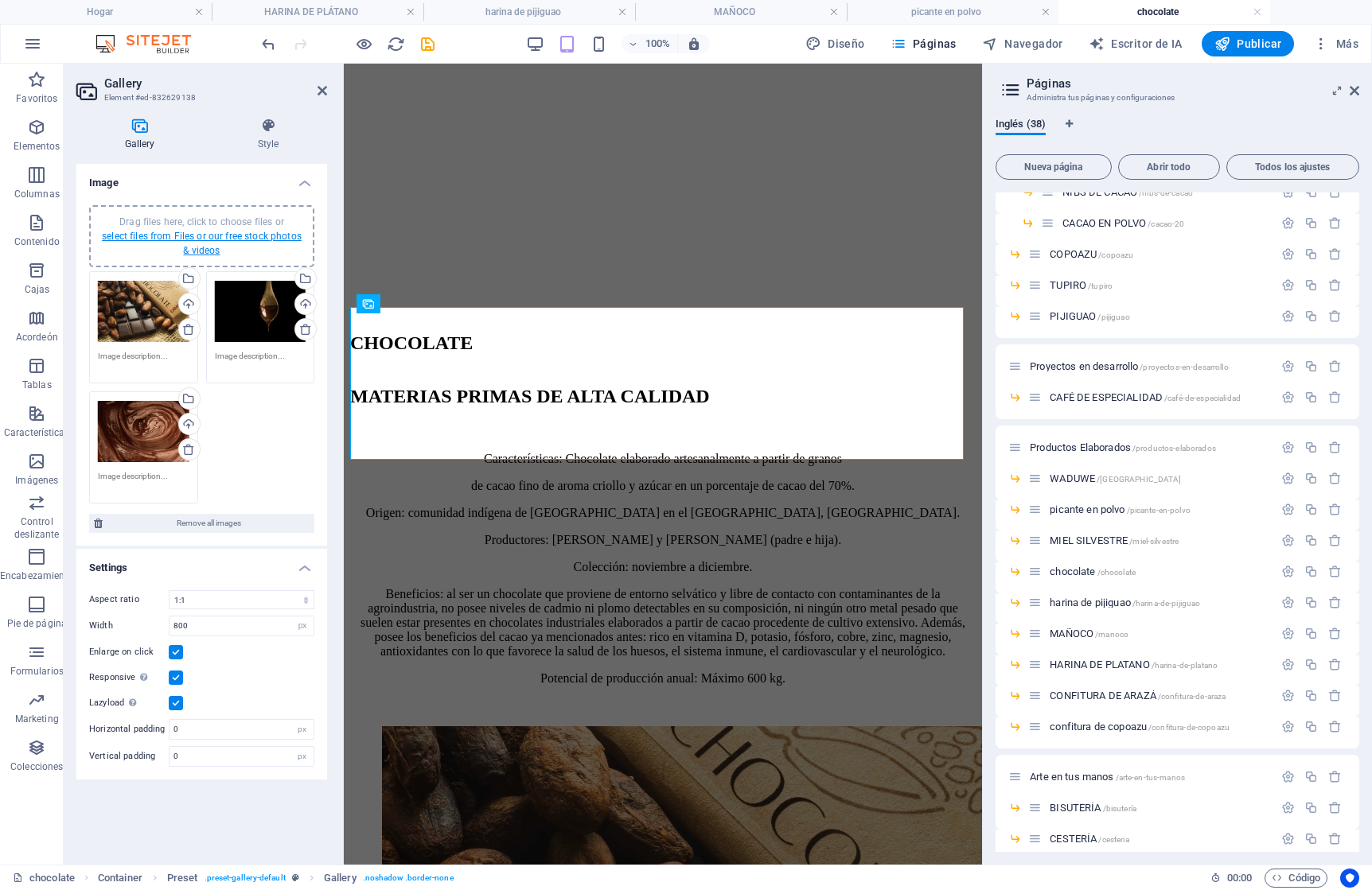
click at [264, 234] on link "select files from Files or our free stock photos & videos" at bounding box center [202, 242] width 200 height 25
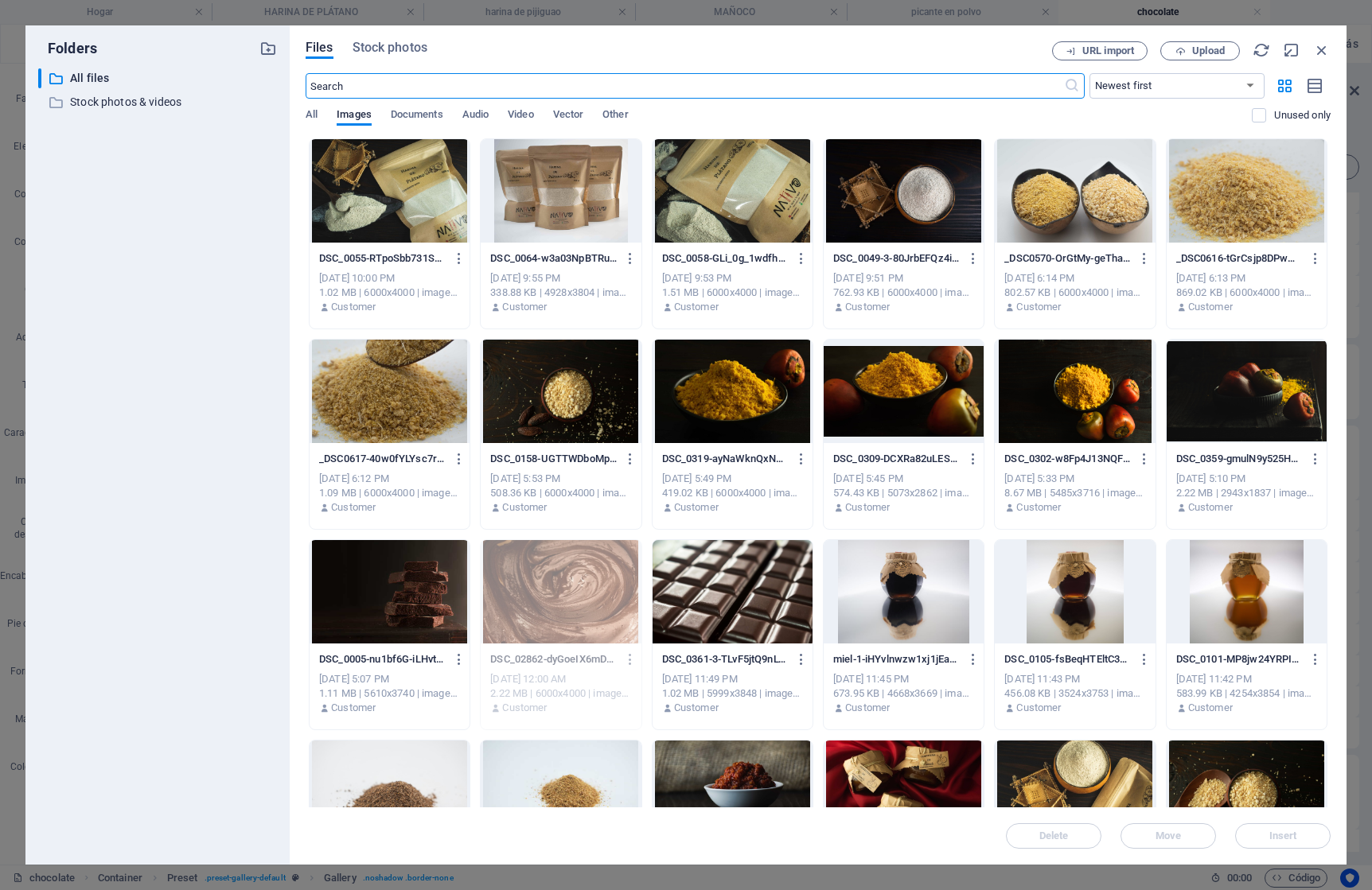
click at [392, 598] on div at bounding box center [389, 591] width 160 height 103
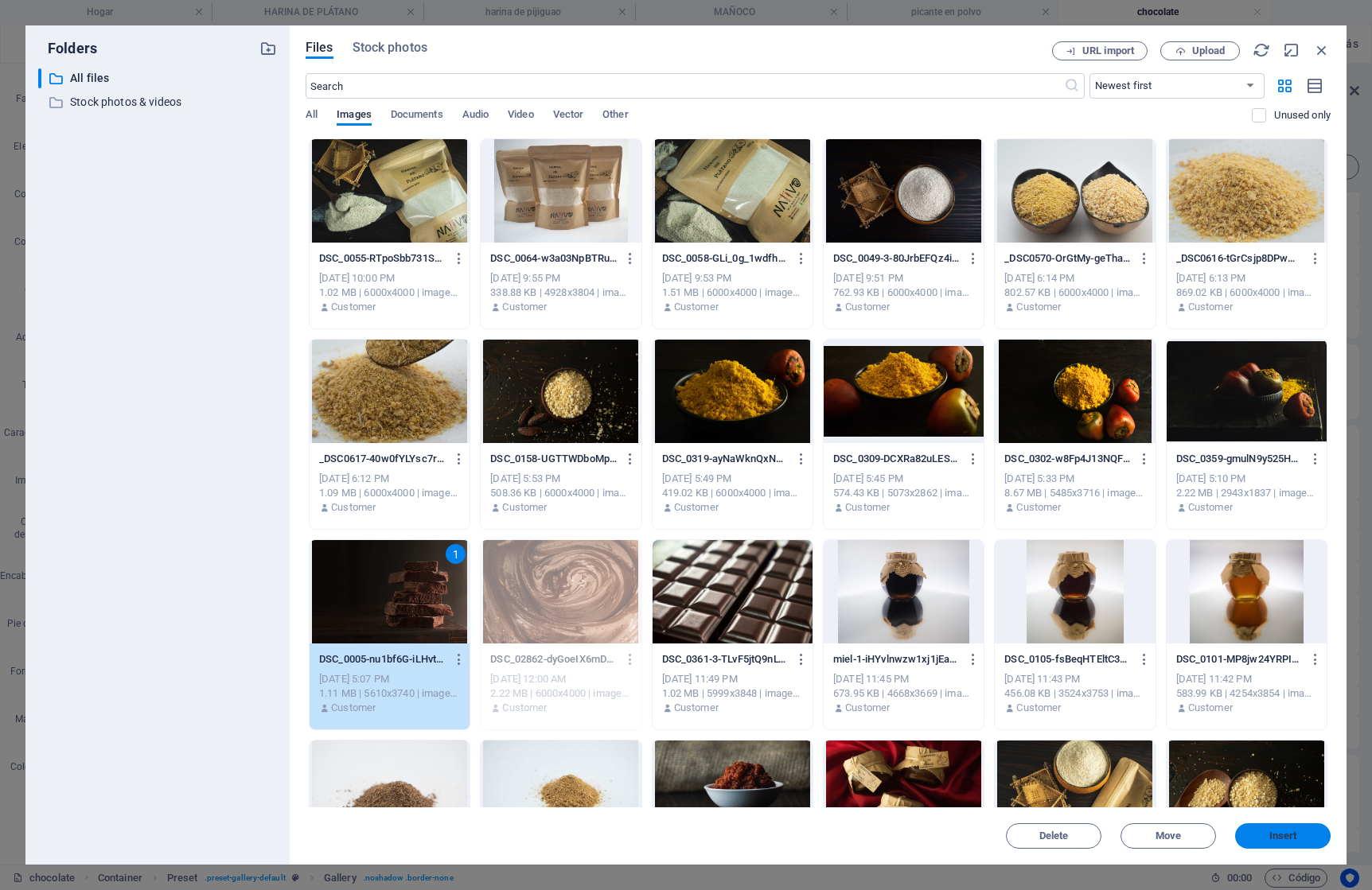
click at [1281, 839] on span "Insert" at bounding box center [1284, 836] width 28 height 9
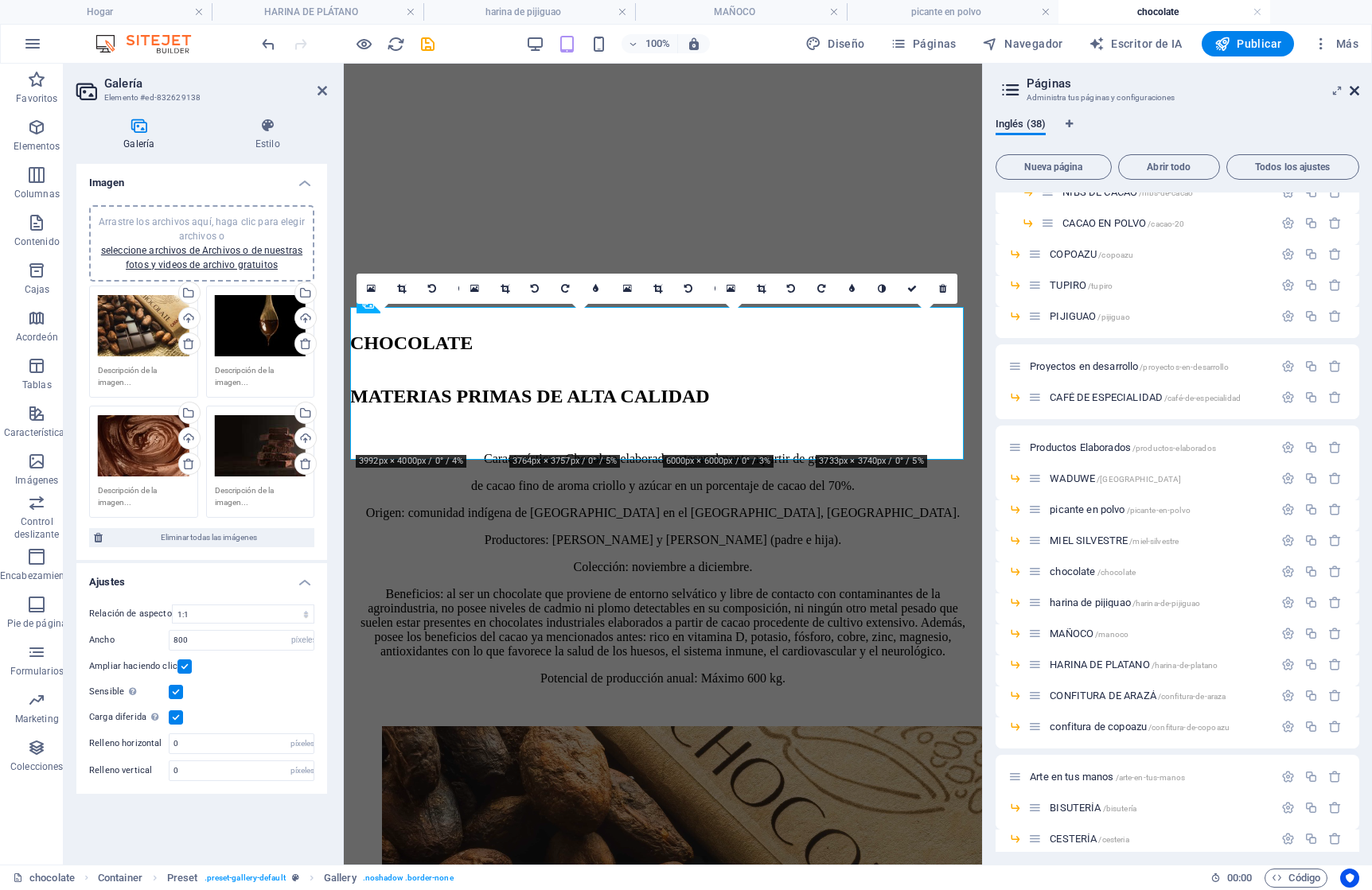
click at [1352, 88] on icon at bounding box center [1354, 91] width 9 height 13
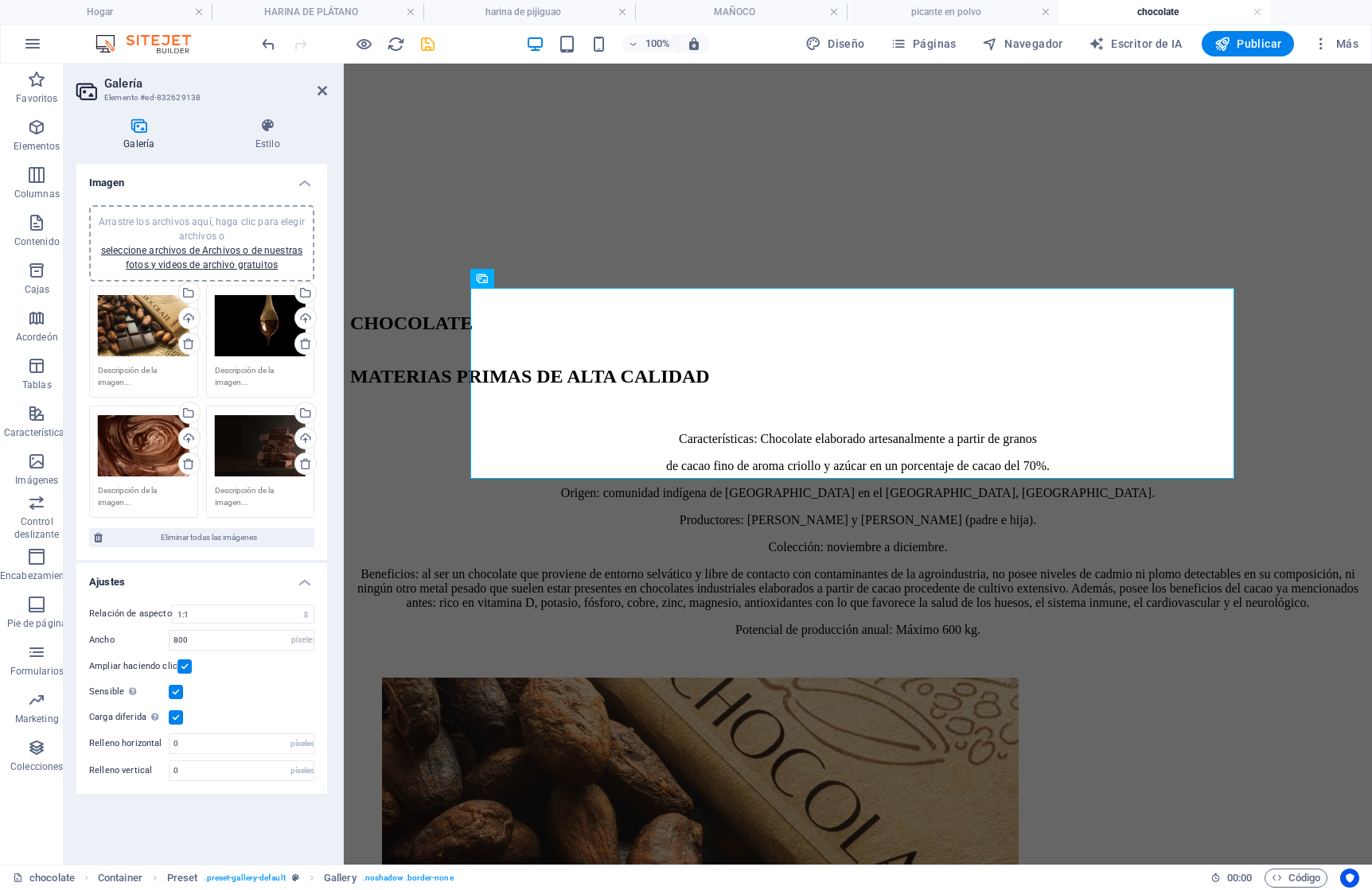
click at [424, 42] on icon "ahorrar" at bounding box center [428, 45] width 19 height 19
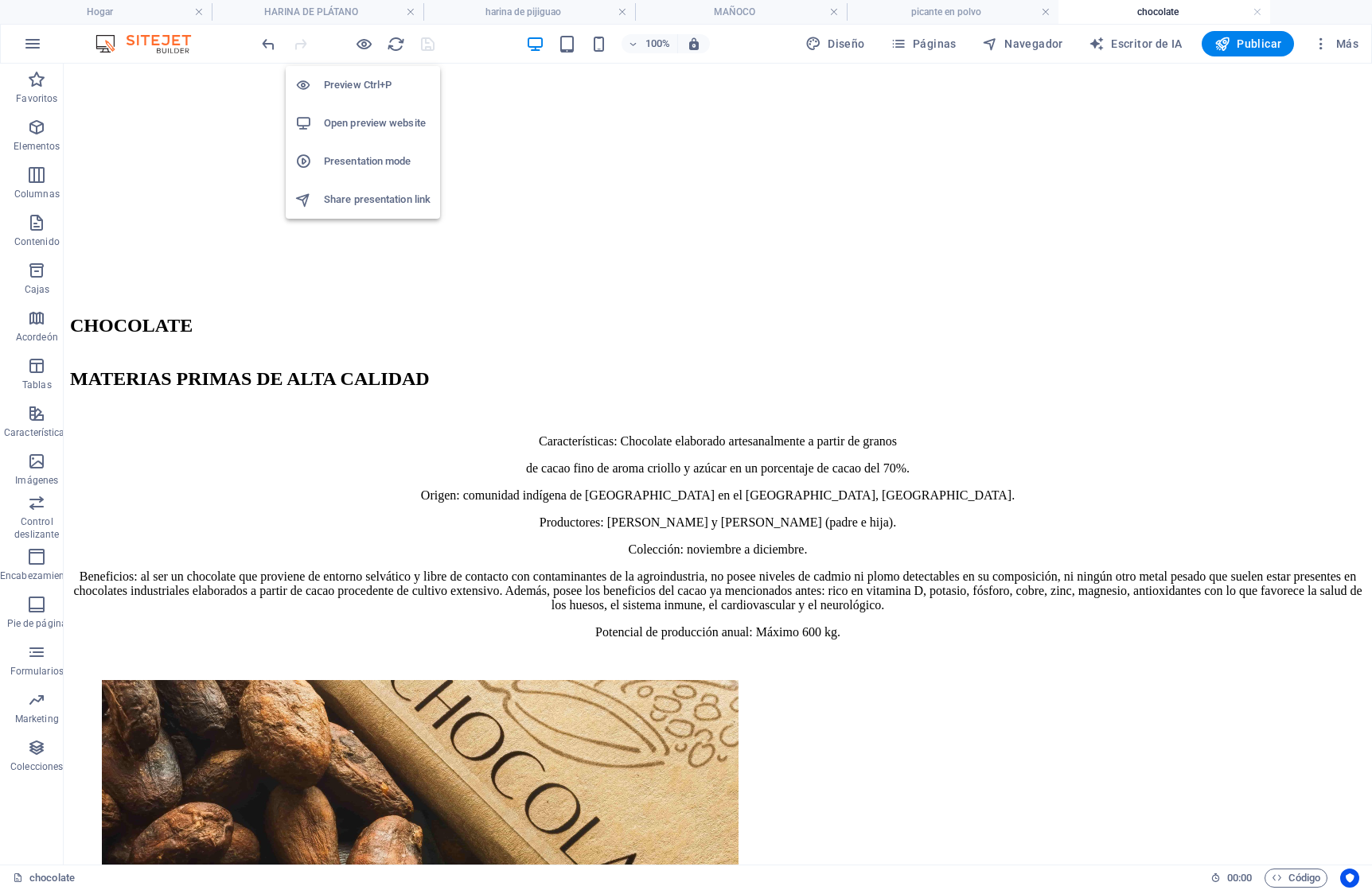
click at [368, 122] on h6 "Open preview website" at bounding box center [377, 123] width 107 height 20
click at [924, 46] on font "Páginas" at bounding box center [934, 44] width 44 height 13
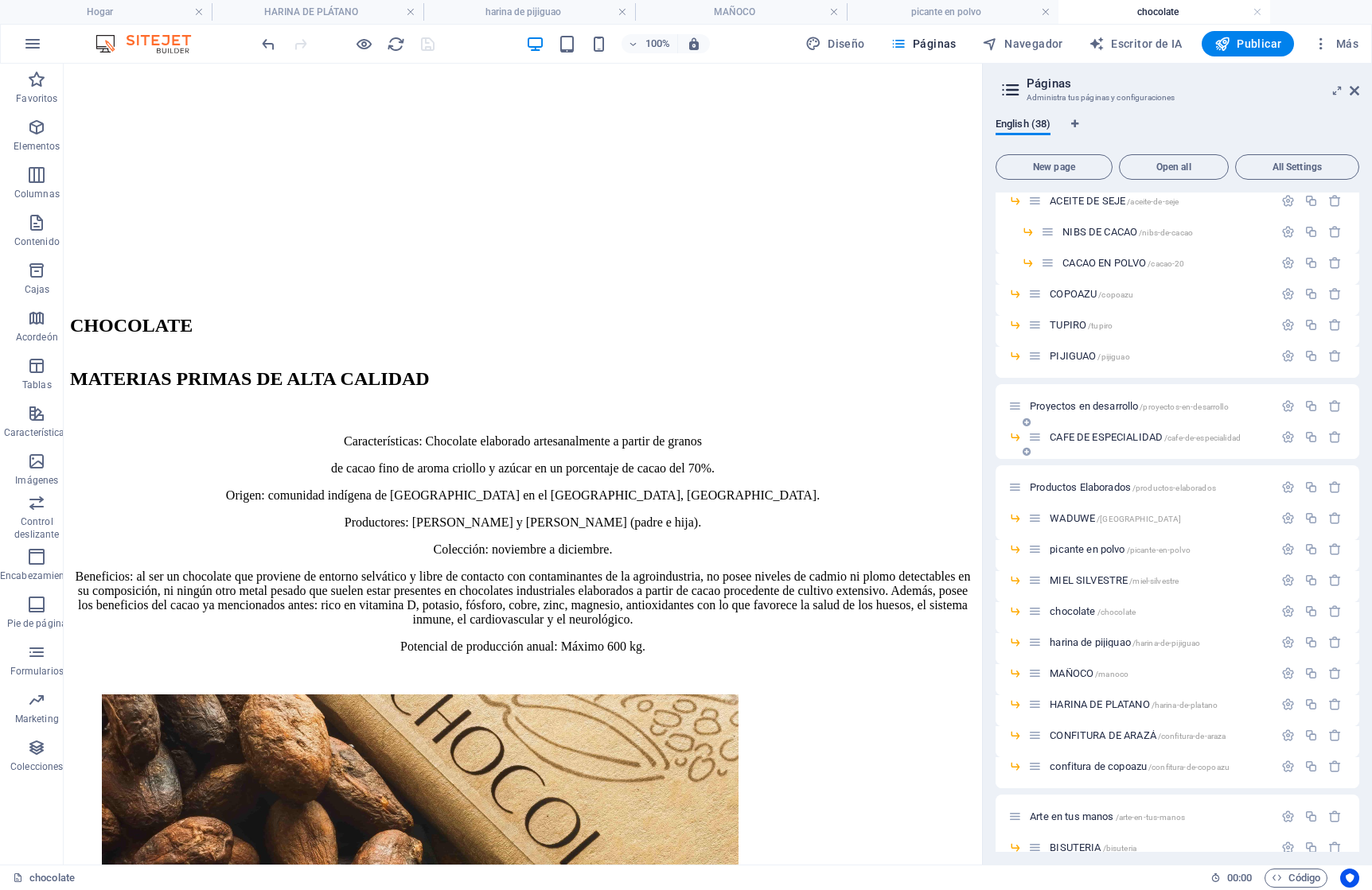
scroll to position [421, 0]
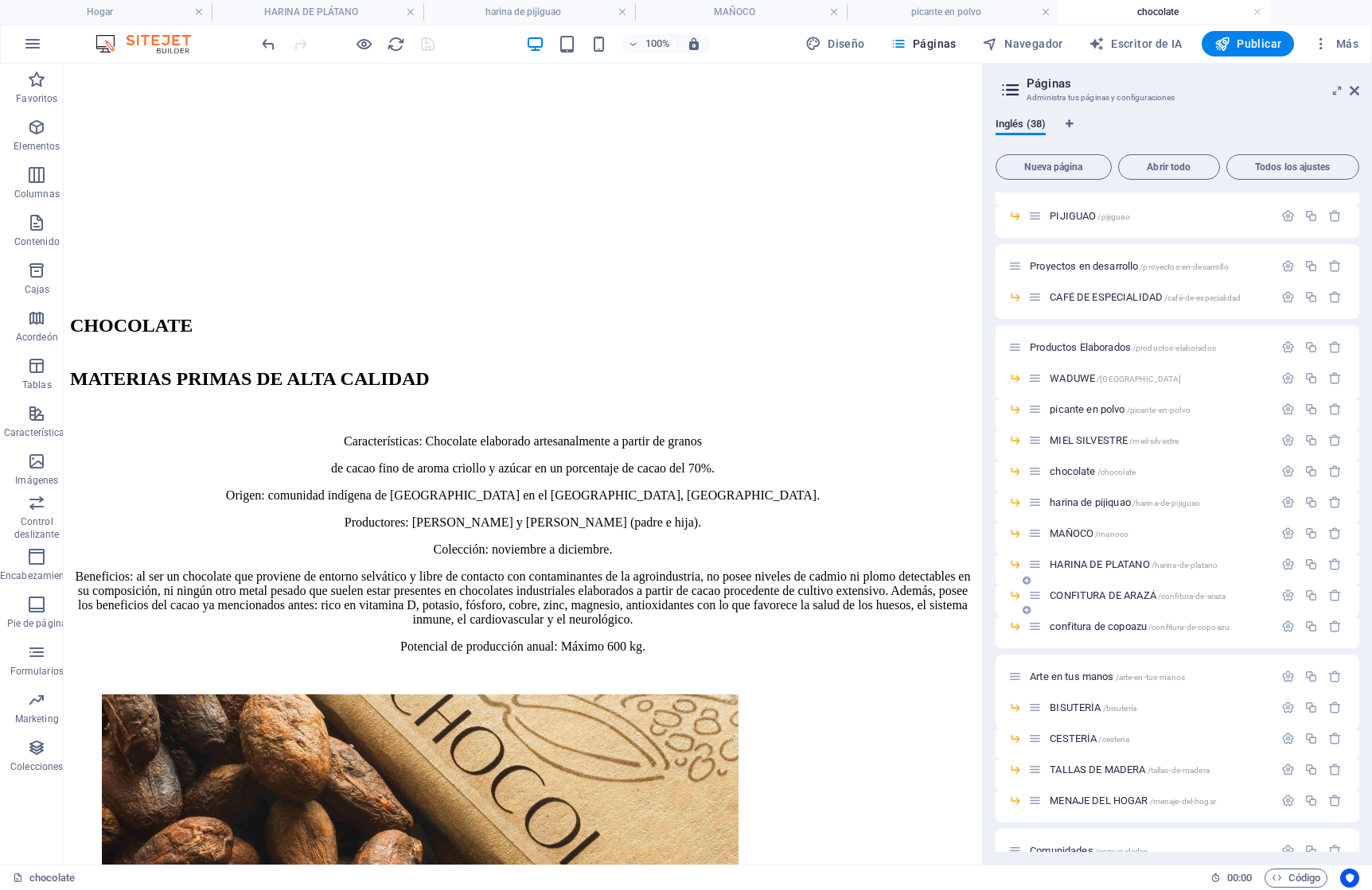
click at [1105, 595] on font "CONFITURA DE ARAZÁ" at bounding box center [1102, 596] width 107 height 12
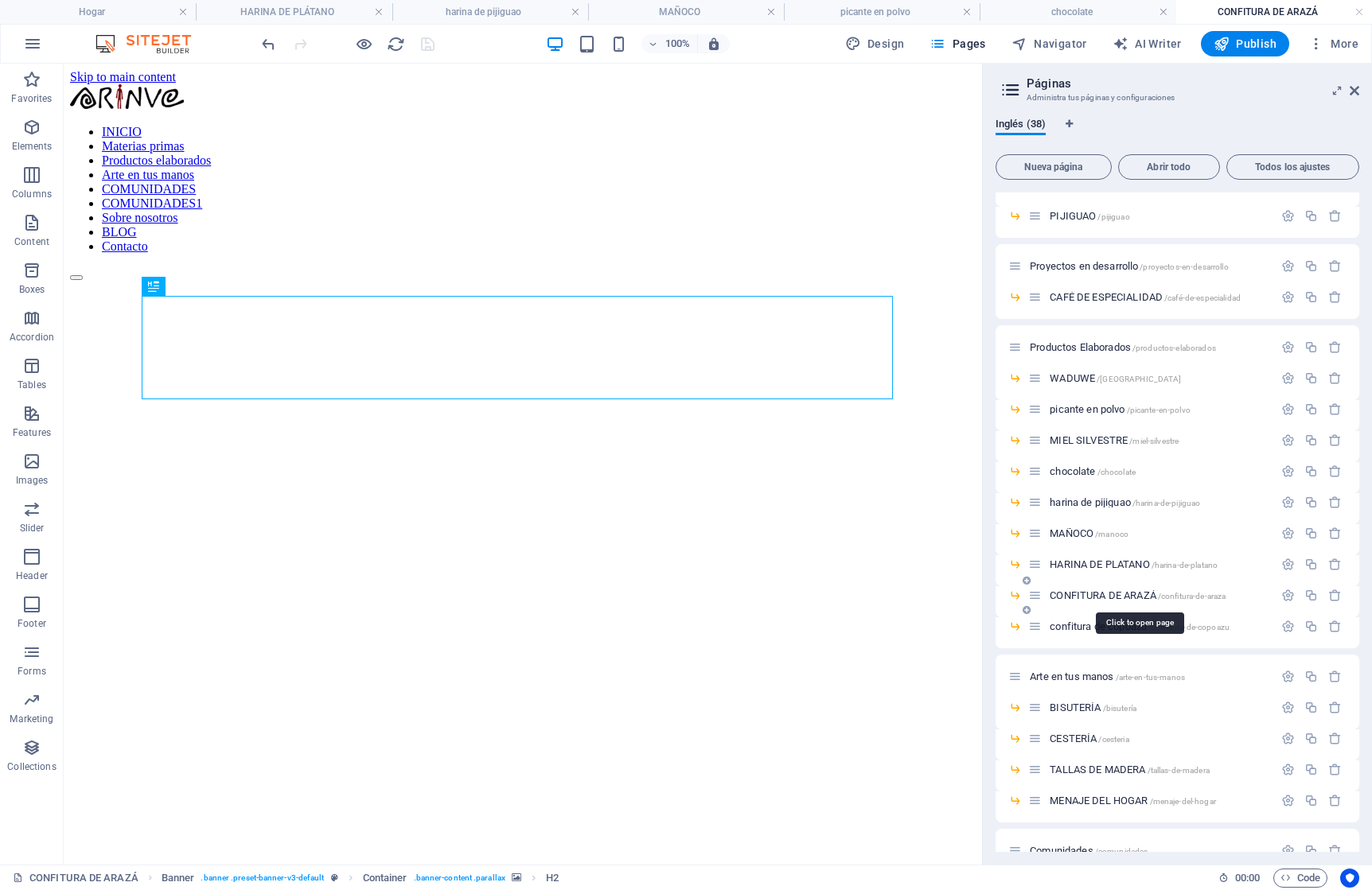
scroll to position [0, 0]
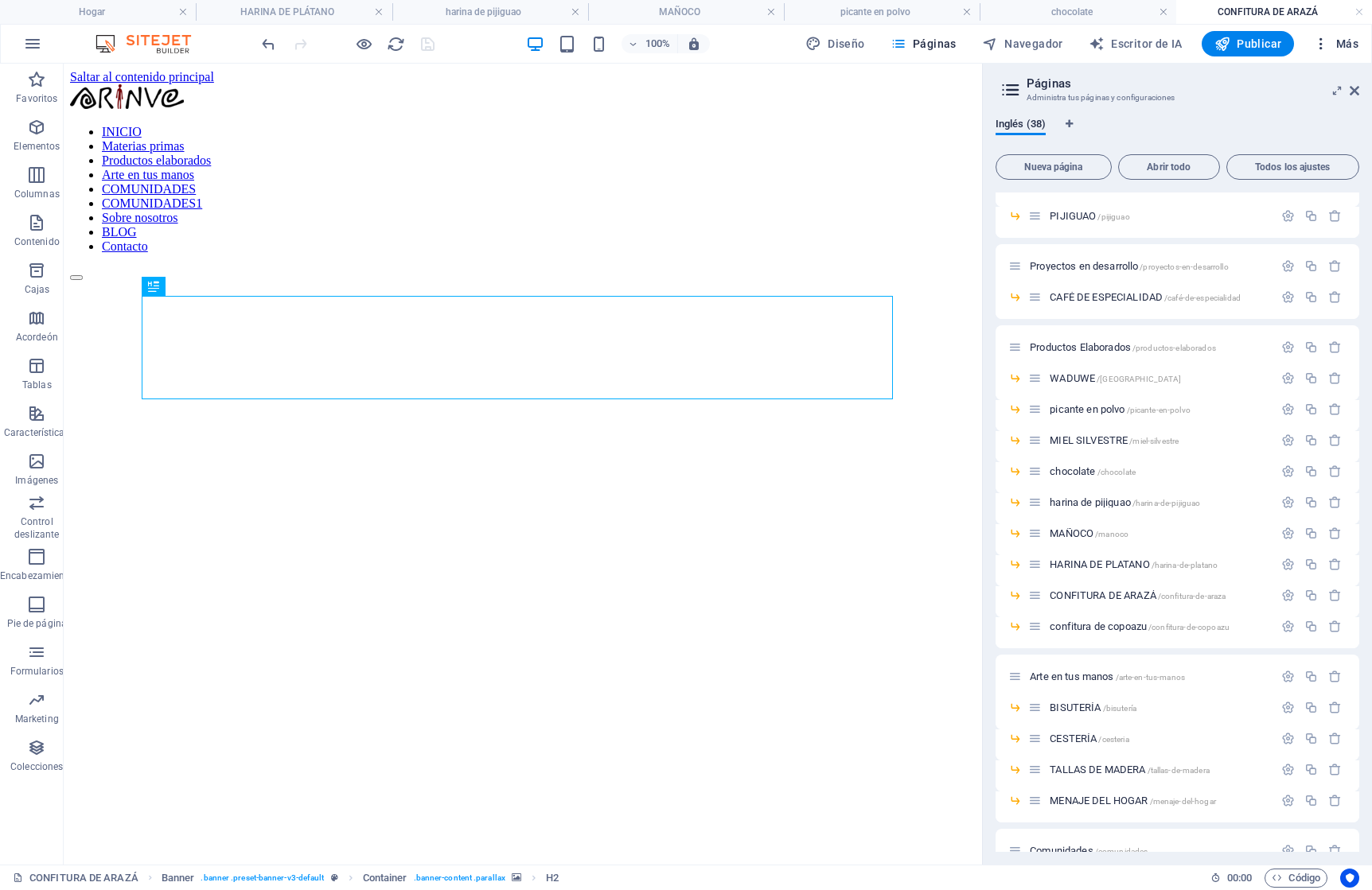
click at [1343, 50] on span "Más" at bounding box center [1336, 44] width 46 height 16
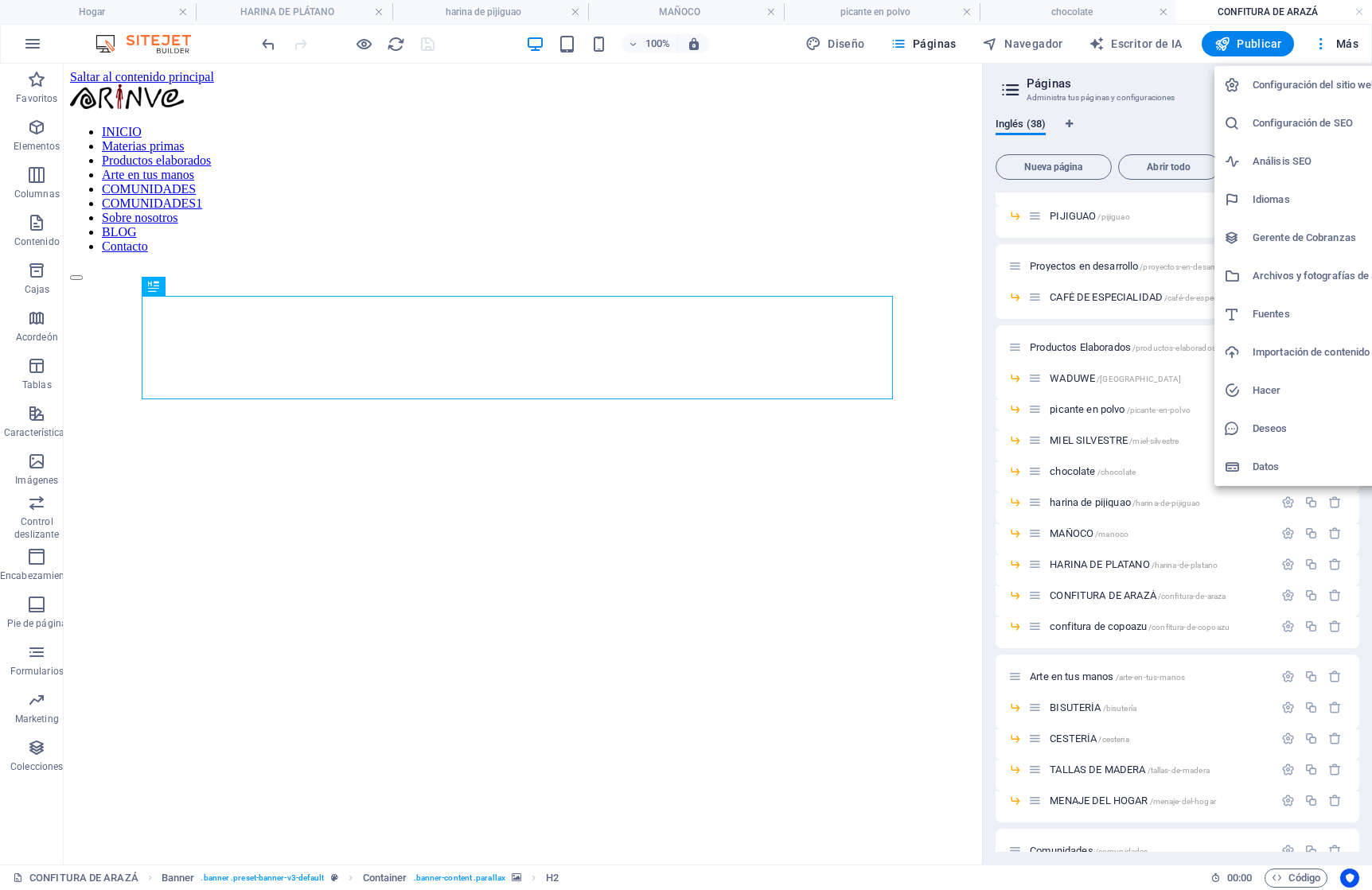
click at [1281, 278] on font "Archivos y fotografías de archivo" at bounding box center [1329, 275] width 152 height 12
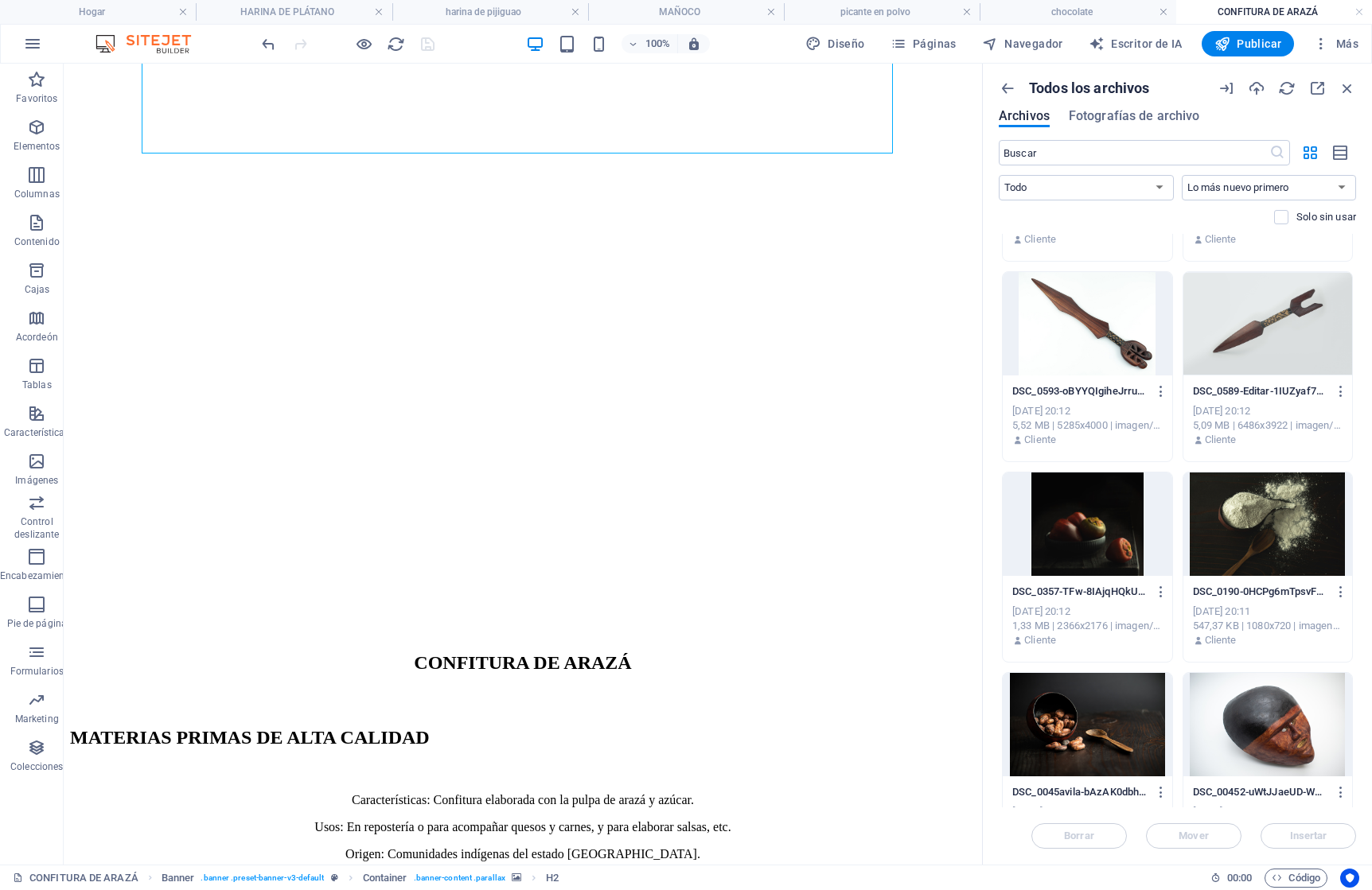
scroll to position [16687, 0]
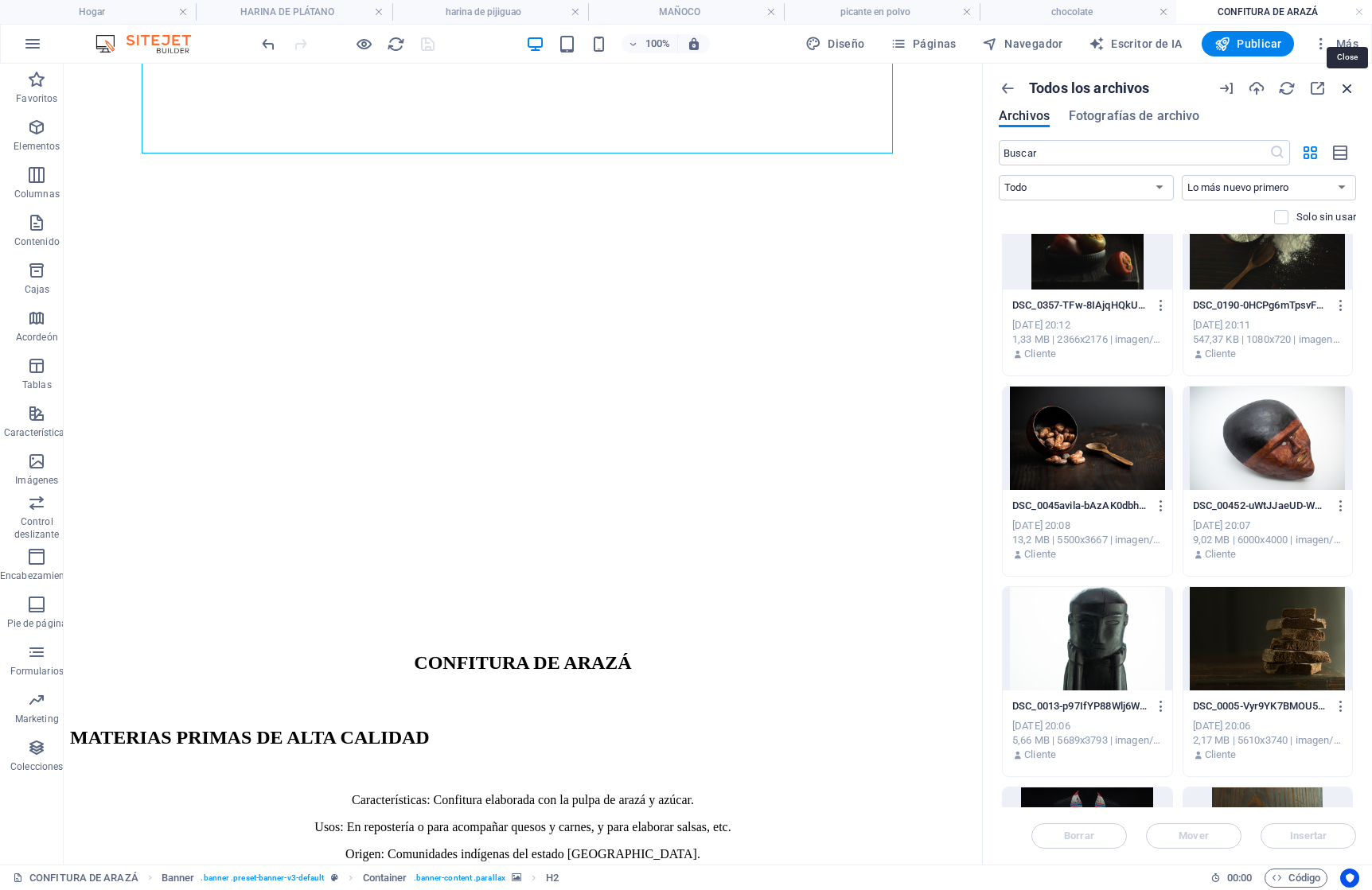
click at [1348, 89] on icon "button" at bounding box center [1347, 88] width 18 height 18
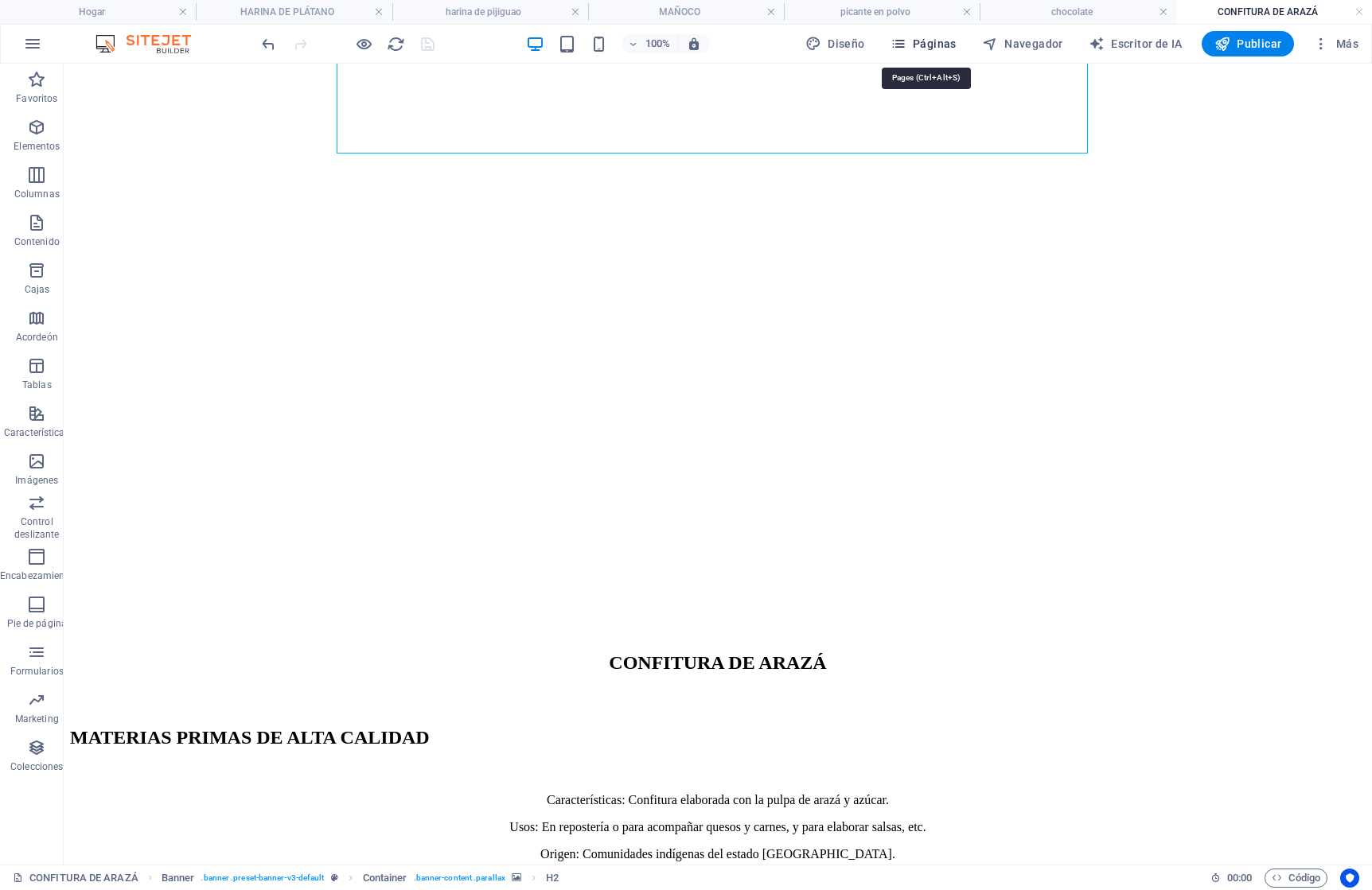
click at [935, 45] on font "Páginas" at bounding box center [934, 44] width 44 height 13
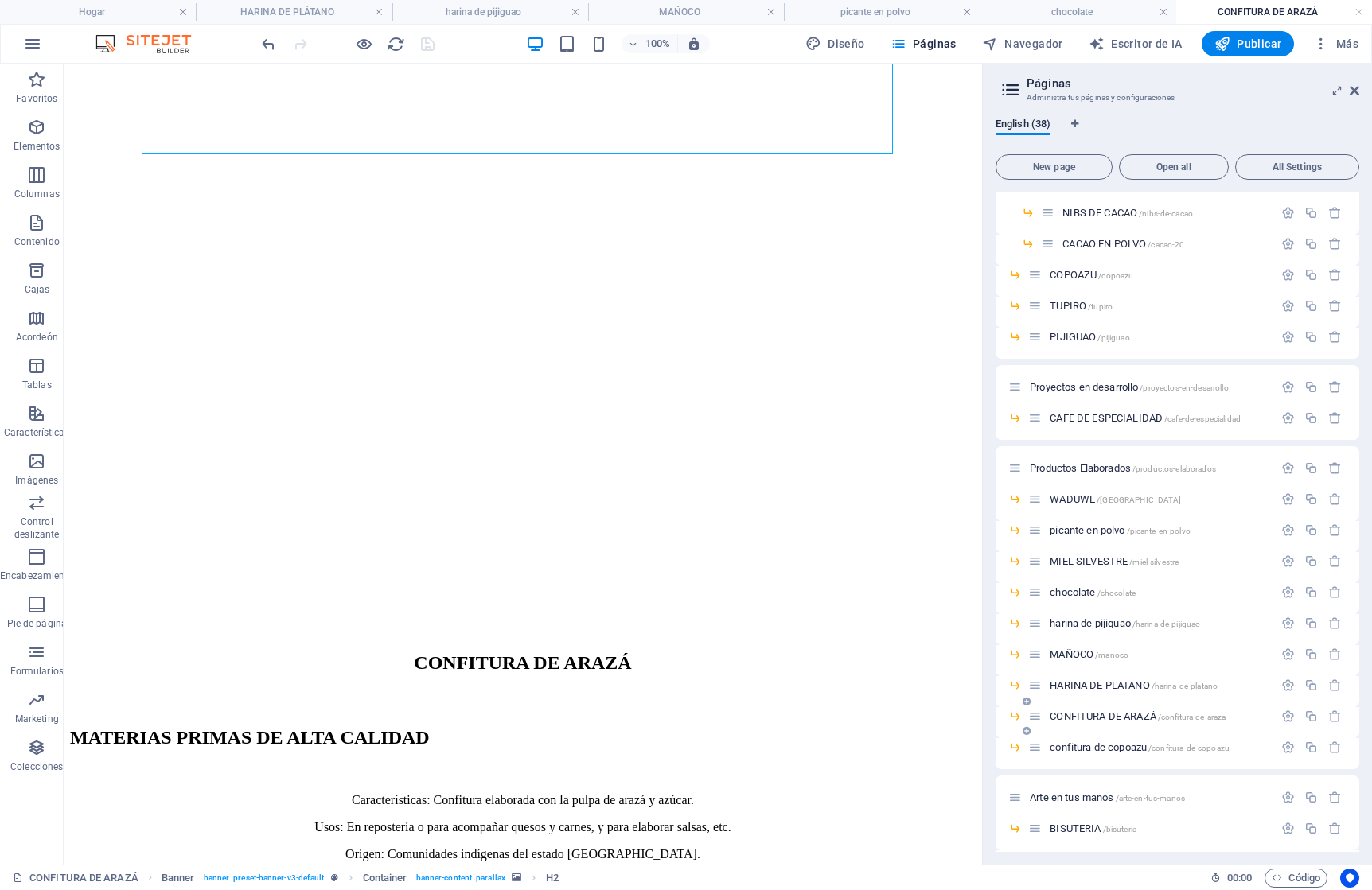
scroll to position [301, 0]
click at [1081, 743] on span "confitura de copoazu /confitura-de-copoazu" at bounding box center [1140, 746] width 180 height 12
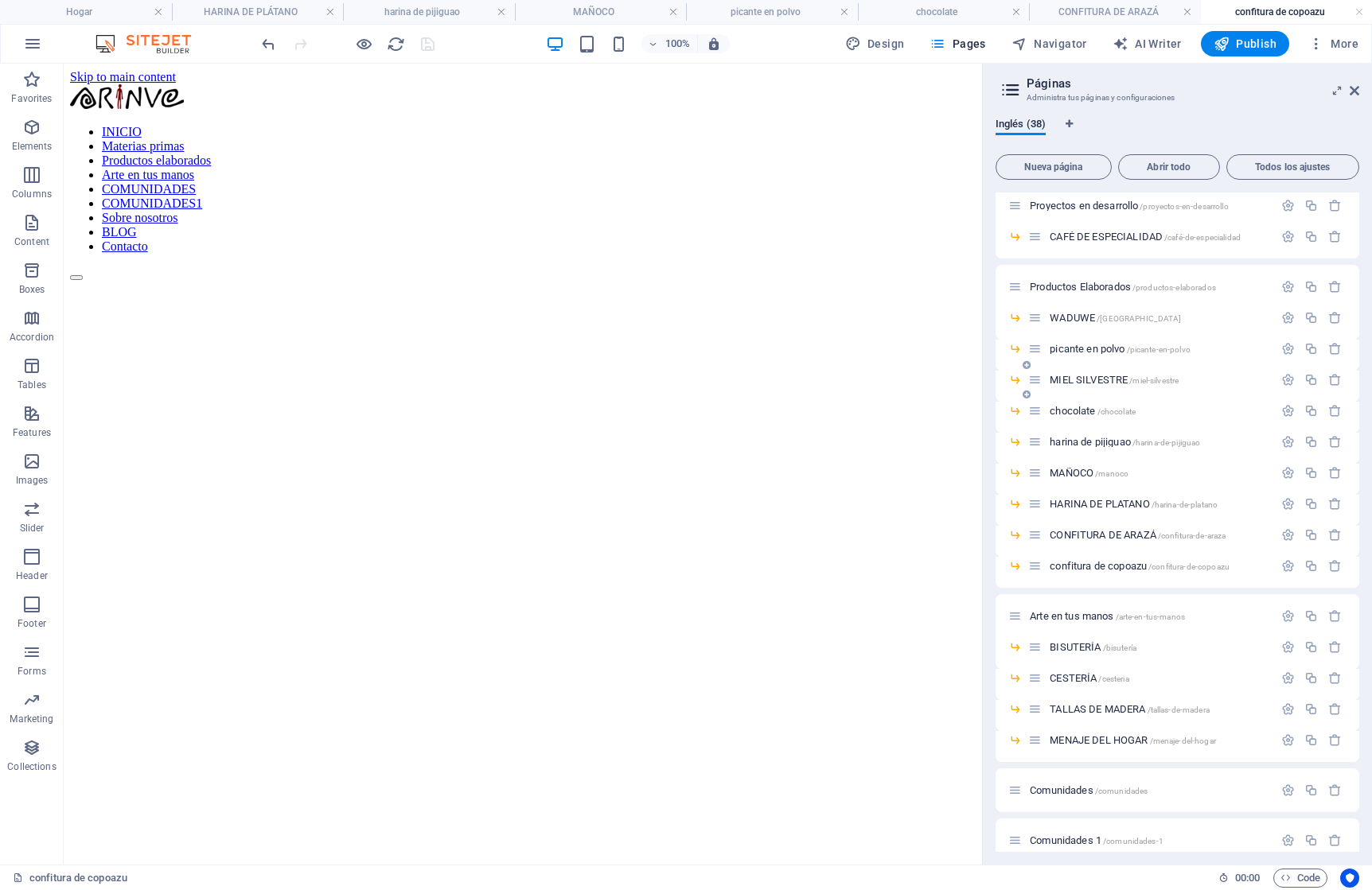
scroll to position [522, 0]
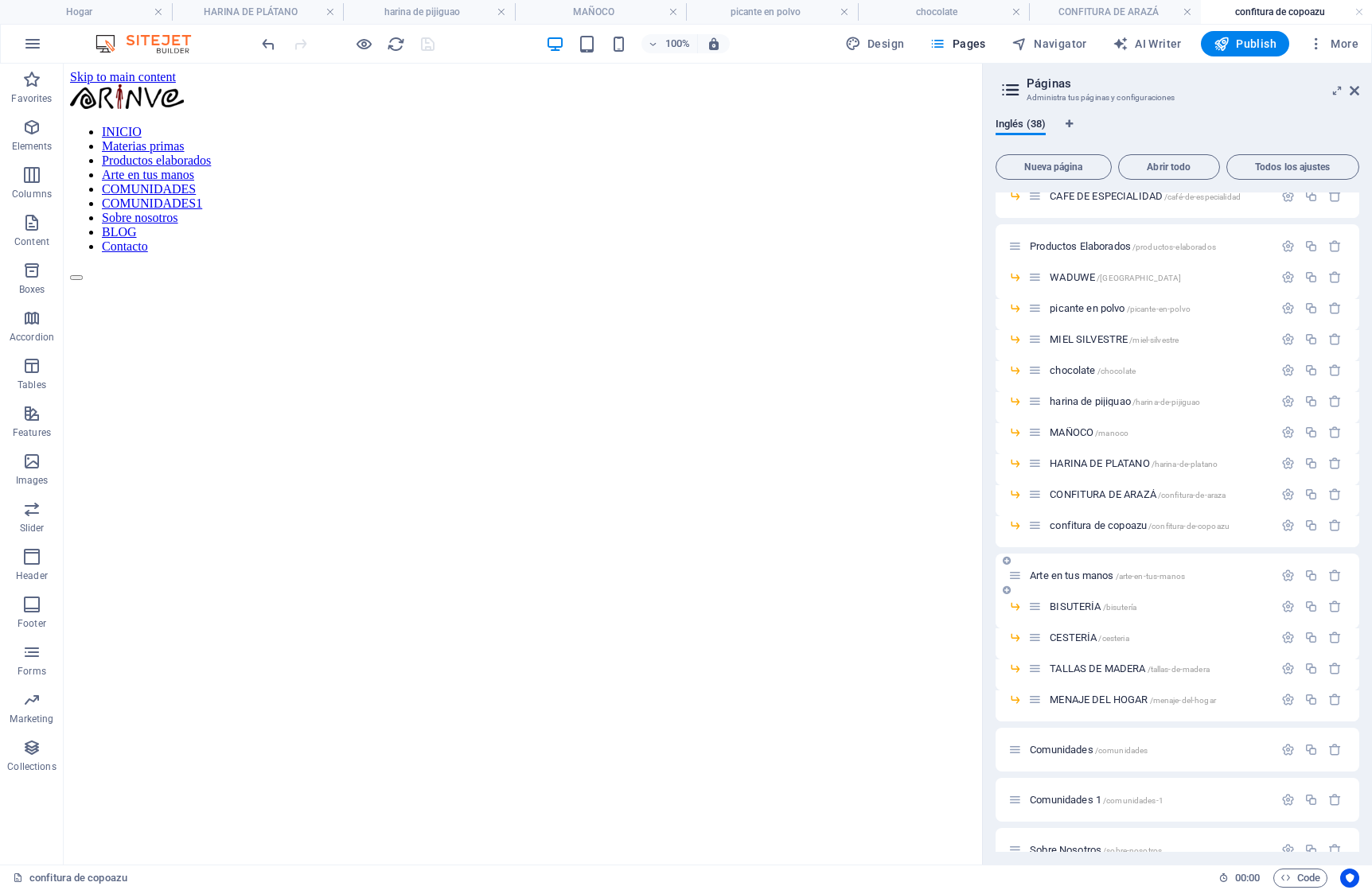
click at [1064, 573] on font "Arte en tus manos" at bounding box center [1072, 575] width 84 height 12
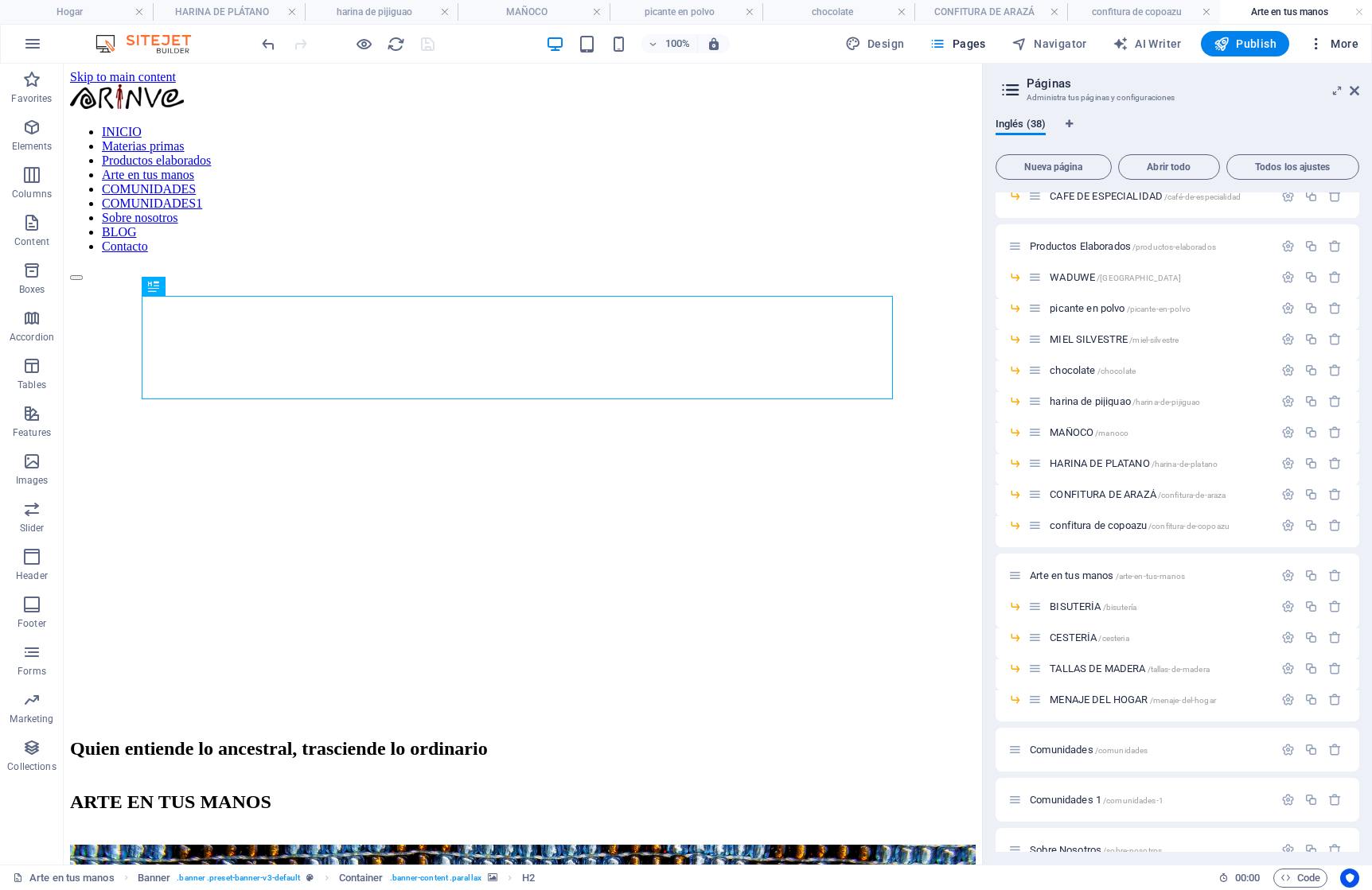
scroll to position [0, 0]
click at [1339, 42] on span "More" at bounding box center [1334, 44] width 50 height 16
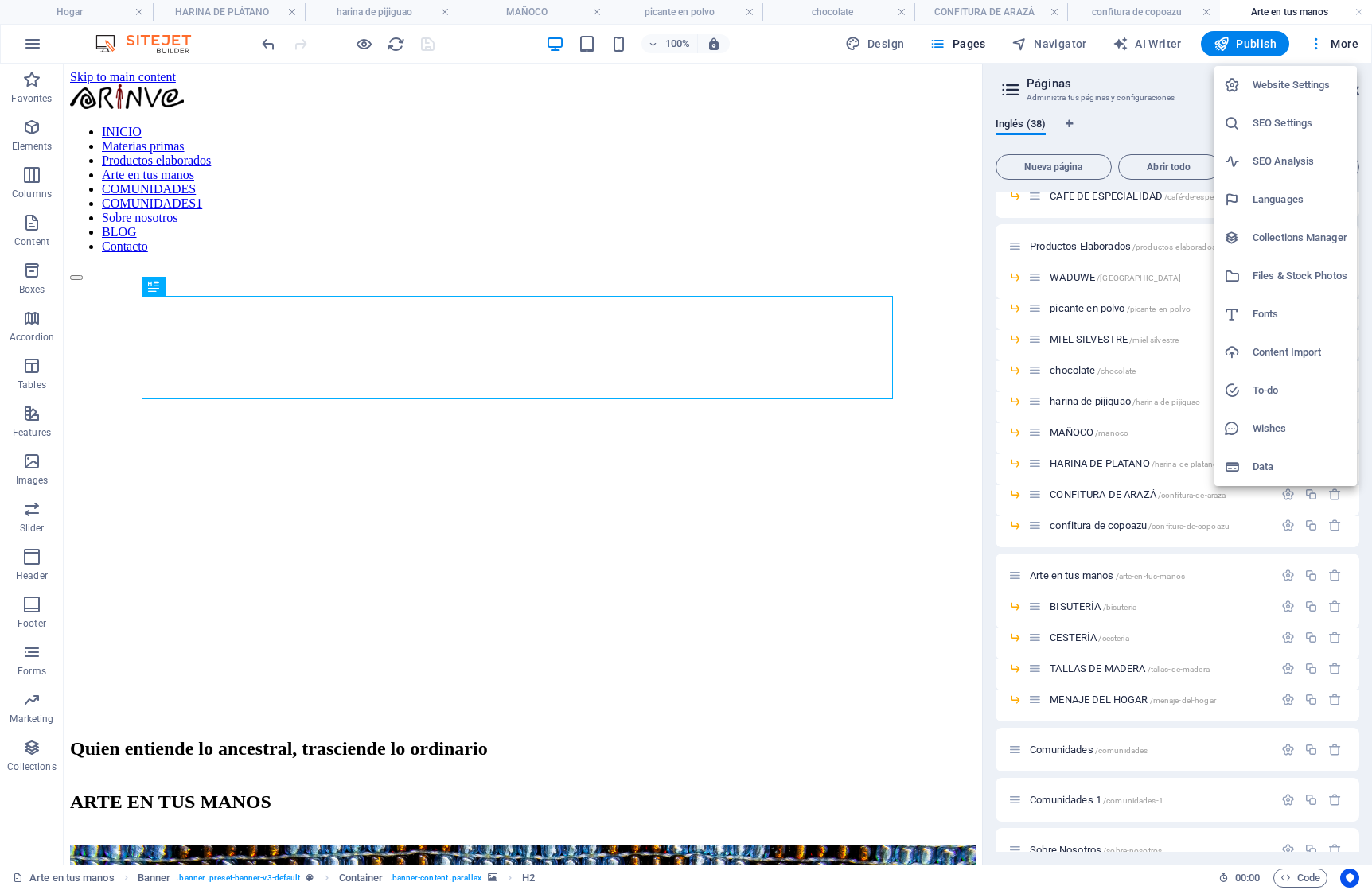
click at [1293, 281] on h6 "Files & Stock Photos" at bounding box center [1300, 276] width 95 height 20
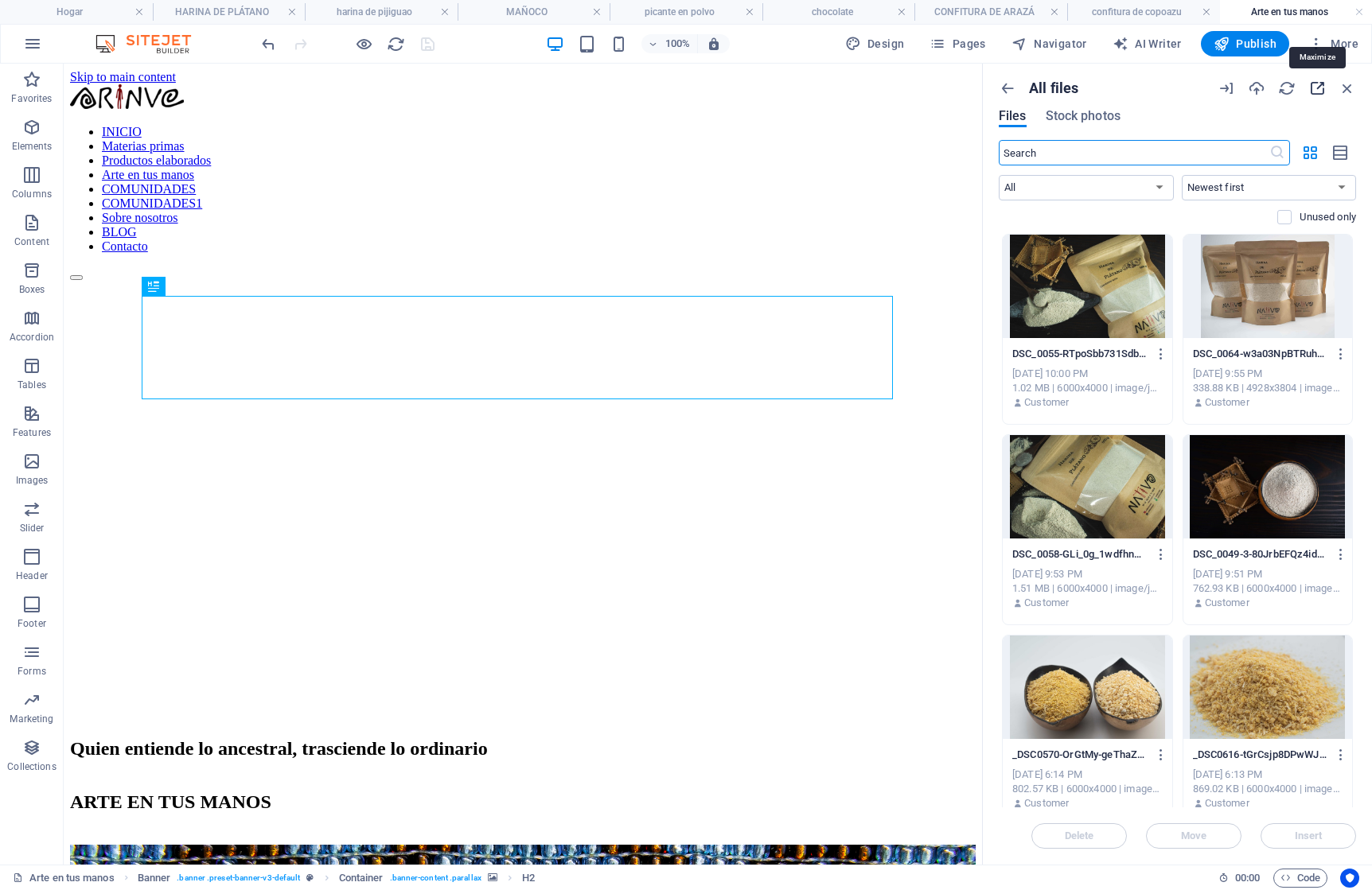
click at [1321, 86] on icon "button" at bounding box center [1317, 88] width 18 height 18
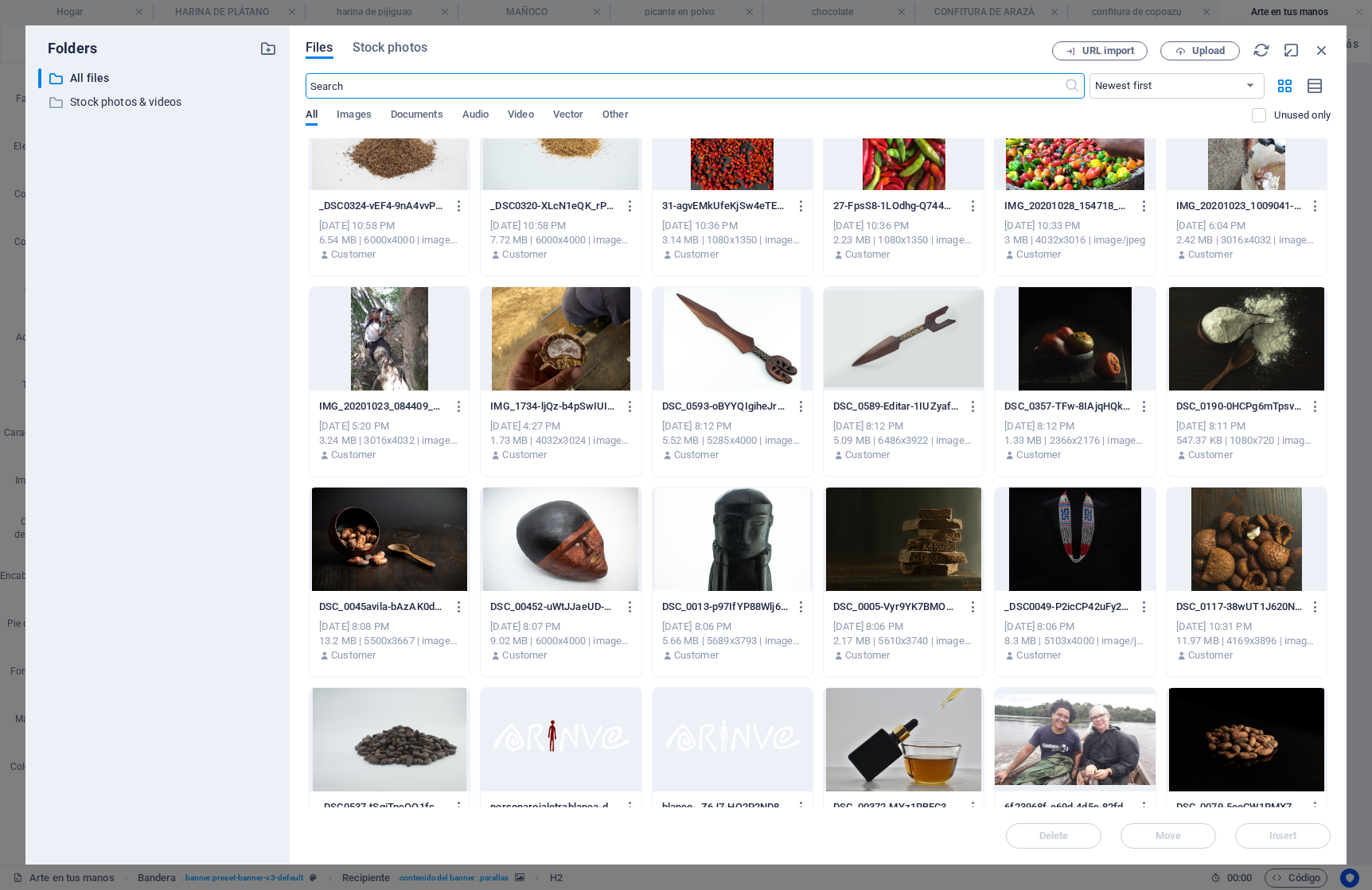
scroll to position [5225, 0]
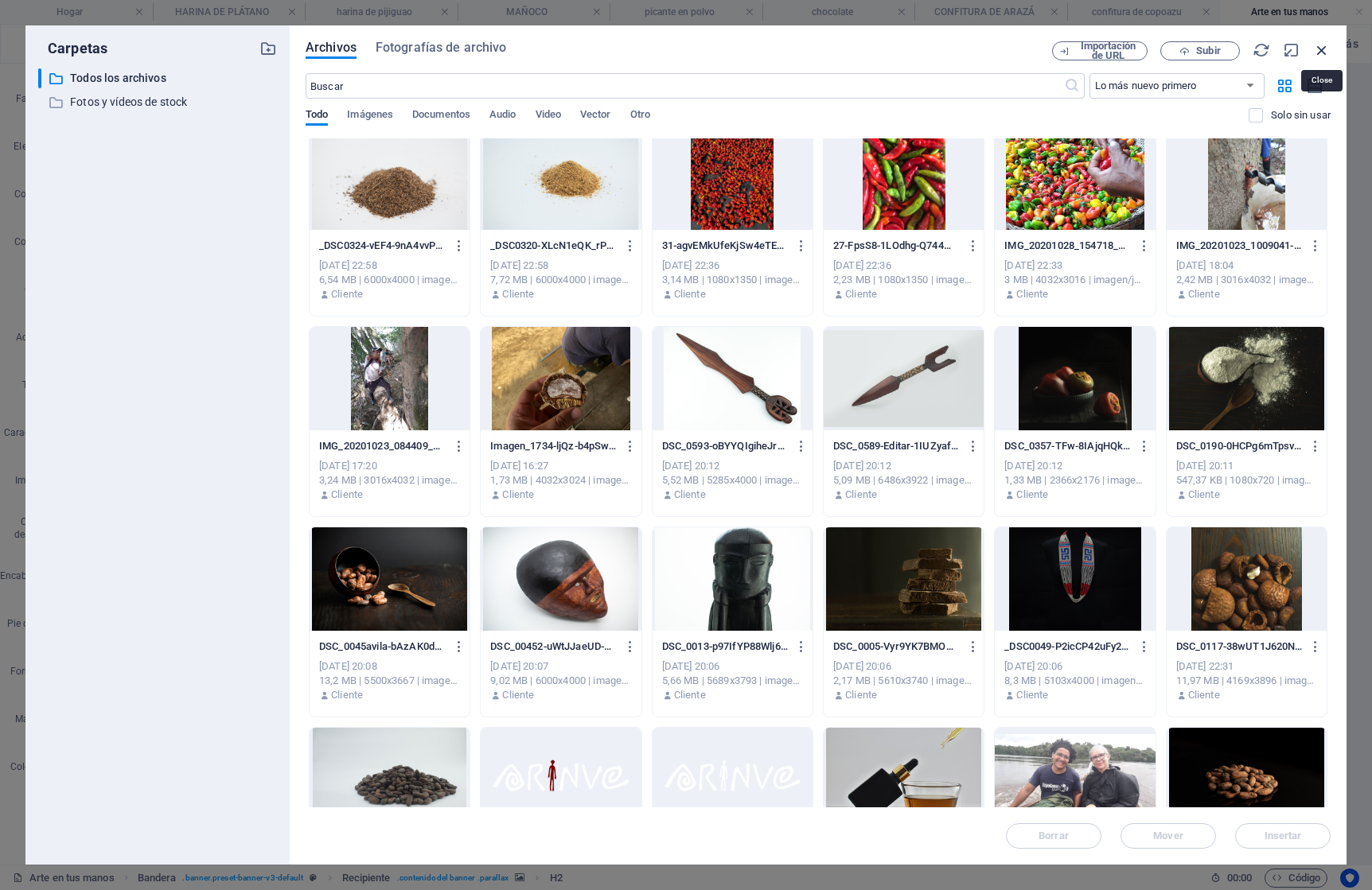
click at [1320, 47] on icon "button" at bounding box center [1322, 50] width 18 height 18
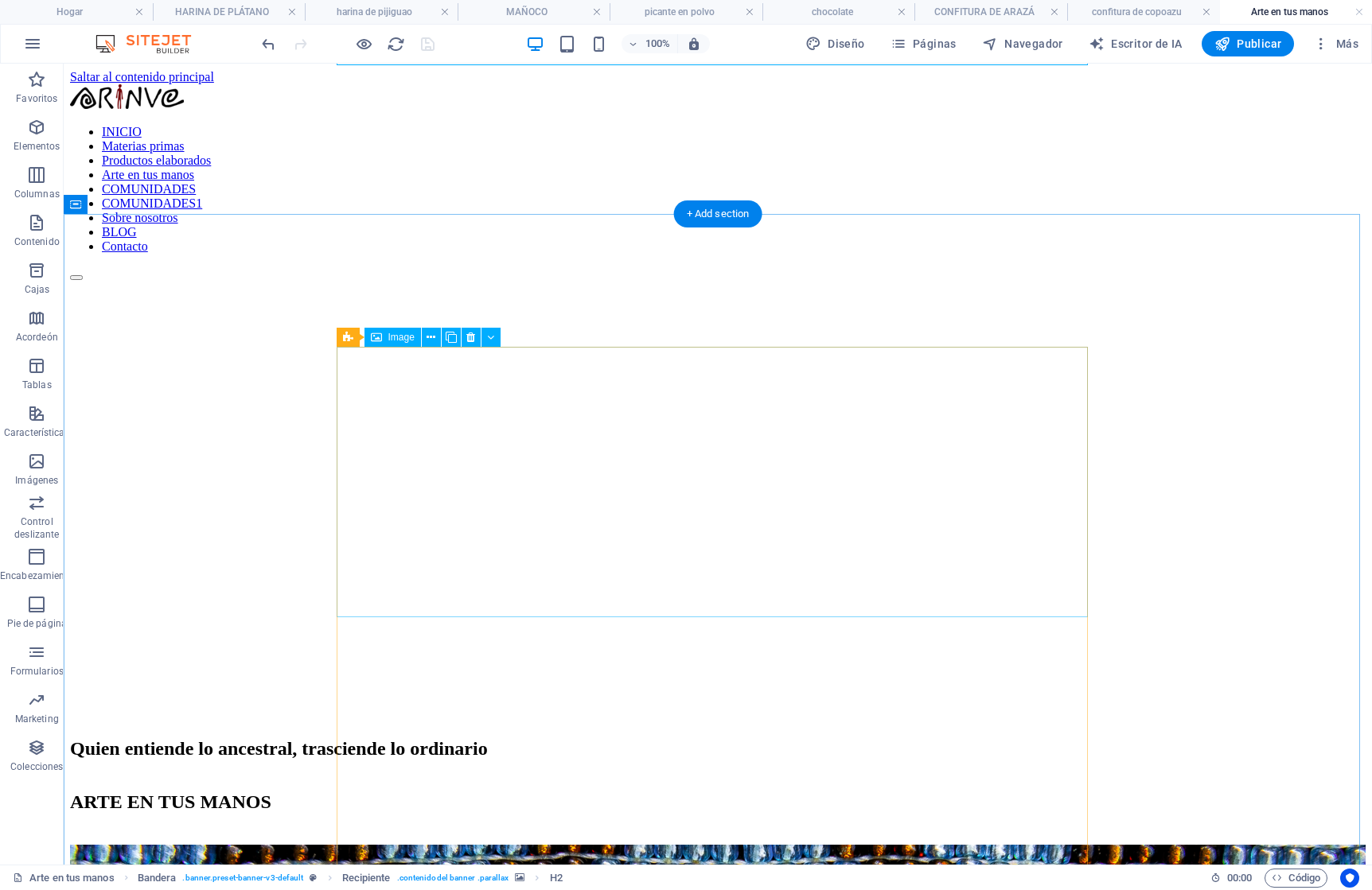
scroll to position [334, 0]
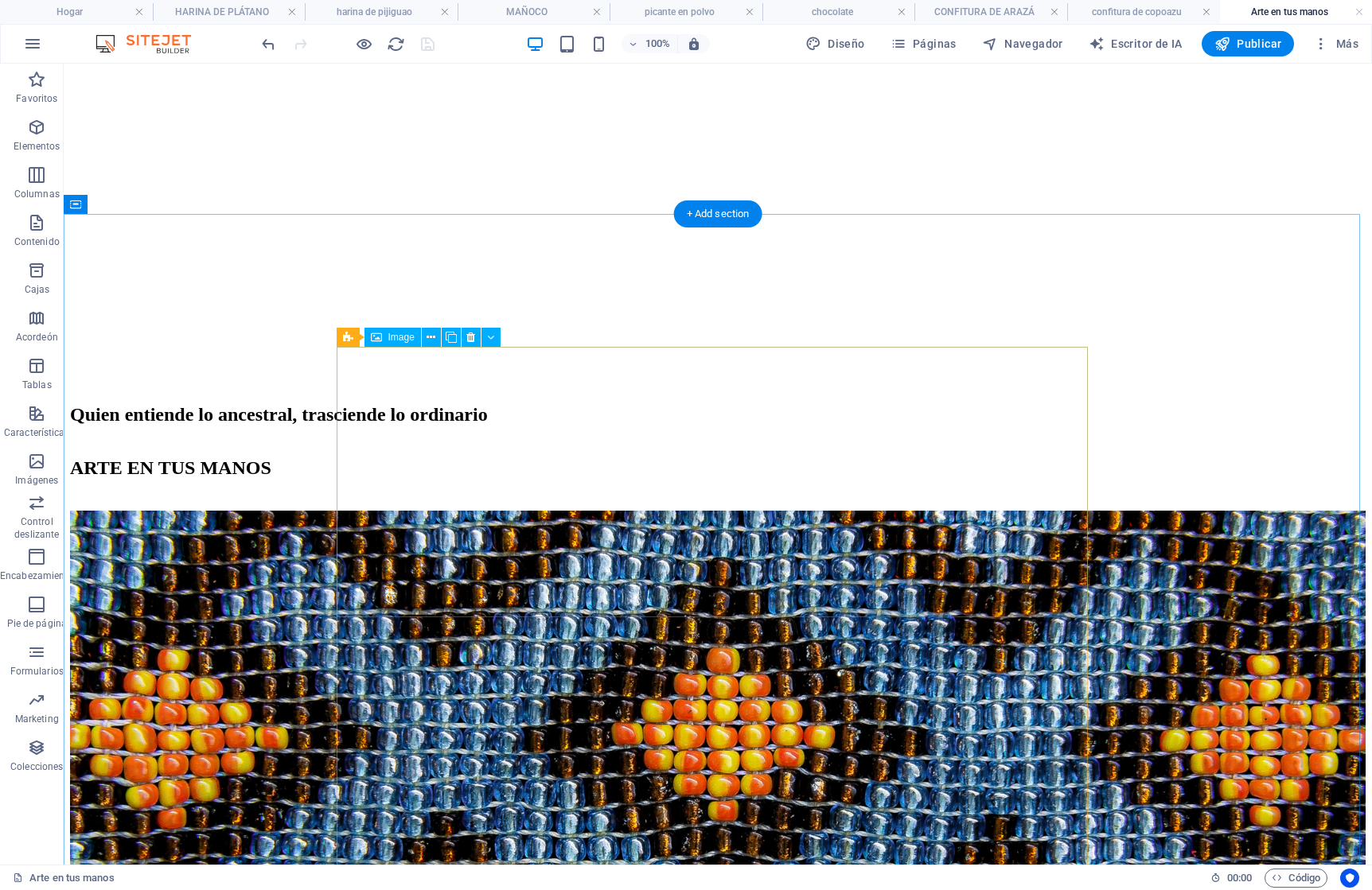
click at [772, 511] on figure "JOYERÍA INDÍGENA" at bounding box center [718, 776] width 1296 height 530
select select "%"
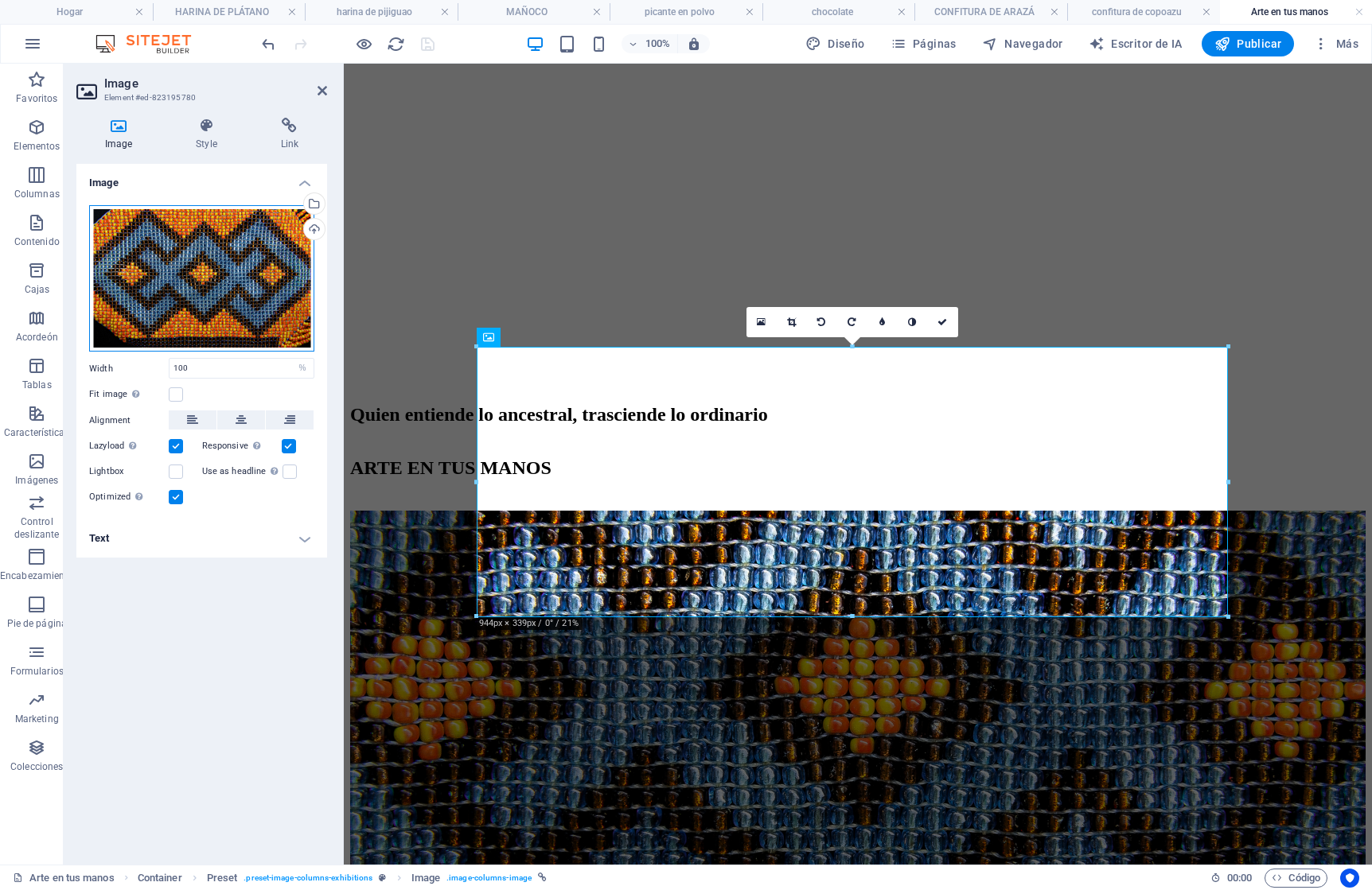
click at [228, 297] on div "Drag files here, click to choose files or select files from Files or our free s…" at bounding box center [202, 279] width 225 height 147
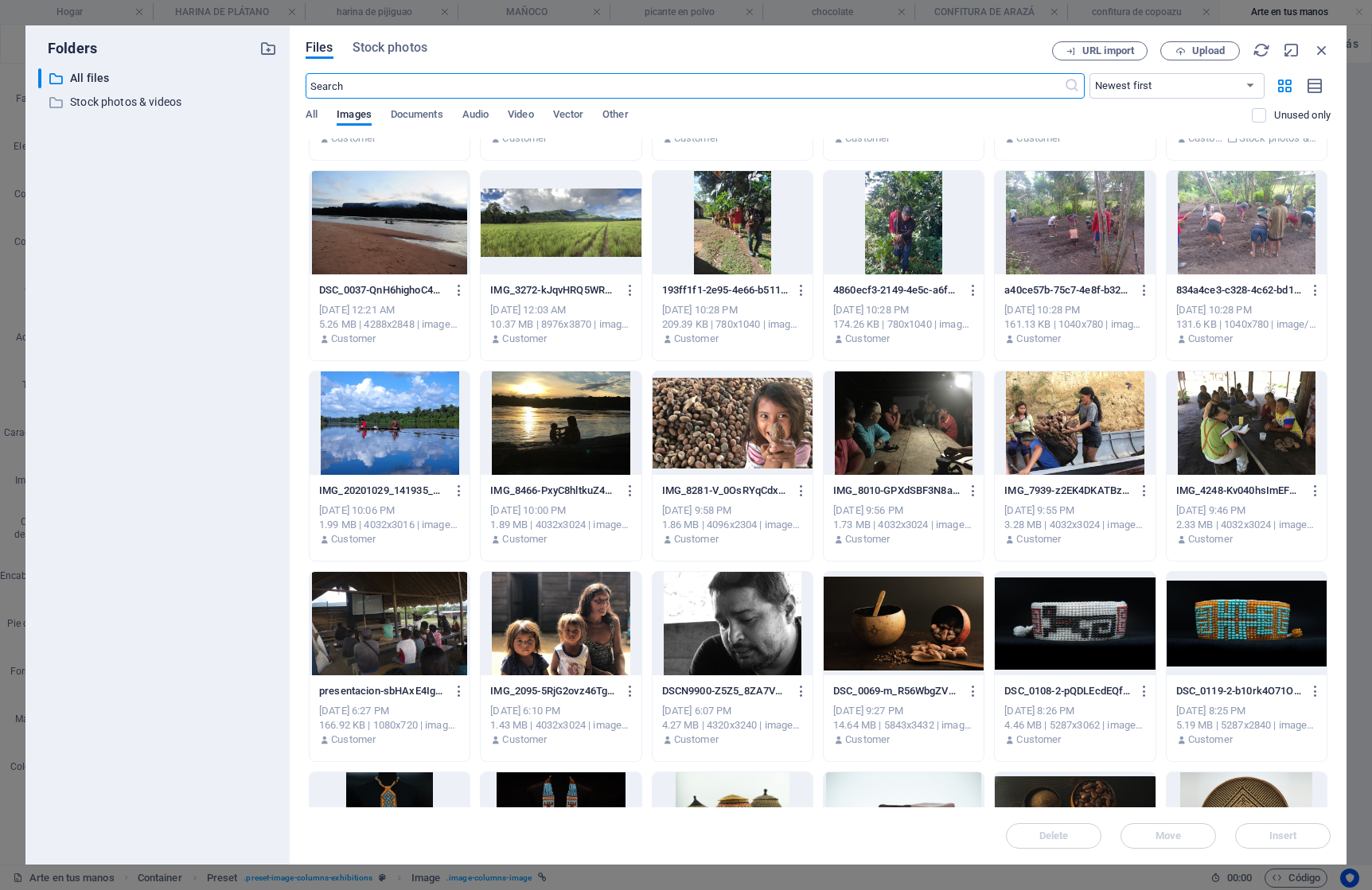
scroll to position [5335, 0]
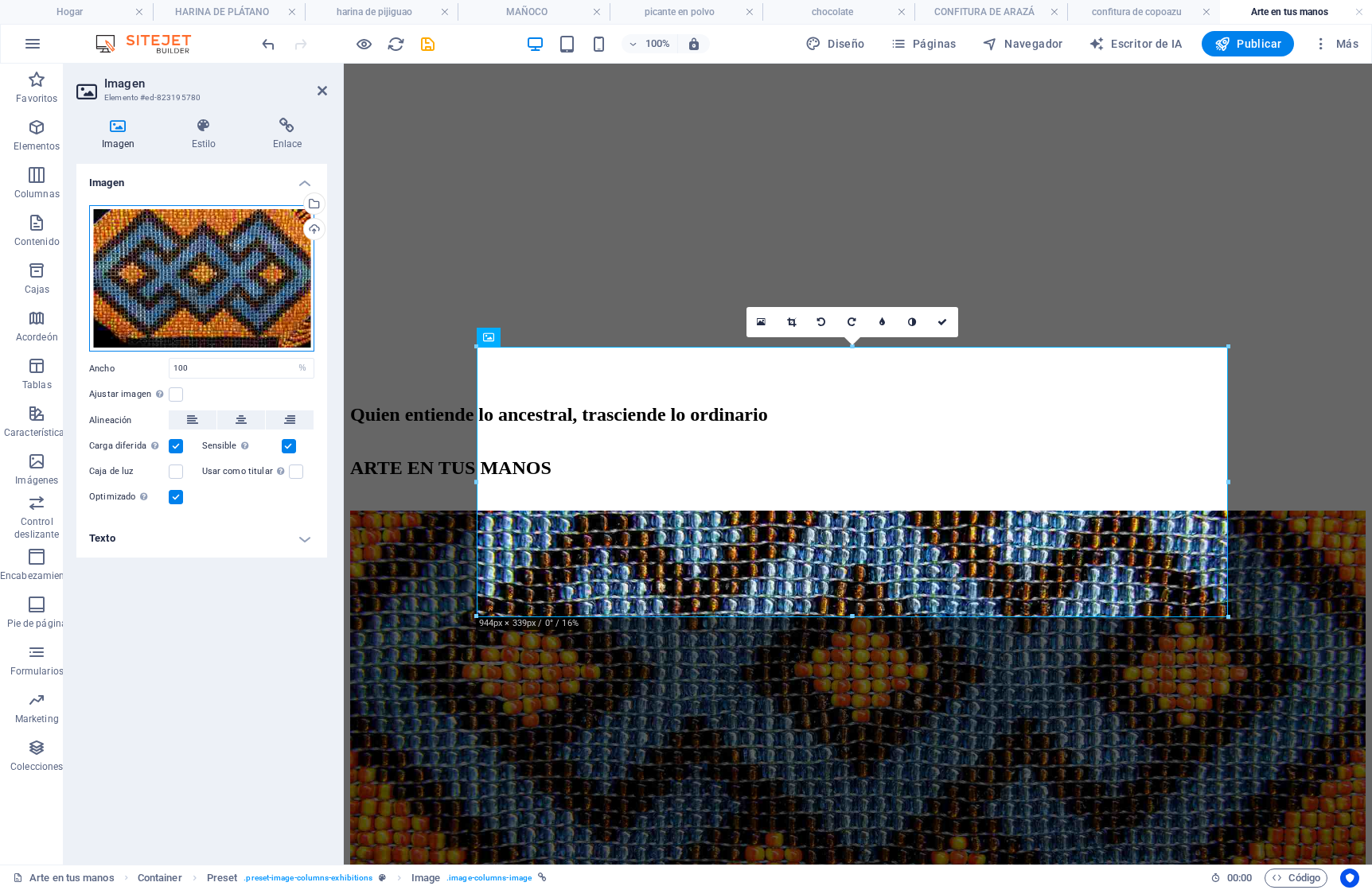
click at [259, 283] on div "Arrastre los archivos aquí, haga clic para elegir archivos o seleccione archivo…" at bounding box center [202, 279] width 225 height 147
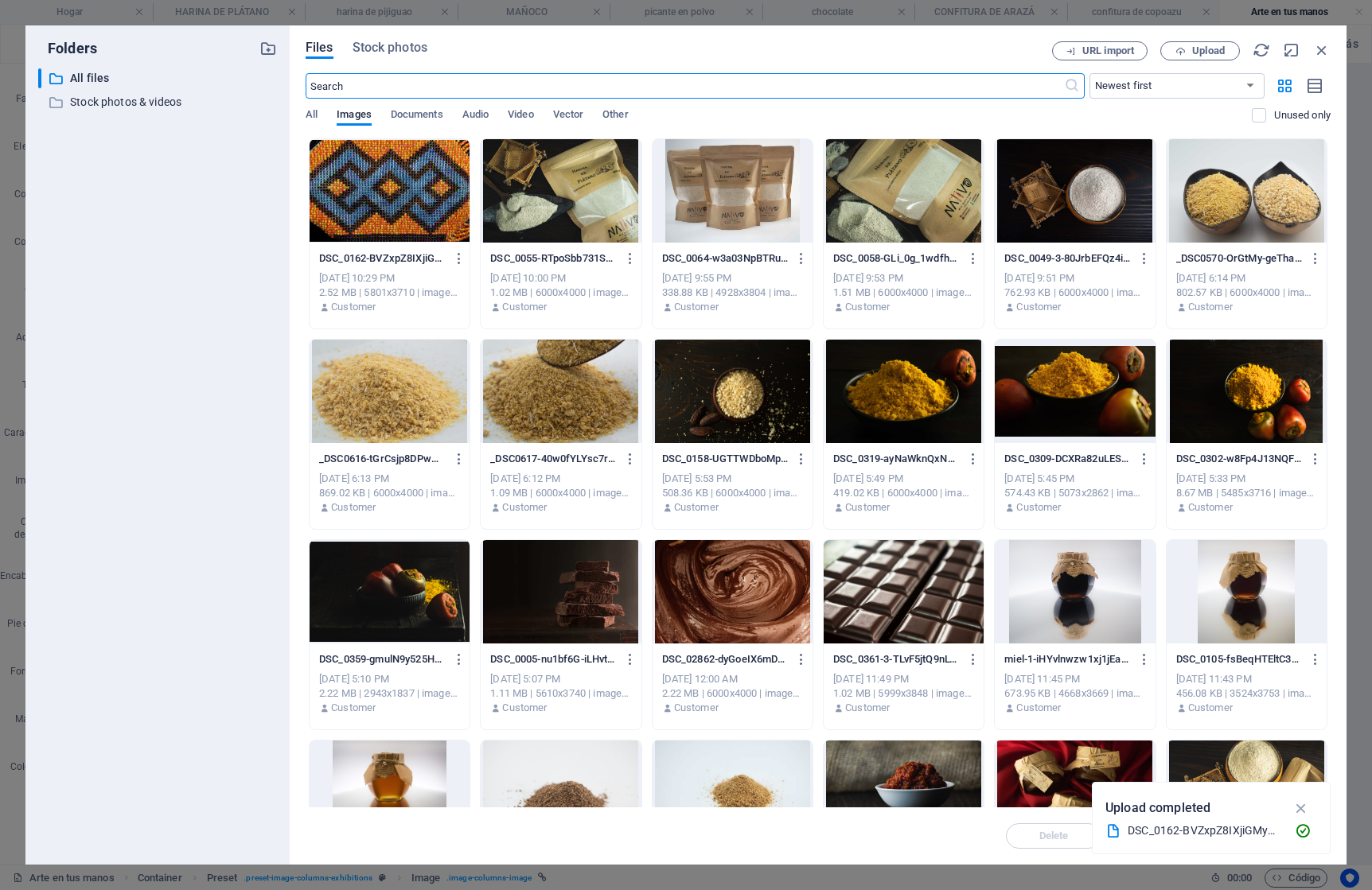
click at [400, 188] on div at bounding box center [389, 190] width 160 height 103
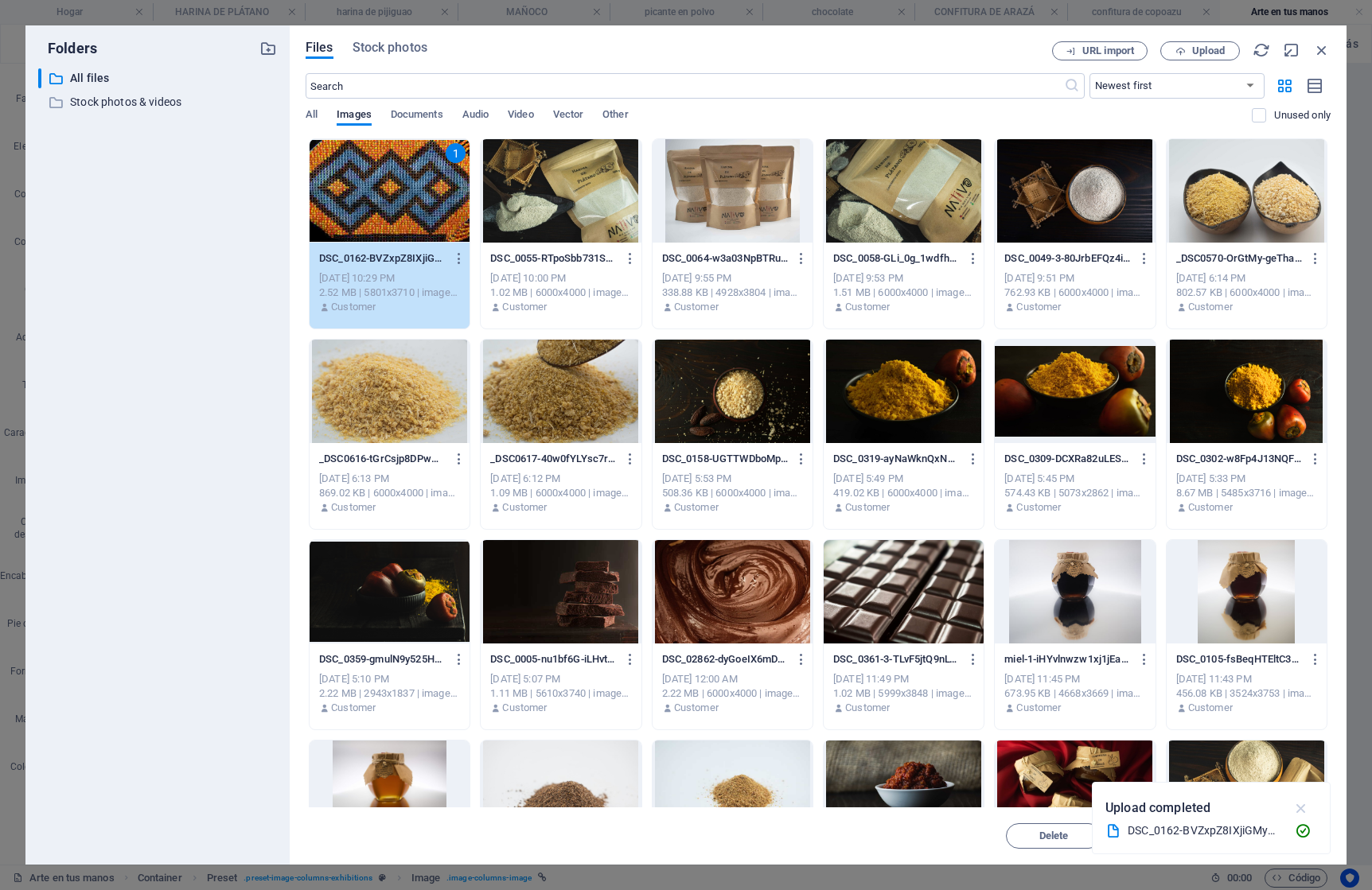
click at [1304, 805] on icon "button" at bounding box center [1302, 808] width 19 height 18
drag, startPoint x: 1291, startPoint y: 839, endPoint x: 947, endPoint y: 775, distance: 349.9
click at [1291, 839] on span "Insert" at bounding box center [1284, 836] width 28 height 9
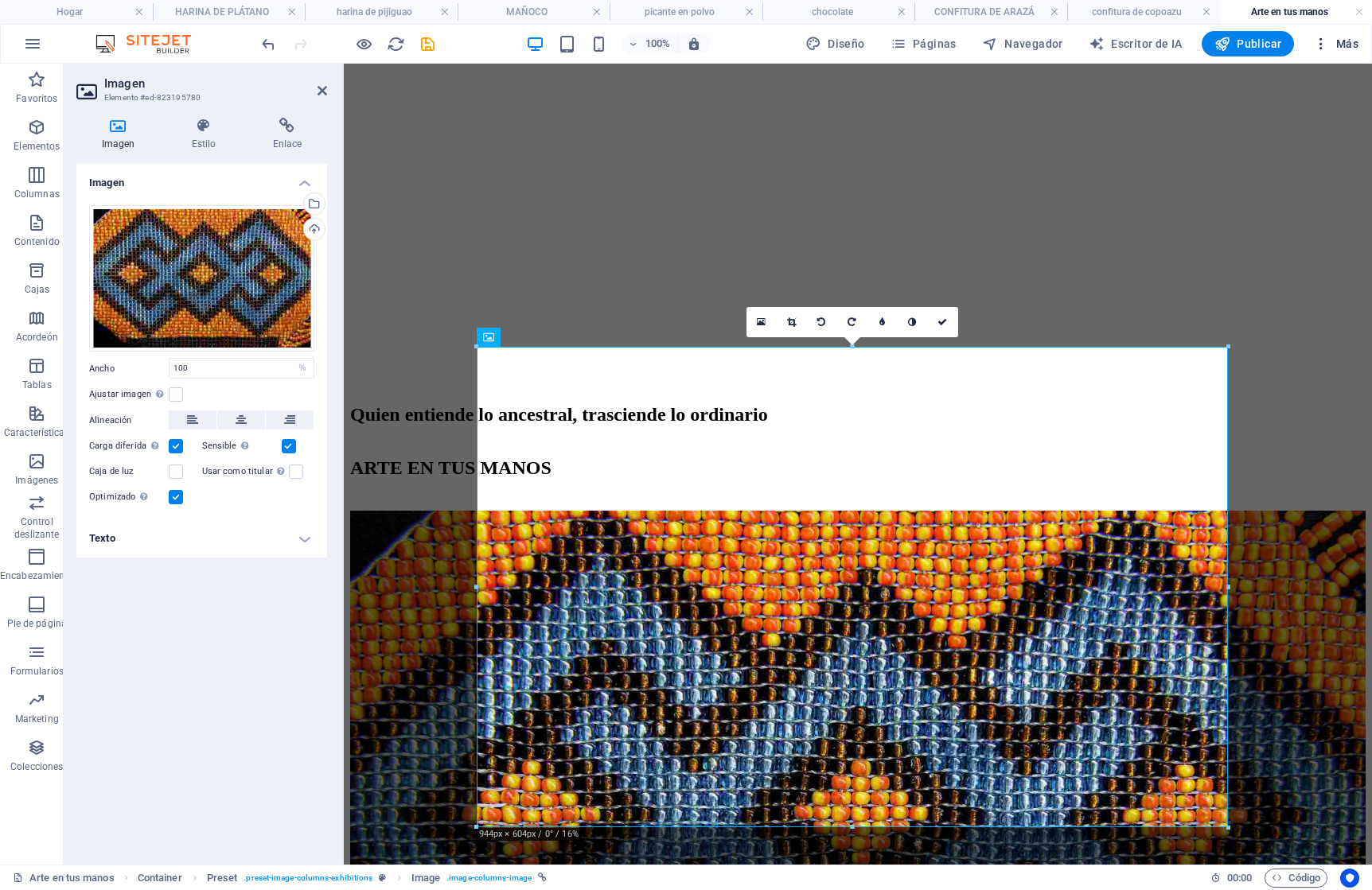
click at [1360, 41] on button "Más" at bounding box center [1336, 43] width 59 height 25
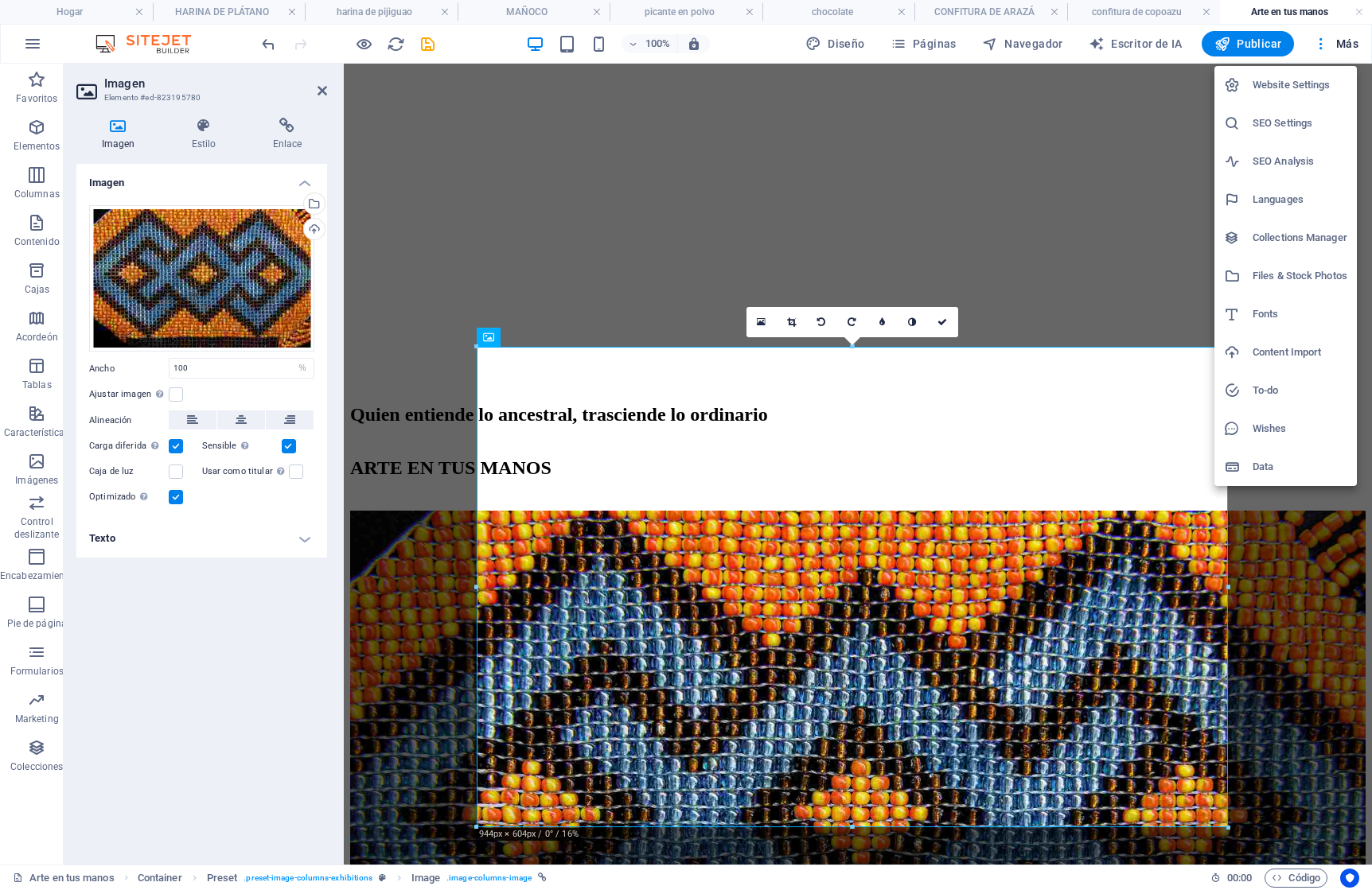
click at [1286, 269] on h6 "Files & Stock Photos" at bounding box center [1300, 276] width 95 height 20
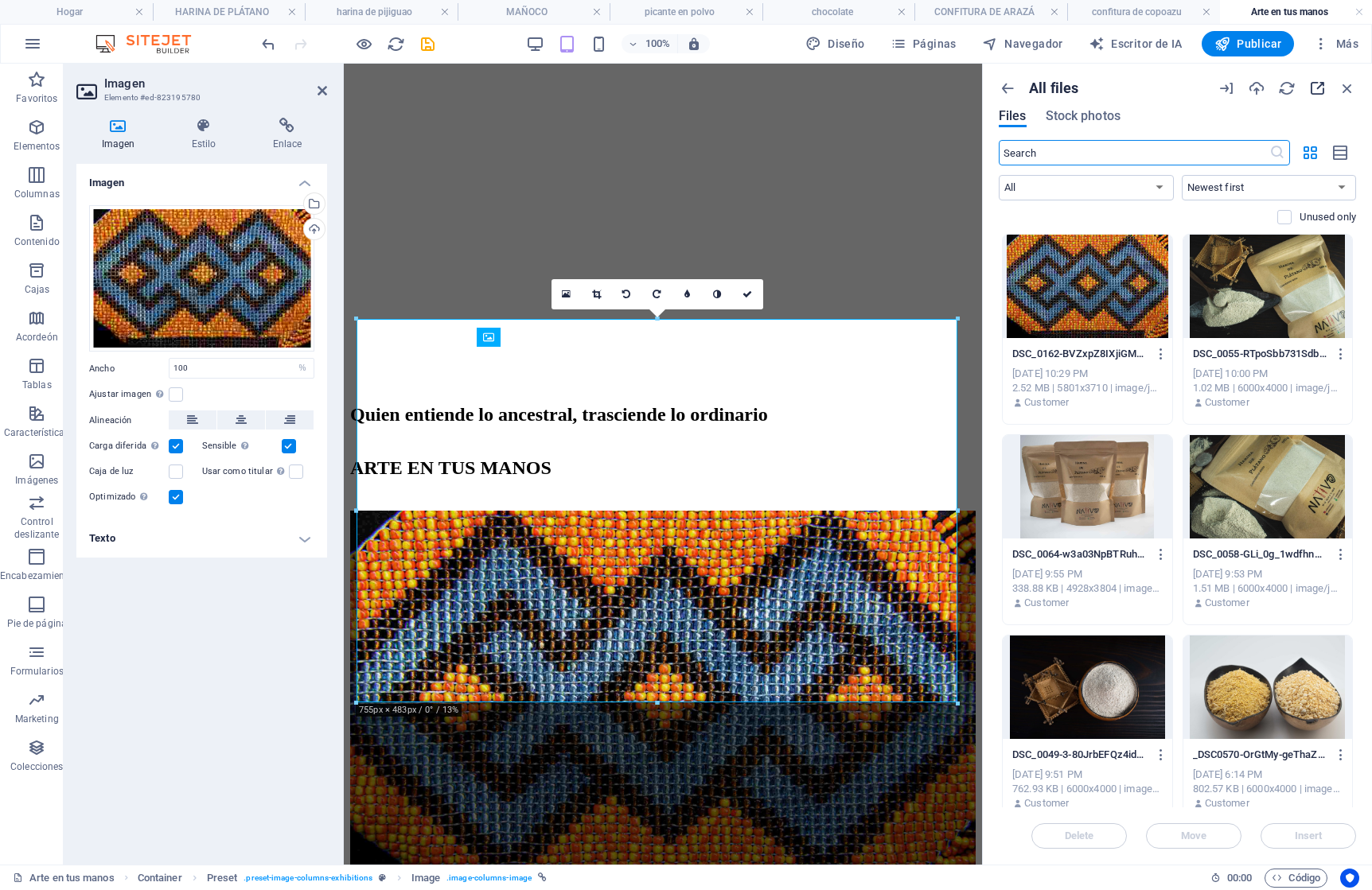
click at [1315, 84] on icon "button" at bounding box center [1317, 88] width 18 height 18
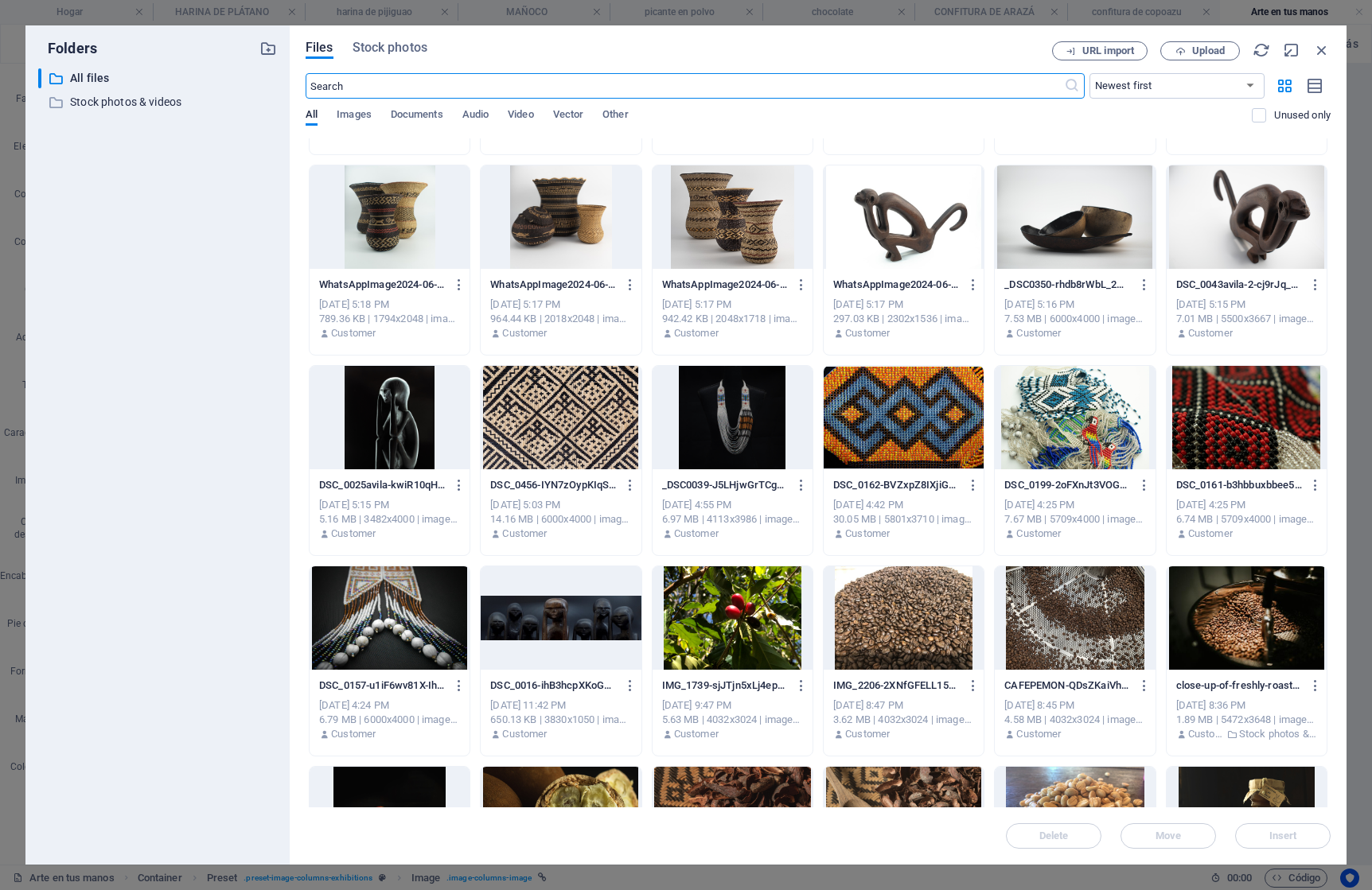
scroll to position [4221, 0]
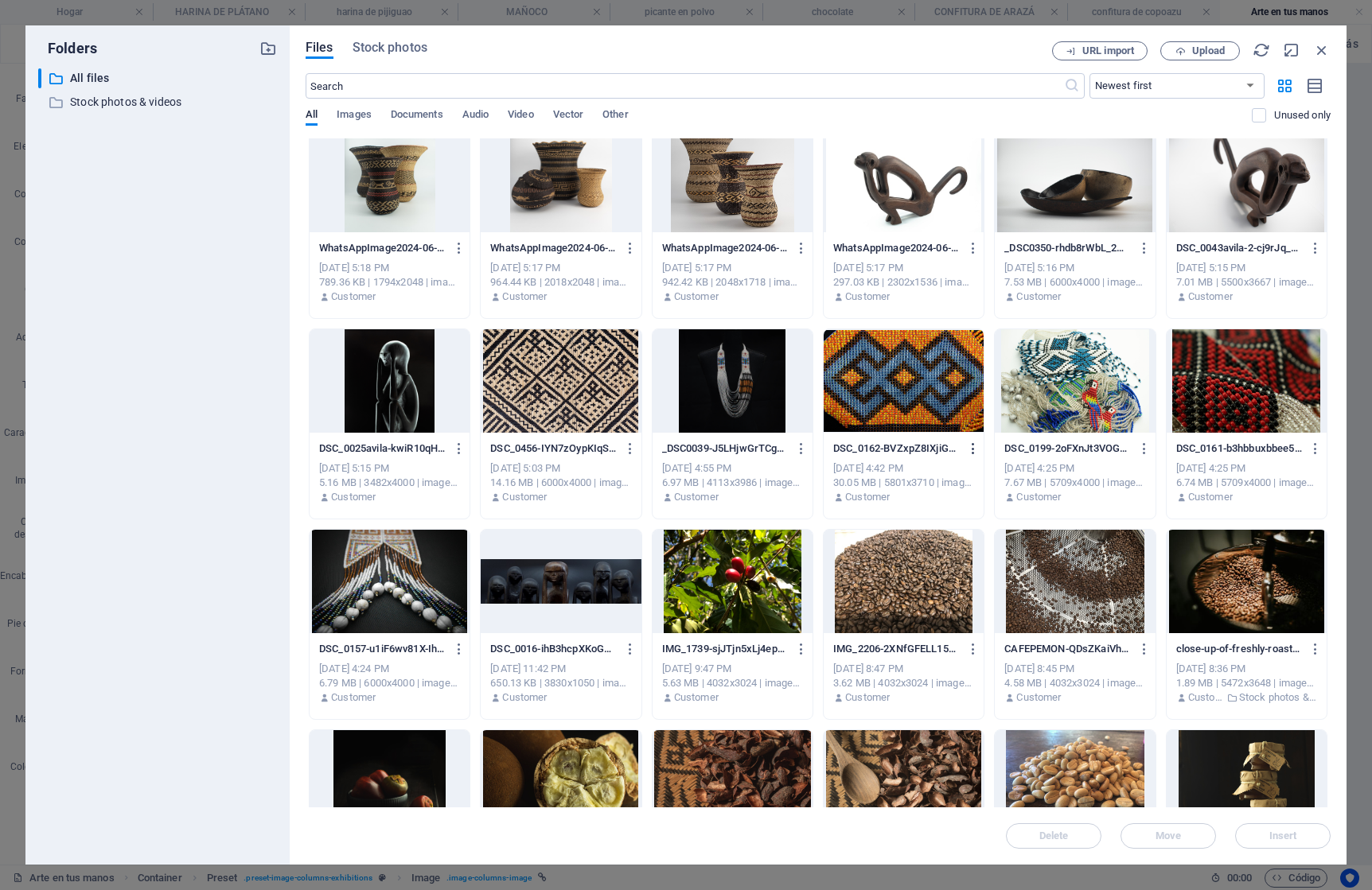
click at [971, 447] on icon "button" at bounding box center [974, 448] width 15 height 14
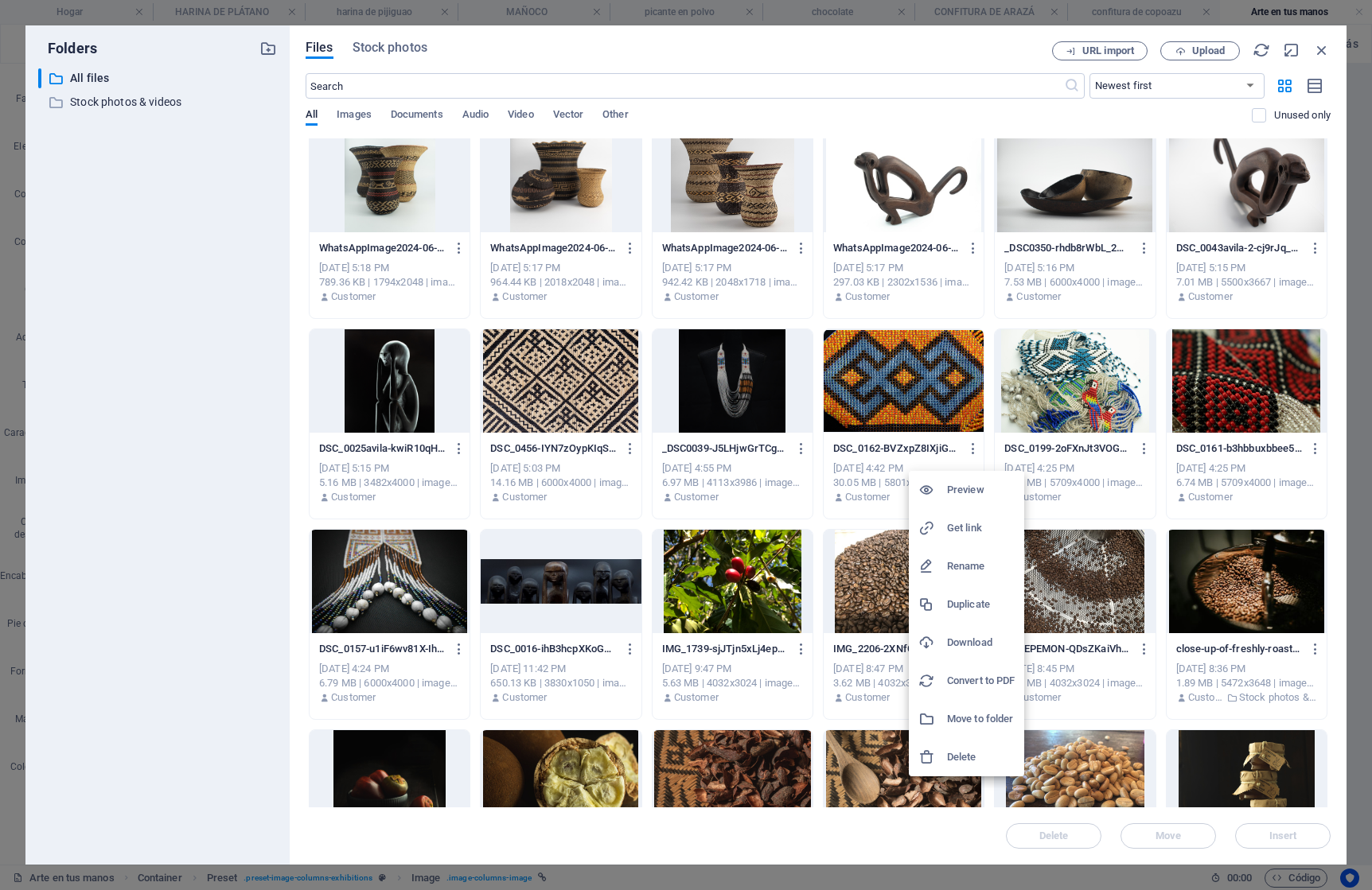
click at [938, 750] on div at bounding box center [932, 757] width 29 height 16
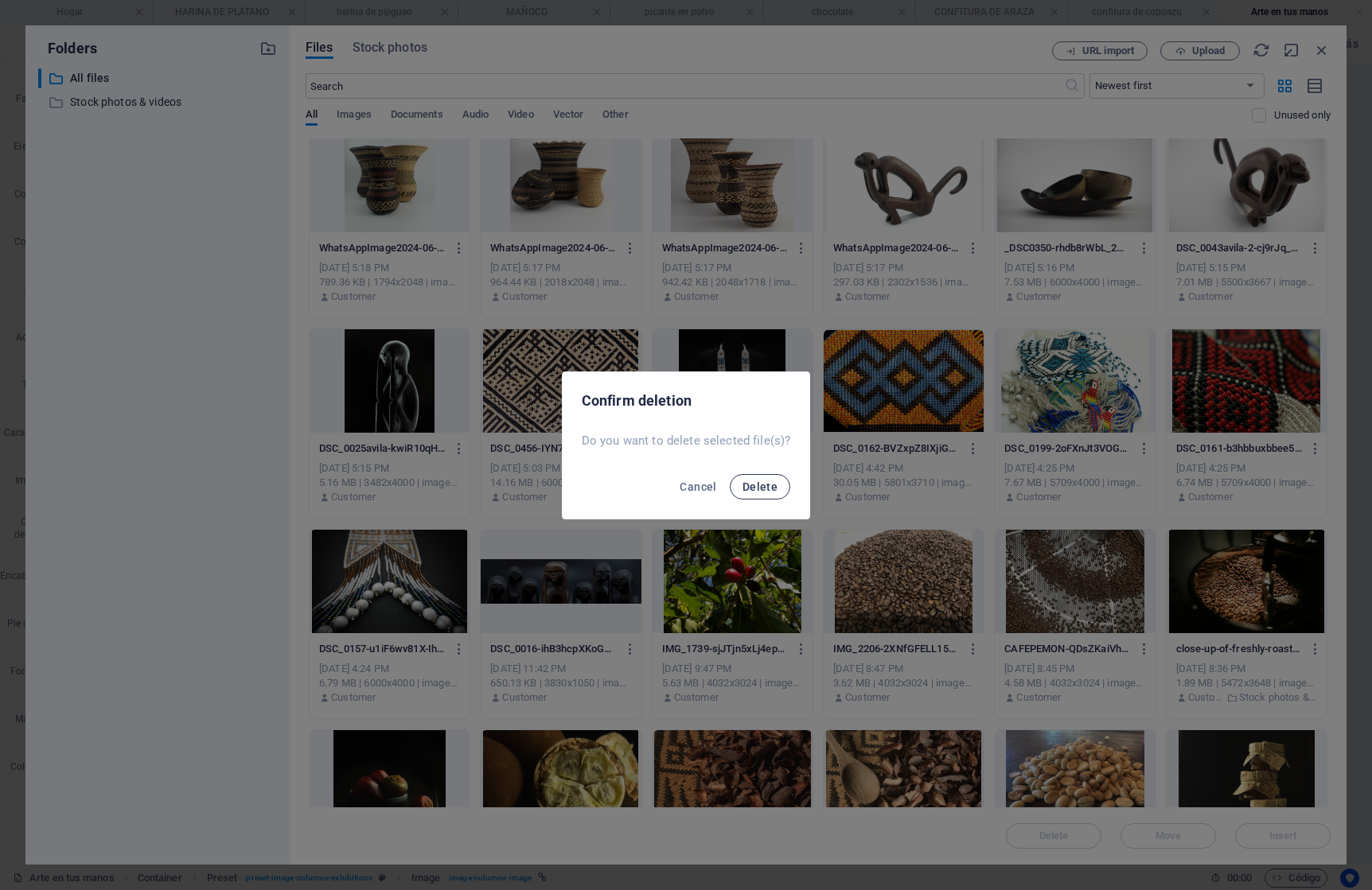
click at [761, 482] on span "Delete" at bounding box center [760, 487] width 35 height 13
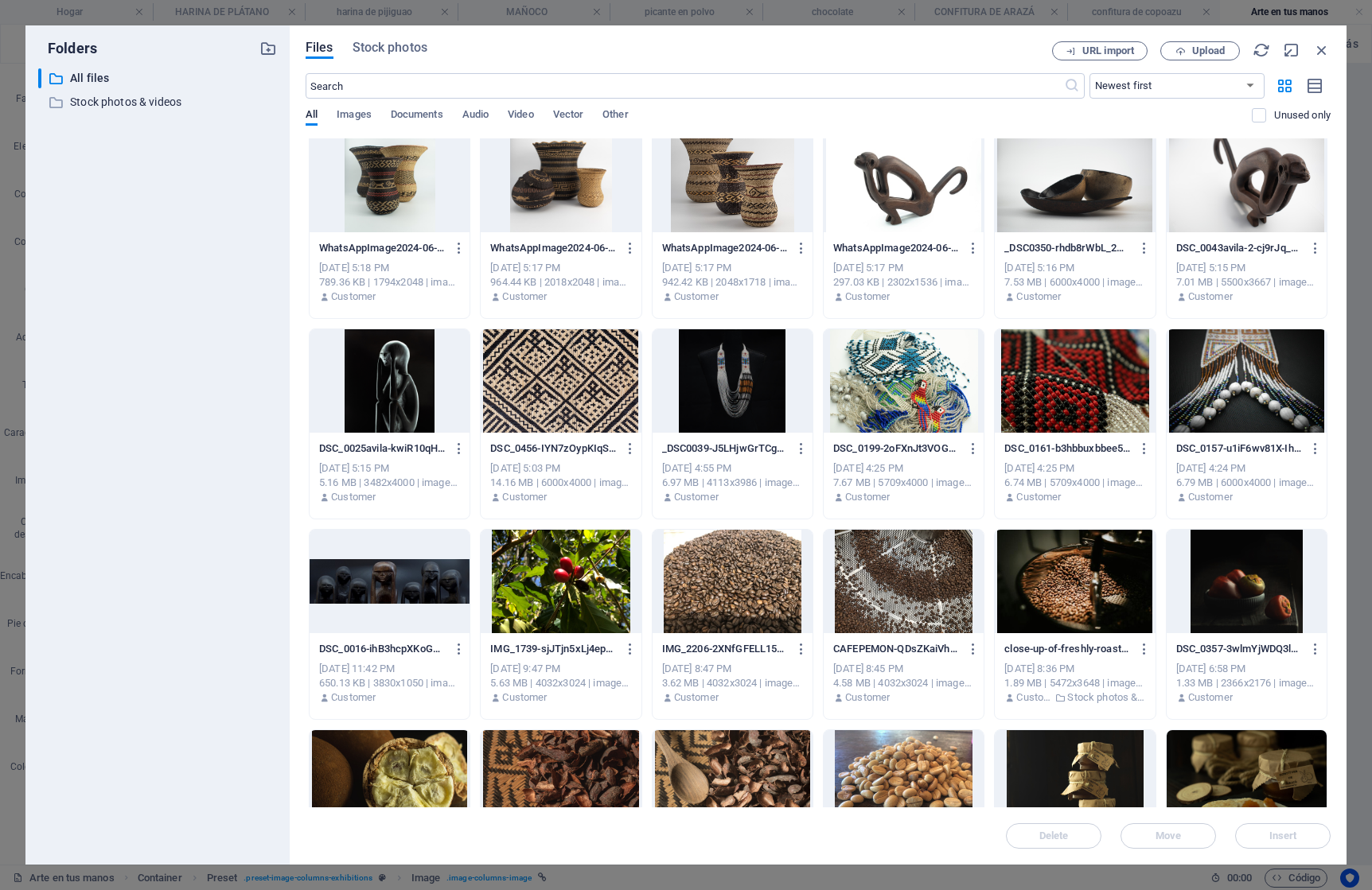
scroll to position [4402, 0]
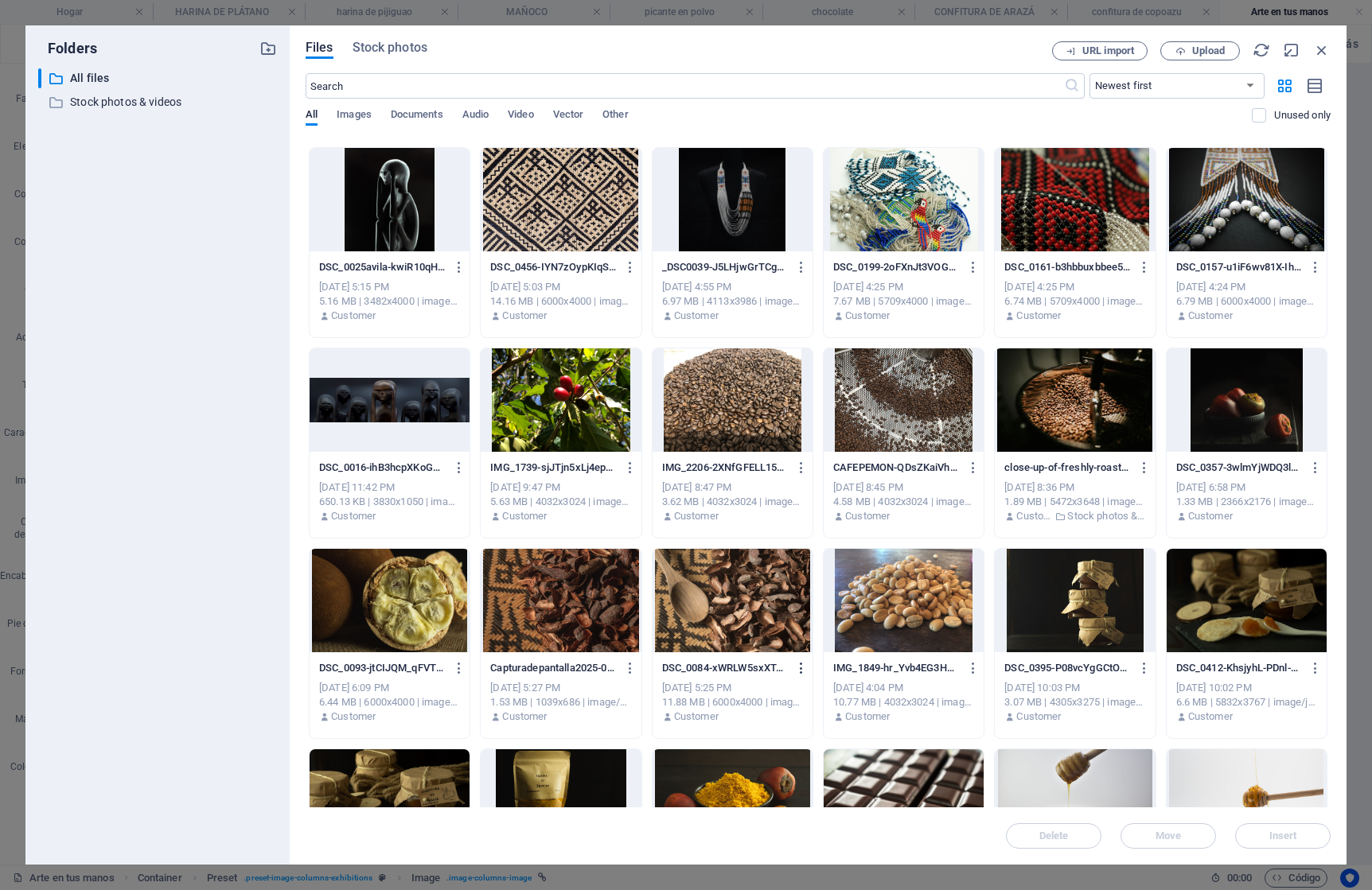
click at [799, 666] on icon "button" at bounding box center [802, 668] width 15 height 14
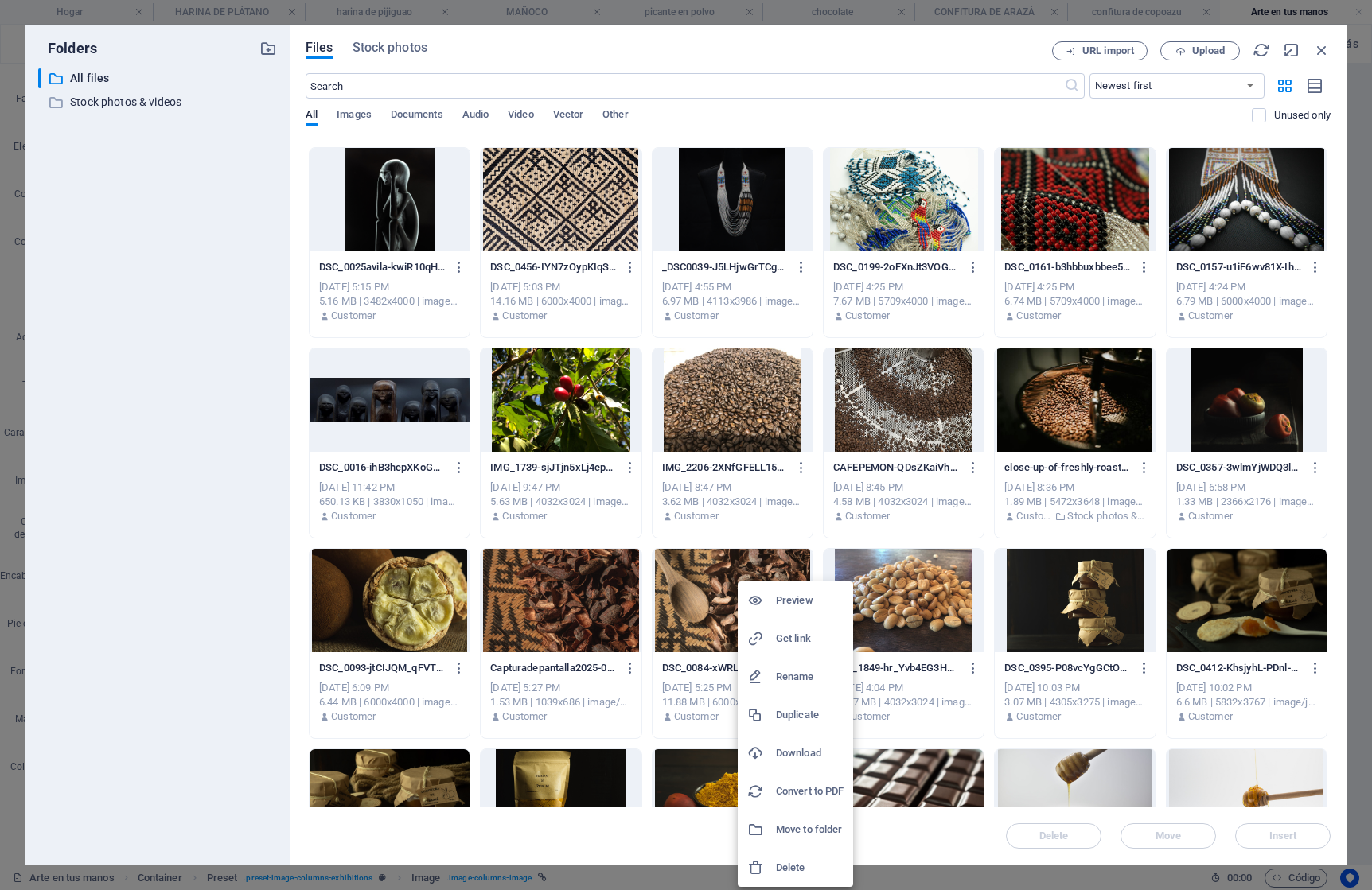
click at [1015, 562] on div at bounding box center [686, 445] width 1372 height 890
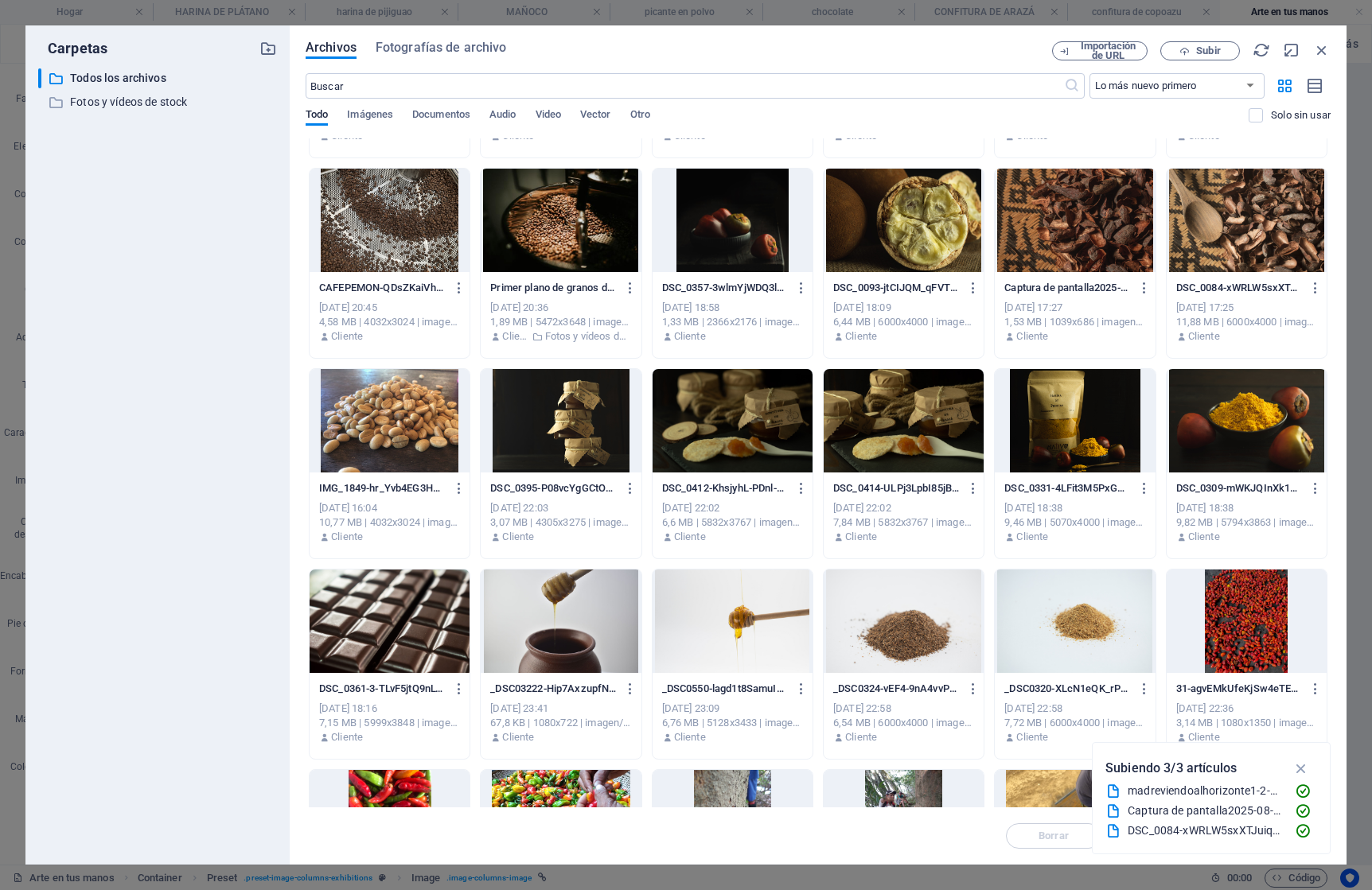
scroll to position [4791, 0]
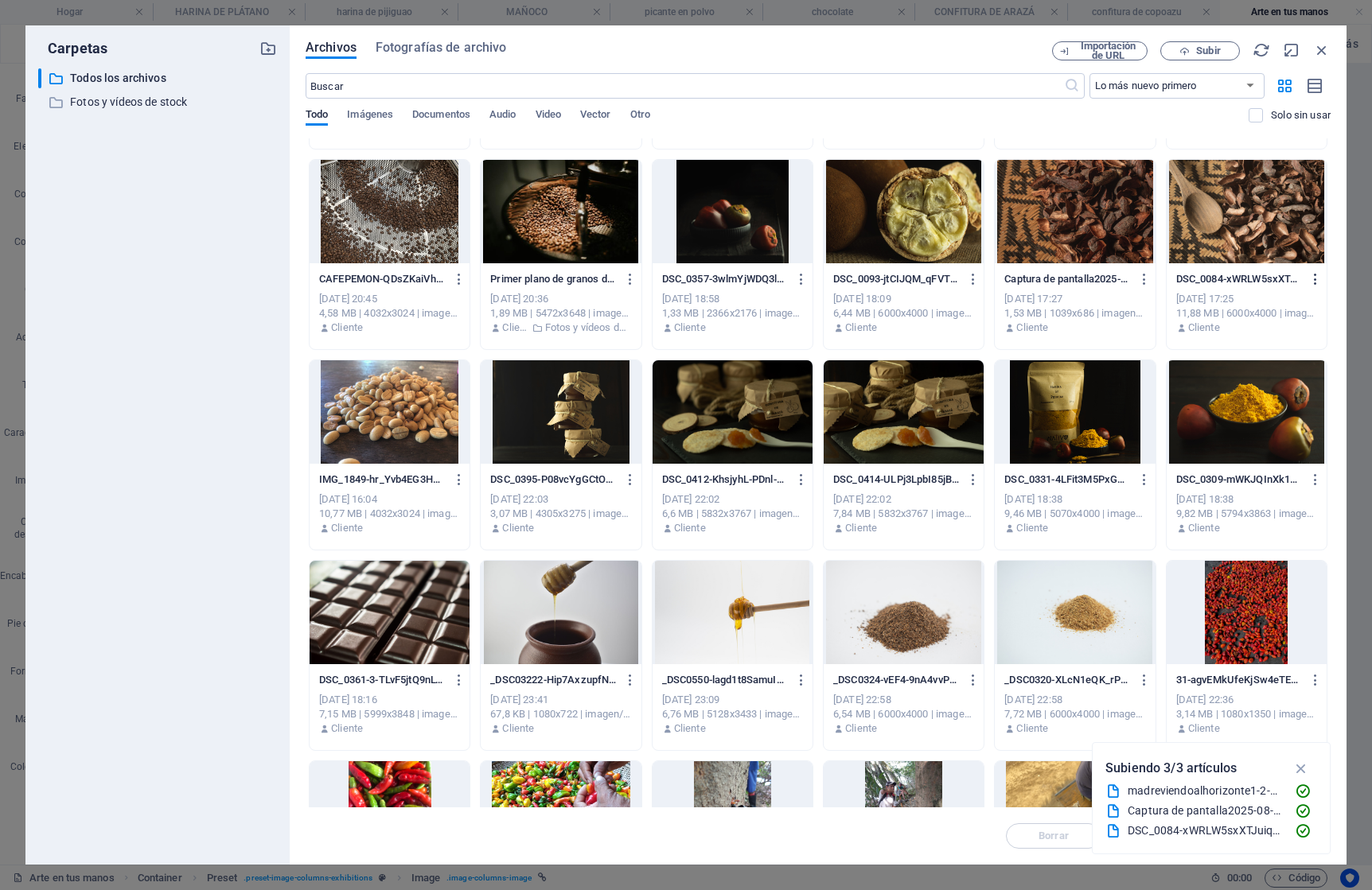
click at [1313, 279] on icon "button" at bounding box center [1316, 279] width 15 height 14
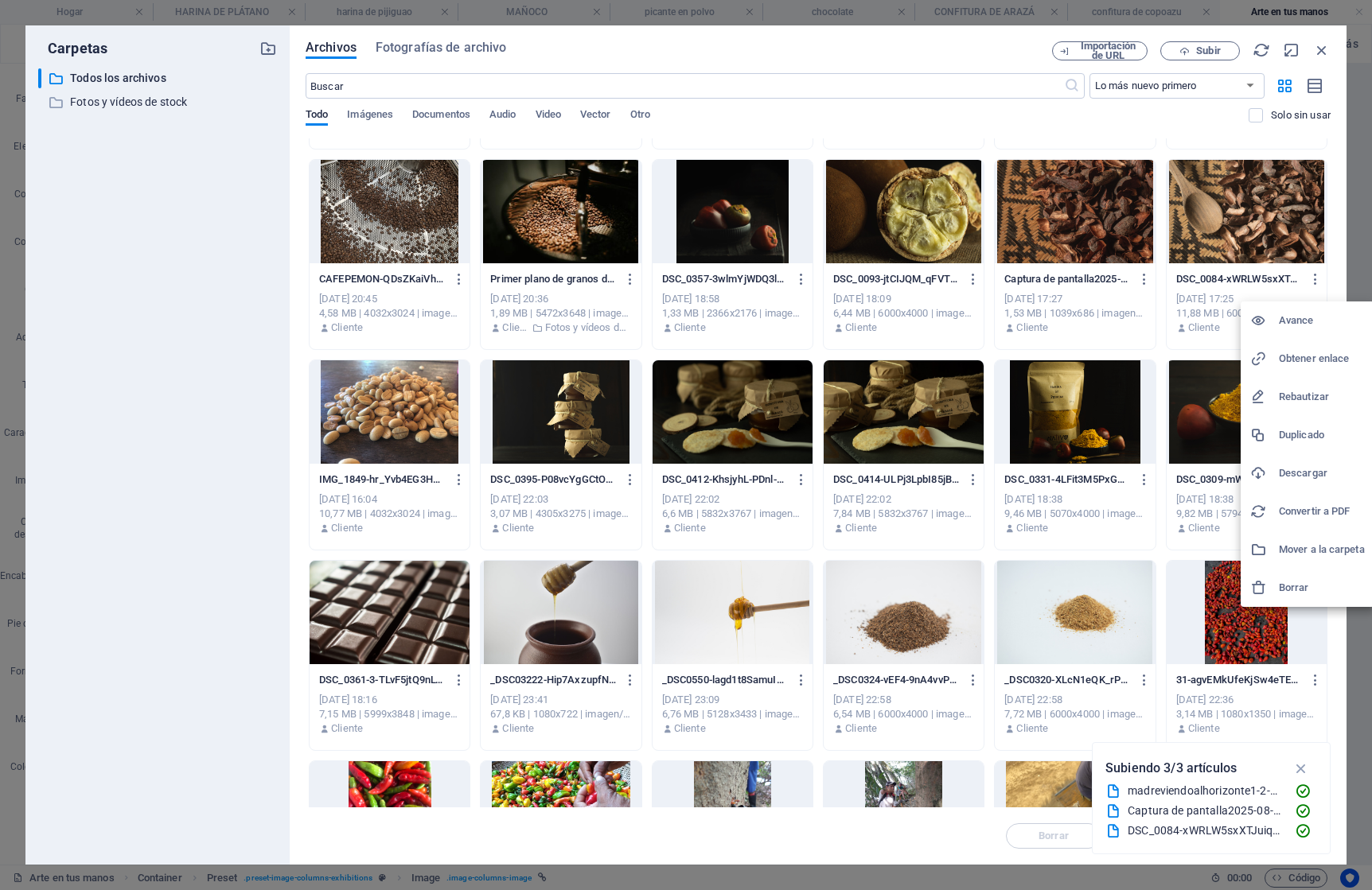
click at [1286, 591] on font "Borrar" at bounding box center [1294, 587] width 31 height 12
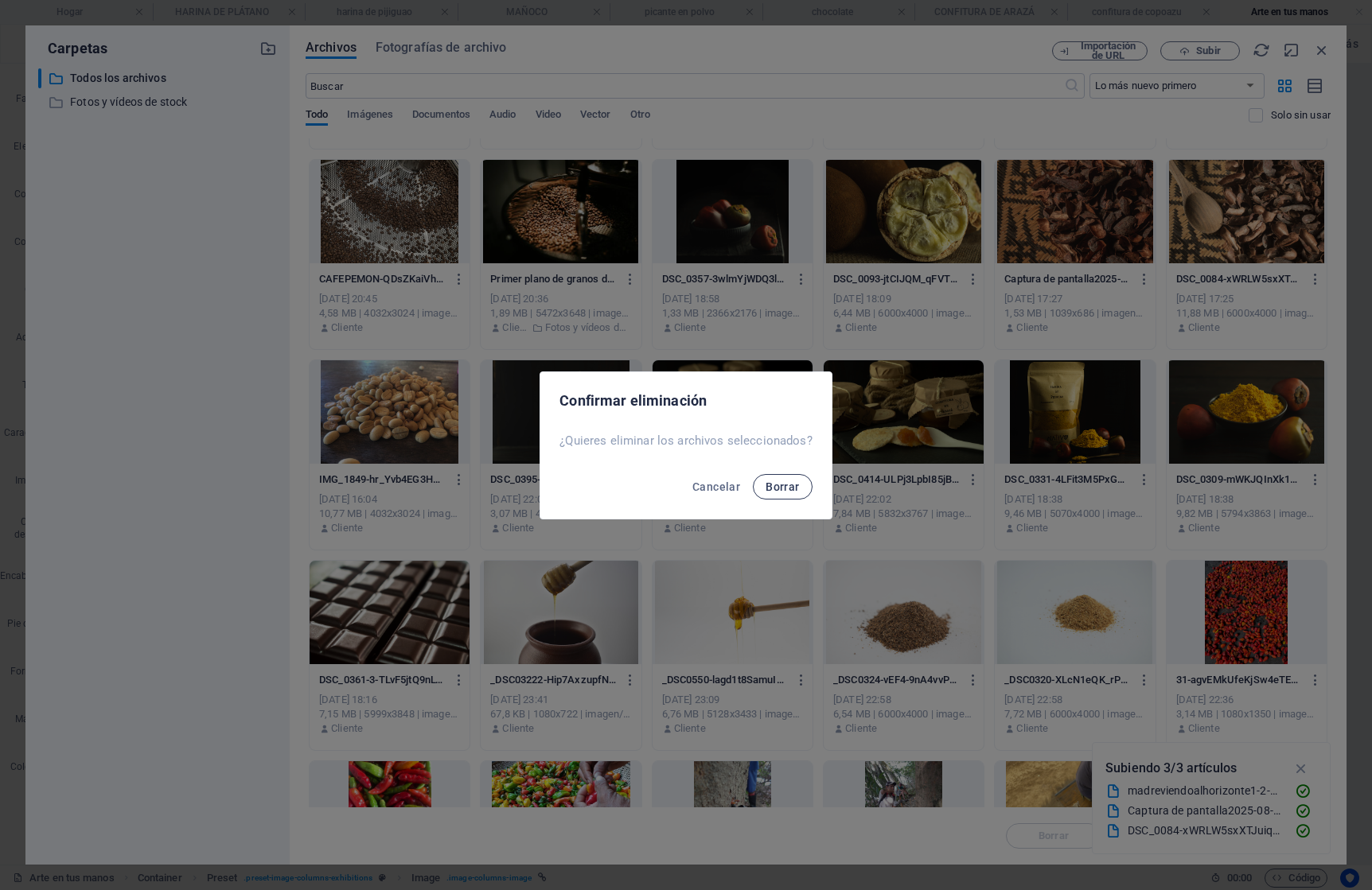
click at [778, 484] on font "Borrar" at bounding box center [783, 487] width 33 height 13
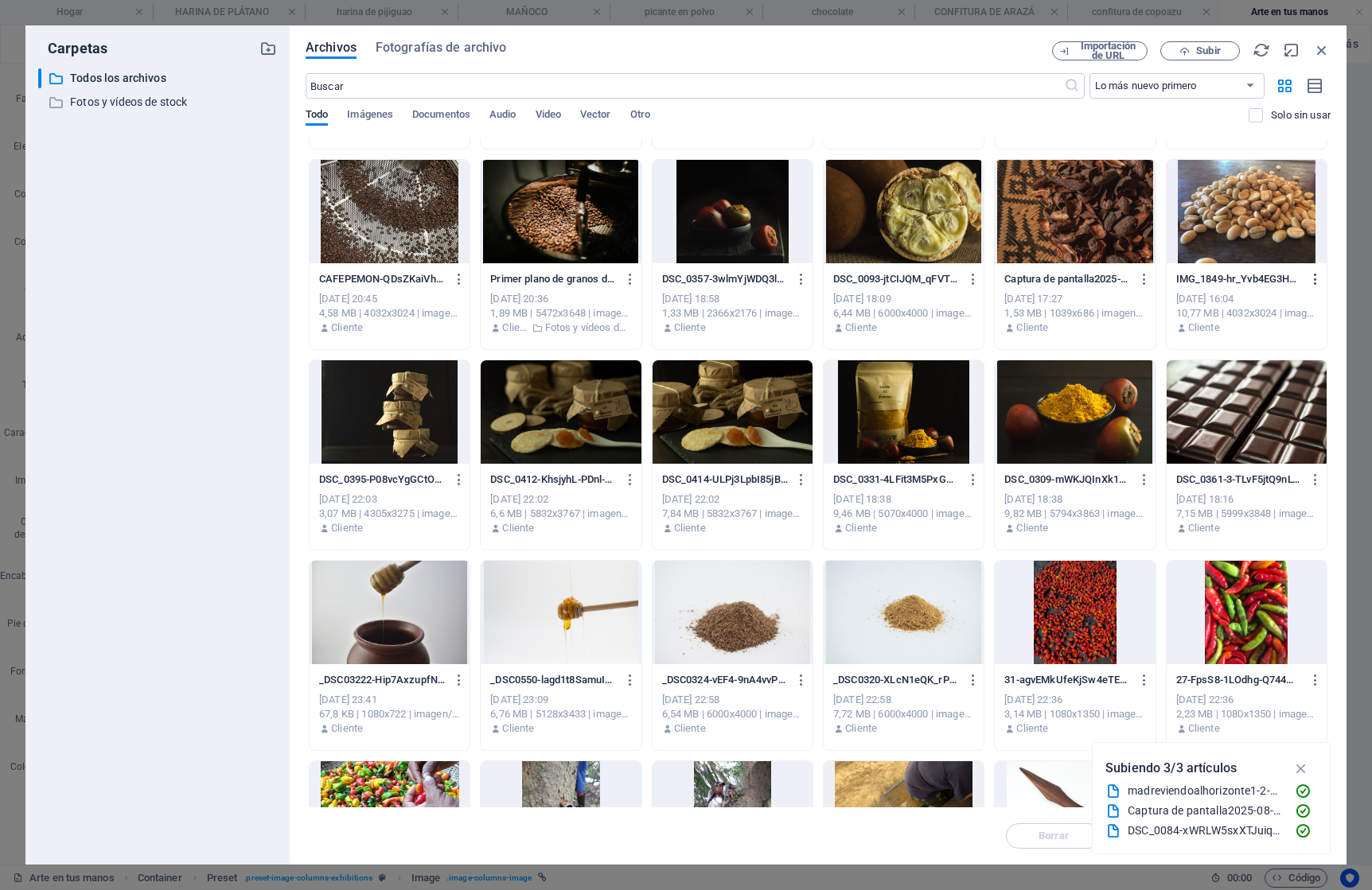
click at [1313, 279] on icon "button" at bounding box center [1316, 279] width 15 height 14
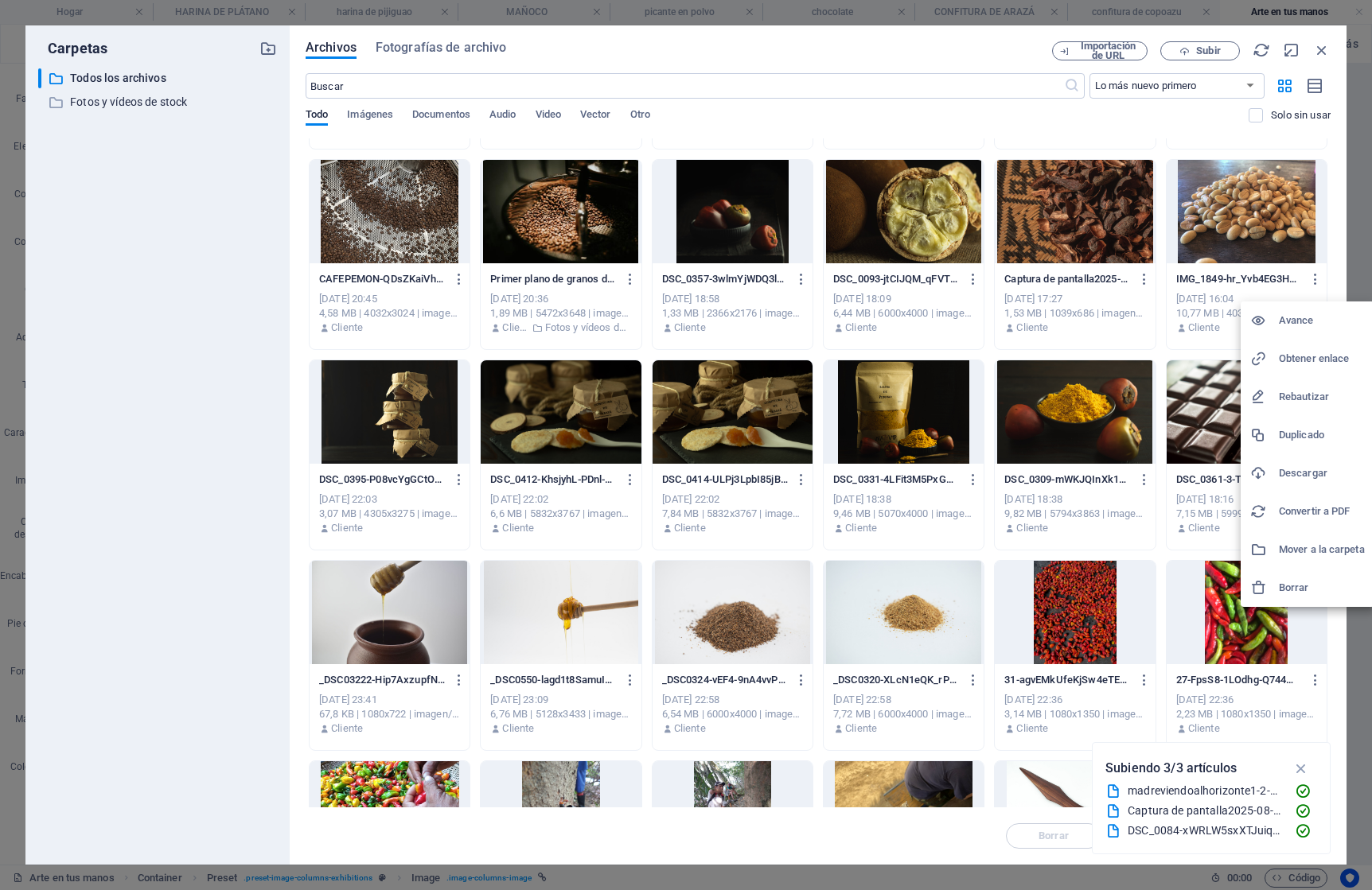
click at [1292, 585] on font "Borrar" at bounding box center [1294, 587] width 31 height 12
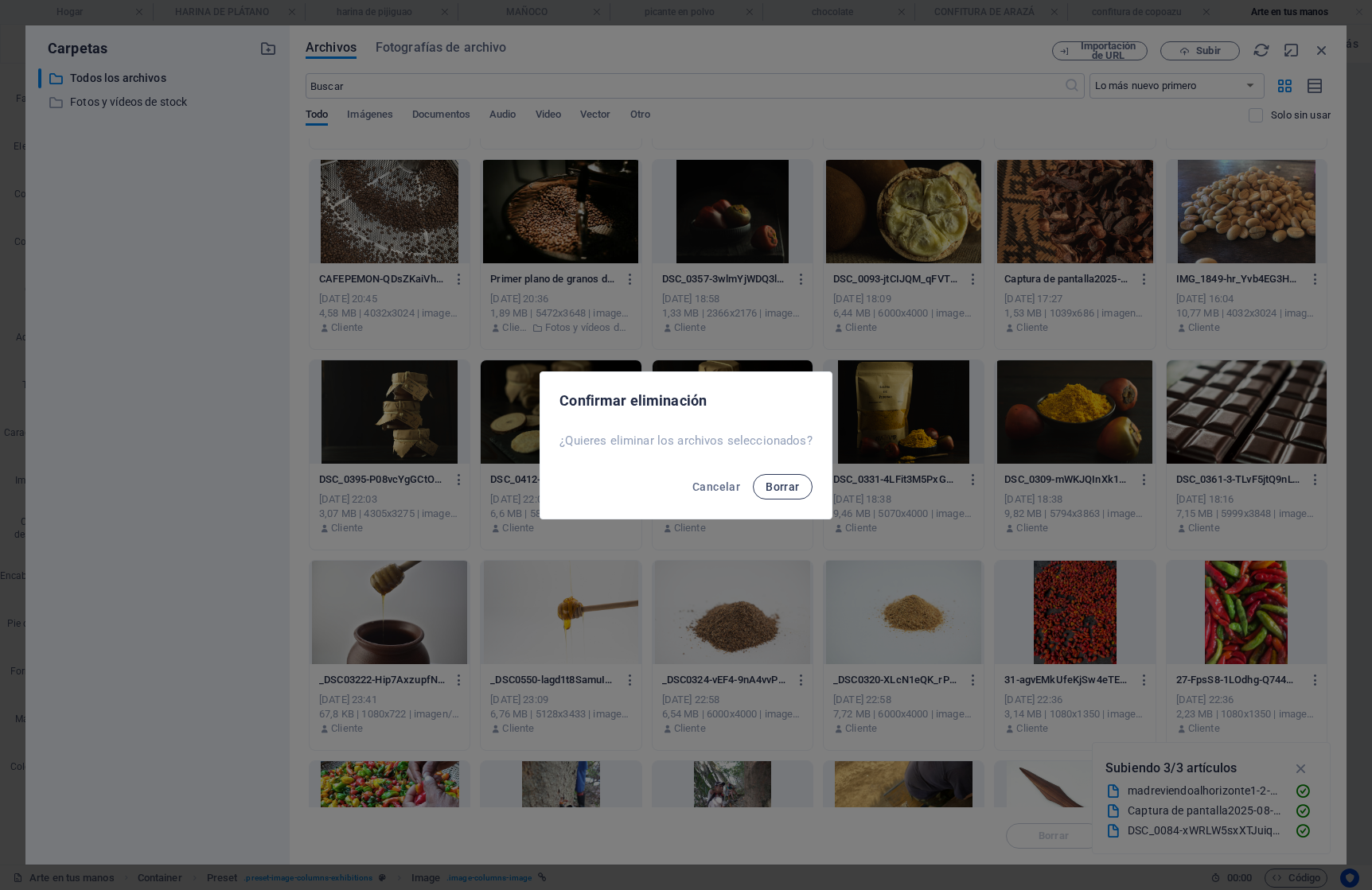
click at [754, 482] on button "Borrar" at bounding box center [782, 486] width 59 height 25
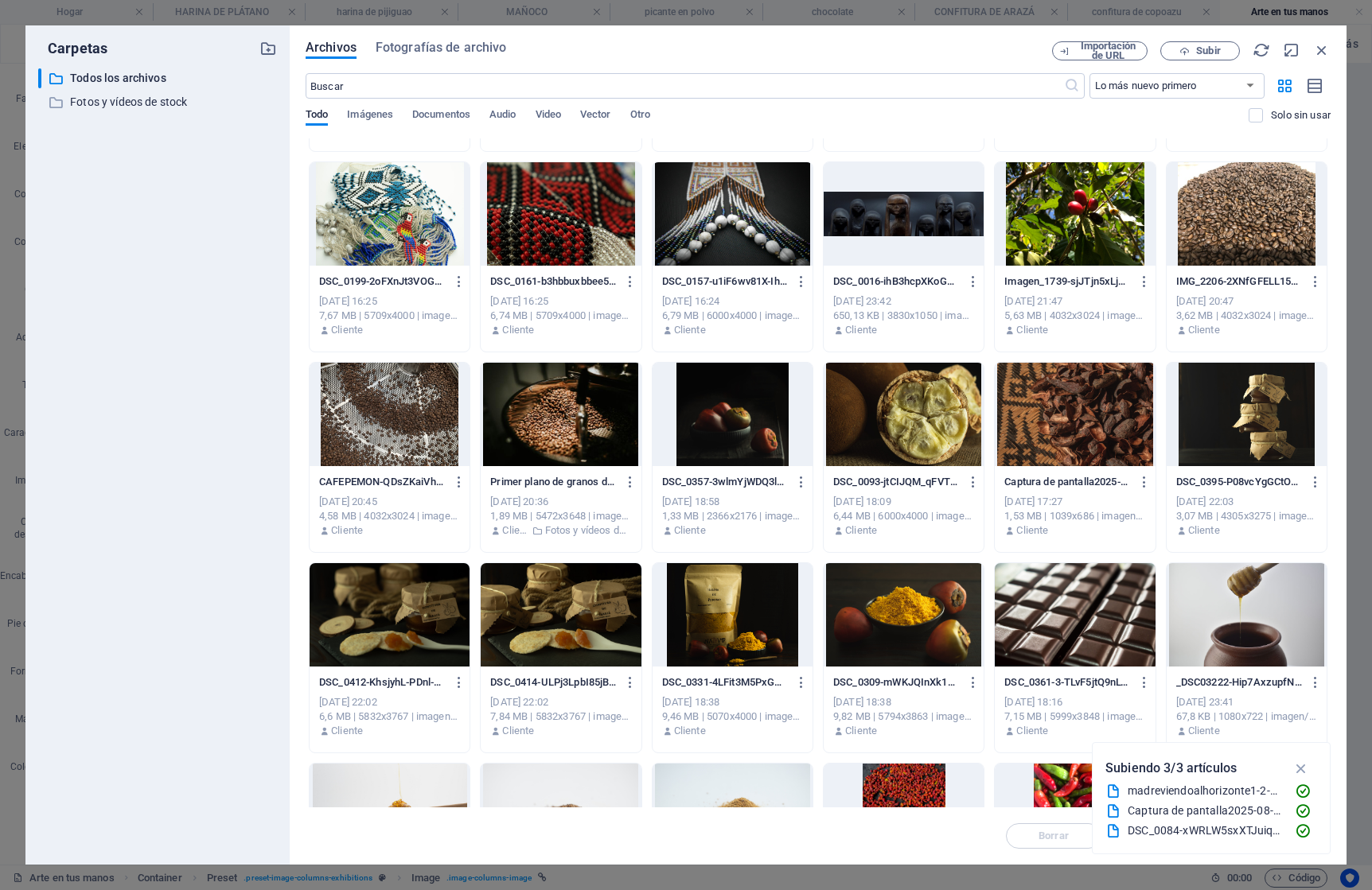
scroll to position [4608, 0]
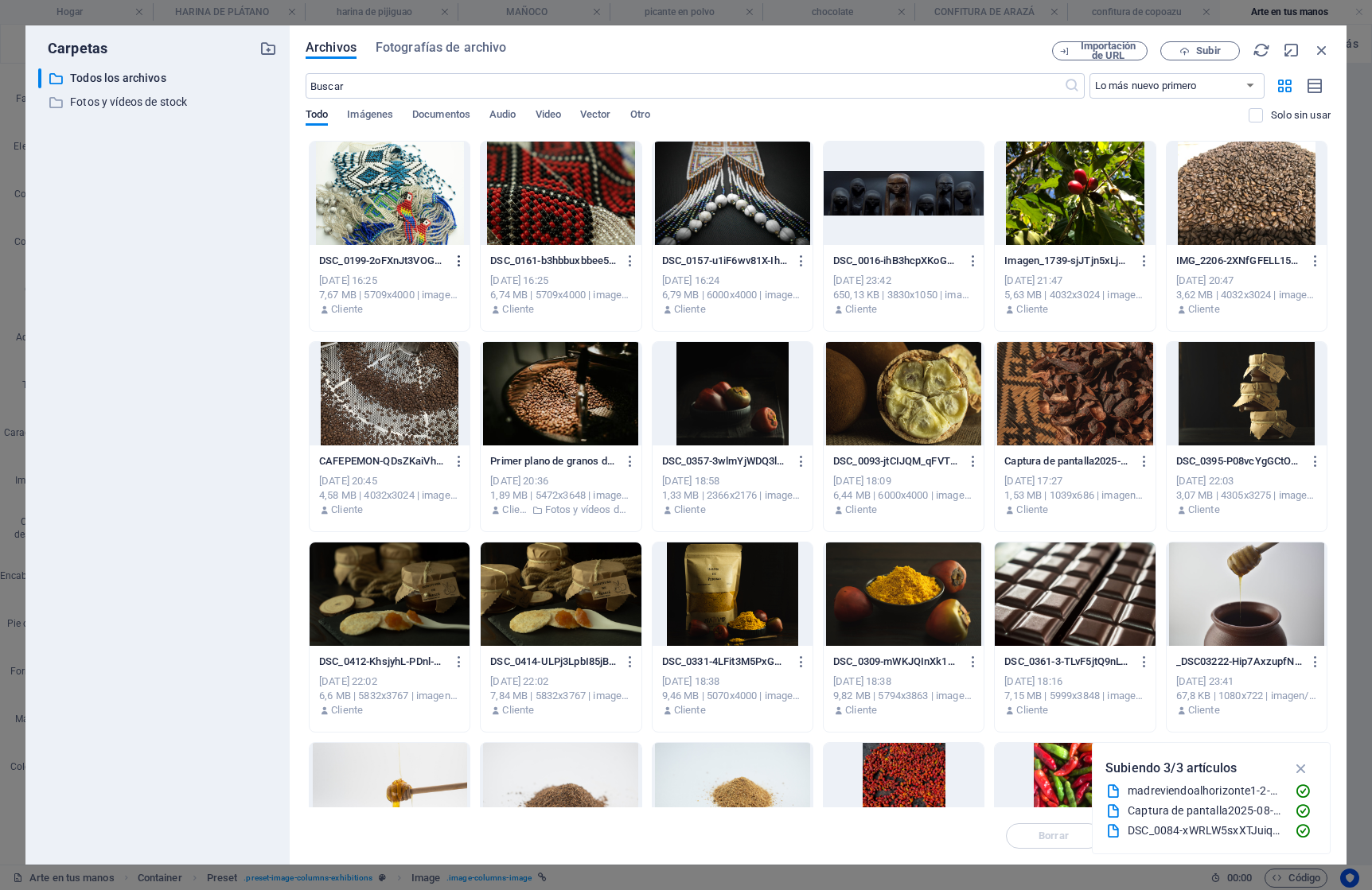
click at [457, 260] on icon "button" at bounding box center [459, 260] width 15 height 14
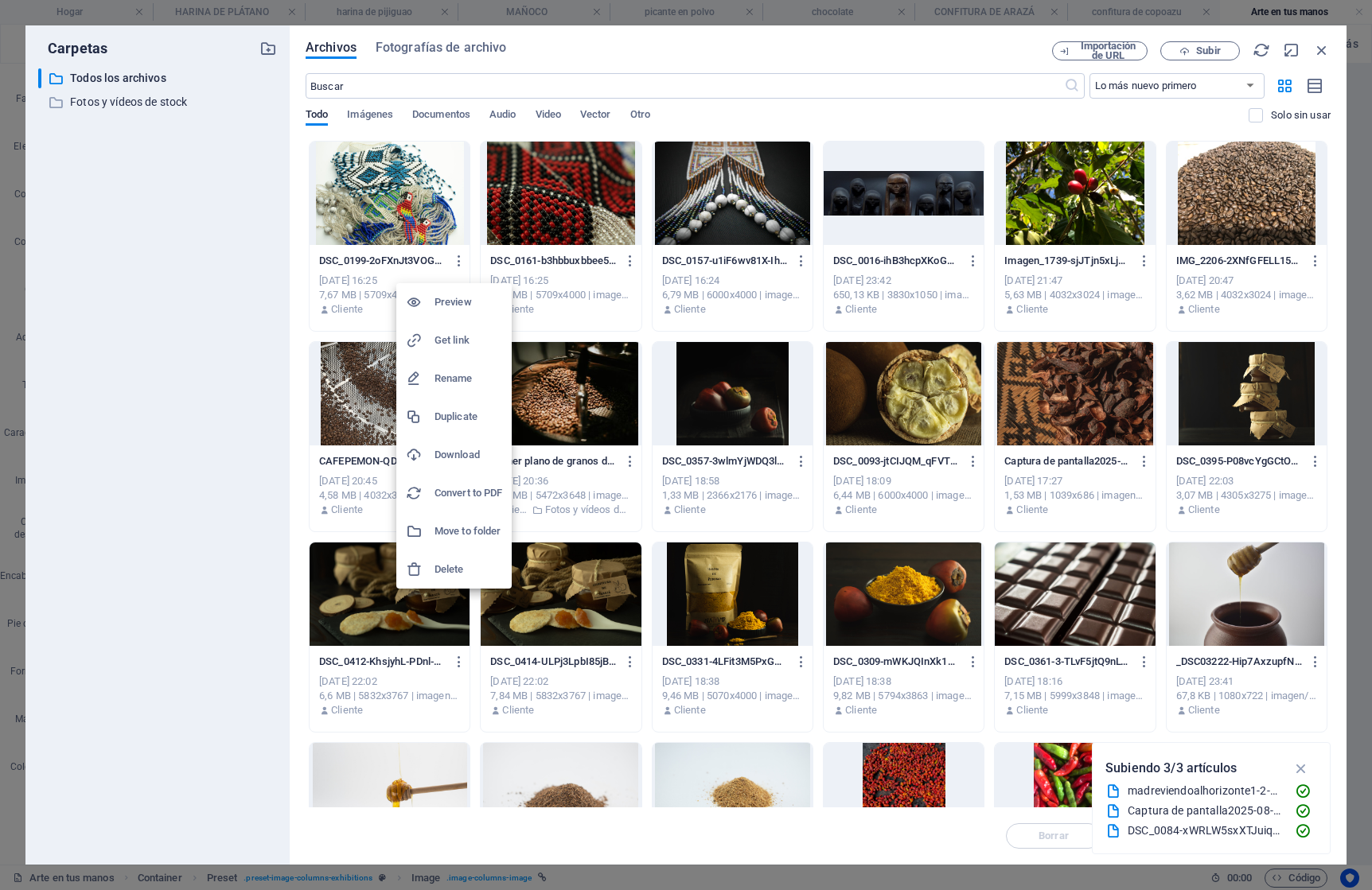
click at [460, 563] on h6 "Delete" at bounding box center [468, 569] width 68 height 20
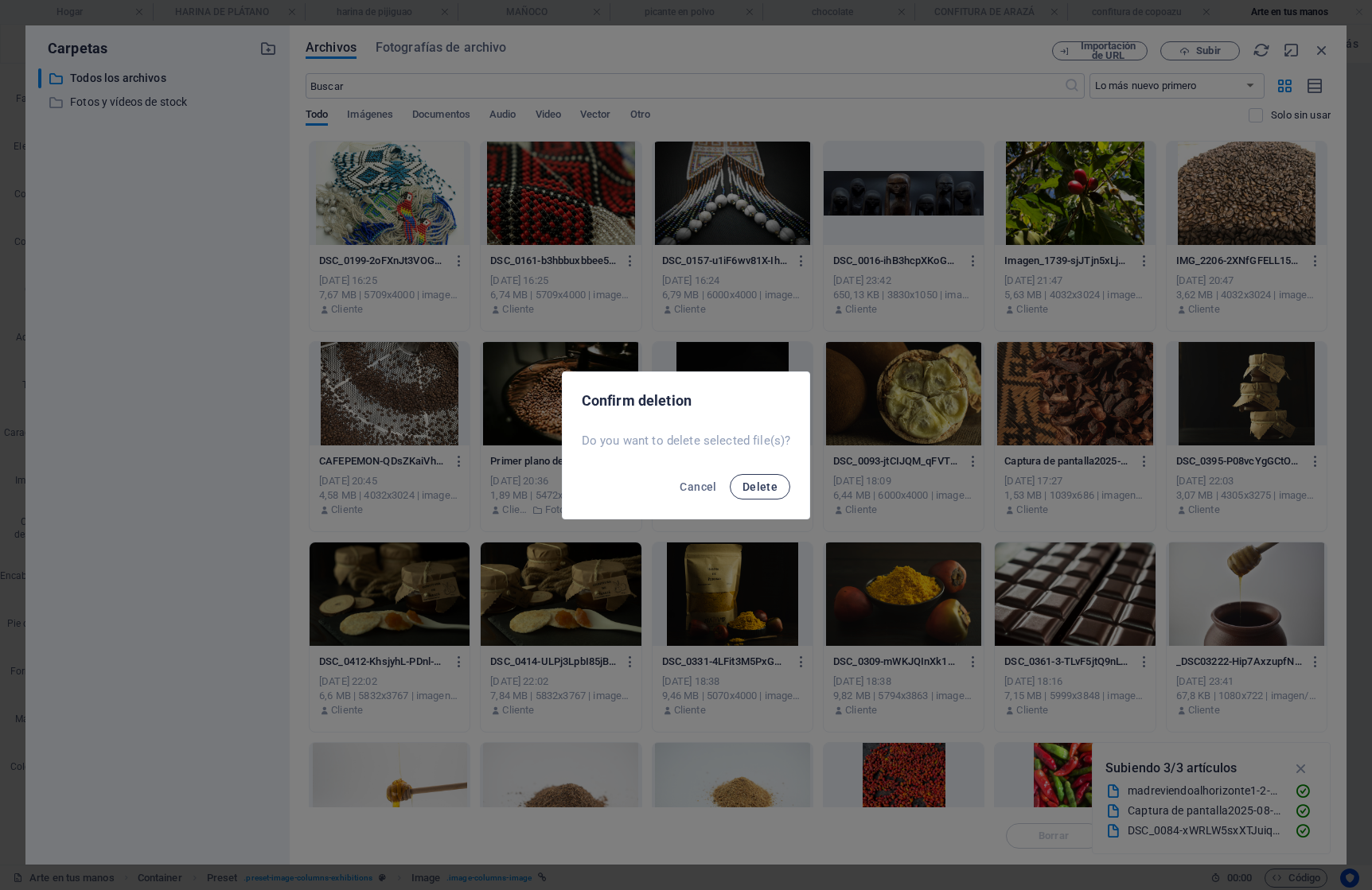
click at [745, 484] on span "Delete" at bounding box center [760, 487] width 35 height 13
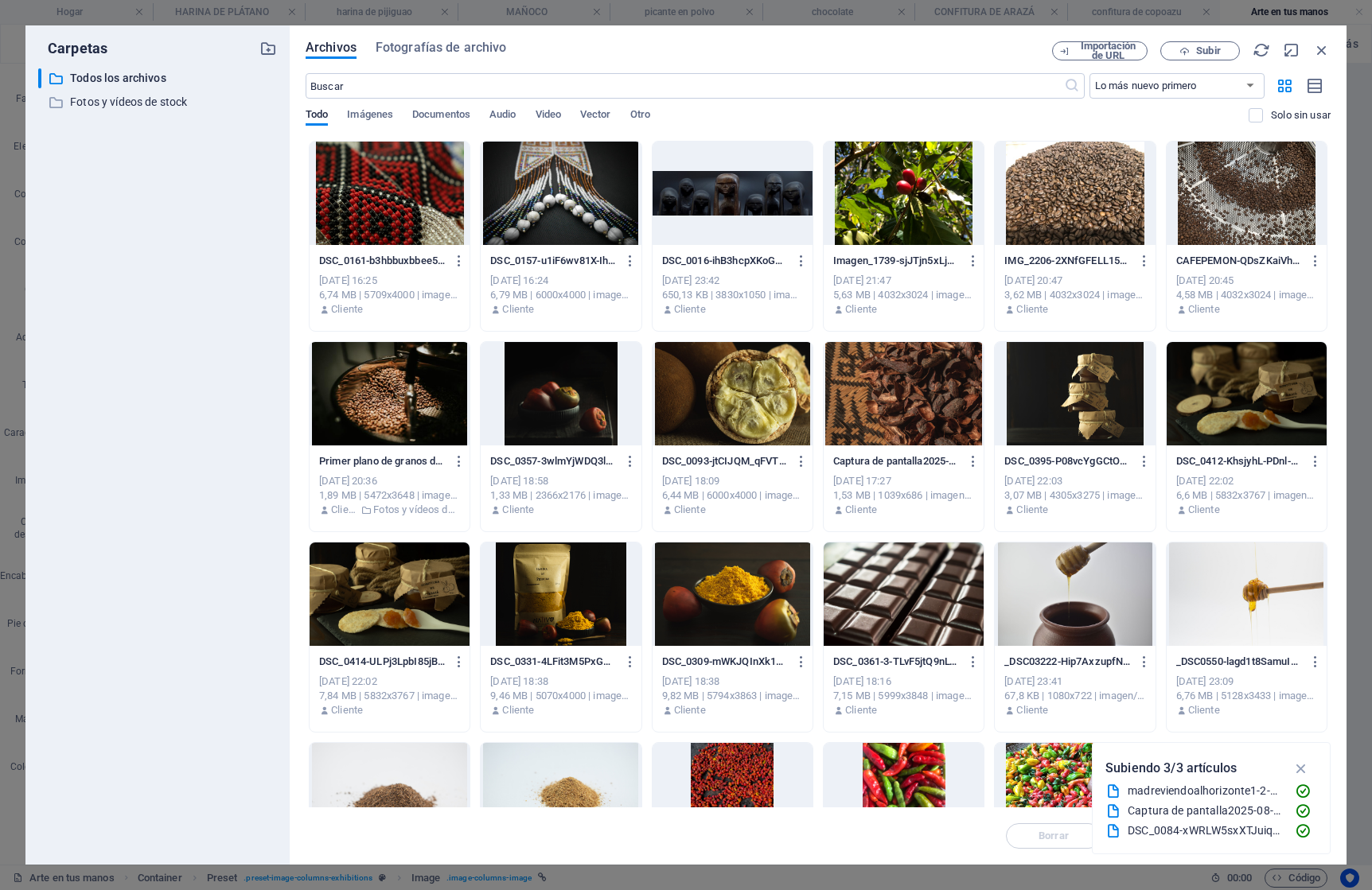
scroll to position [4244, 0]
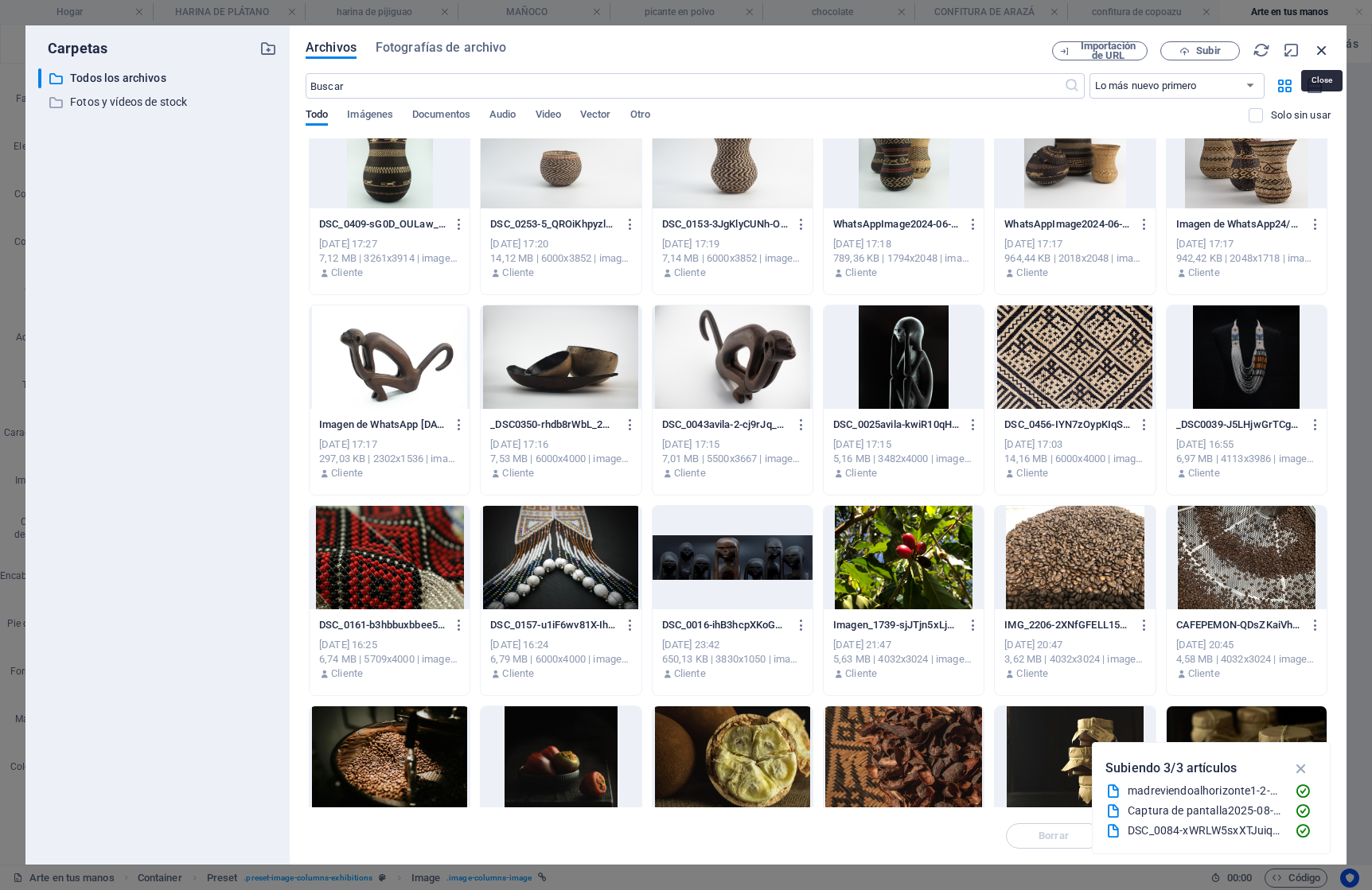
click at [1324, 48] on icon "button" at bounding box center [1322, 50] width 18 height 18
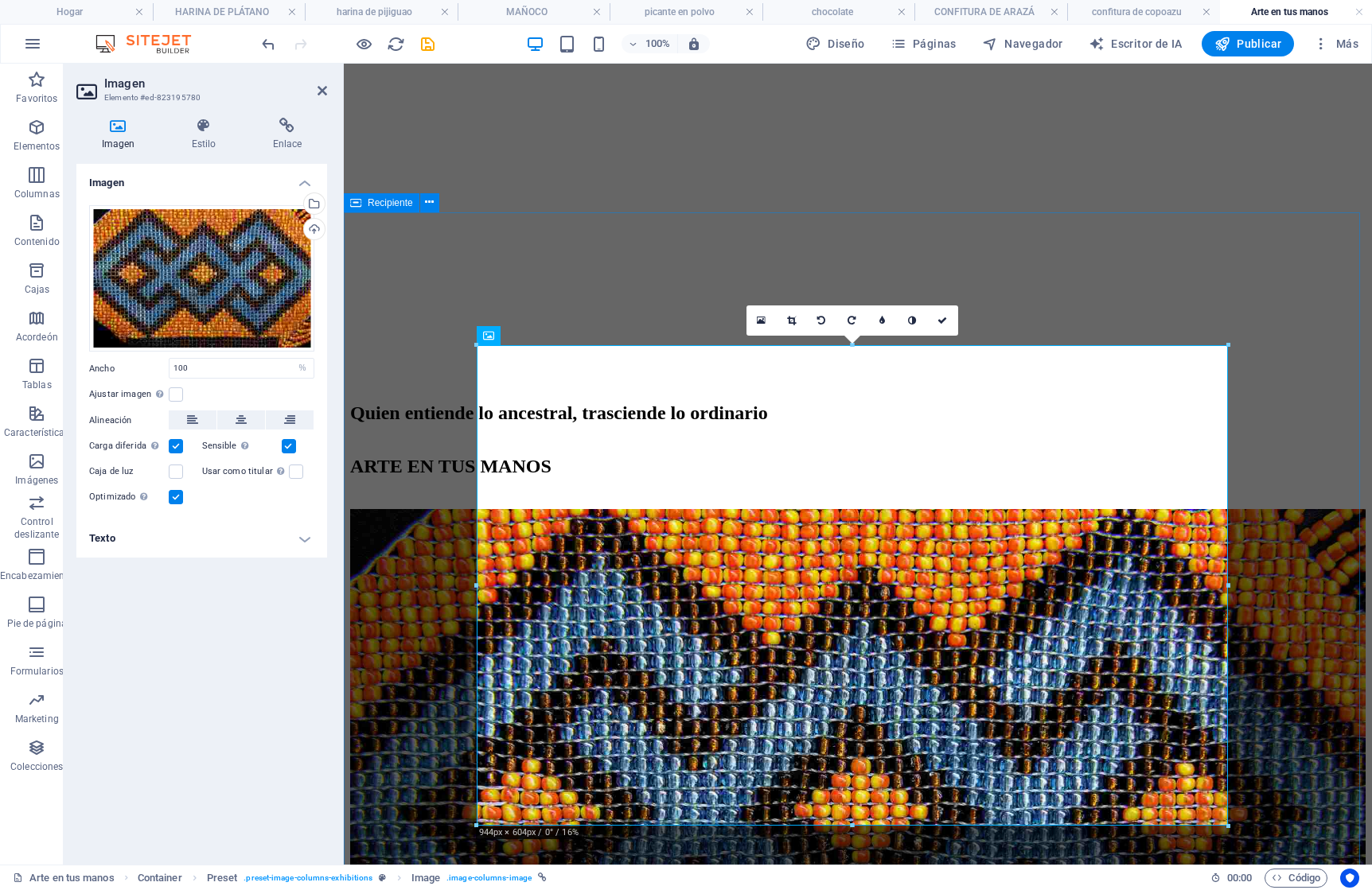
scroll to position [354, 0]
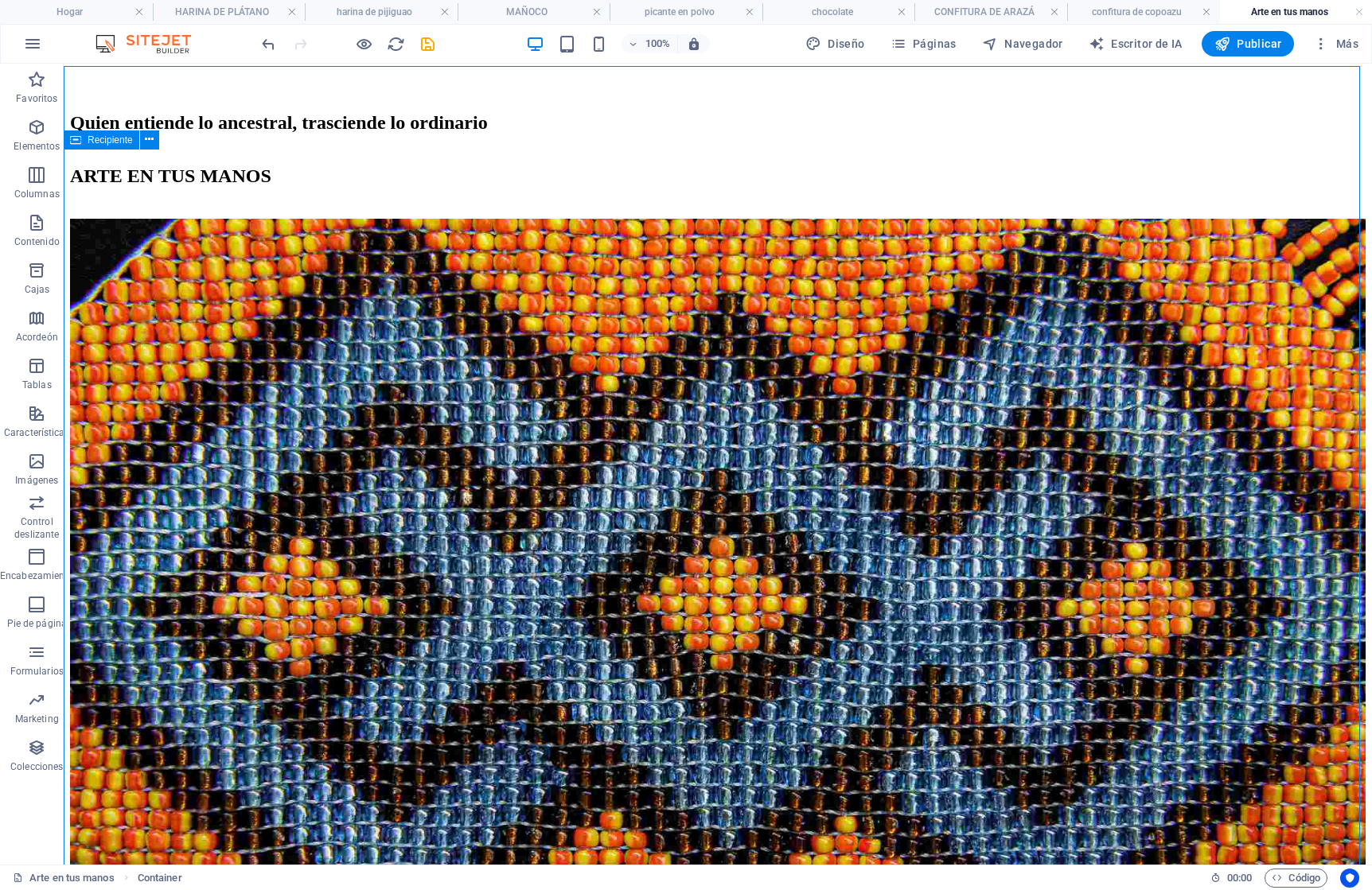
scroll to position [399, 0]
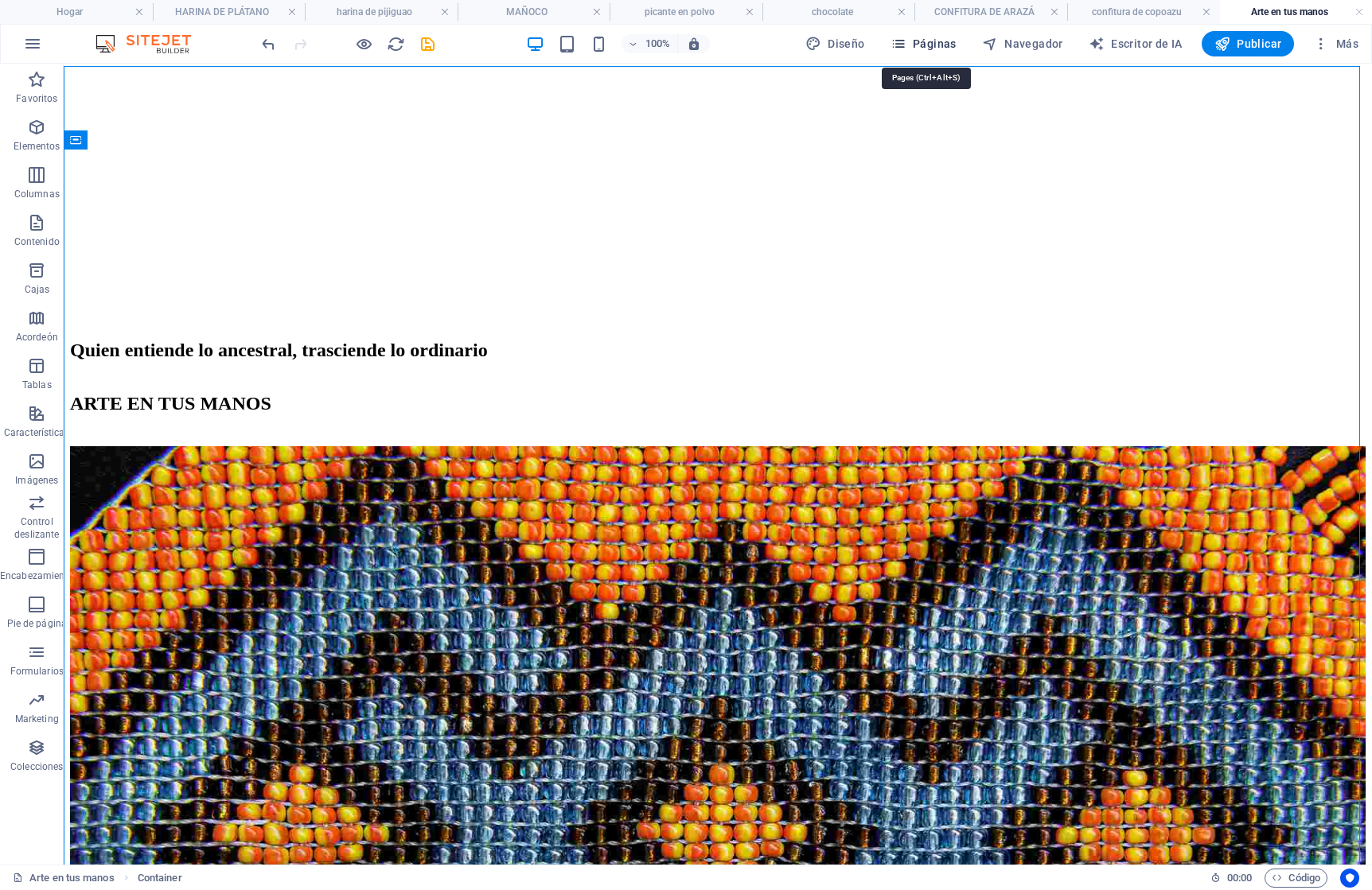
click at [943, 46] on font "Páginas" at bounding box center [934, 44] width 44 height 13
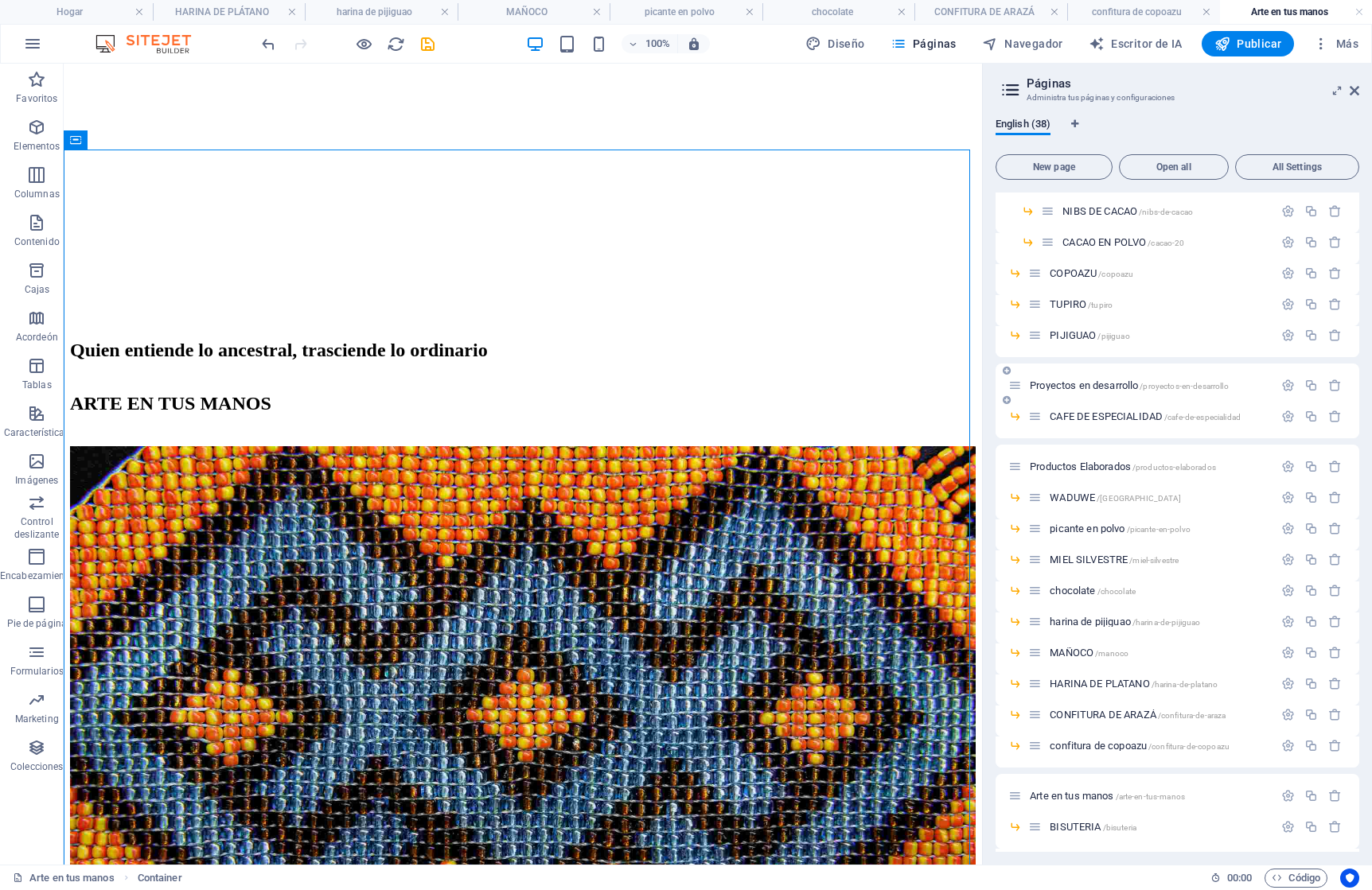
scroll to position [435, 0]
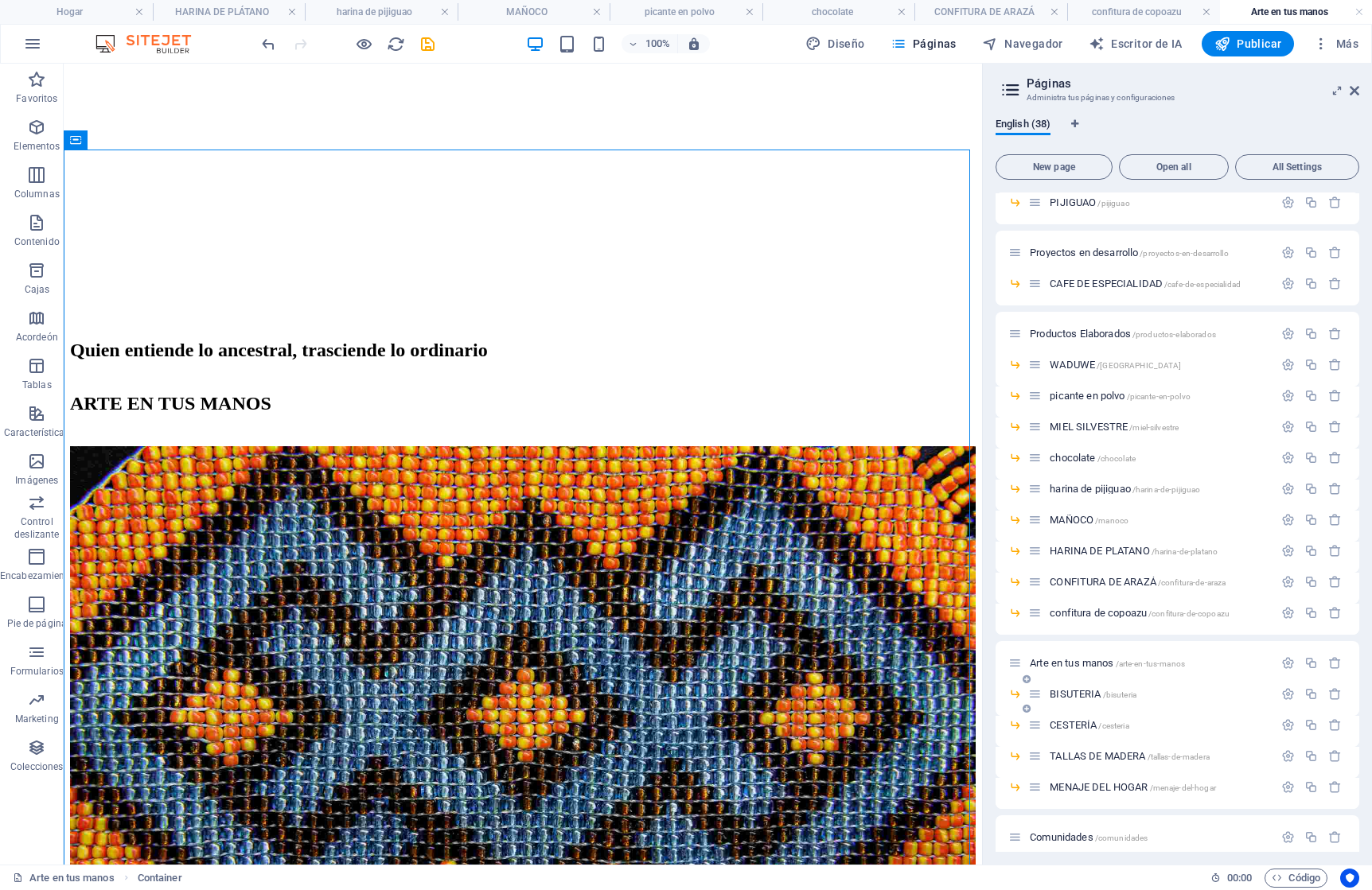
click at [1071, 689] on span "BISUTERIA /bisuteria" at bounding box center [1092, 694] width 86 height 12
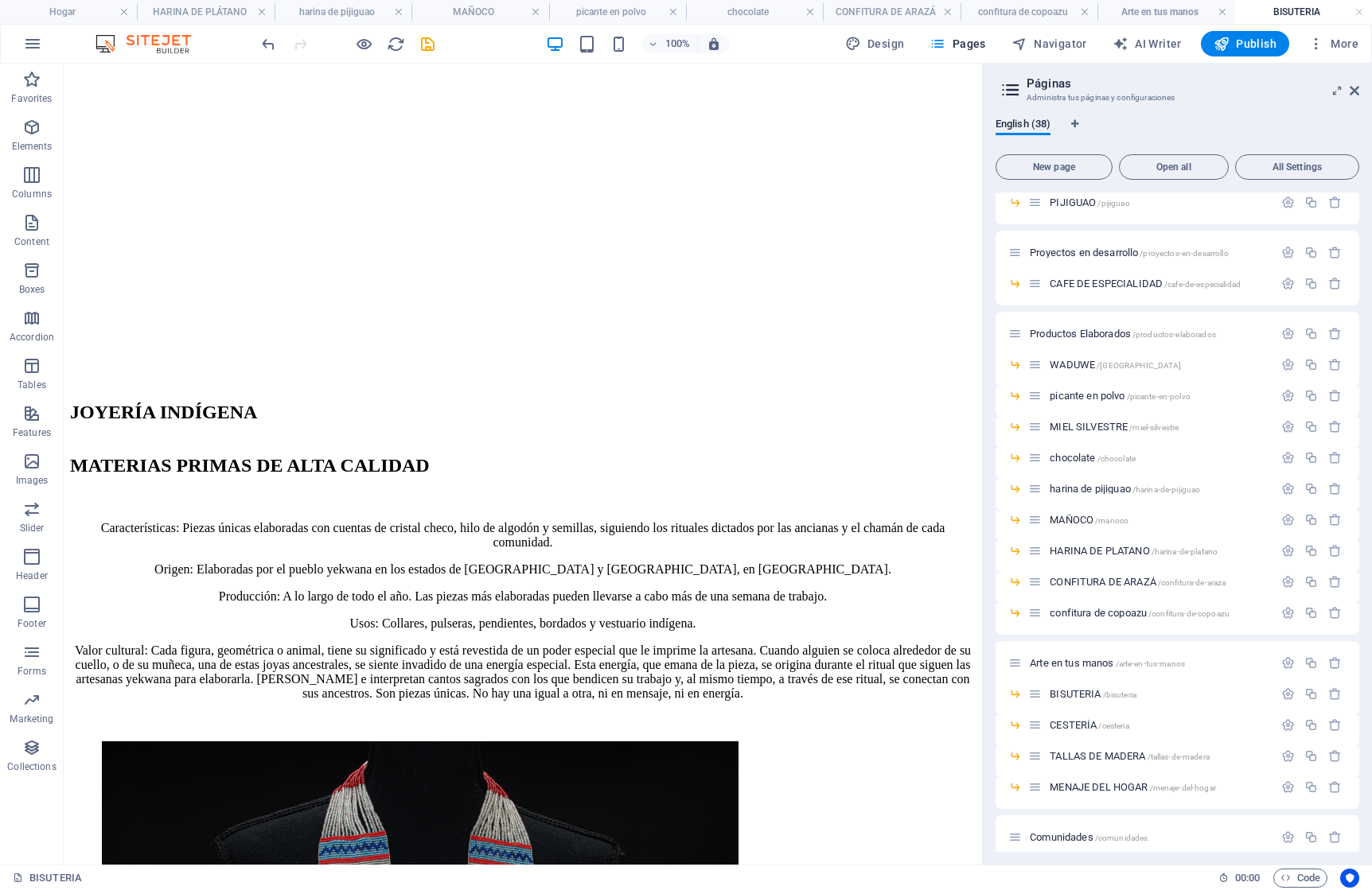
scroll to position [0, 0]
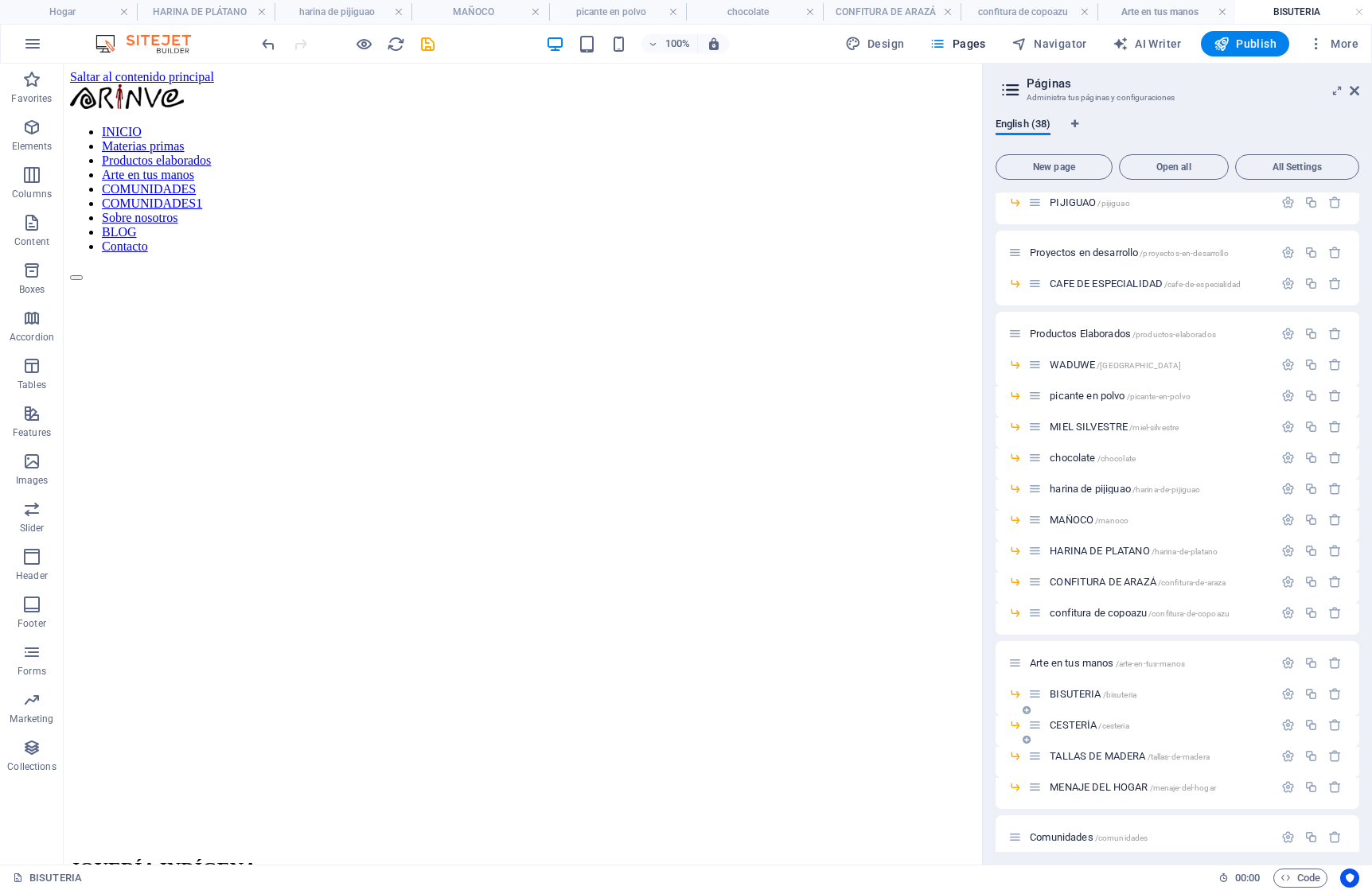
click at [1075, 723] on span "CESTERÍA /cesteria" at bounding box center [1088, 725] width 79 height 12
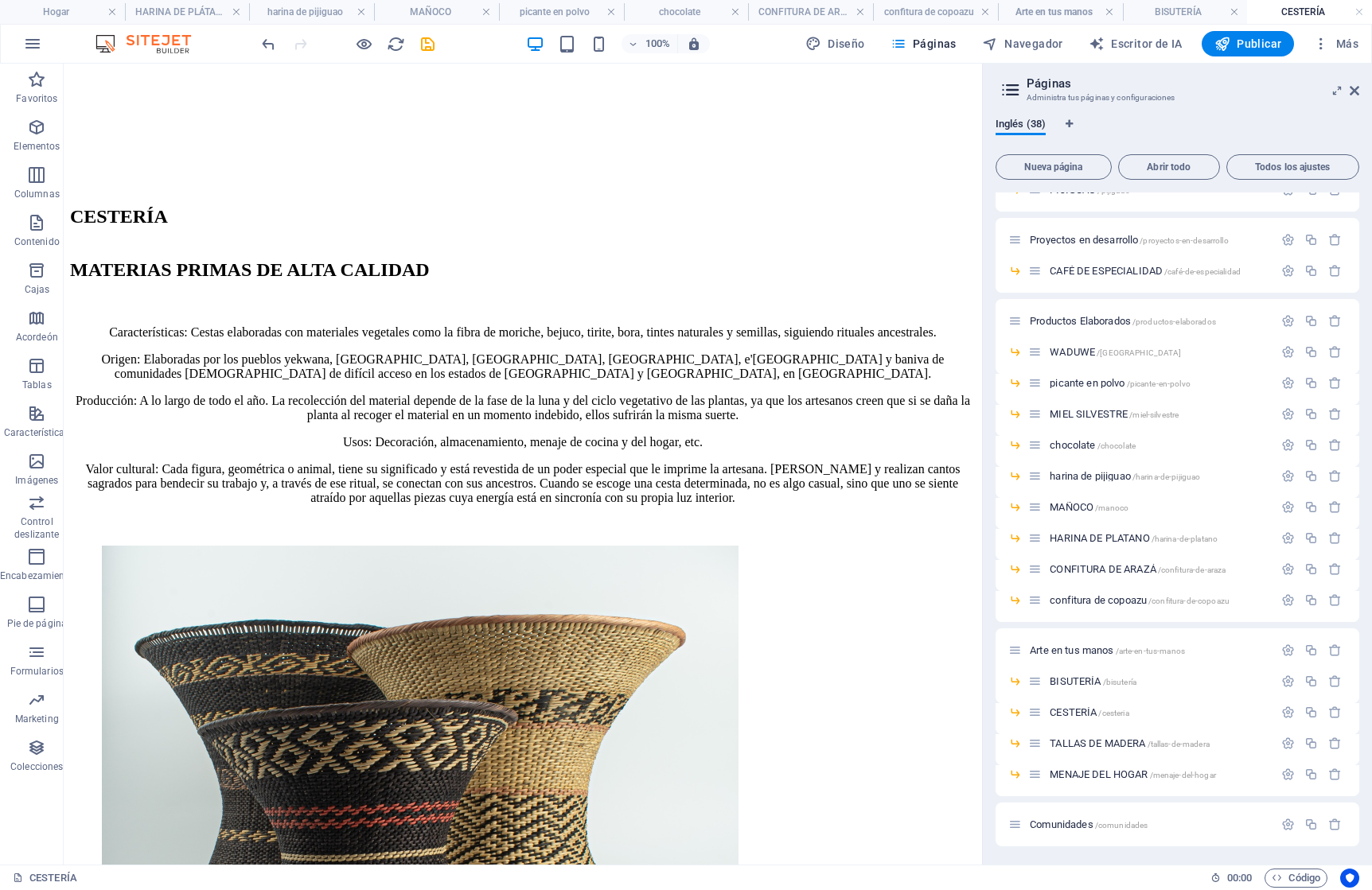
scroll to position [597, 0]
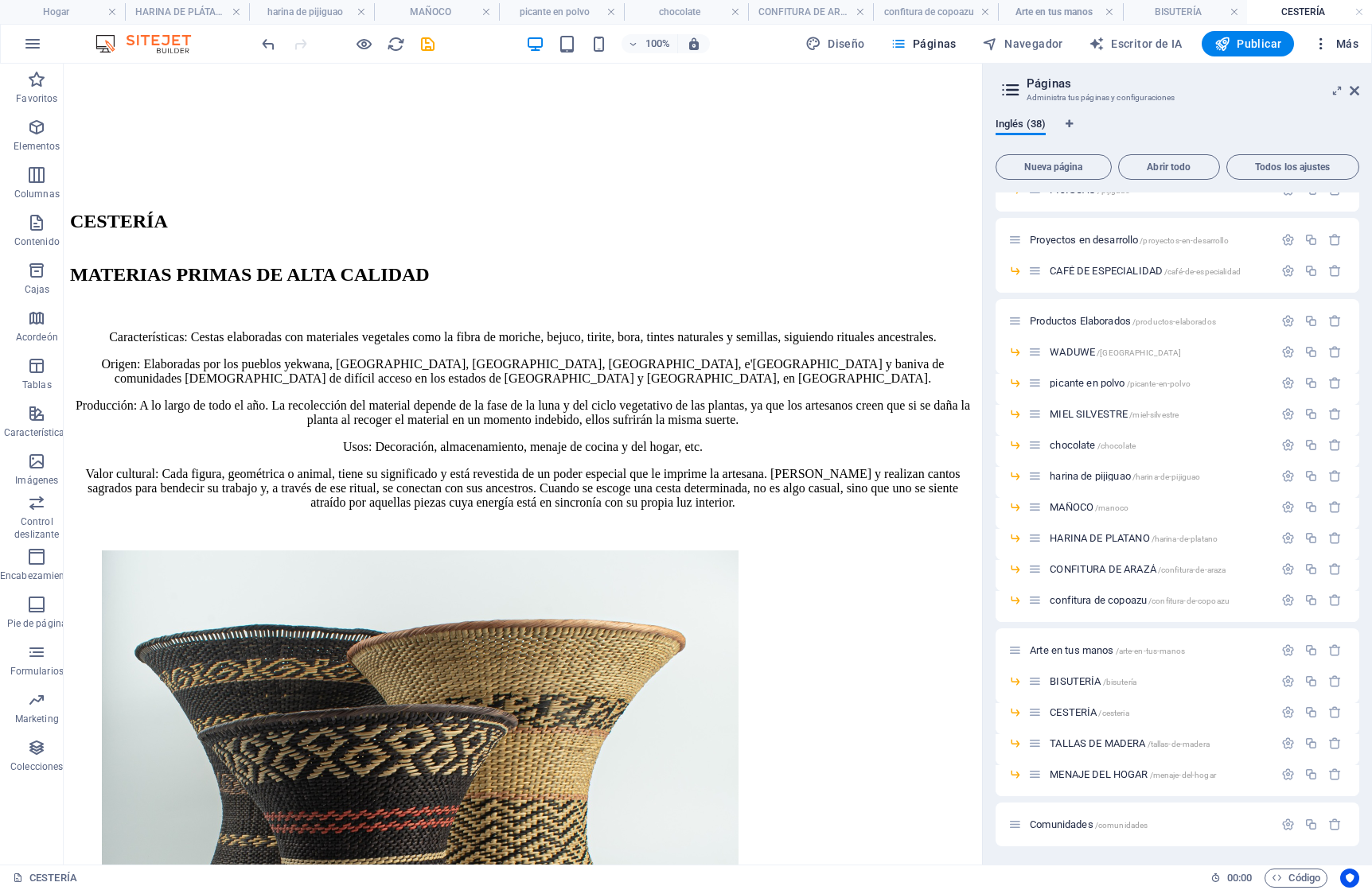
click at [1346, 46] on font "Más" at bounding box center [1348, 44] width 22 height 13
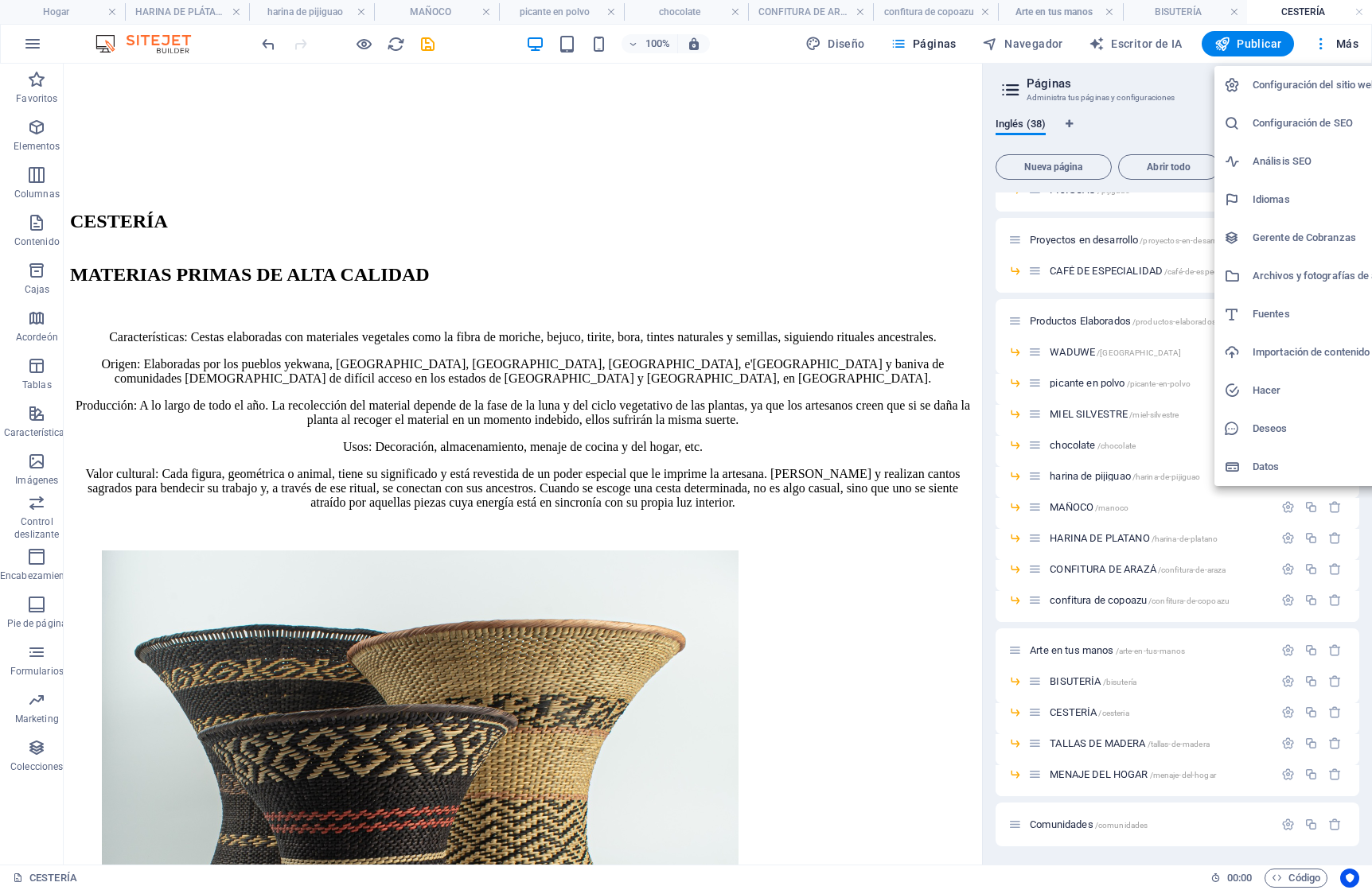
click at [1282, 269] on font "Archivos y fotografías de archivo" at bounding box center [1329, 275] width 152 height 12
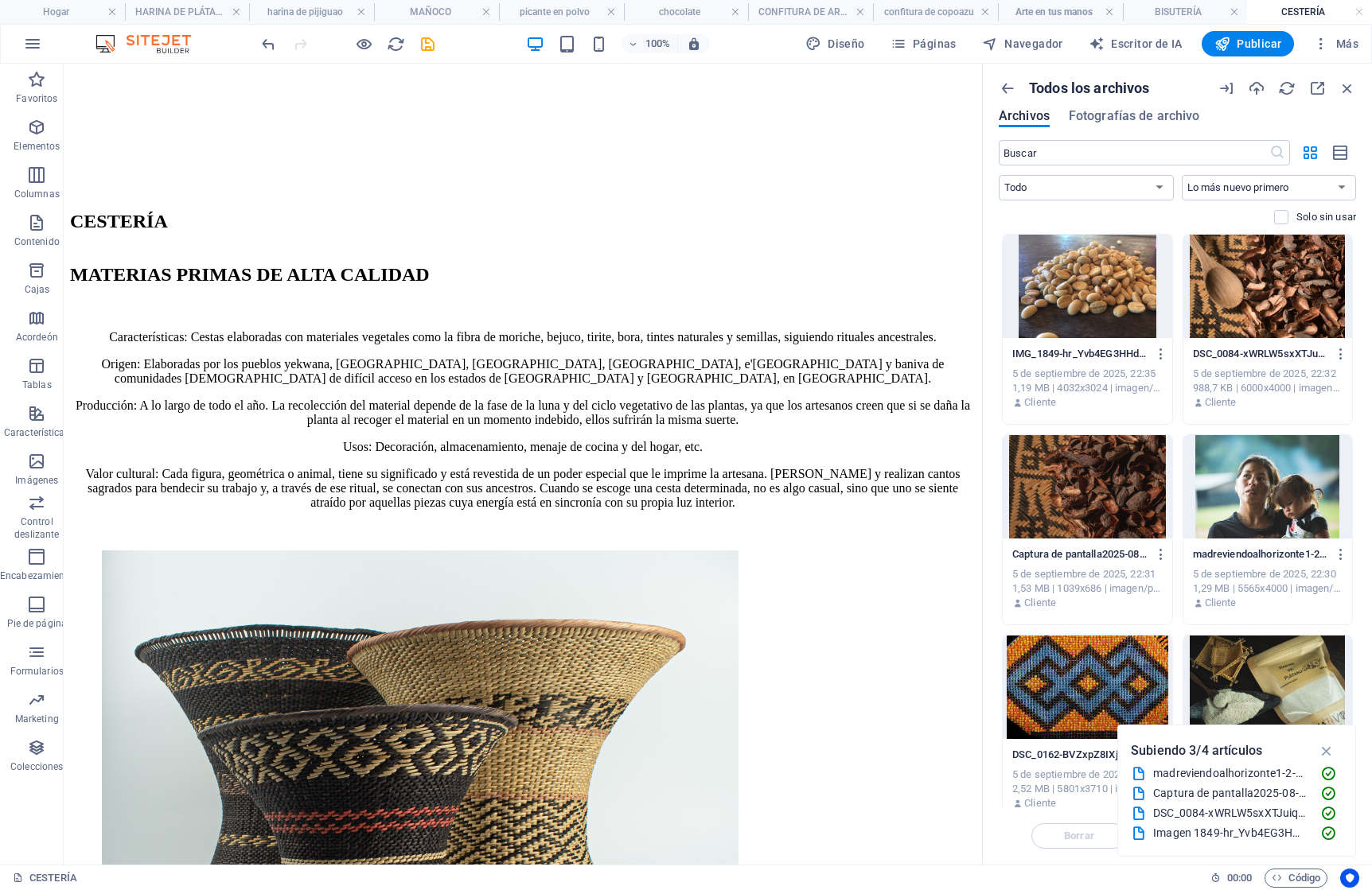
scroll to position [353, 0]
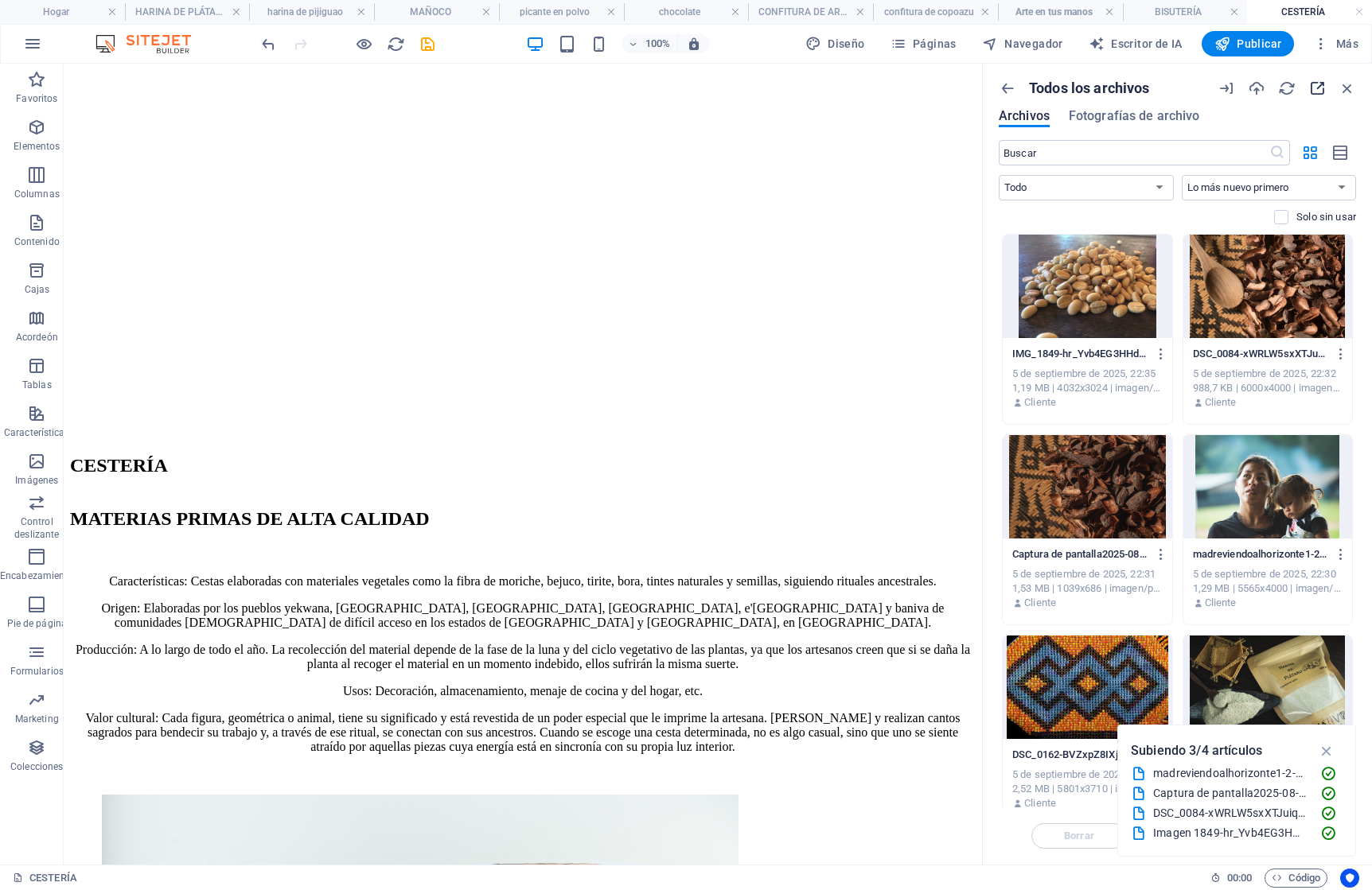
click at [1323, 87] on icon "button" at bounding box center [1317, 88] width 18 height 18
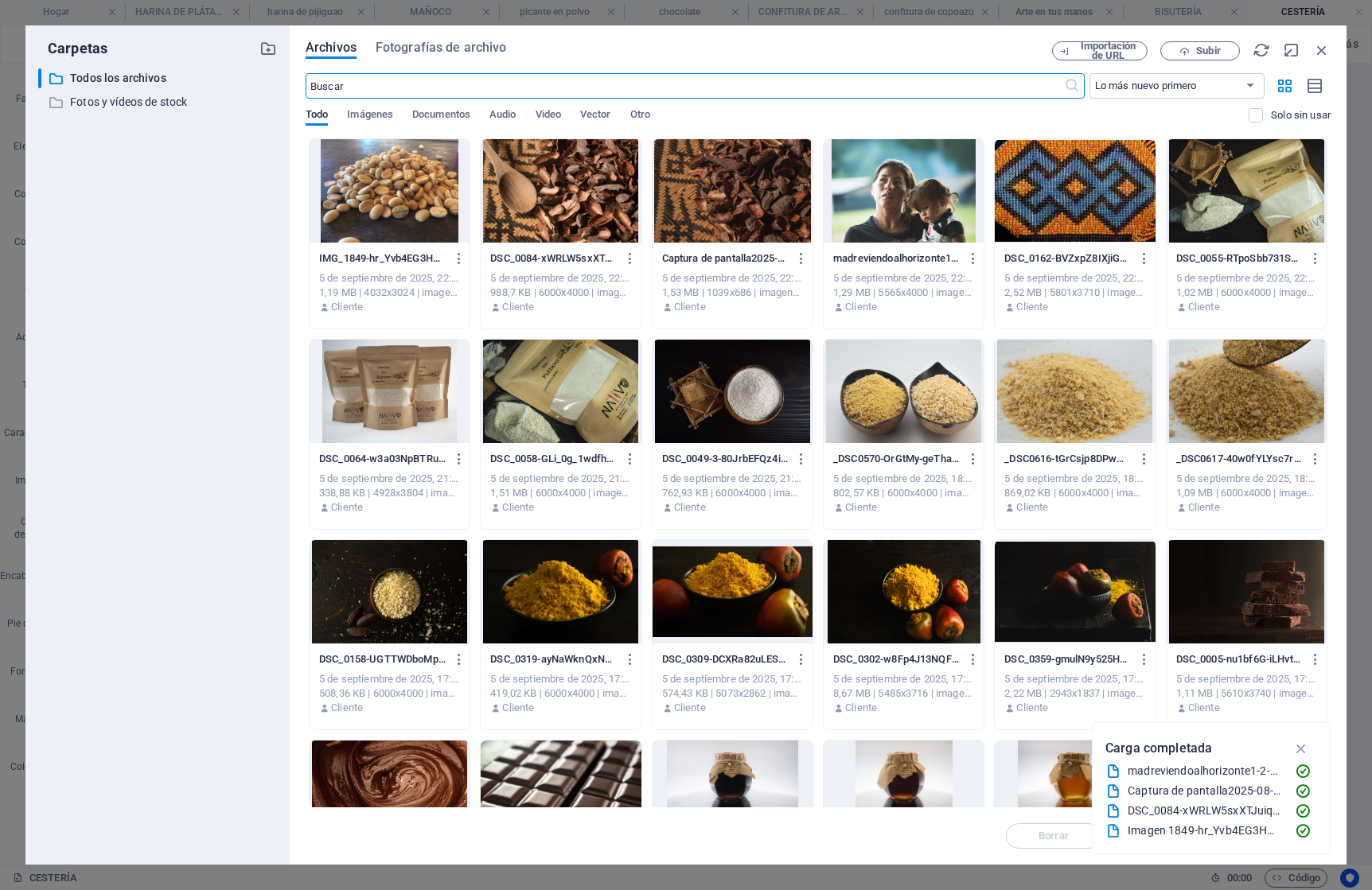
scroll to position [449, 0]
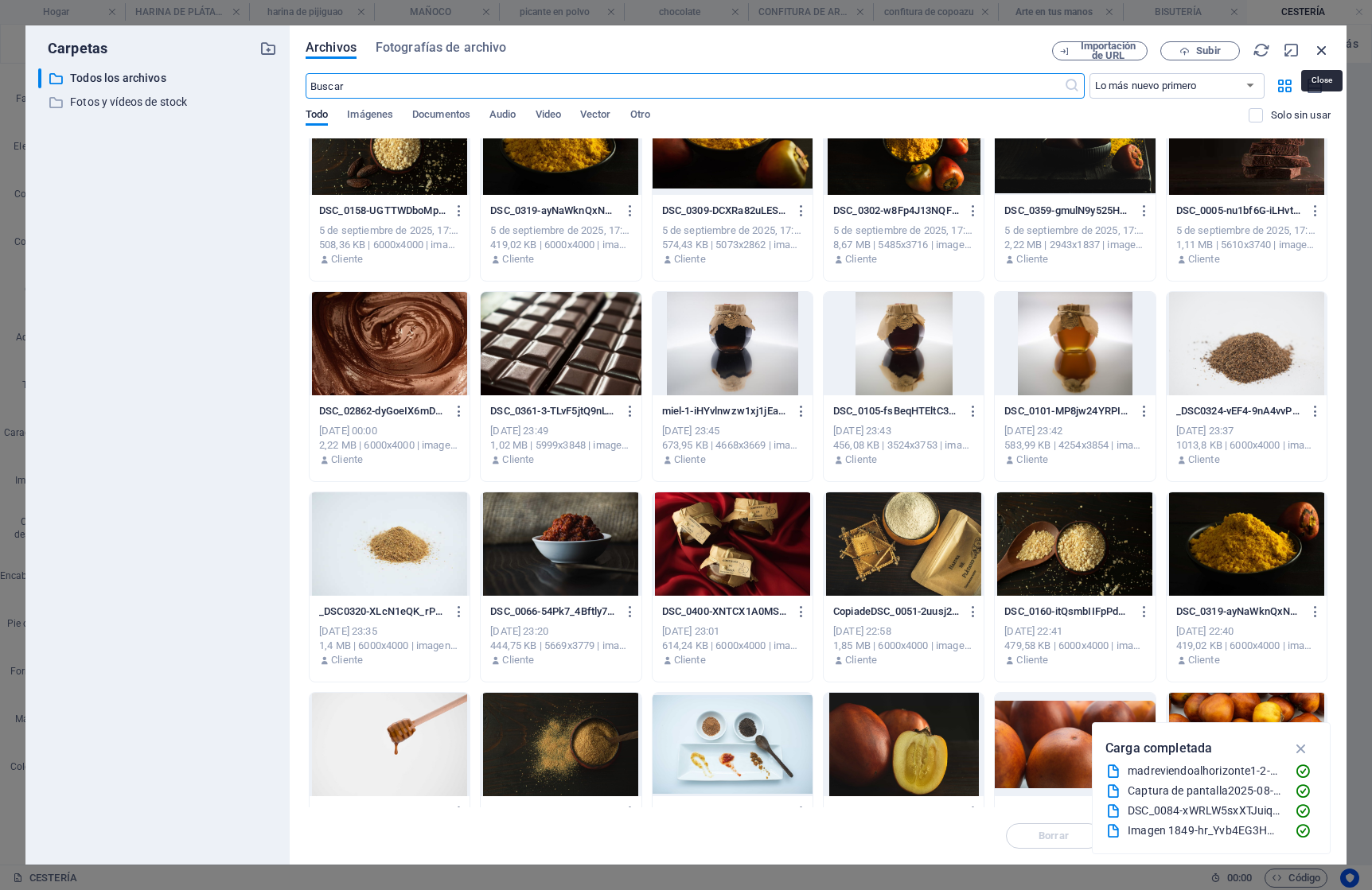
click at [1327, 46] on icon "button" at bounding box center [1322, 50] width 18 height 18
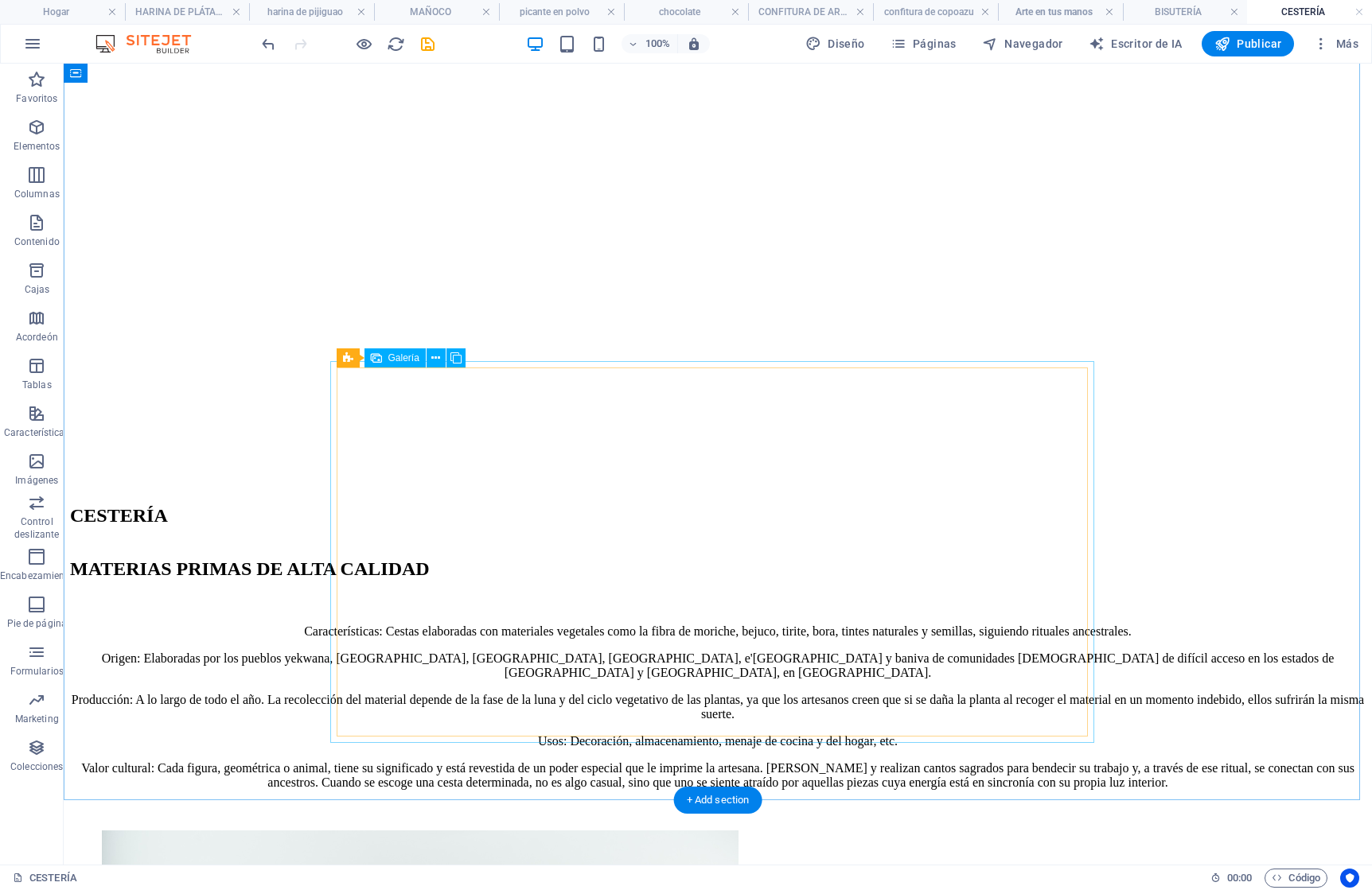
scroll to position [551, 0]
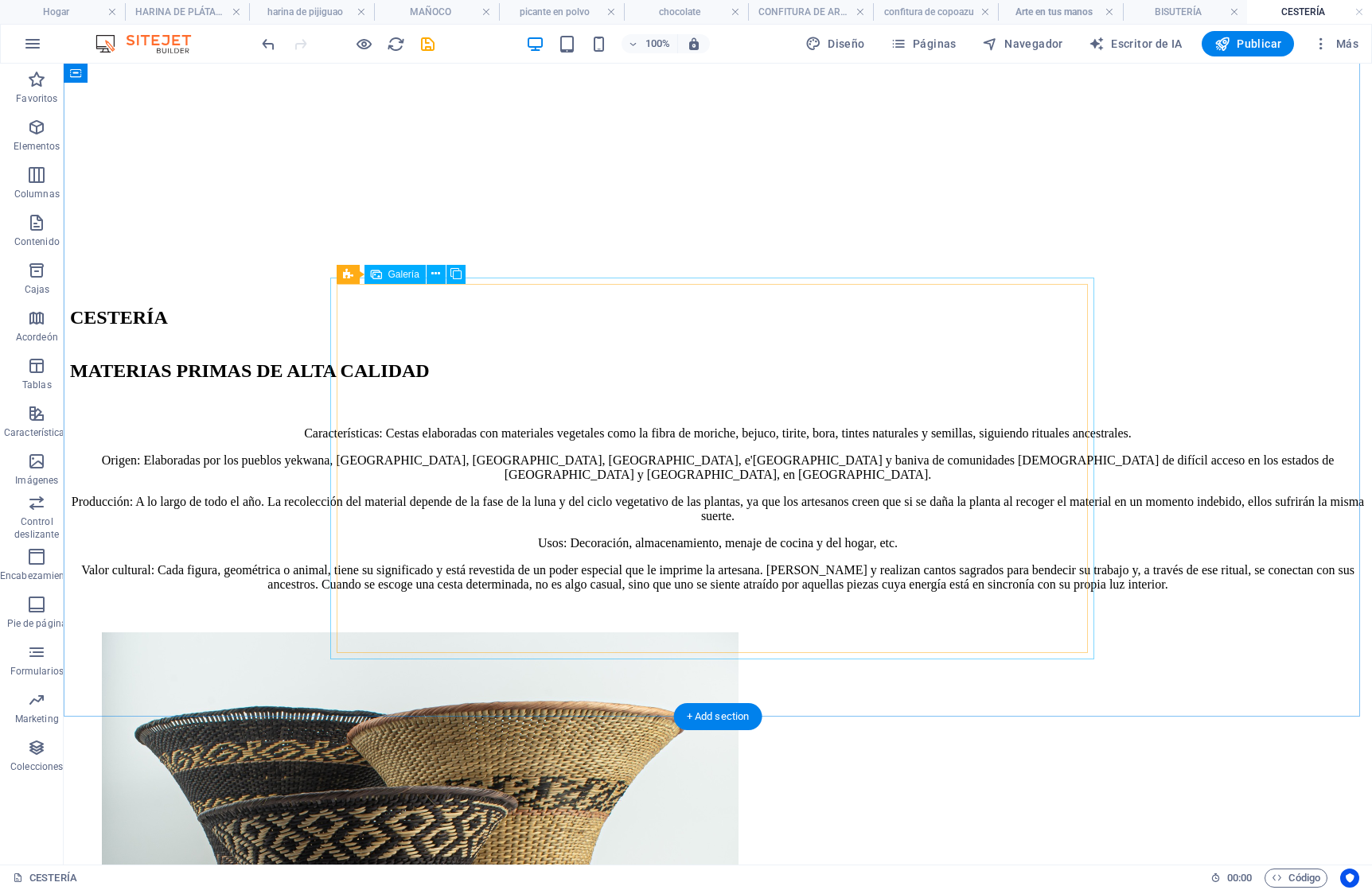
click at [921, 46] on font "Páginas" at bounding box center [934, 44] width 44 height 13
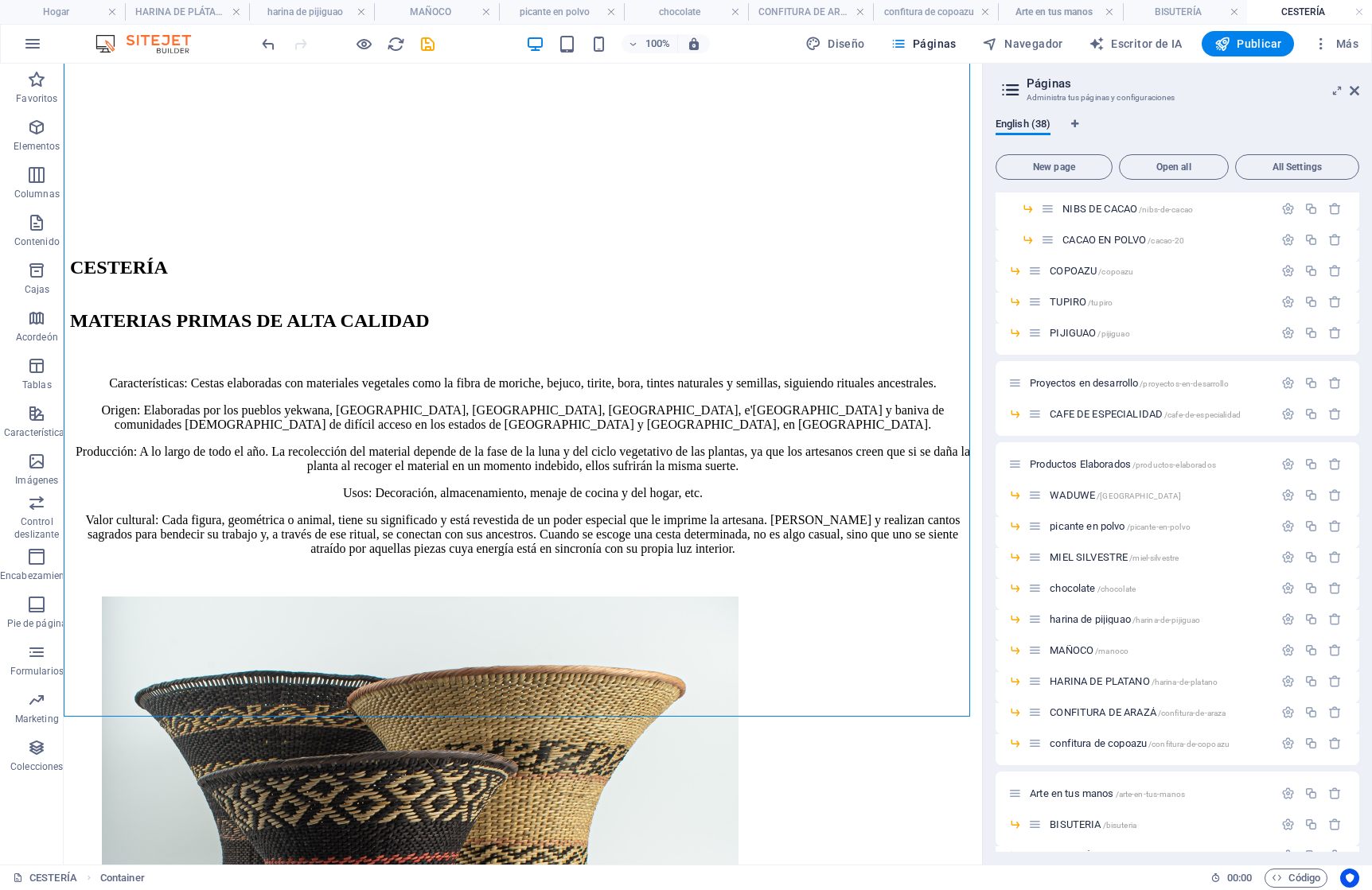
scroll to position [407, 0]
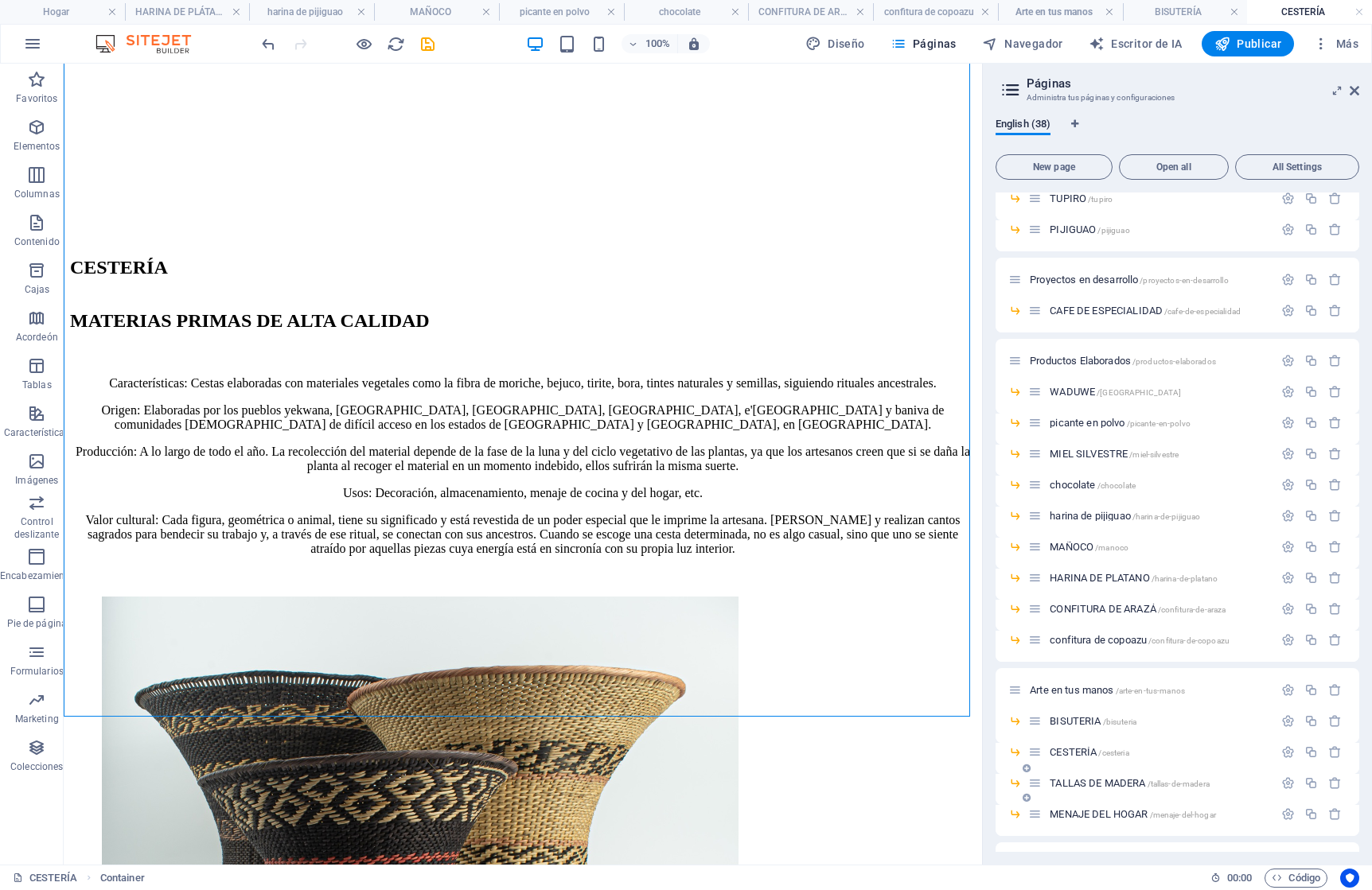
click at [1115, 783] on span "TALLAS DE MADERA /tallas-de-madera" at bounding box center [1129, 783] width 160 height 12
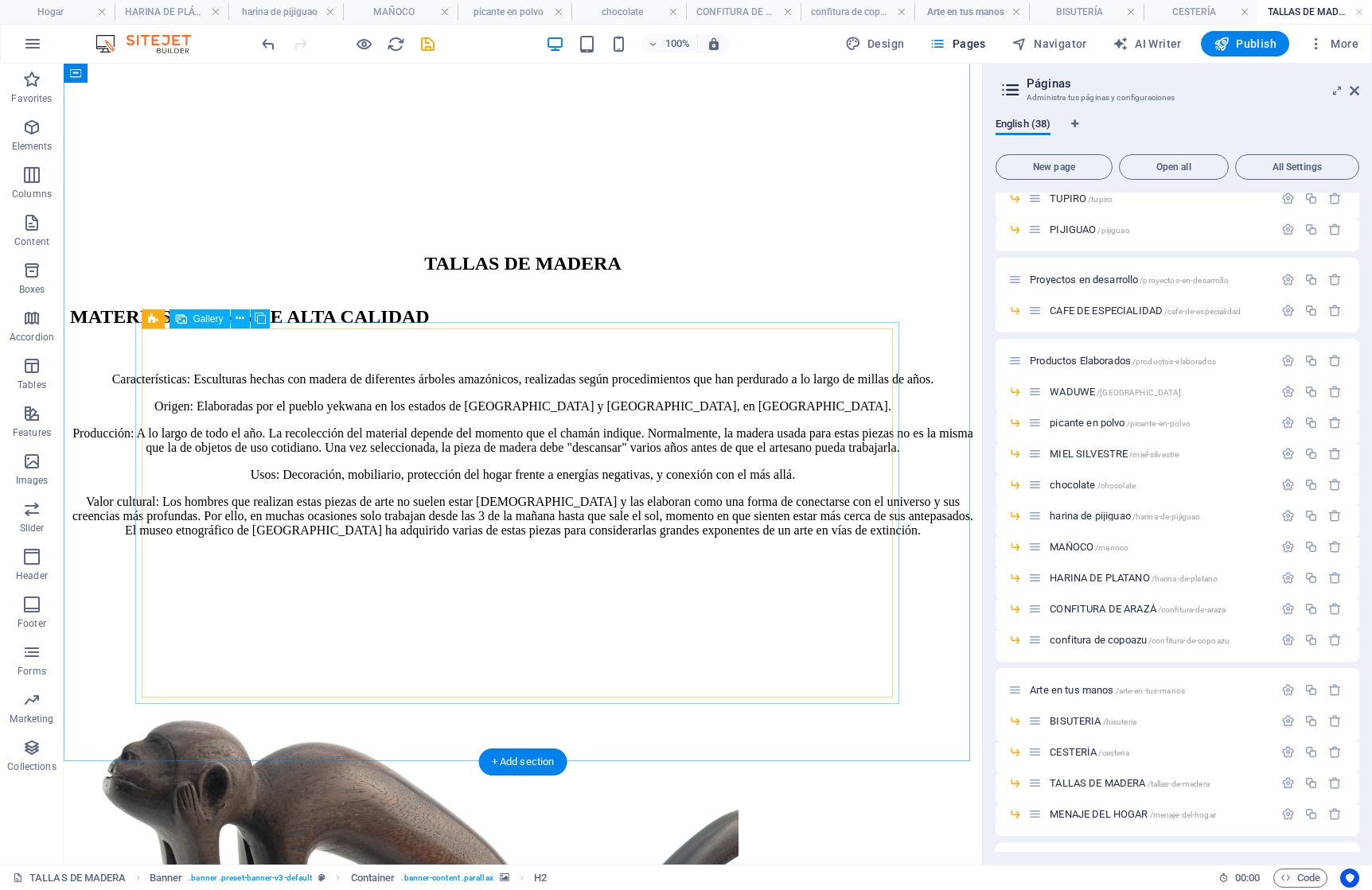
scroll to position [506, 0]
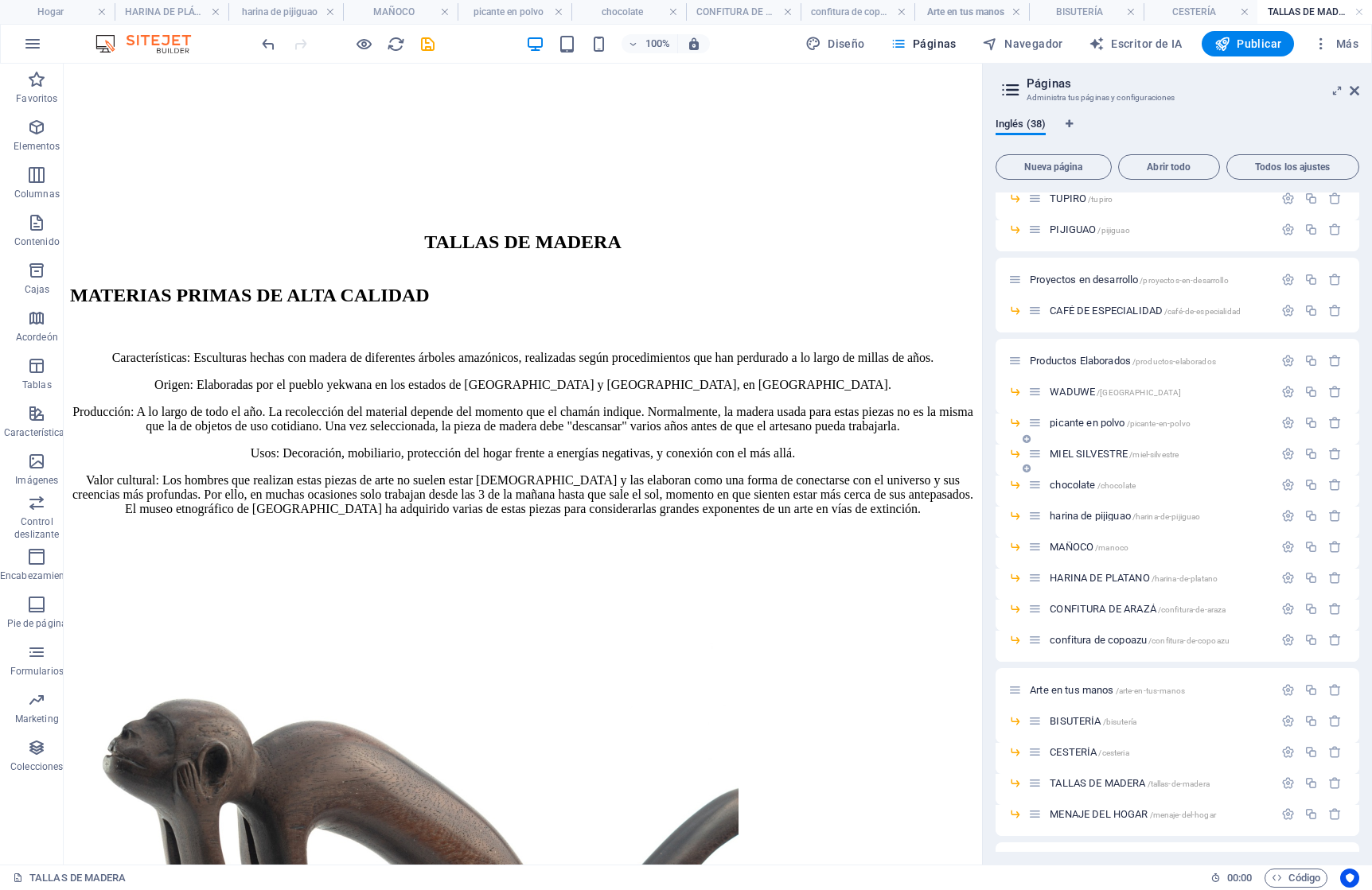
click at [1099, 456] on font "MIEL SILVESTRE" at bounding box center [1088, 453] width 78 height 12
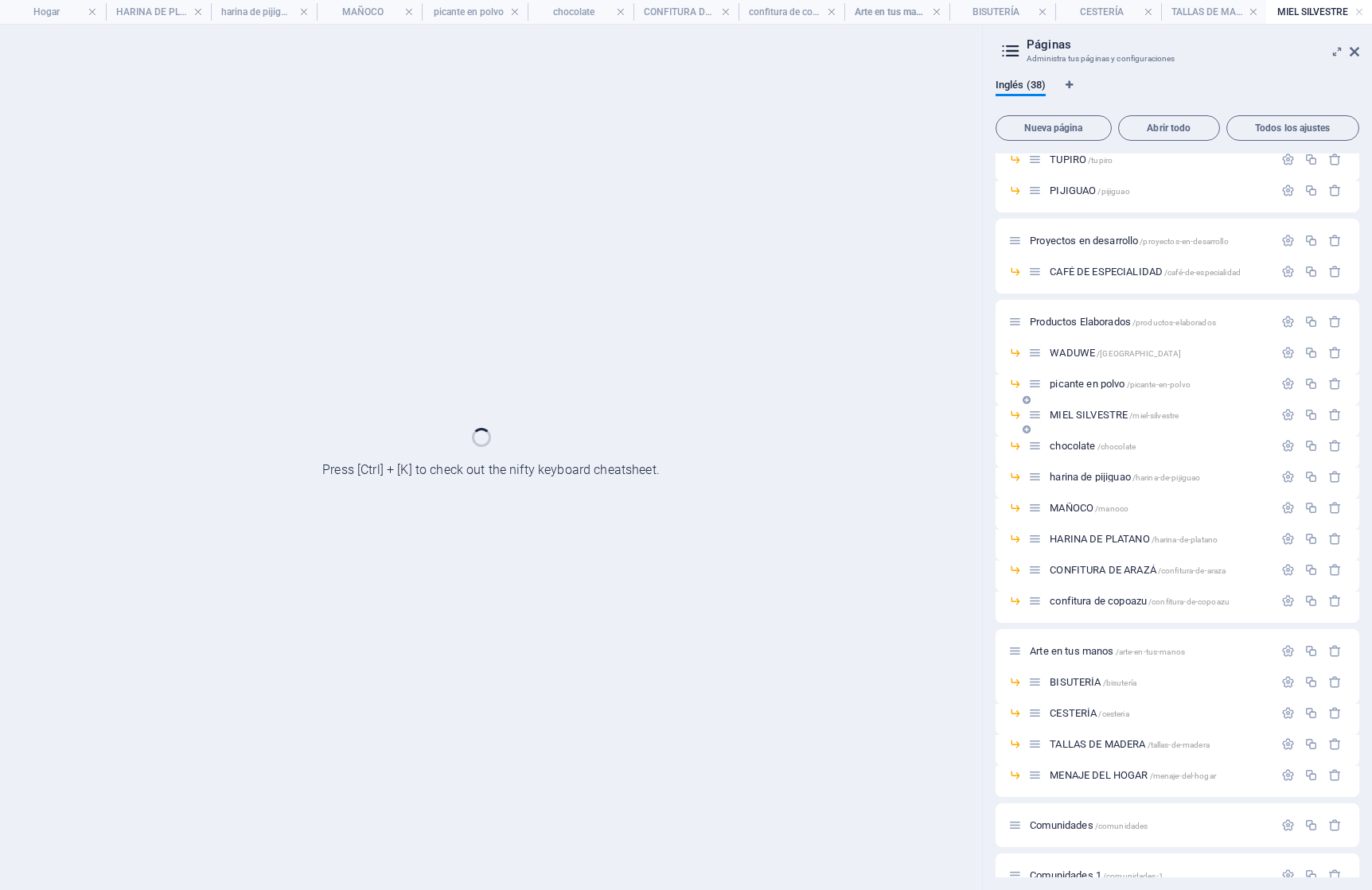
scroll to position [0, 0]
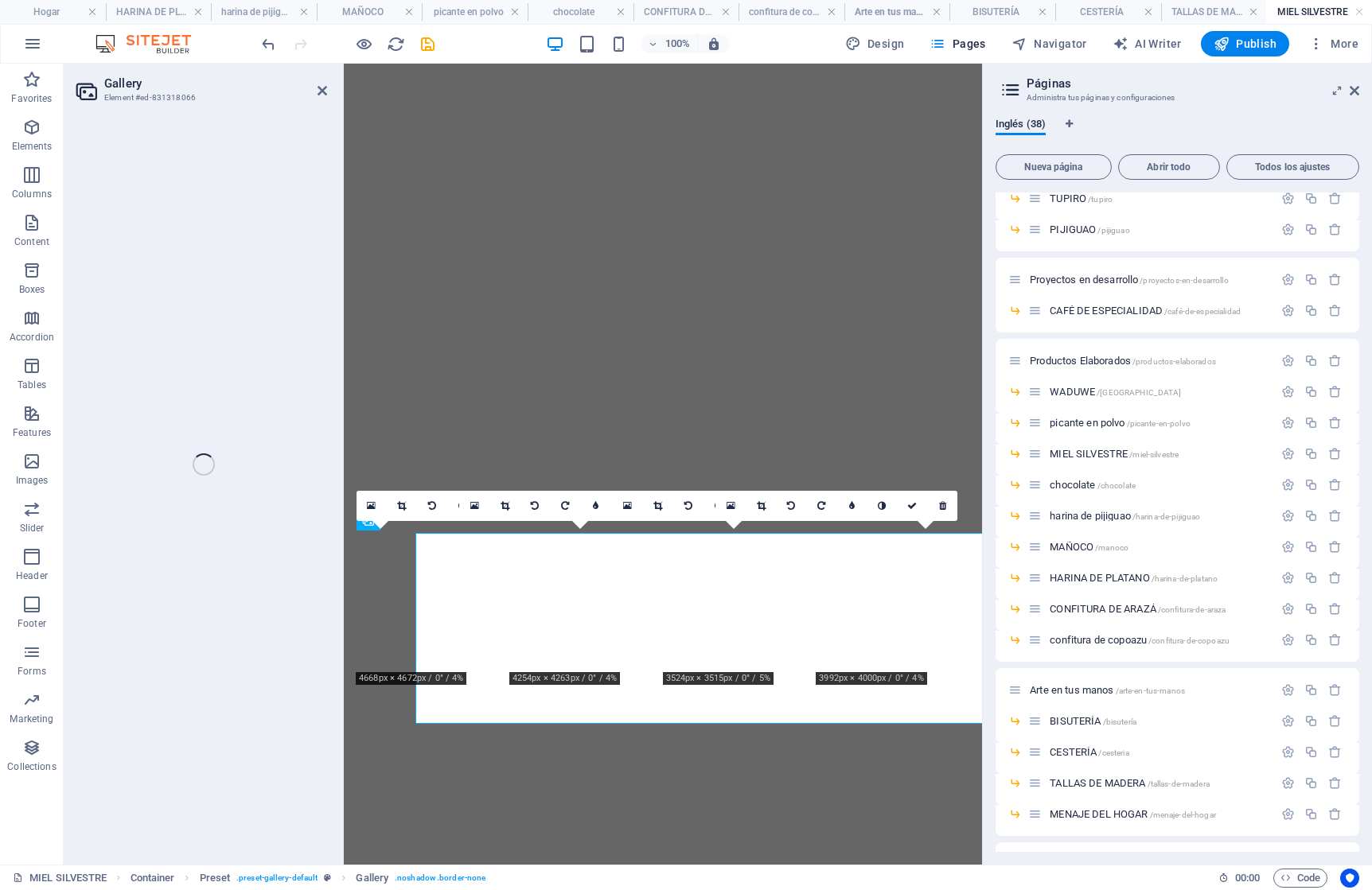
select select "4"
select select "px"
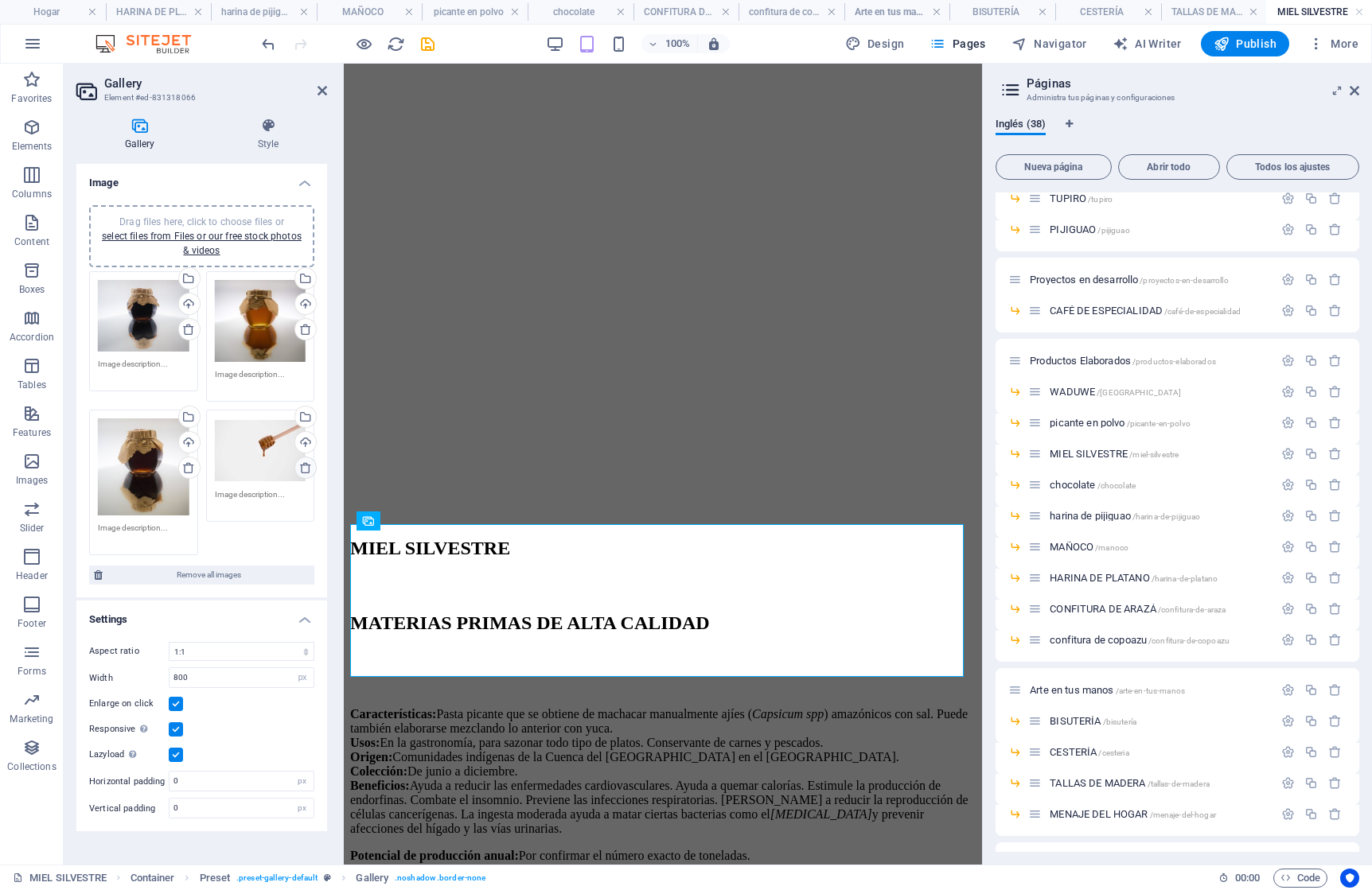
scroll to position [360, 0]
click at [308, 465] on icon at bounding box center [306, 468] width 13 height 13
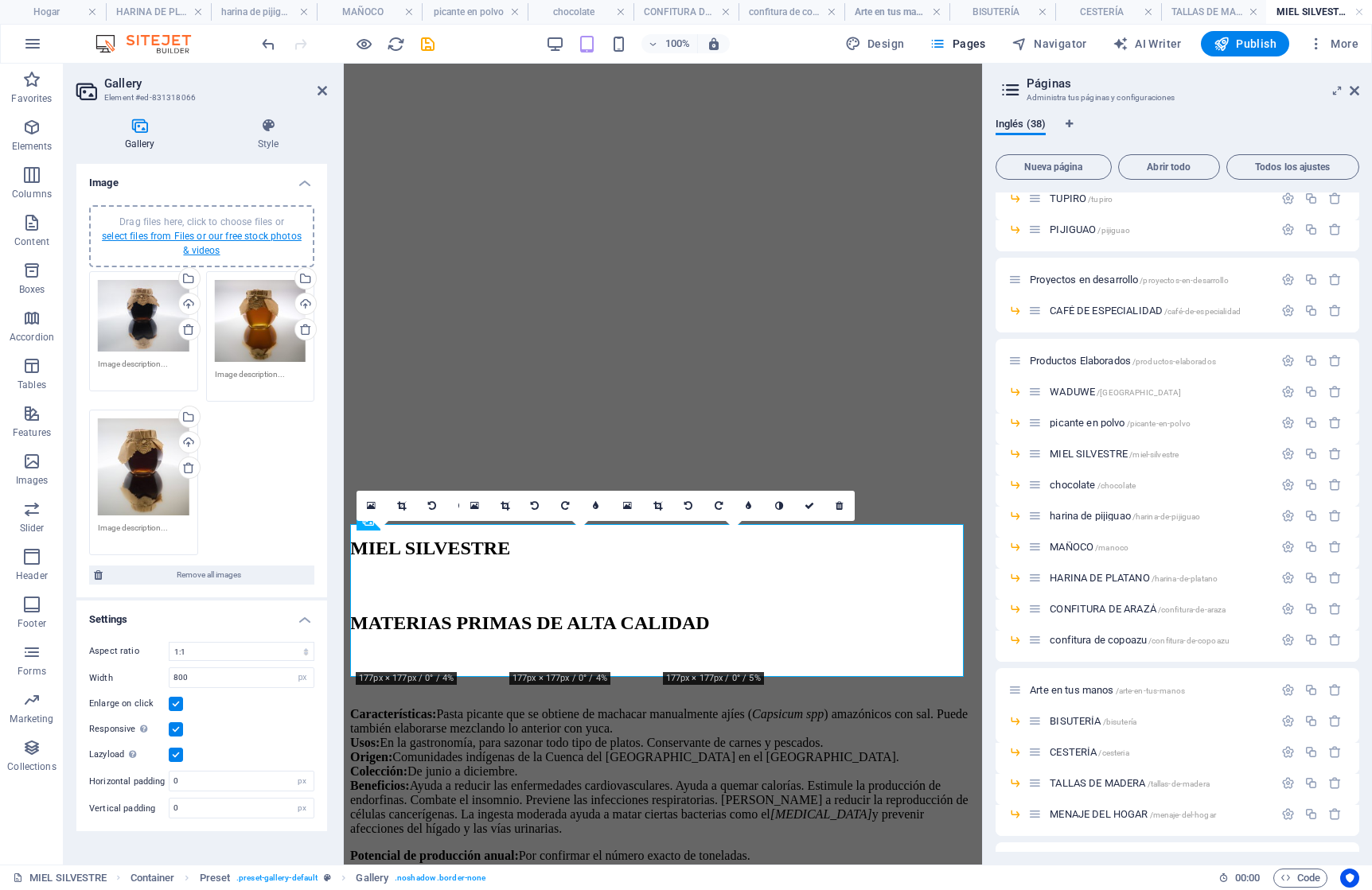
click at [269, 236] on link "select files from Files or our free stock photos & videos" at bounding box center [202, 242] width 200 height 25
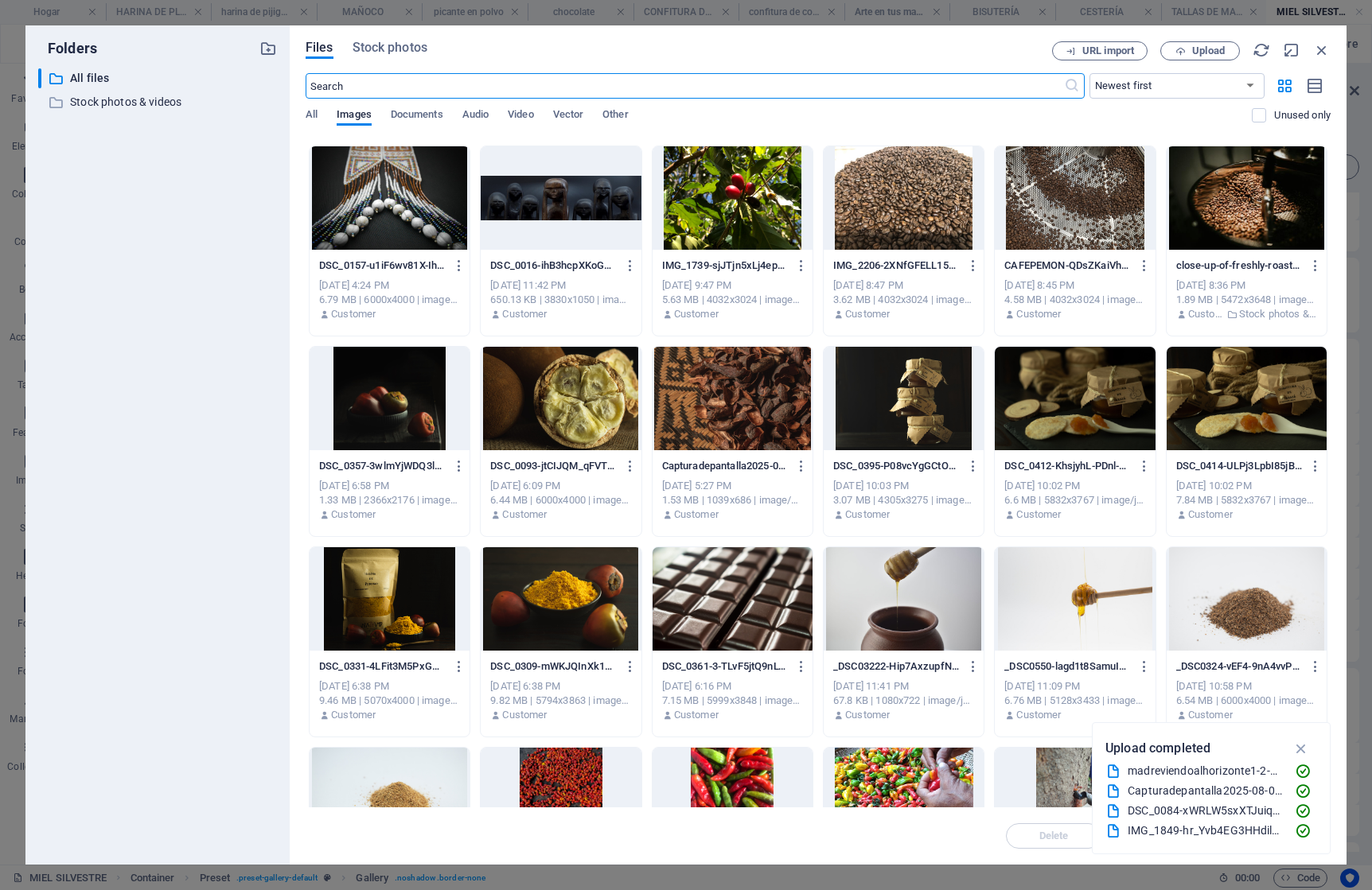
scroll to position [4544, 0]
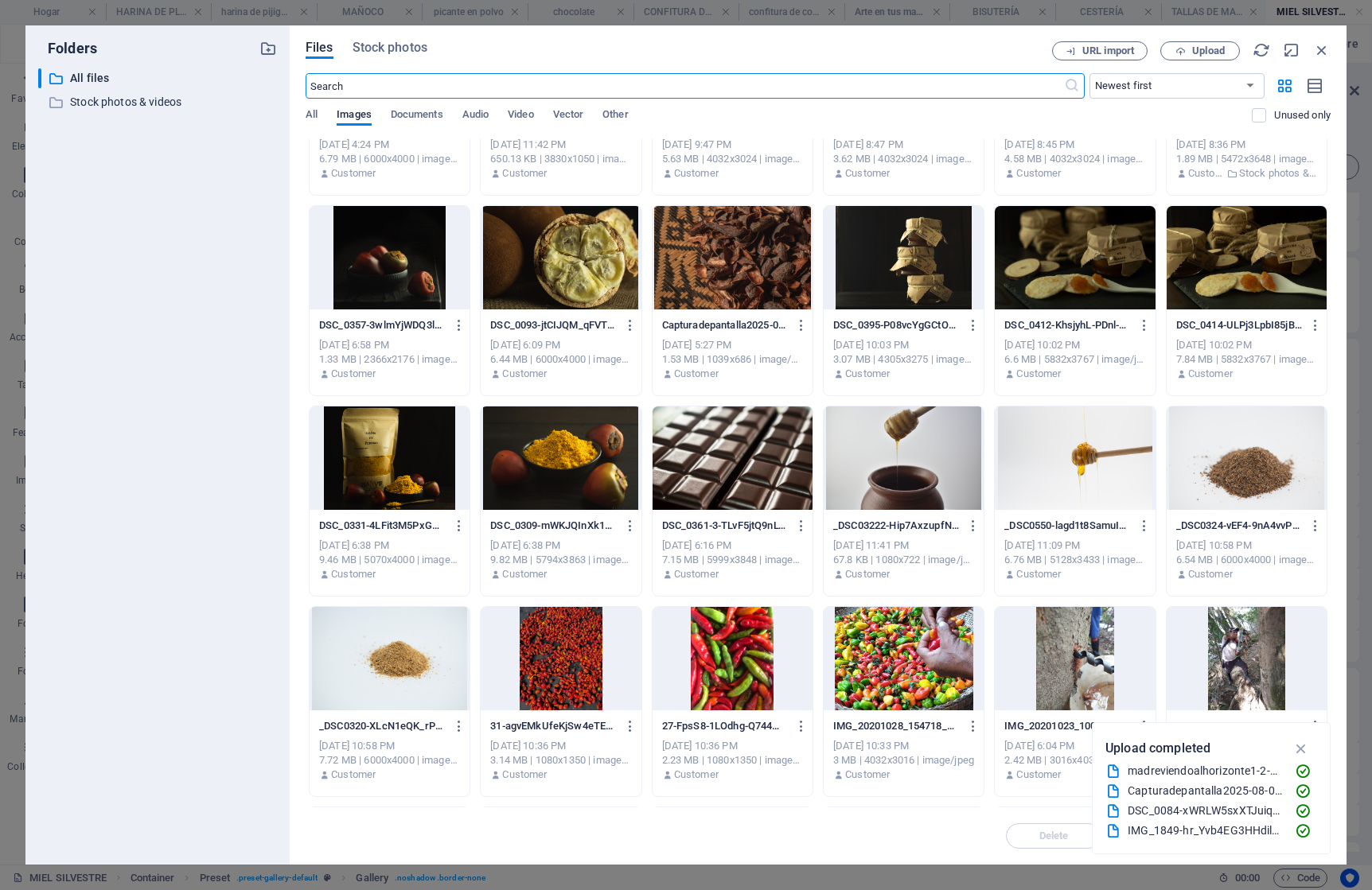
click at [1046, 478] on div at bounding box center [1075, 458] width 160 height 103
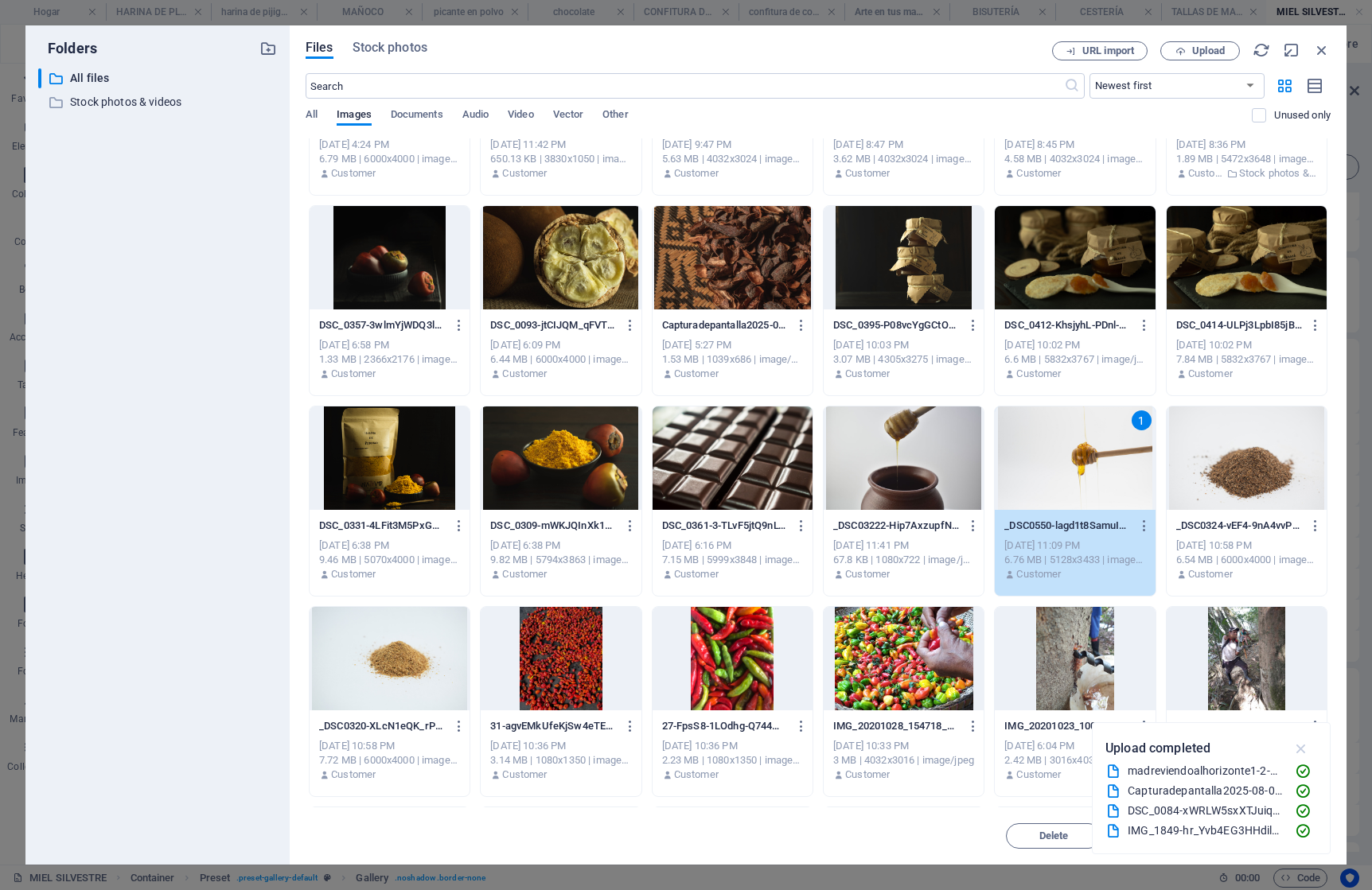
scroll to position [4545, 0]
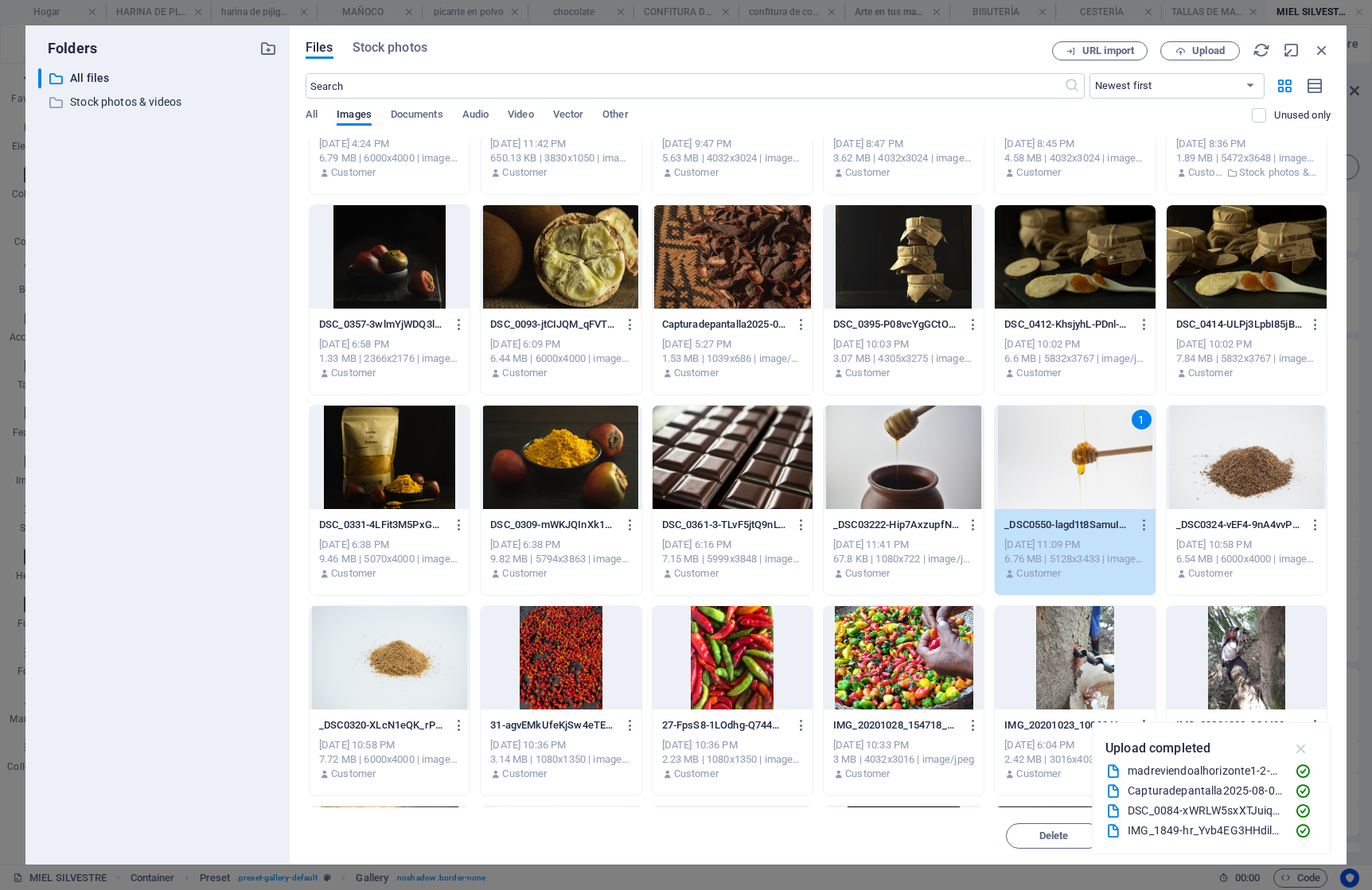
click at [1303, 746] on icon "button" at bounding box center [1302, 748] width 19 height 18
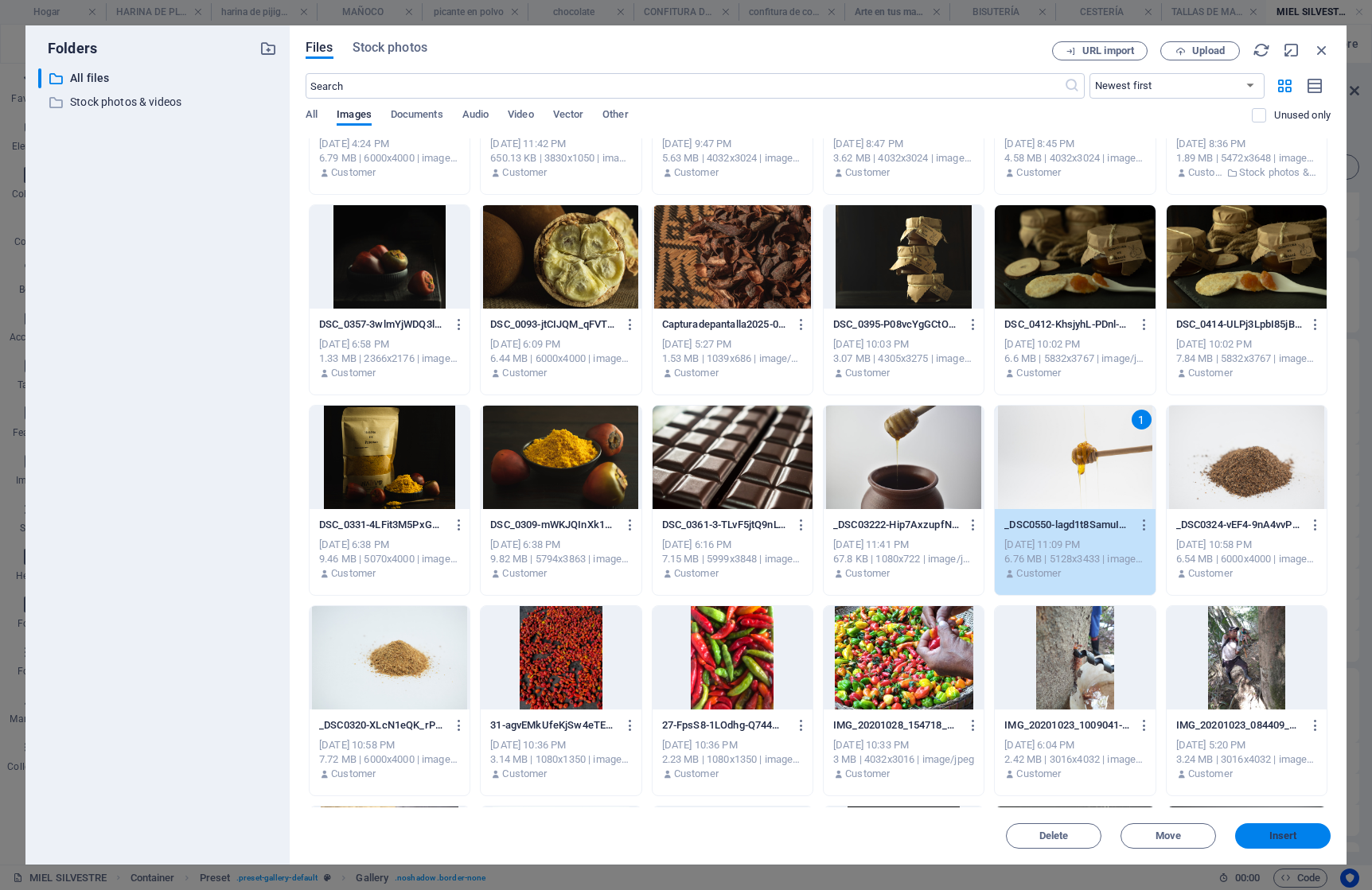
click at [1290, 835] on span "Insert" at bounding box center [1284, 836] width 28 height 9
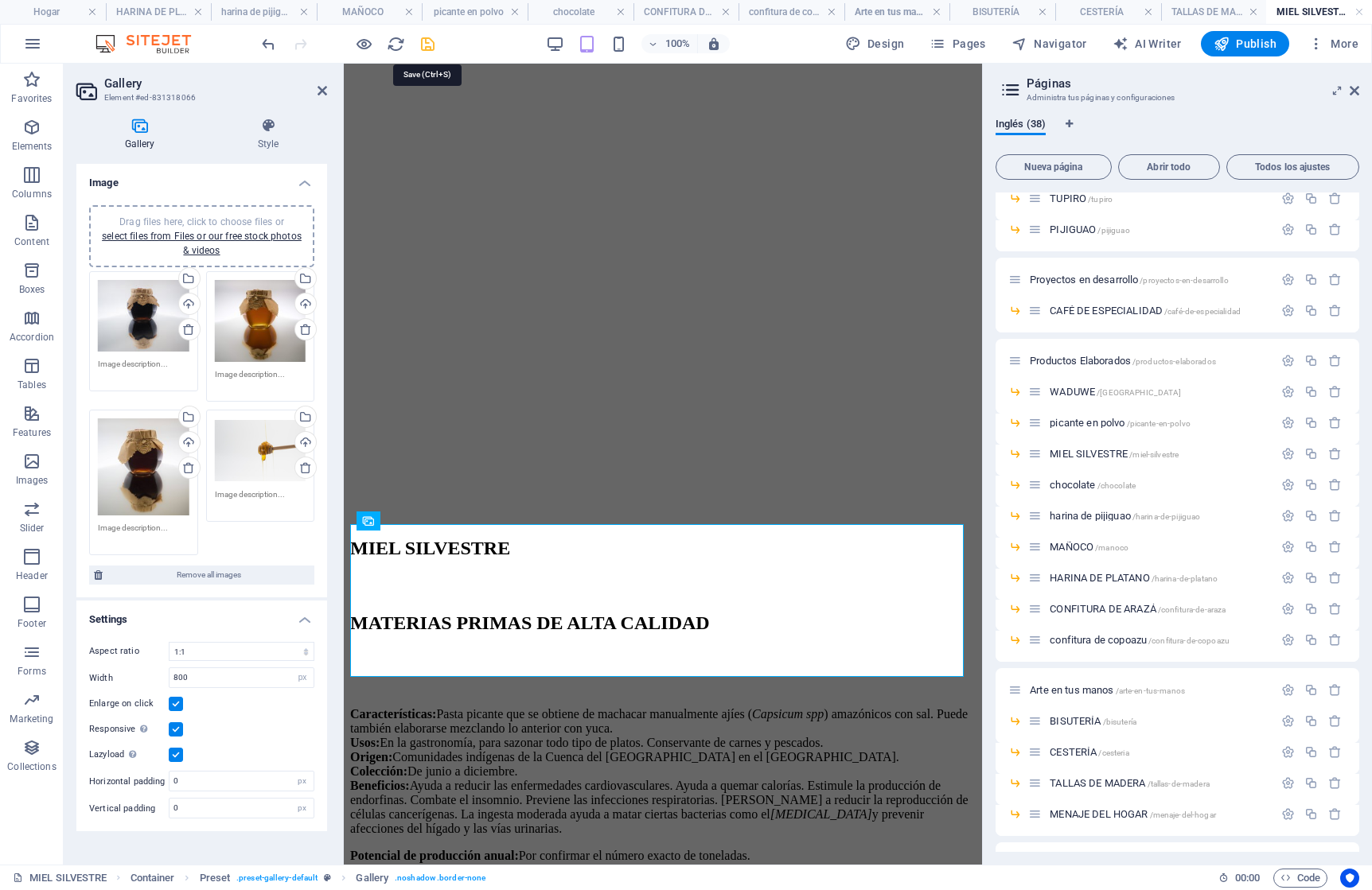
click at [423, 42] on icon "save" at bounding box center [428, 45] width 19 height 19
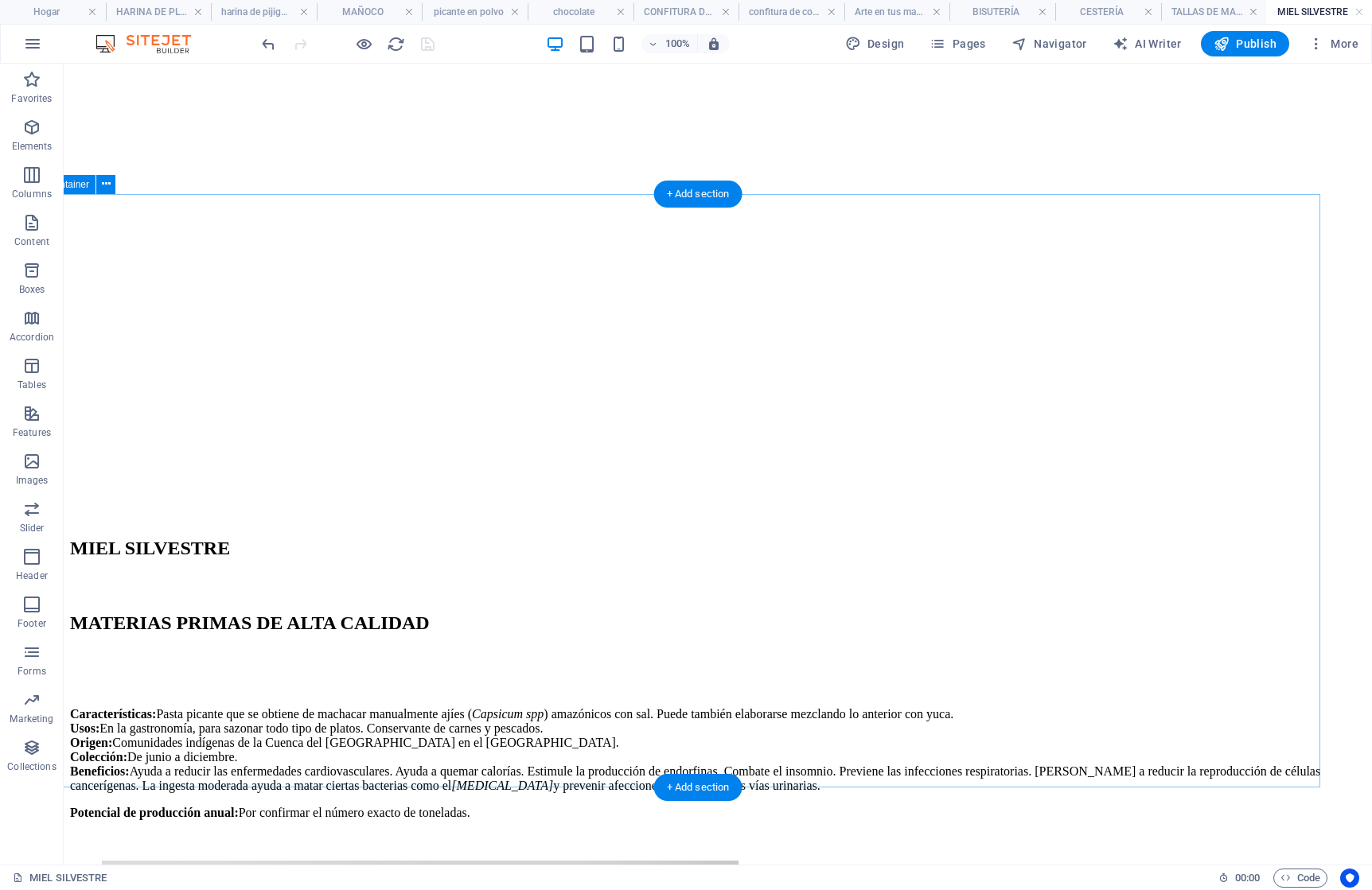
scroll to position [354, 40]
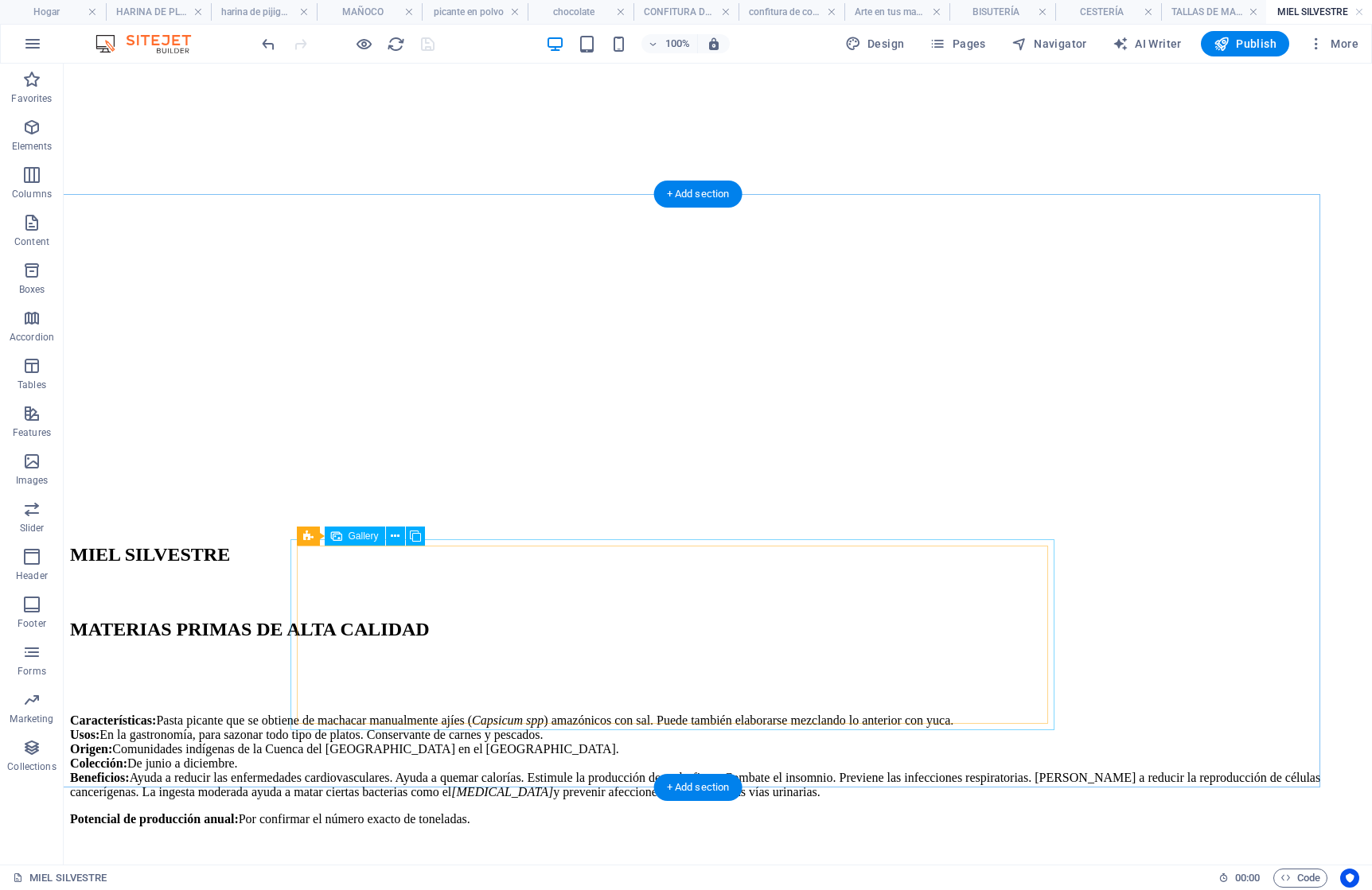
select select "4"
select select "px"
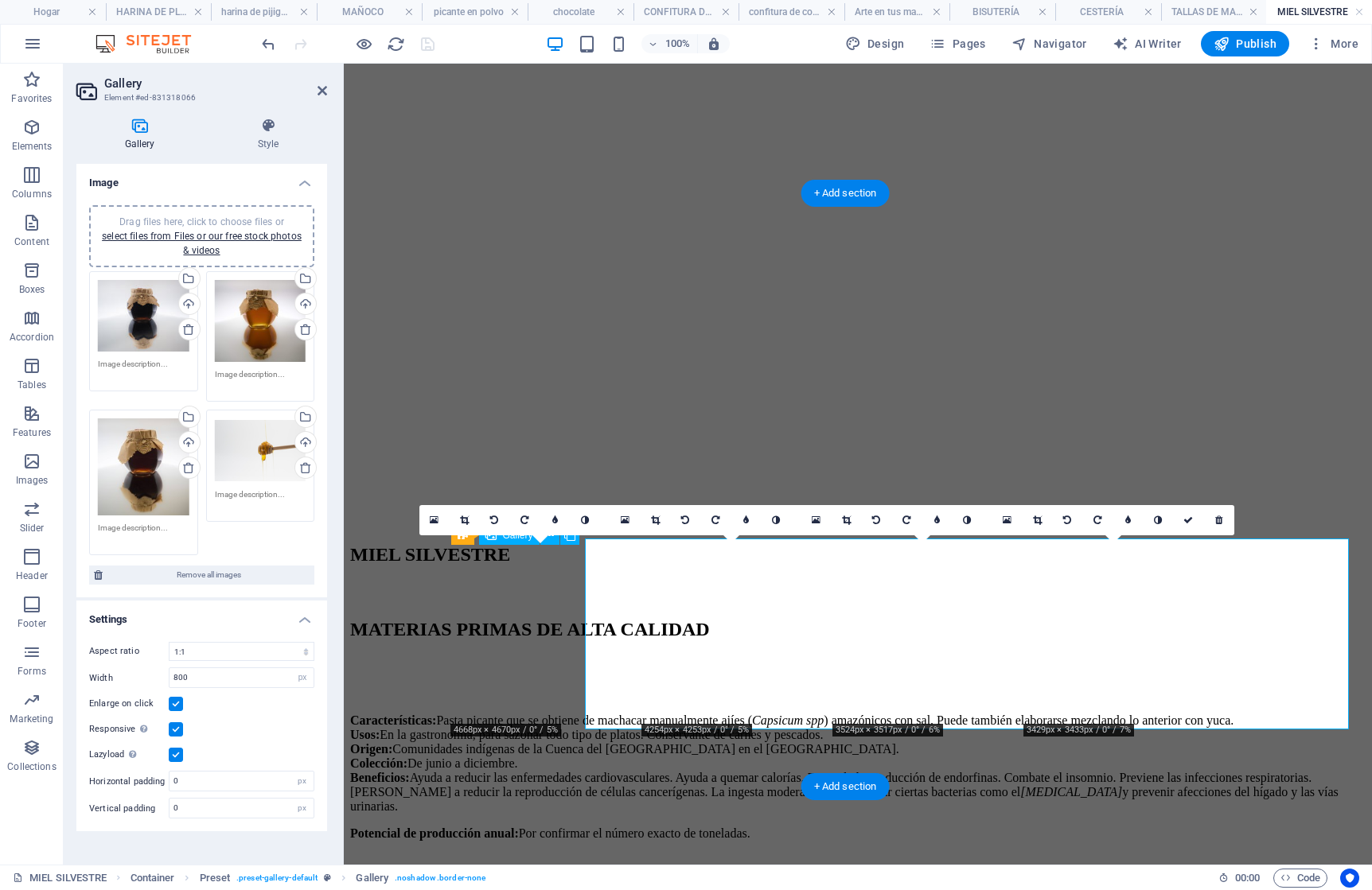
scroll to position [355, 25]
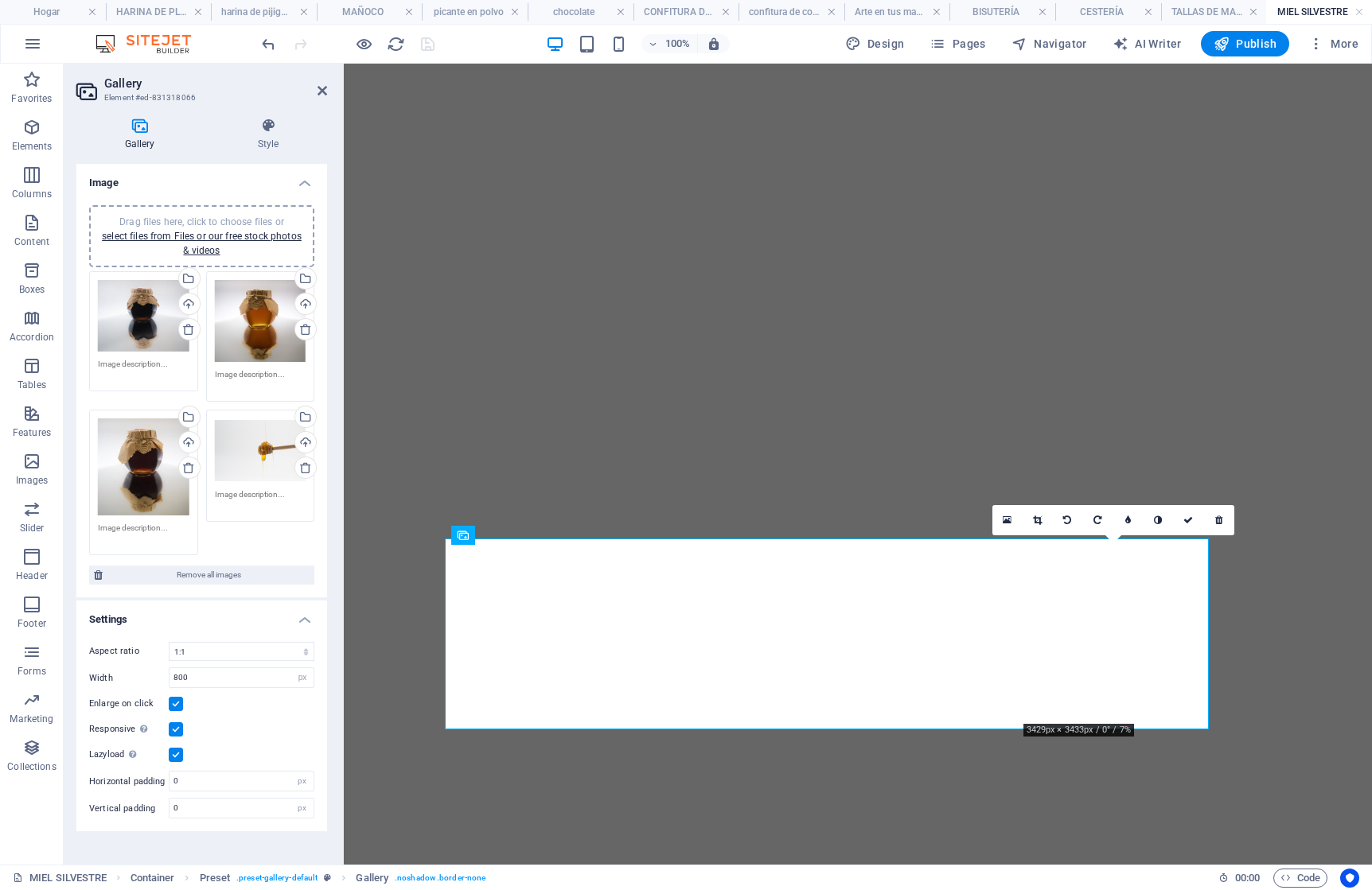
select select "4"
select select "px"
click at [1038, 517] on icon at bounding box center [1036, 520] width 8 height 9
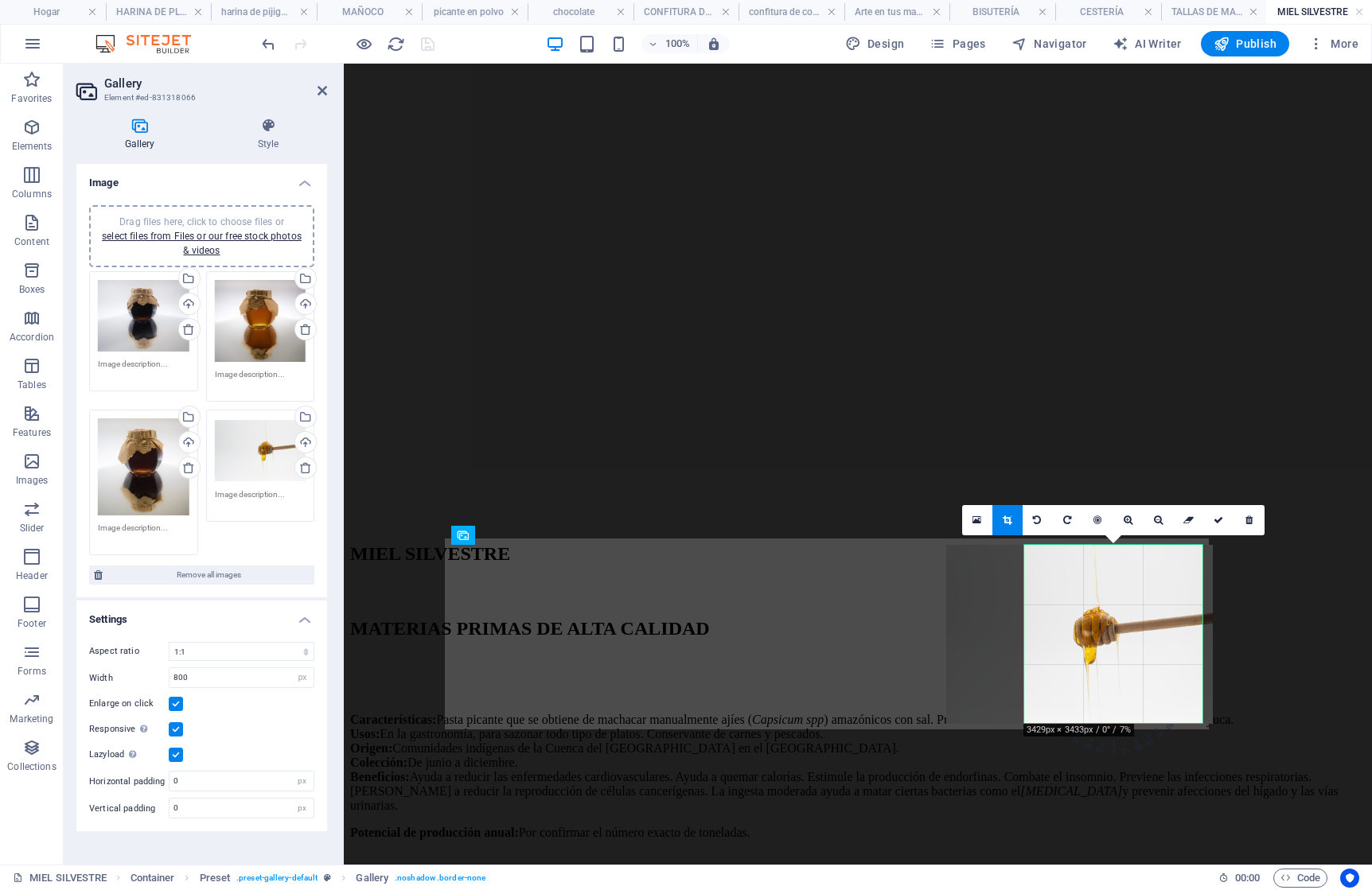
drag, startPoint x: 1111, startPoint y: 617, endPoint x: 1090, endPoint y: 619, distance: 21.1
click at [1090, 619] on div at bounding box center [1079, 635] width 267 height 178
click at [1094, 619] on div at bounding box center [1079, 635] width 267 height 178
click at [1218, 519] on icon at bounding box center [1219, 520] width 9 height 9
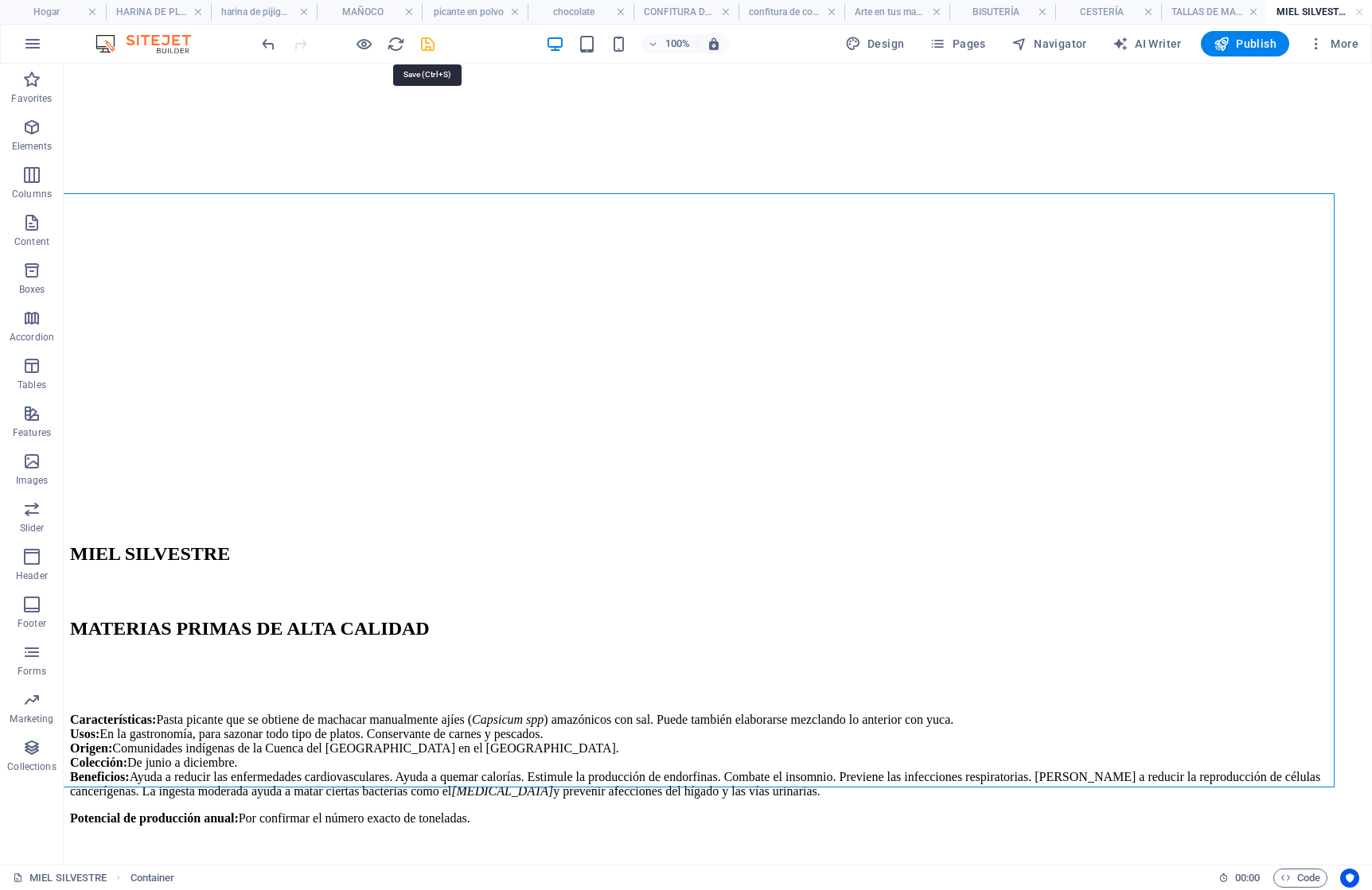
drag, startPoint x: 431, startPoint y: 47, endPoint x: 1262, endPoint y: 50, distance: 831.0
click at [431, 47] on icon "save" at bounding box center [428, 45] width 19 height 19
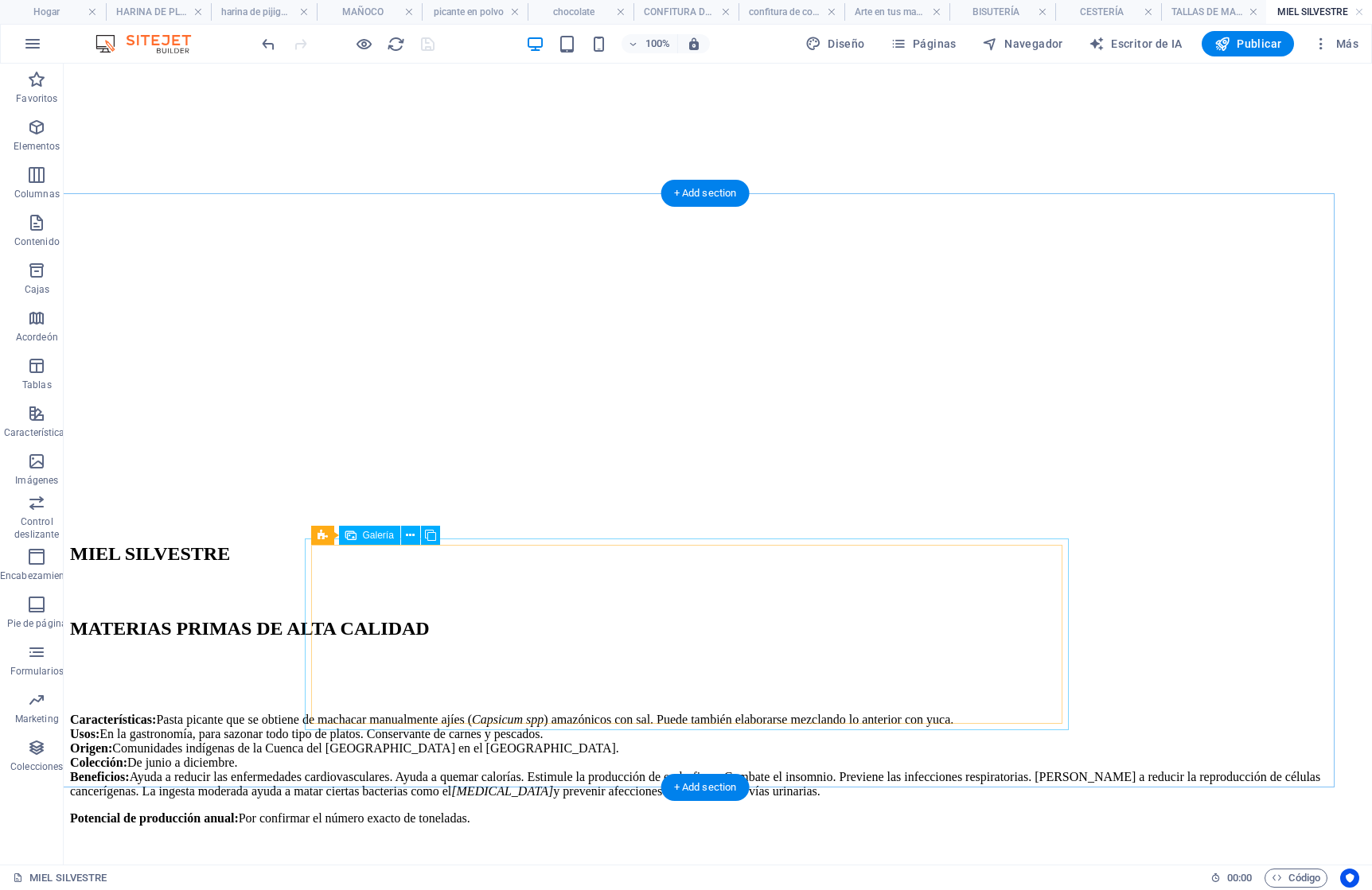
select select "4"
select select "px"
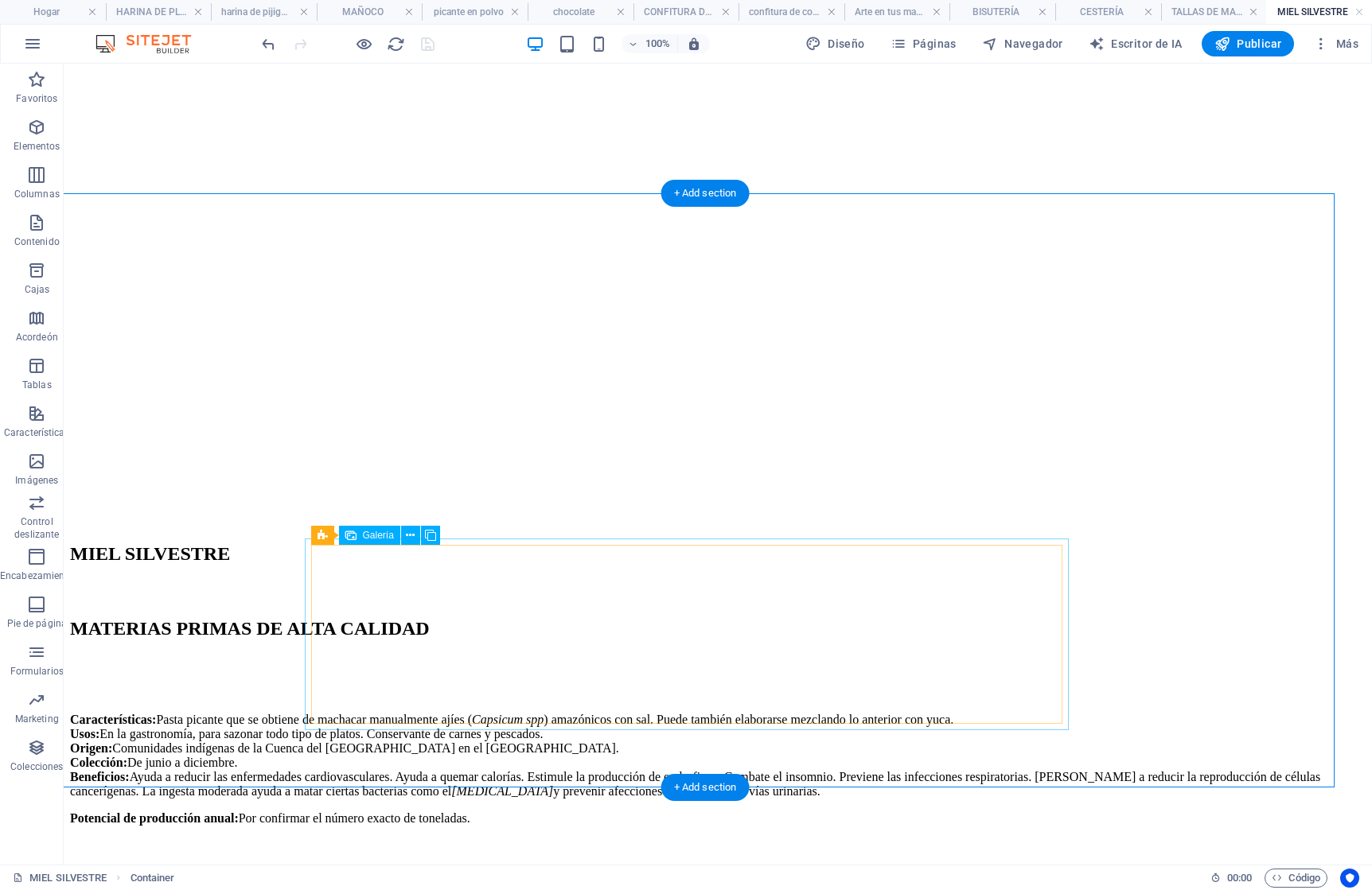
select select "4"
select select "px"
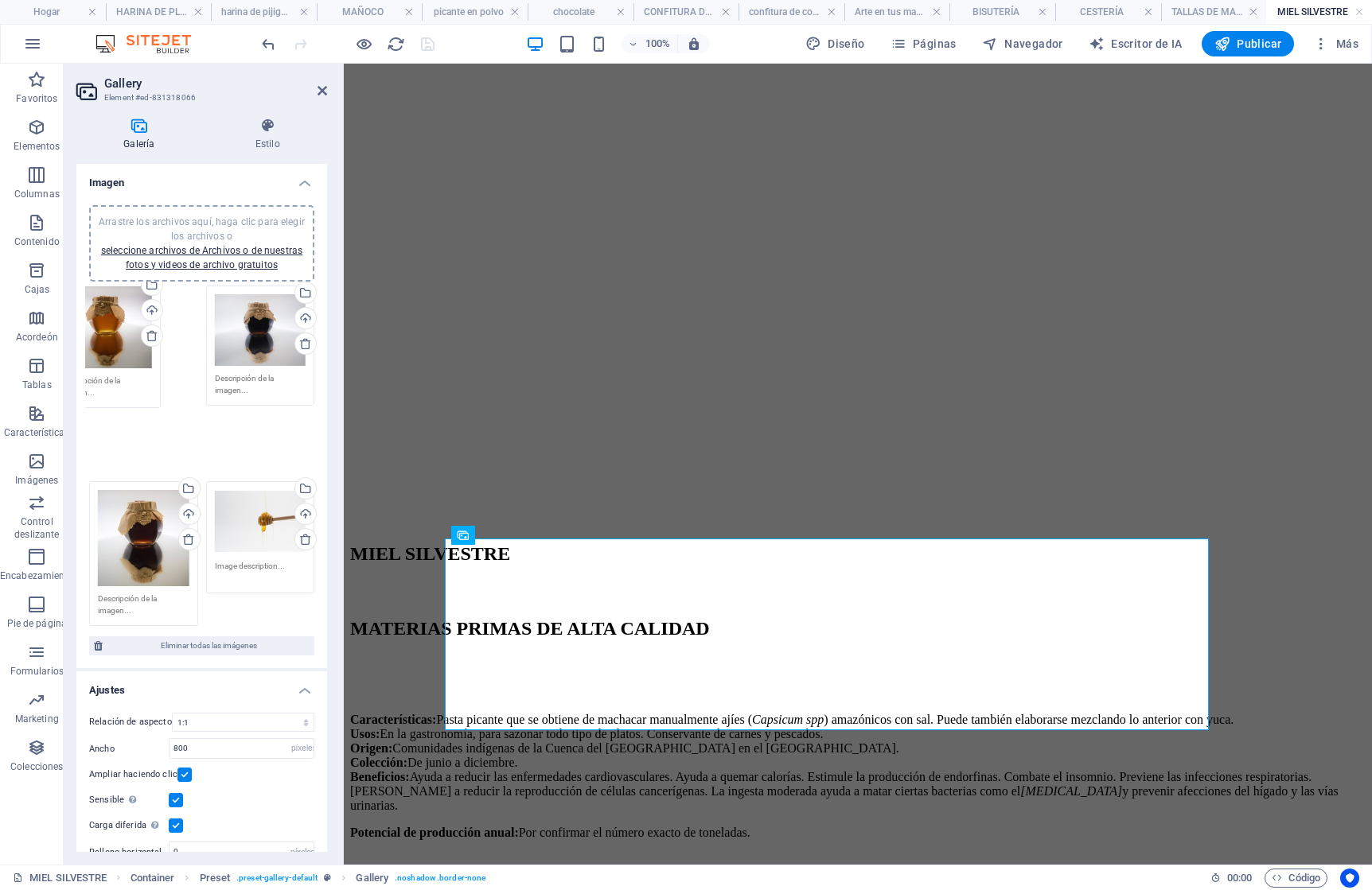
drag, startPoint x: 265, startPoint y: 344, endPoint x: 136, endPoint y: 335, distance: 129.3
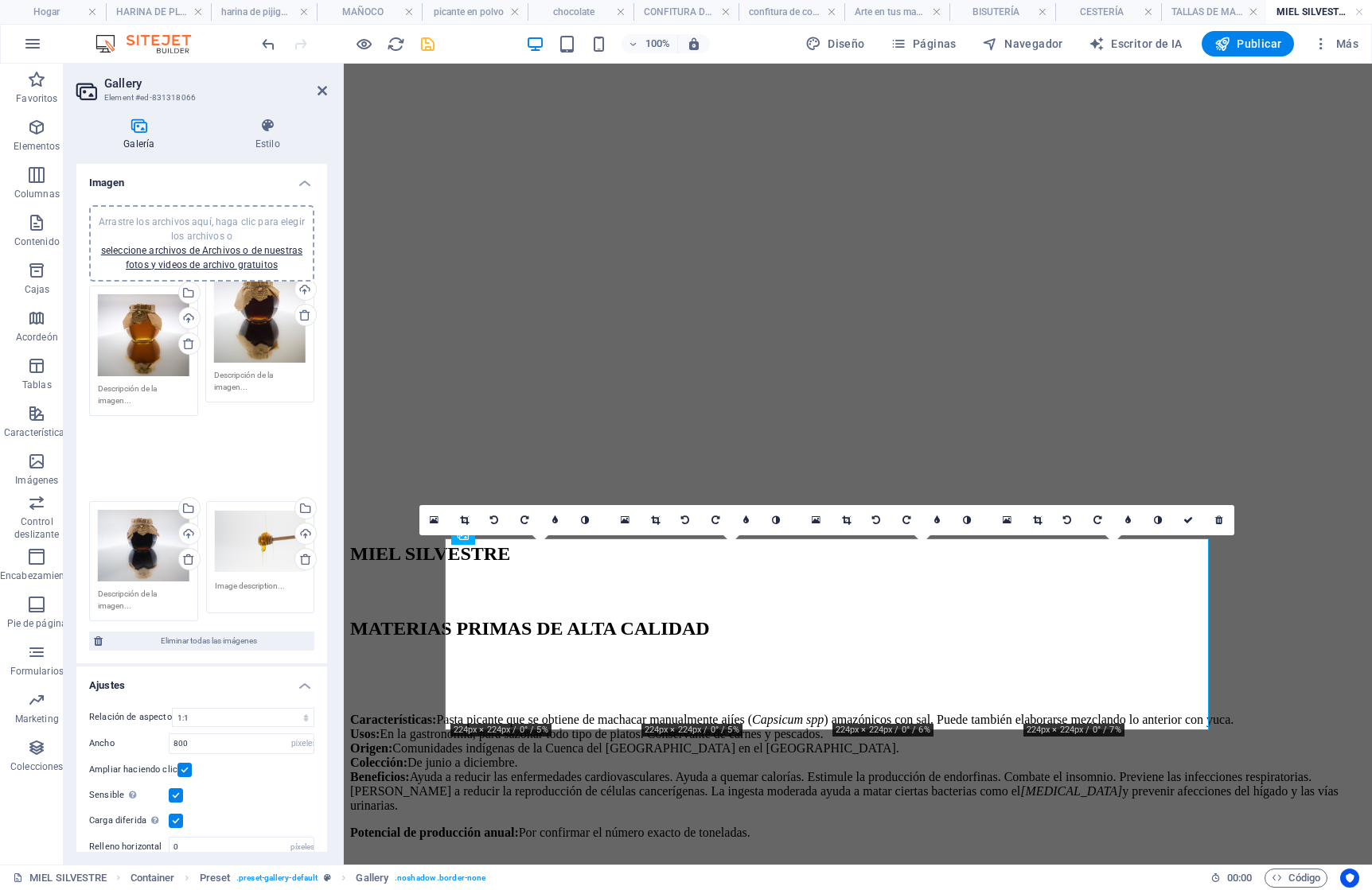
drag, startPoint x: 140, startPoint y: 479, endPoint x: 257, endPoint y: 313, distance: 203.1
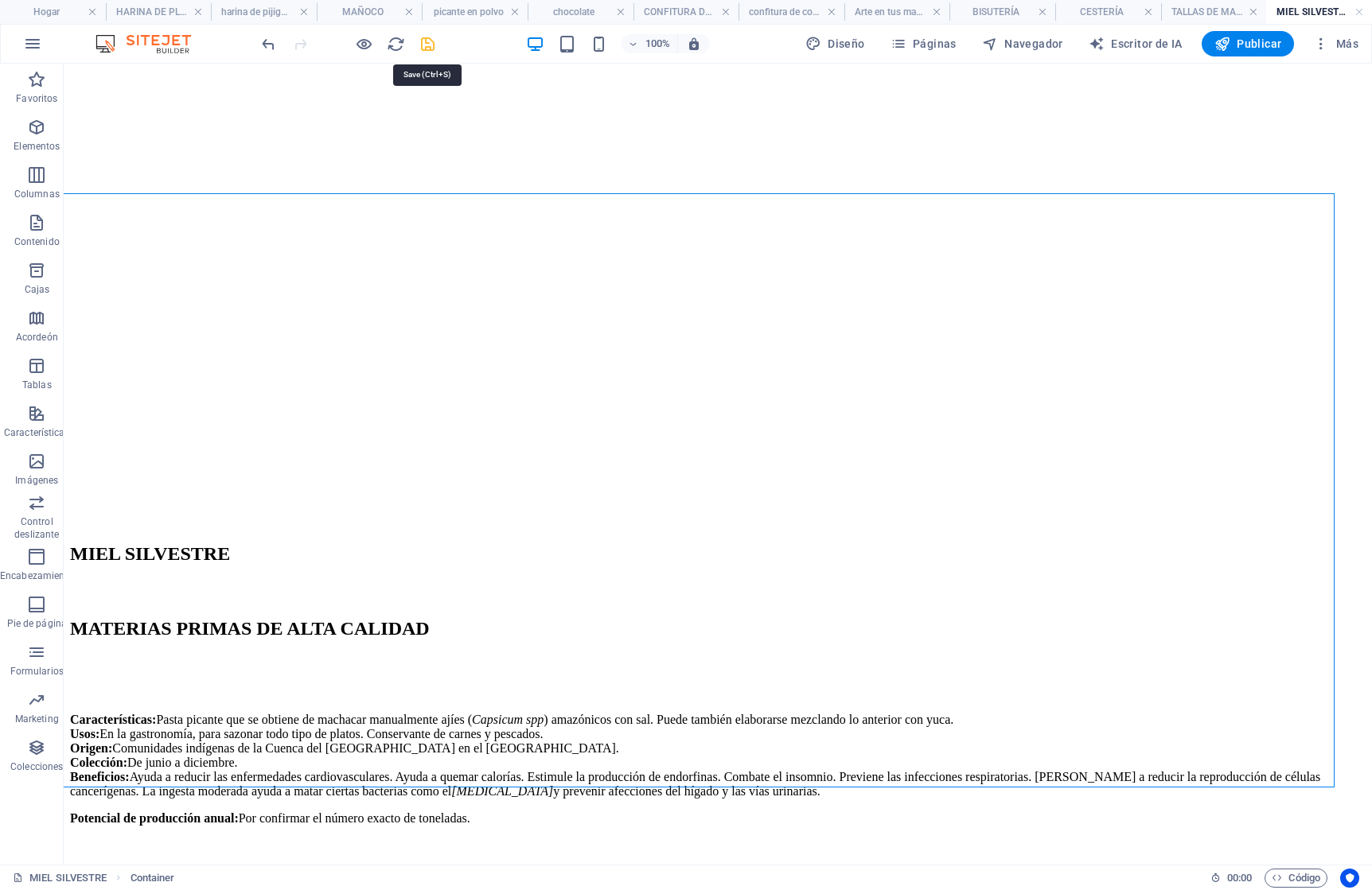
click at [425, 46] on icon "ahorrar" at bounding box center [428, 45] width 19 height 19
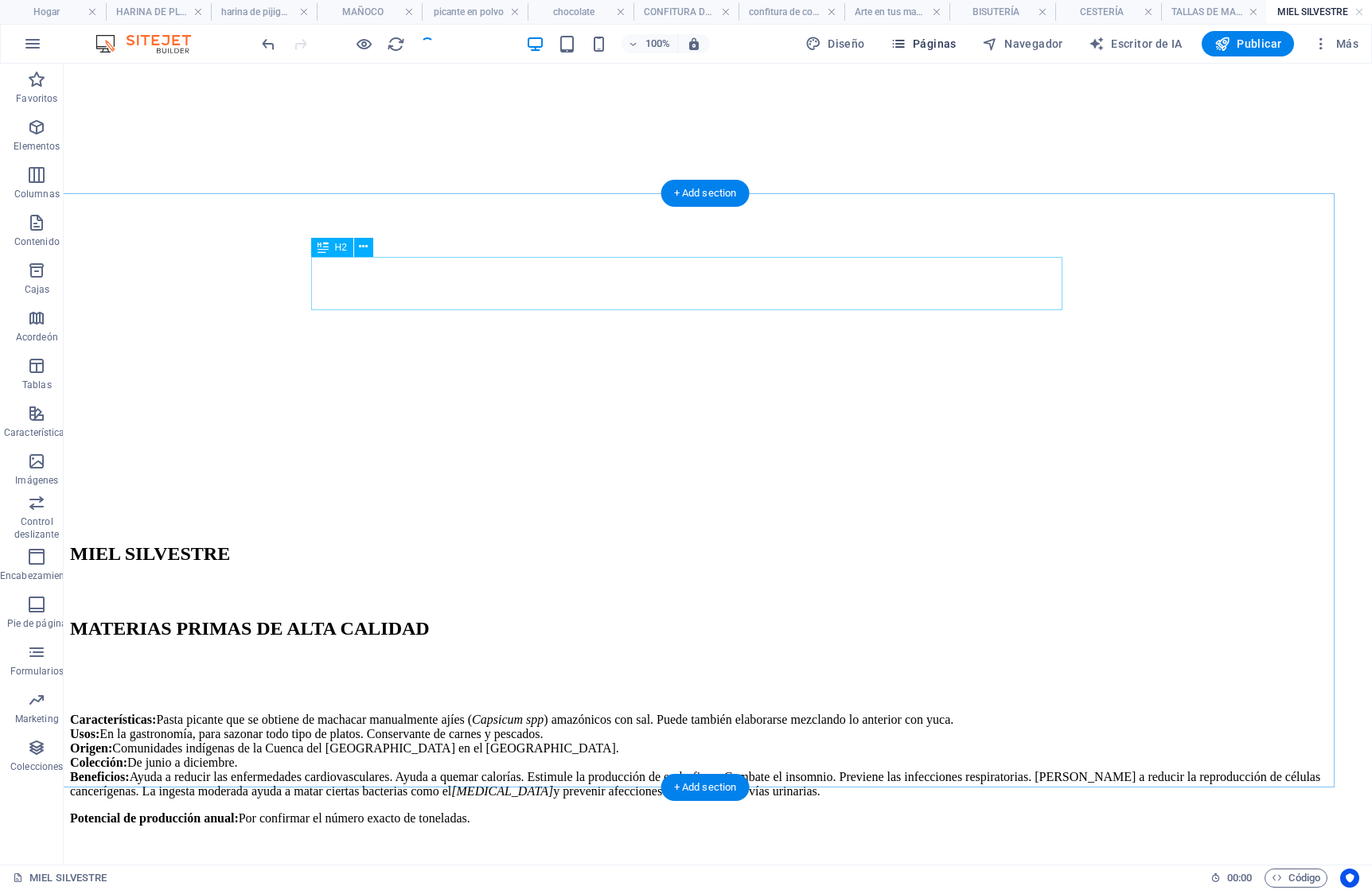
click at [935, 42] on font "Páginas" at bounding box center [934, 44] width 44 height 13
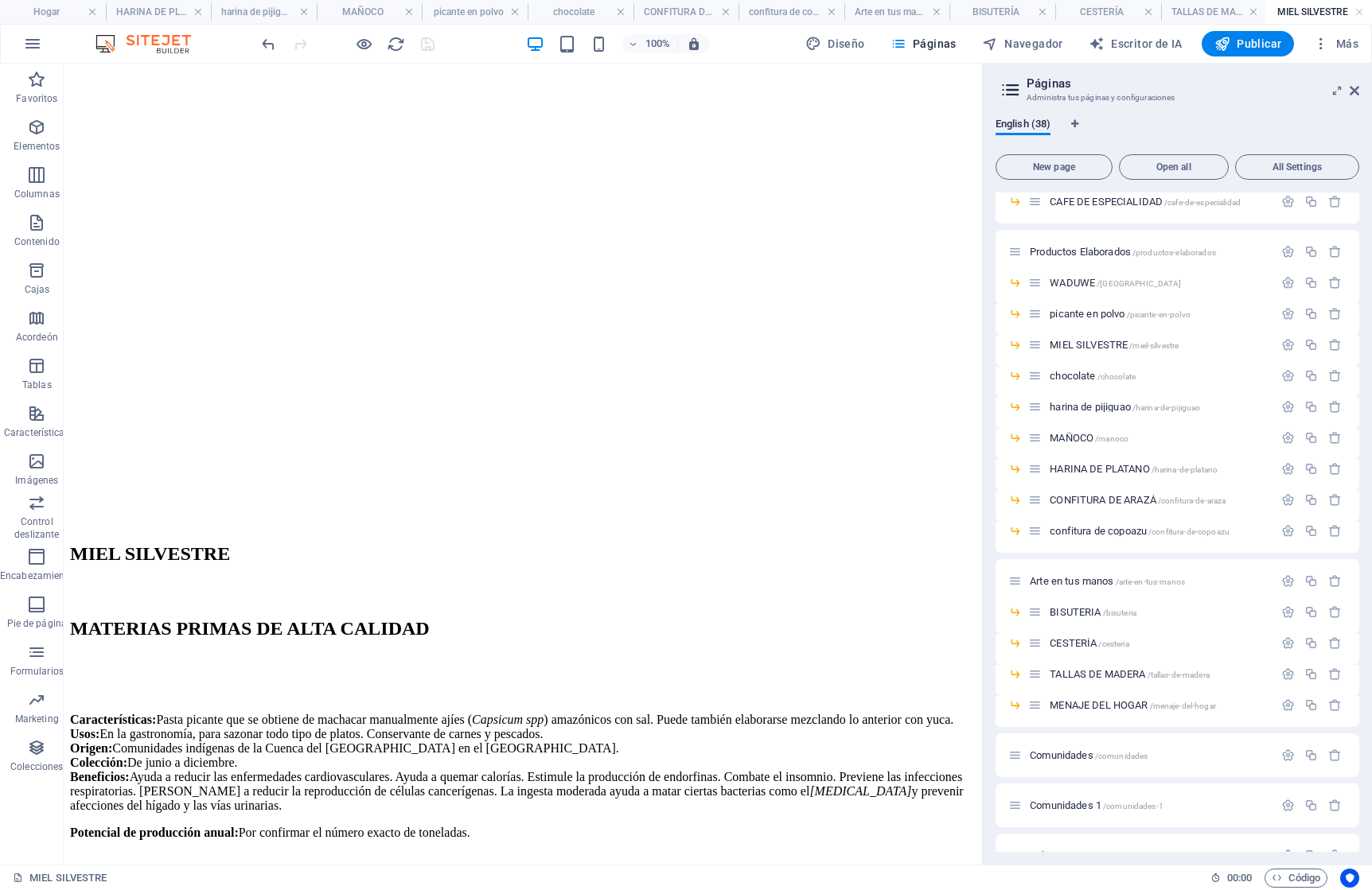
scroll to position [712, 0]
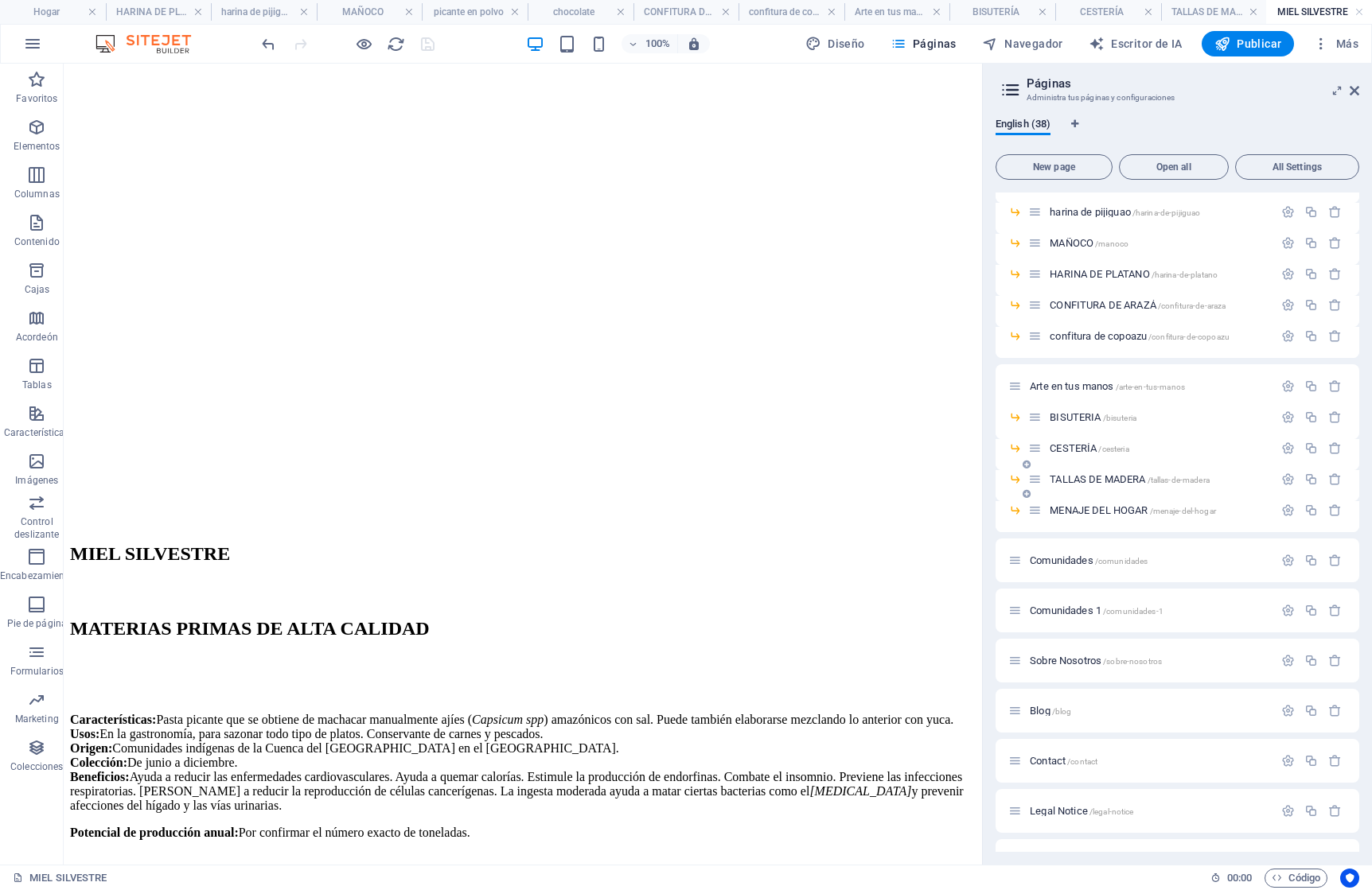
click at [1094, 477] on span "TALLAS DE MADERA /tallas-de-madera" at bounding box center [1129, 478] width 160 height 12
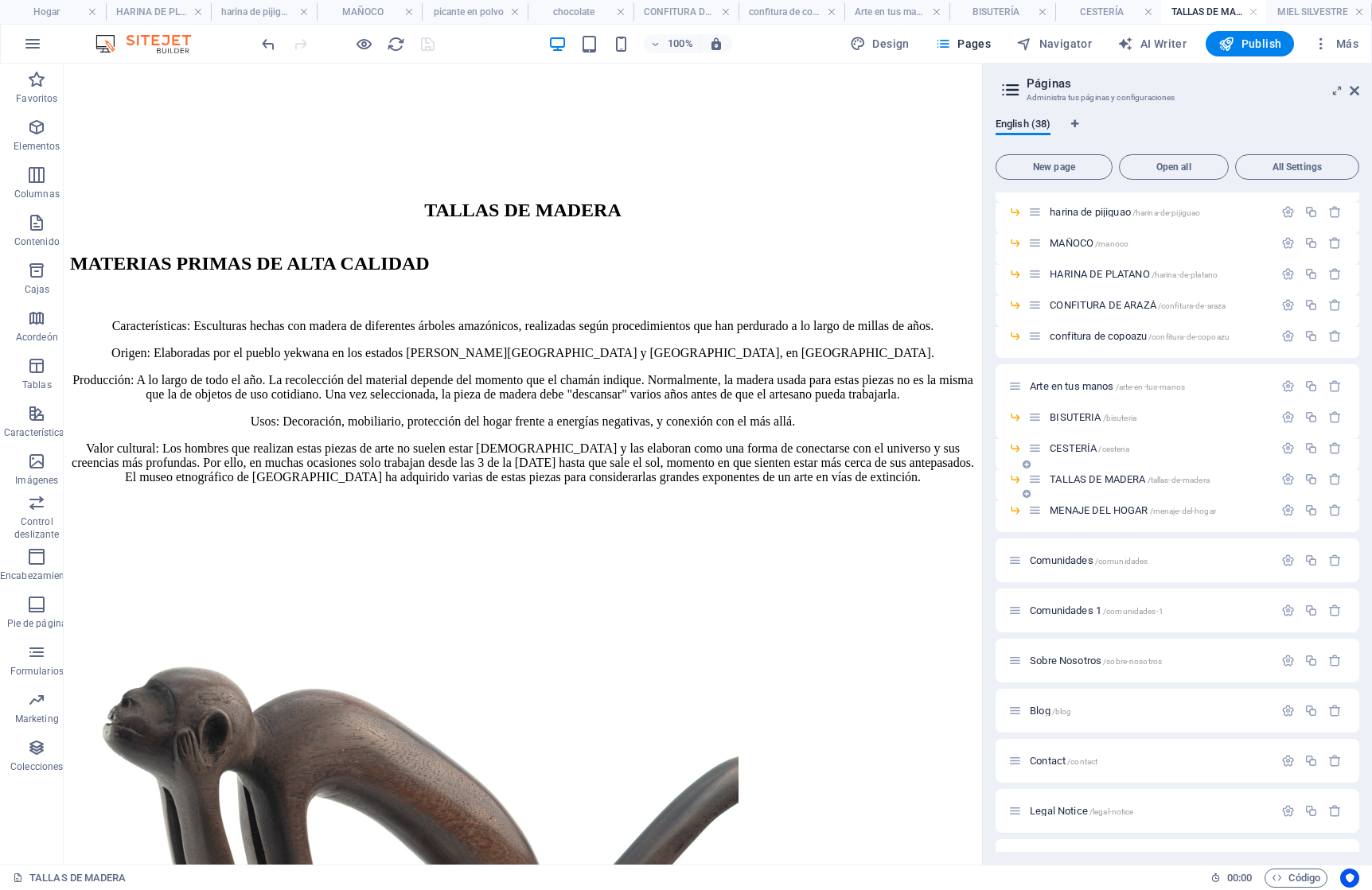
scroll to position [0, 0]
